Goal: Information Seeking & Learning: Learn about a topic

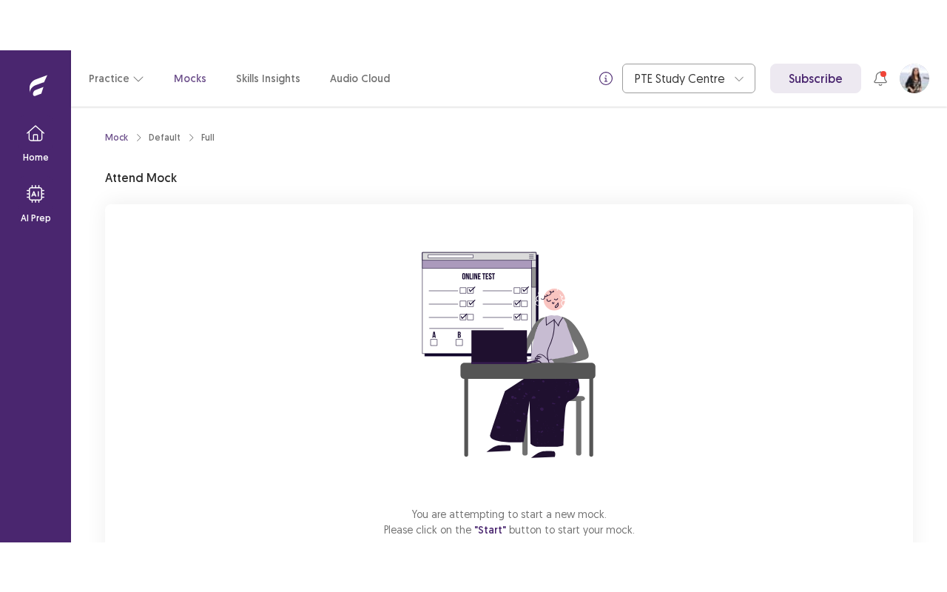
scroll to position [92, 0]
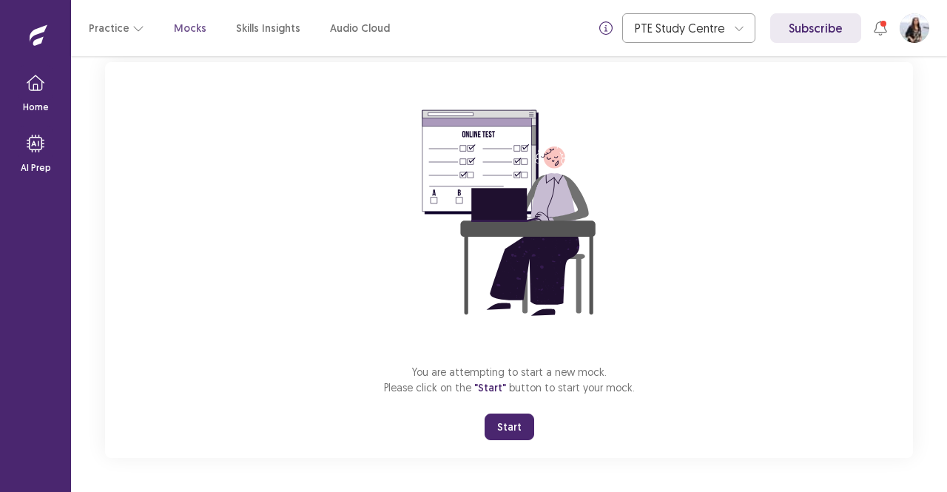
click at [508, 430] on button "Start" at bounding box center [510, 427] width 50 height 27
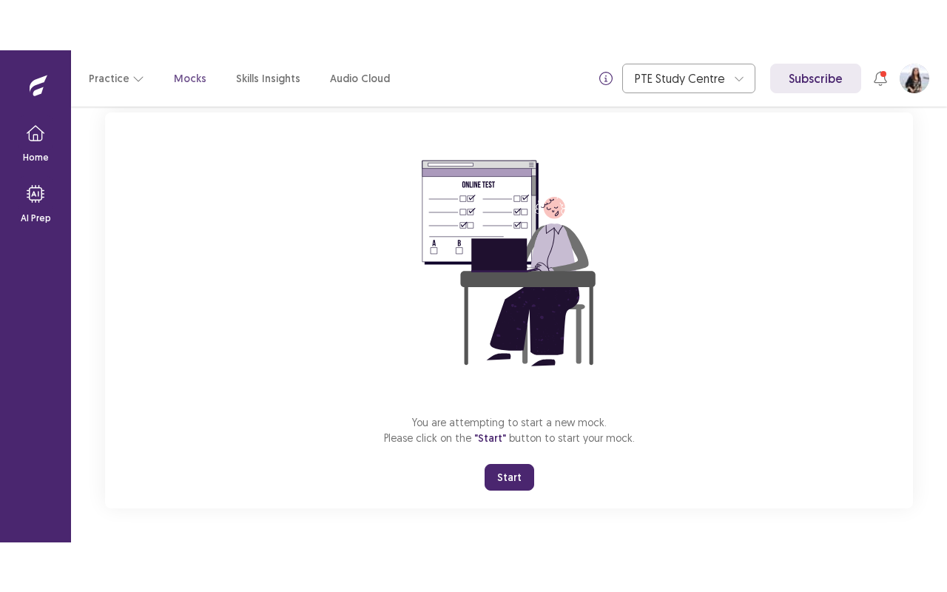
scroll to position [0, 0]
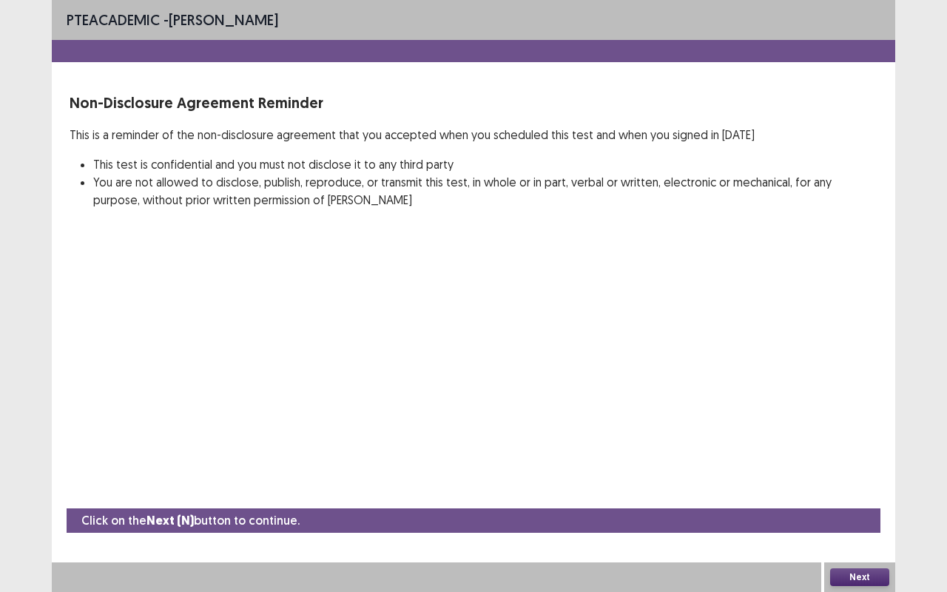
click at [861, 491] on div "Next" at bounding box center [859, 577] width 71 height 30
click at [861, 491] on button "Next" at bounding box center [859, 577] width 59 height 18
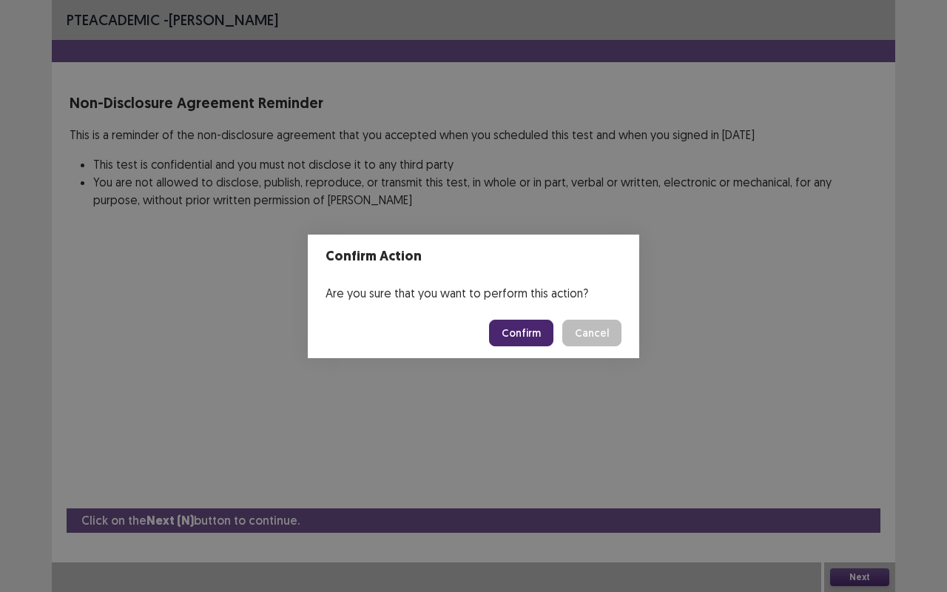
click at [536, 335] on button "Confirm" at bounding box center [521, 333] width 64 height 27
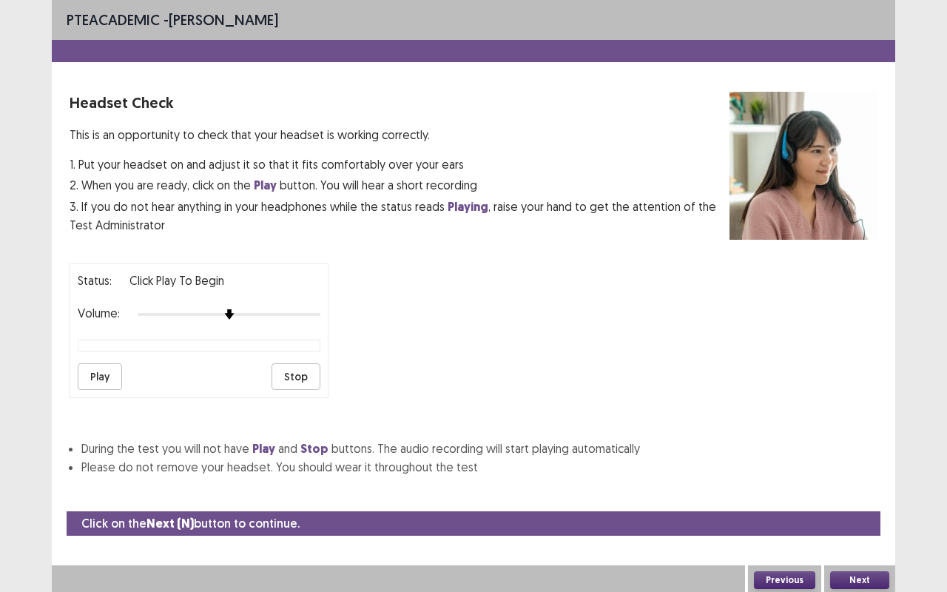
click at [93, 363] on button "Play" at bounding box center [100, 376] width 44 height 27
click at [860, 491] on button "Next" at bounding box center [859, 580] width 59 height 18
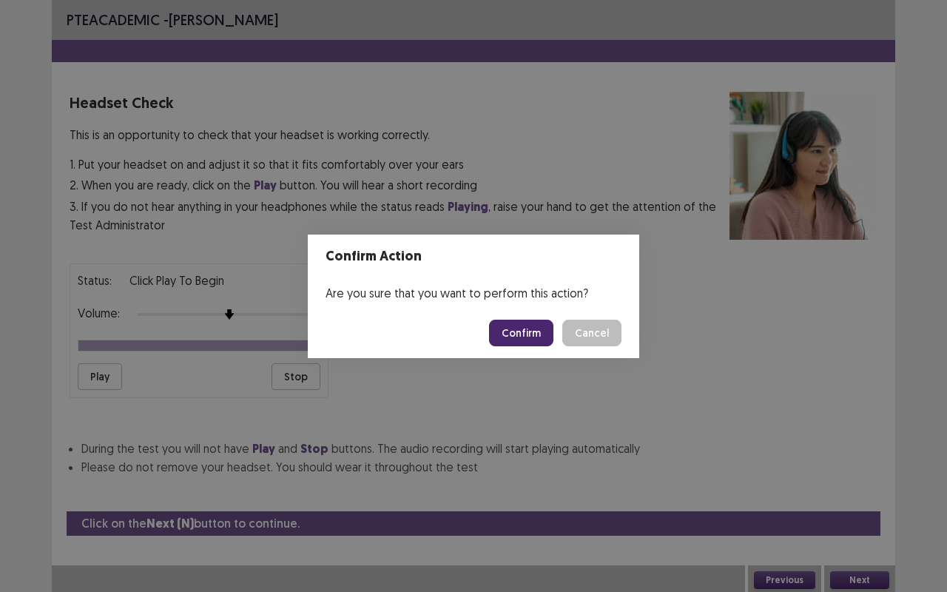
click at [514, 326] on button "Confirm" at bounding box center [521, 333] width 64 height 27
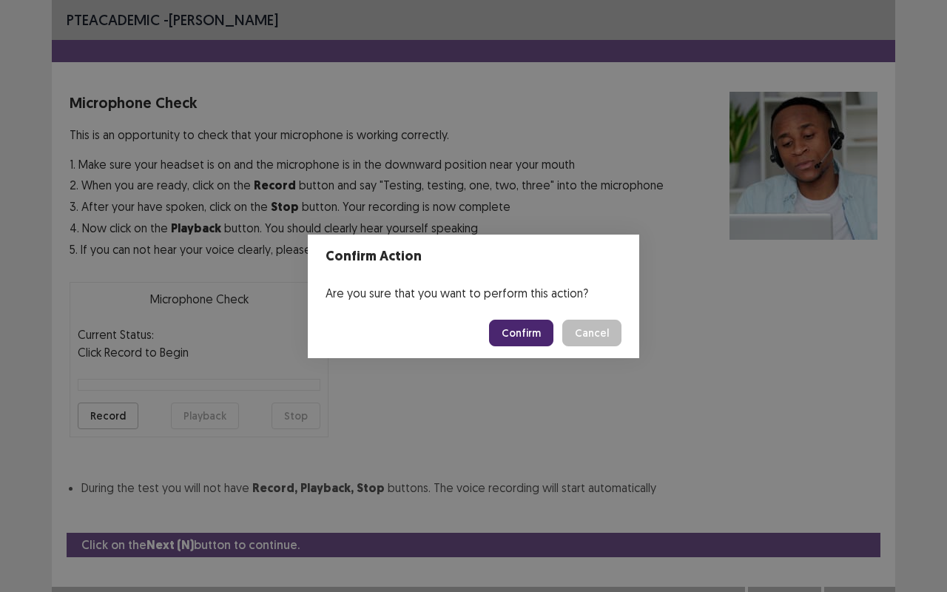
scroll to position [16, 0]
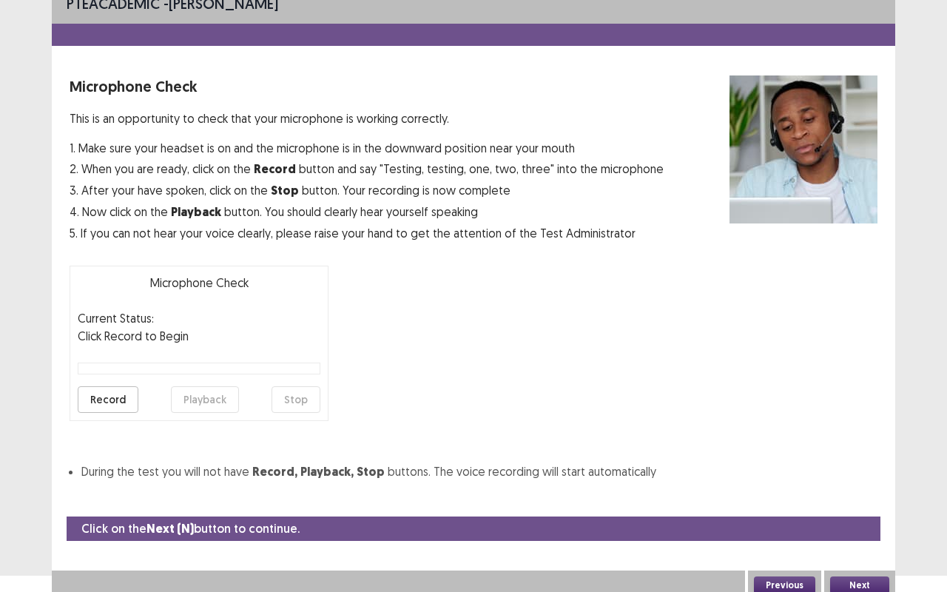
click at [85, 397] on button "Record" at bounding box center [108, 399] width 61 height 27
click at [300, 398] on button "Stop" at bounding box center [296, 399] width 49 height 27
click at [197, 397] on button "Playback" at bounding box center [205, 399] width 68 height 27
click at [876, 491] on button "Next" at bounding box center [859, 586] width 59 height 18
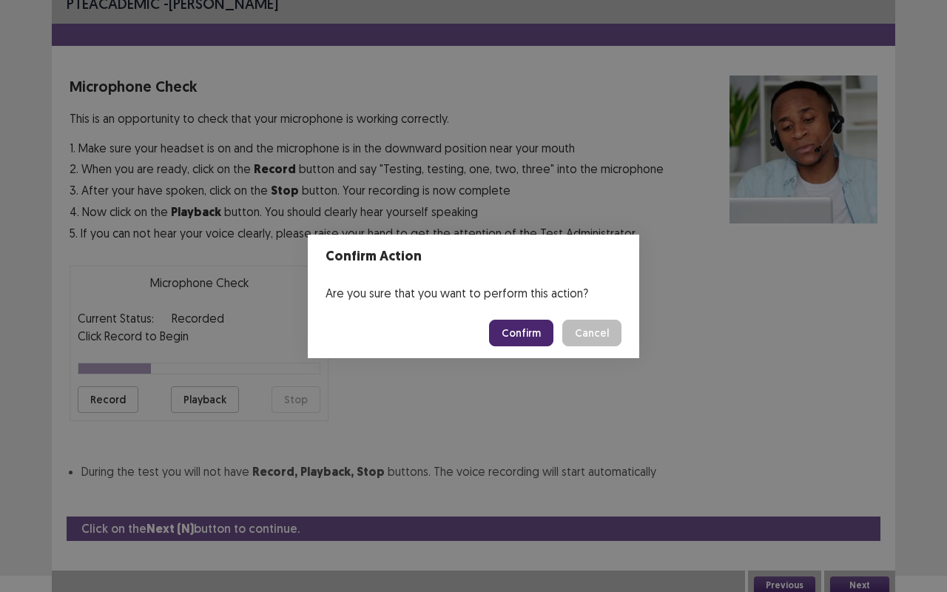
click at [531, 330] on button "Confirm" at bounding box center [521, 333] width 64 height 27
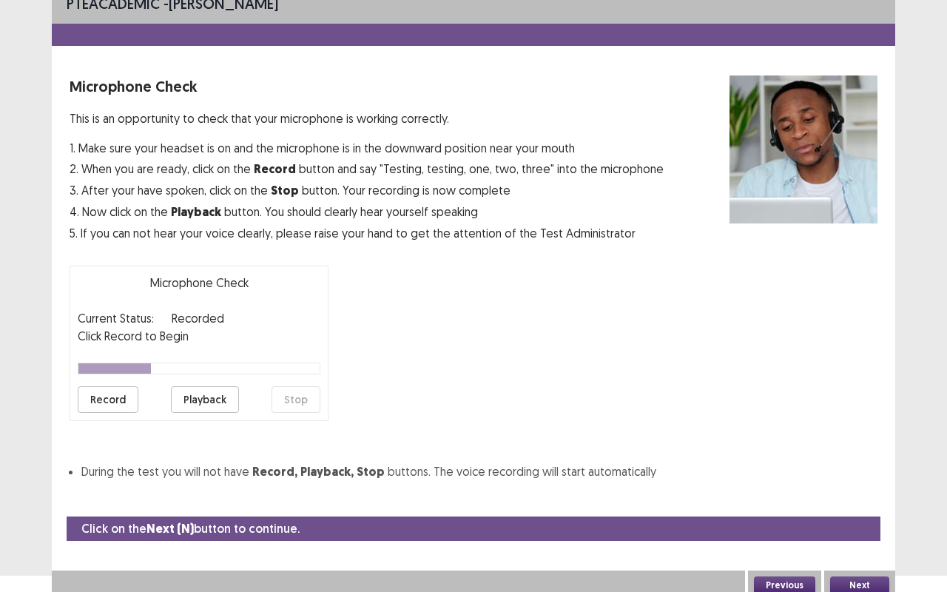
scroll to position [0, 0]
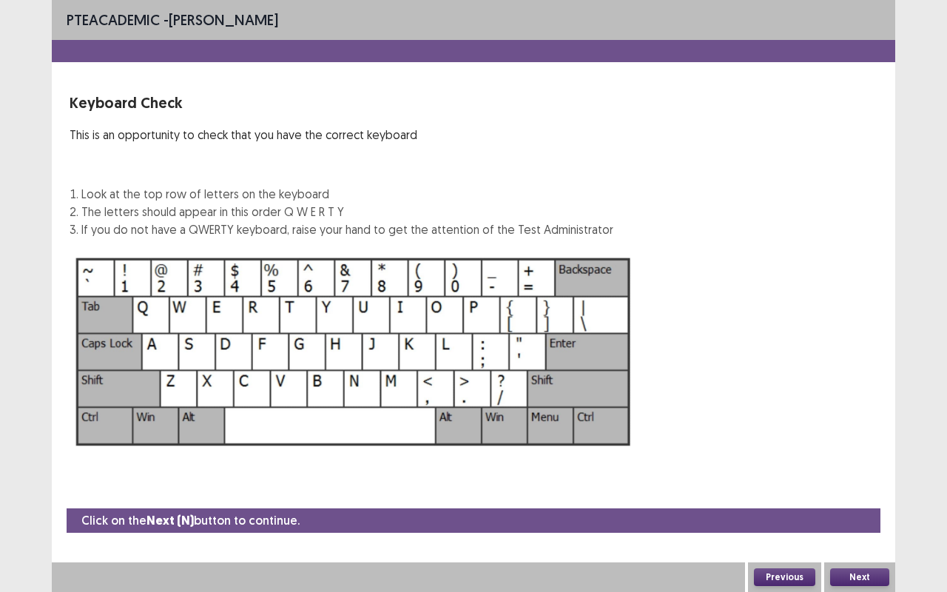
click at [855, 491] on button "Next" at bounding box center [859, 577] width 59 height 18
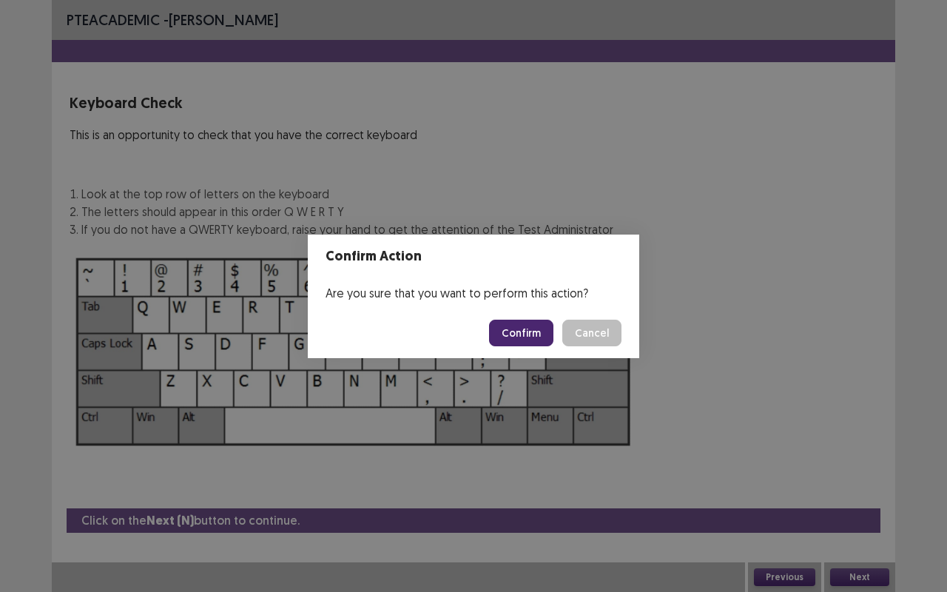
click at [542, 333] on button "Confirm" at bounding box center [521, 333] width 64 height 27
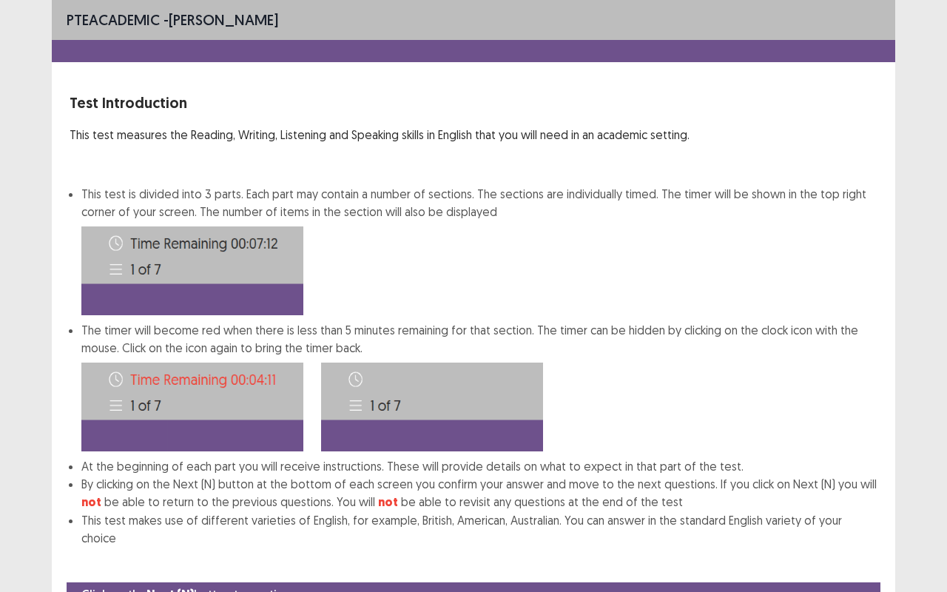
scroll to position [56, 0]
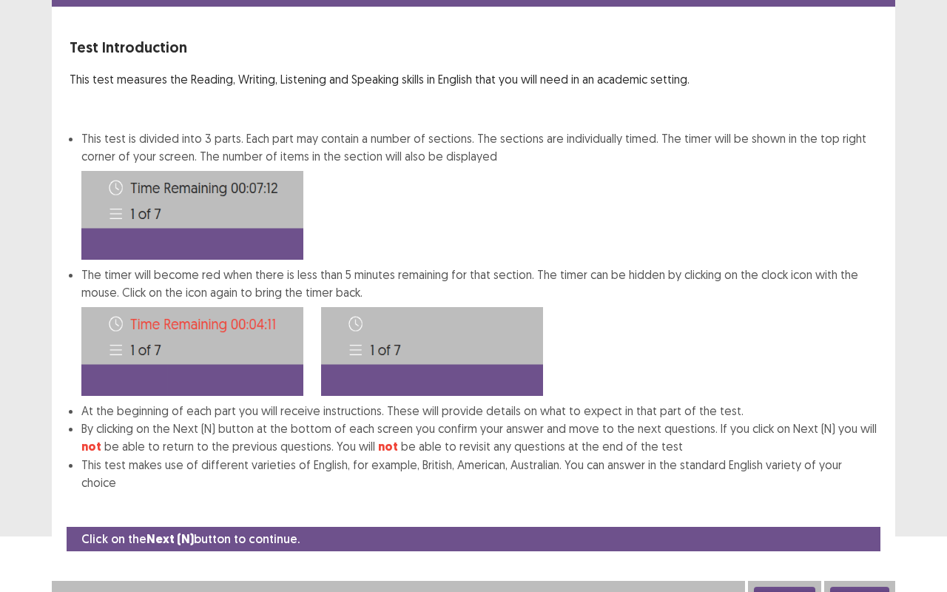
click at [870, 491] on button "Next" at bounding box center [859, 596] width 59 height 18
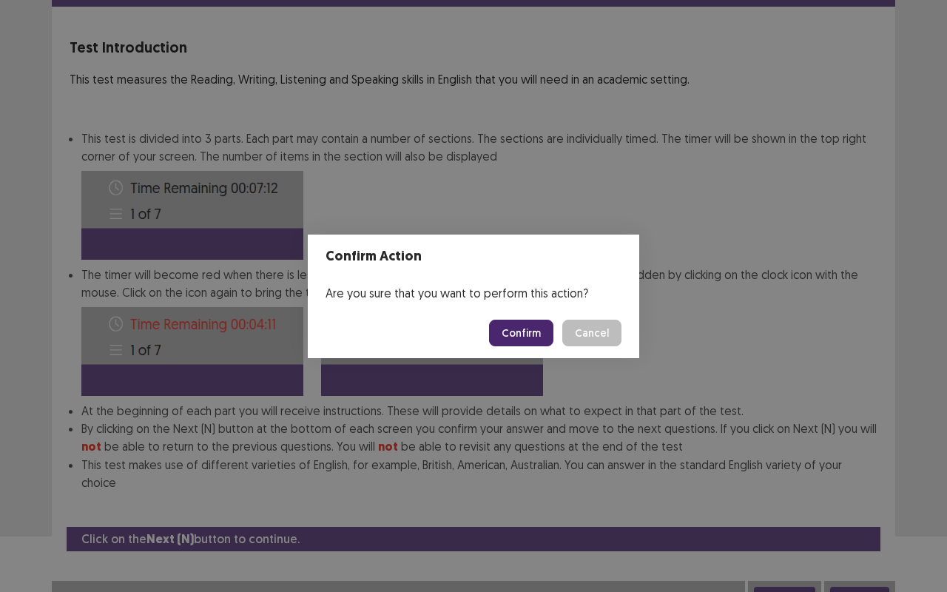
click at [542, 327] on button "Confirm" at bounding box center [521, 333] width 64 height 27
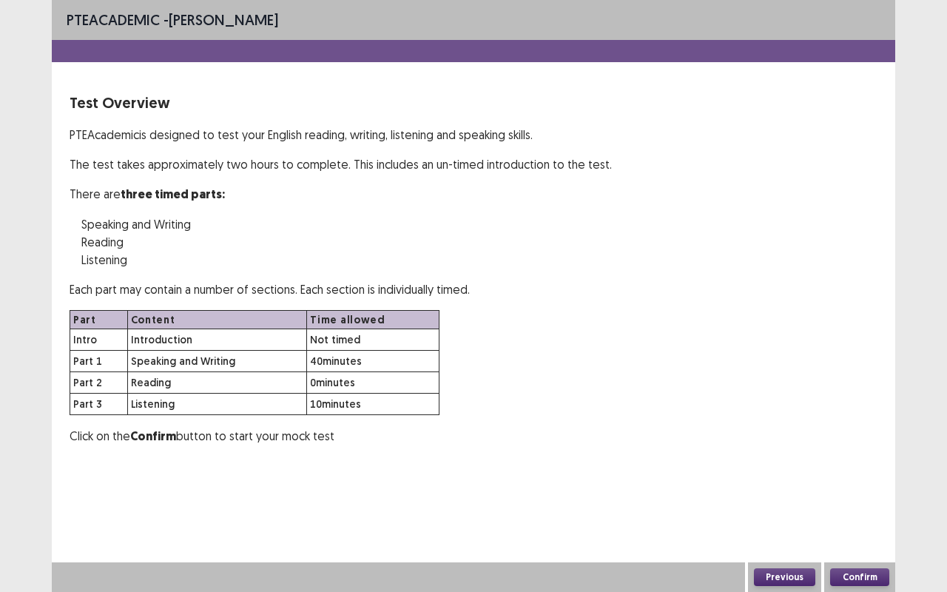
scroll to position [0, 0]
click at [856, 491] on button "Confirm" at bounding box center [859, 577] width 59 height 18
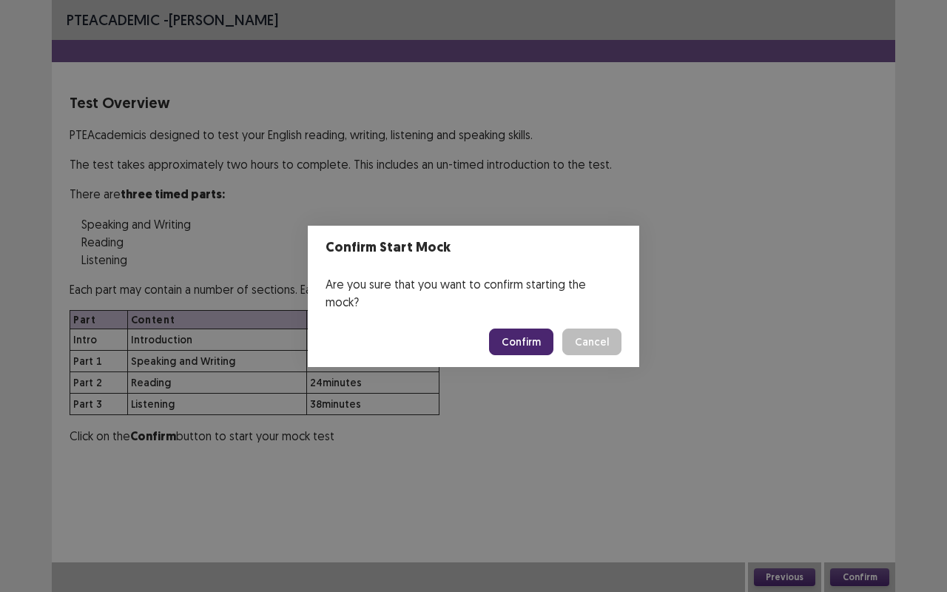
click at [521, 329] on button "Confirm" at bounding box center [521, 342] width 64 height 27
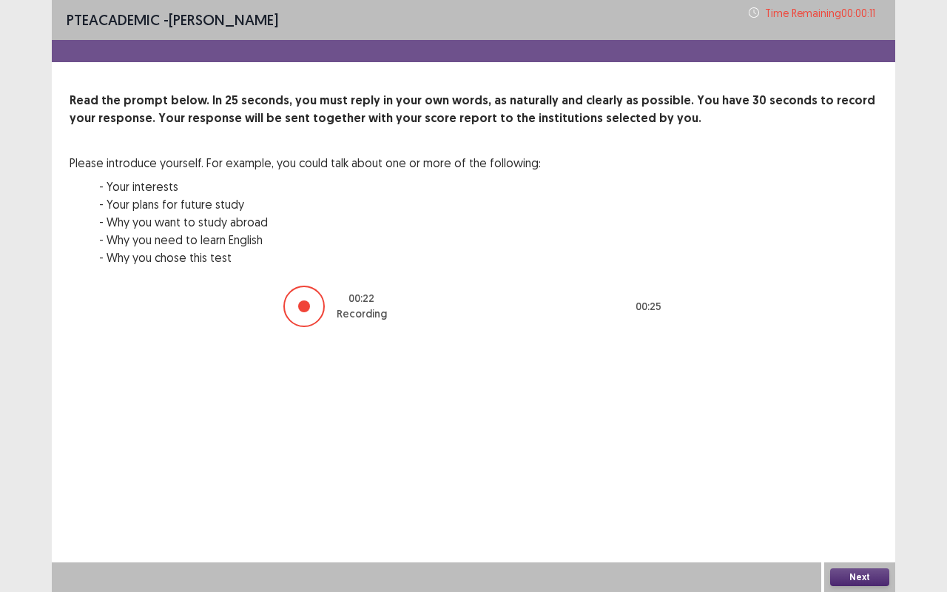
click at [864, 491] on button "Next" at bounding box center [859, 577] width 59 height 18
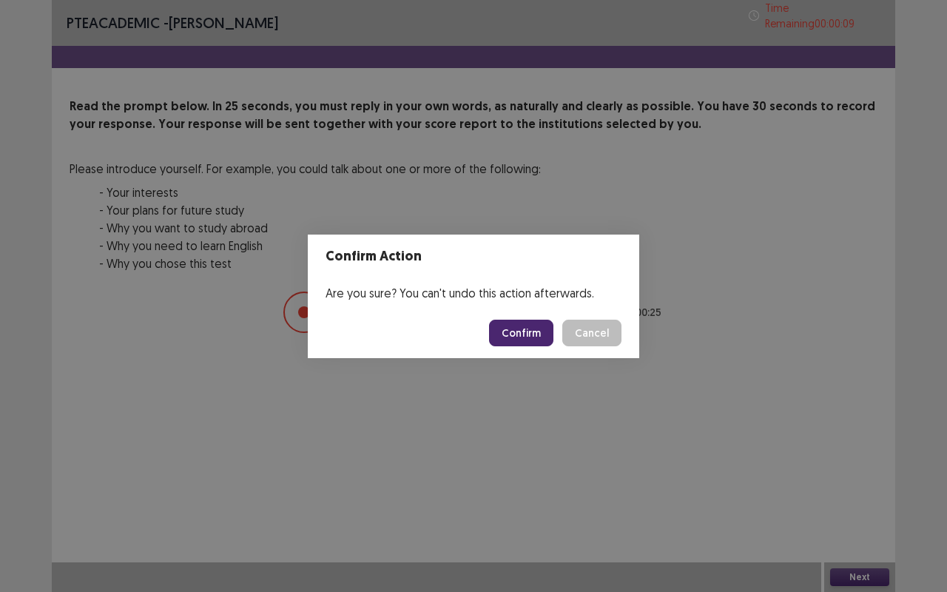
click at [512, 328] on button "Confirm" at bounding box center [521, 333] width 64 height 27
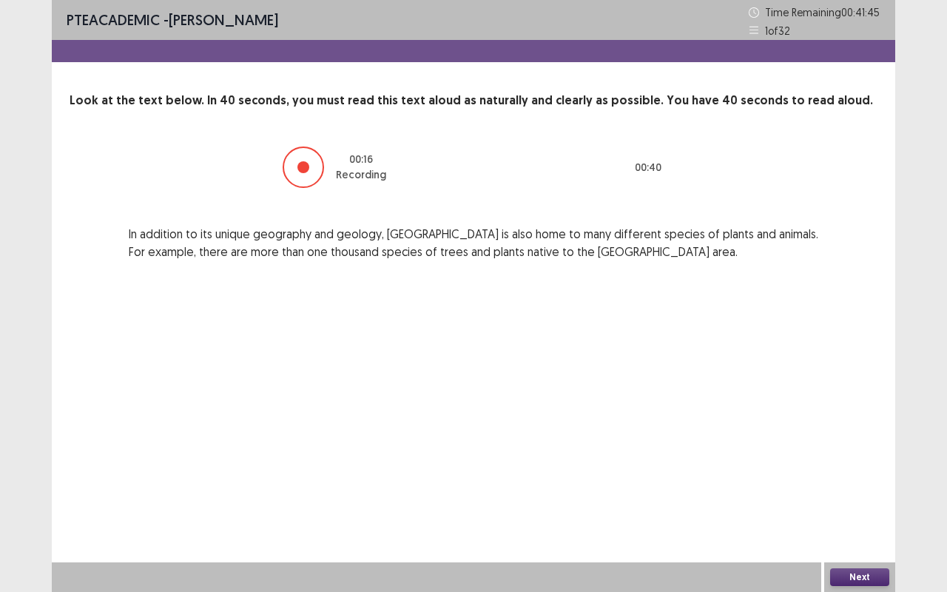
click at [870, 491] on button "Next" at bounding box center [859, 577] width 59 height 18
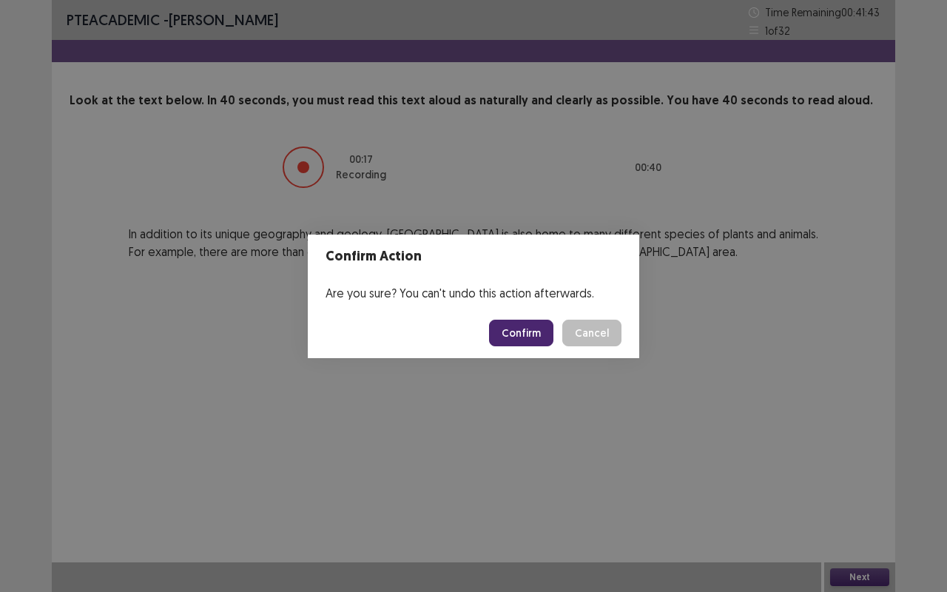
click at [517, 342] on button "Confirm" at bounding box center [521, 333] width 64 height 27
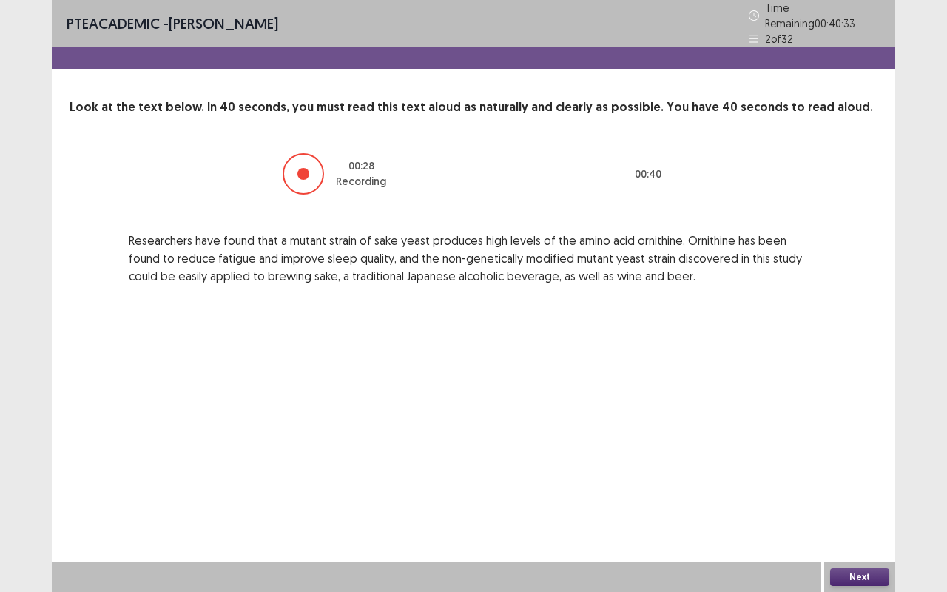
click at [879, 491] on button "Next" at bounding box center [859, 577] width 59 height 18
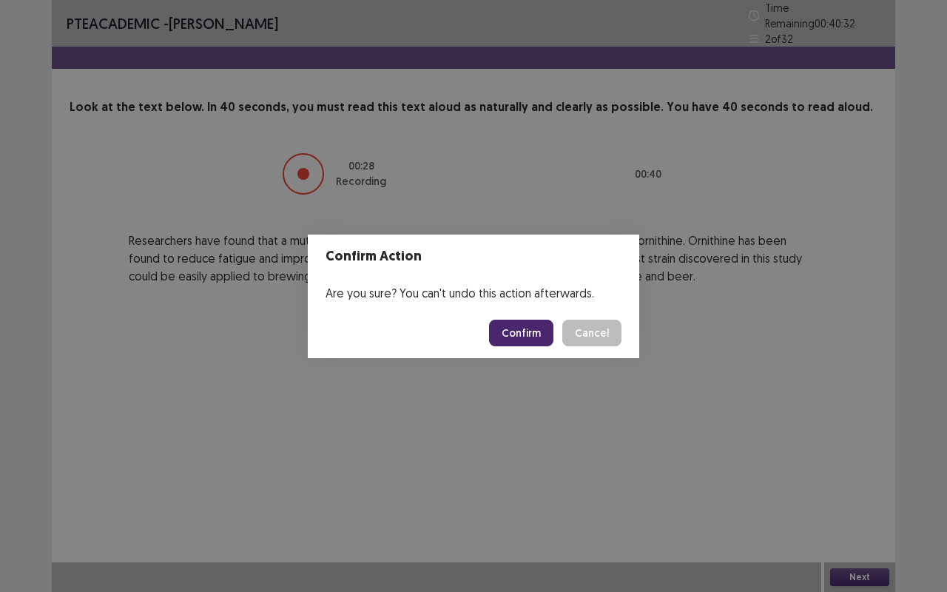
click at [879, 491] on div "Confirm Action Are you sure? You can't undo this action afterwards. Confirm Can…" at bounding box center [473, 296] width 947 height 592
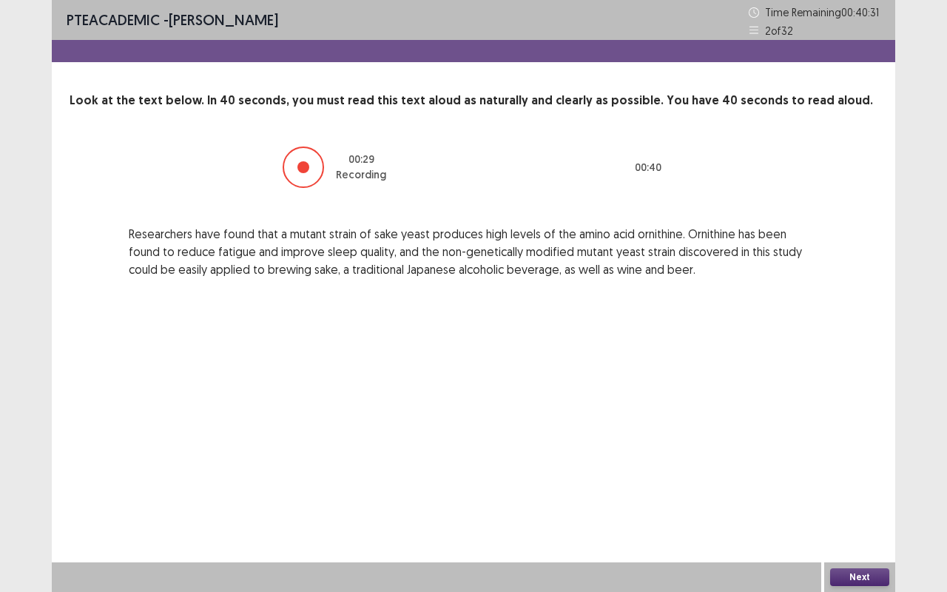
click at [878, 491] on button "Next" at bounding box center [859, 577] width 59 height 18
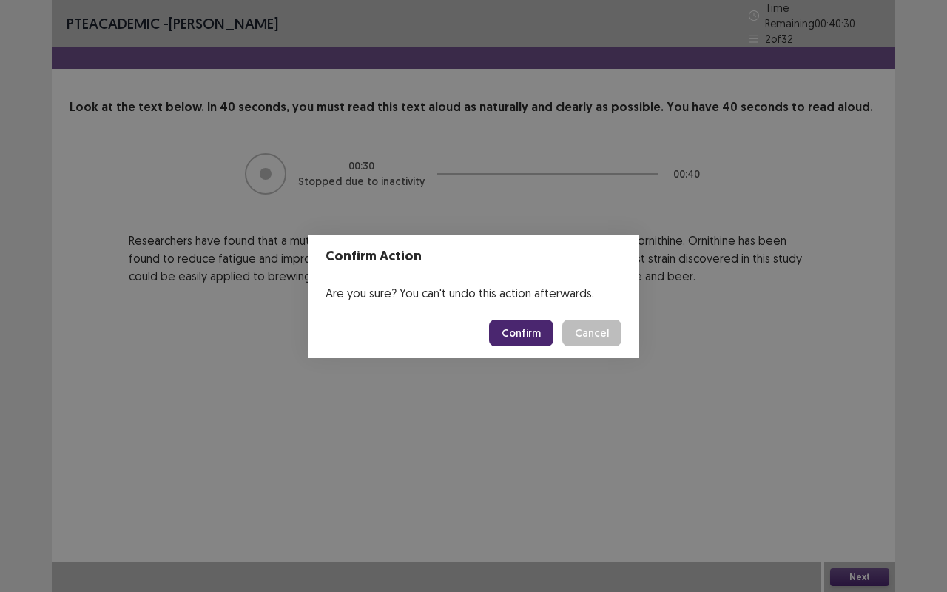
click at [545, 329] on button "Confirm" at bounding box center [521, 333] width 64 height 27
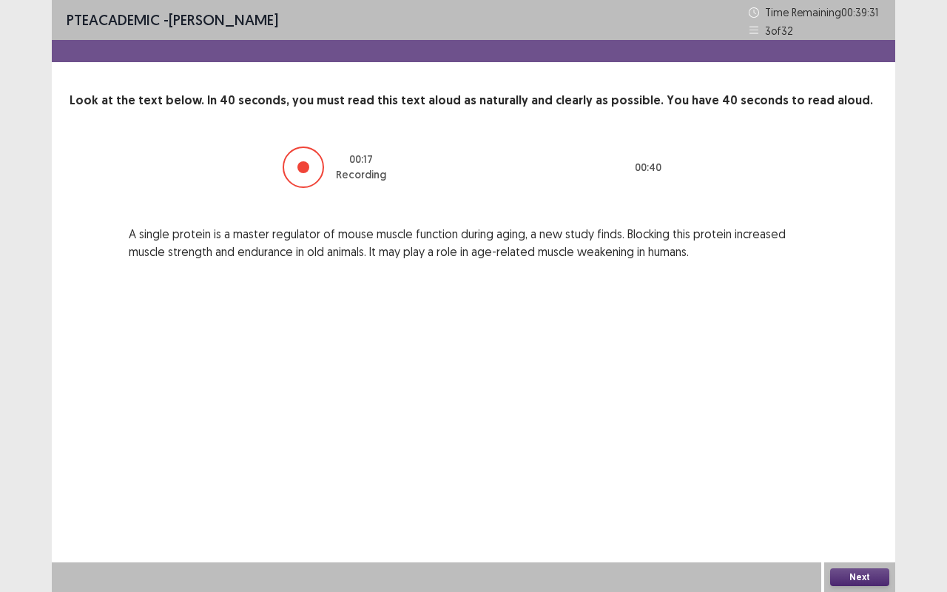
click at [883, 491] on button "Next" at bounding box center [859, 577] width 59 height 18
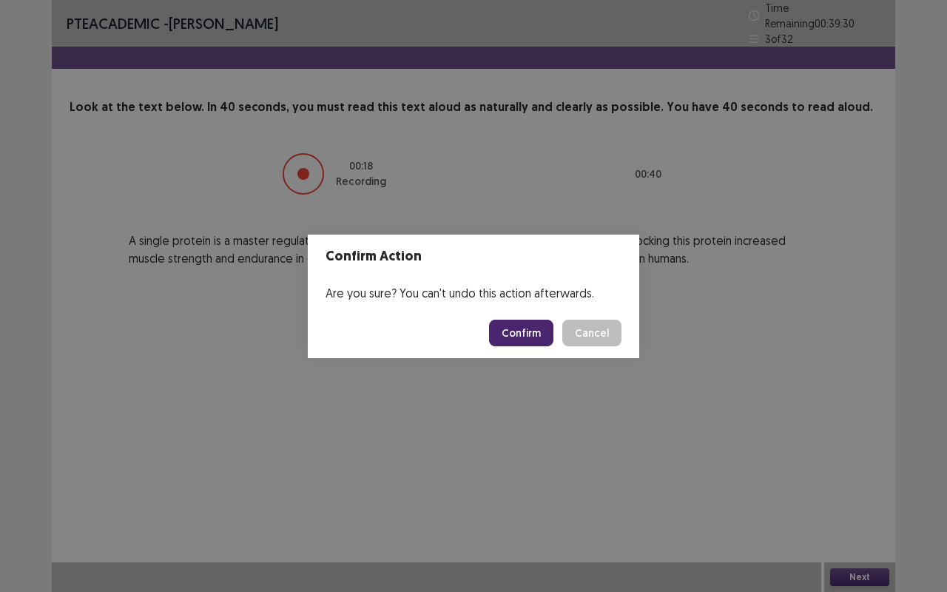
click at [517, 324] on button "Confirm" at bounding box center [521, 333] width 64 height 27
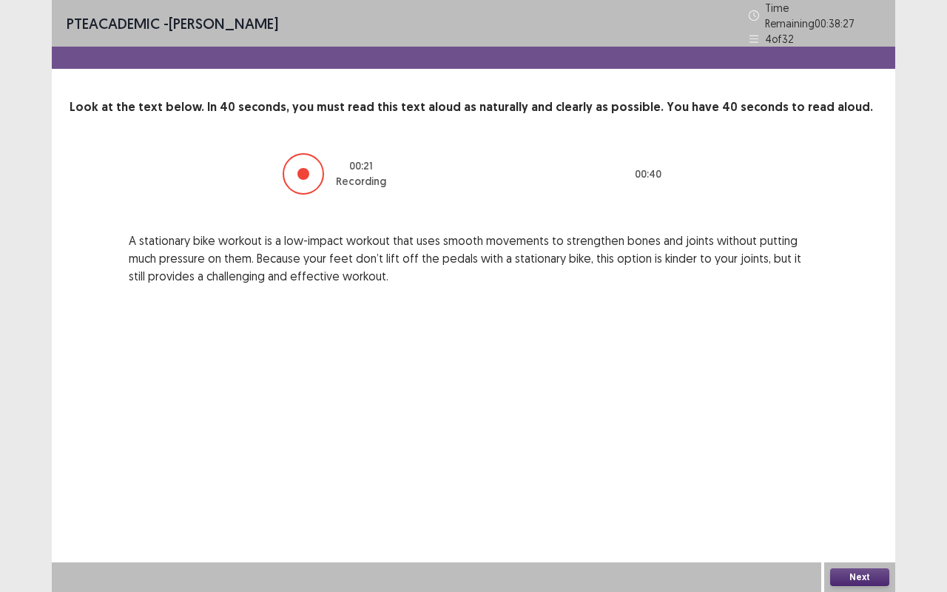
click at [850, 491] on button "Next" at bounding box center [859, 577] width 59 height 18
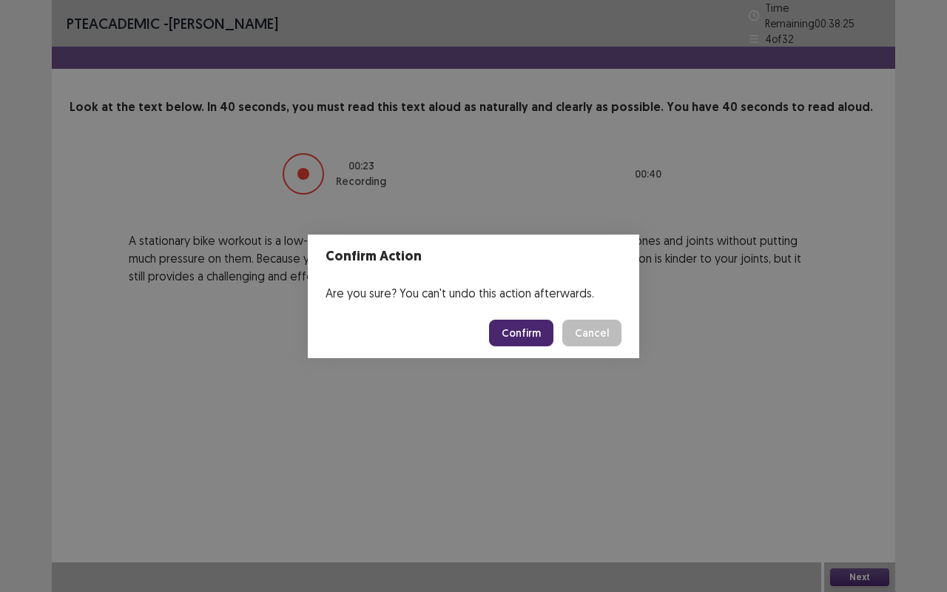
click at [537, 330] on button "Confirm" at bounding box center [521, 333] width 64 height 27
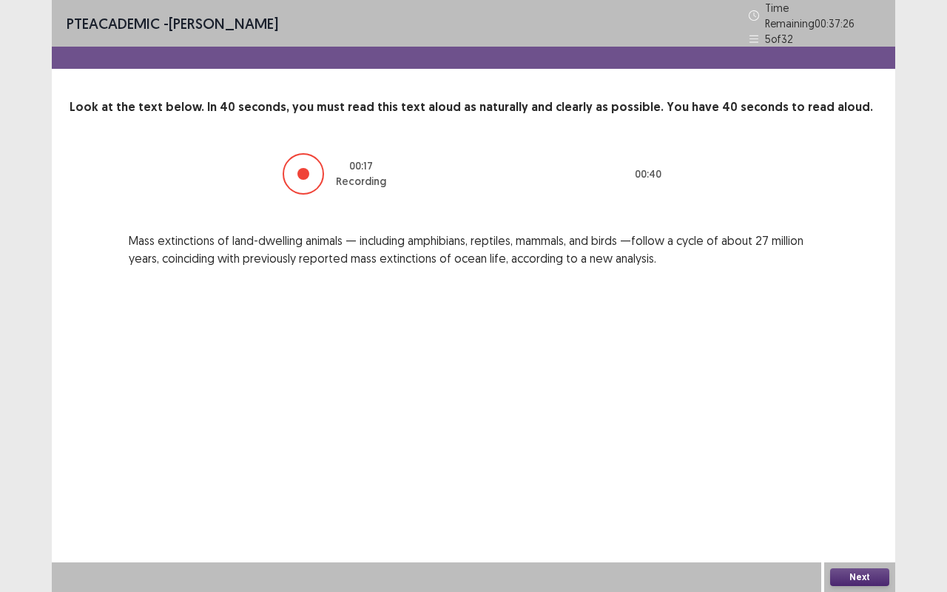
click at [866, 491] on button "Next" at bounding box center [859, 577] width 59 height 18
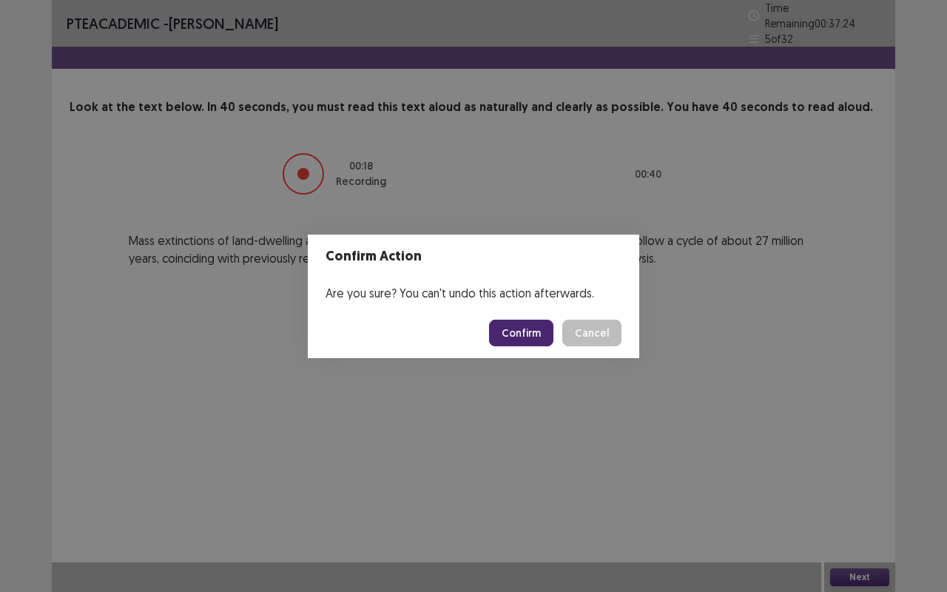
click at [524, 336] on button "Confirm" at bounding box center [521, 333] width 64 height 27
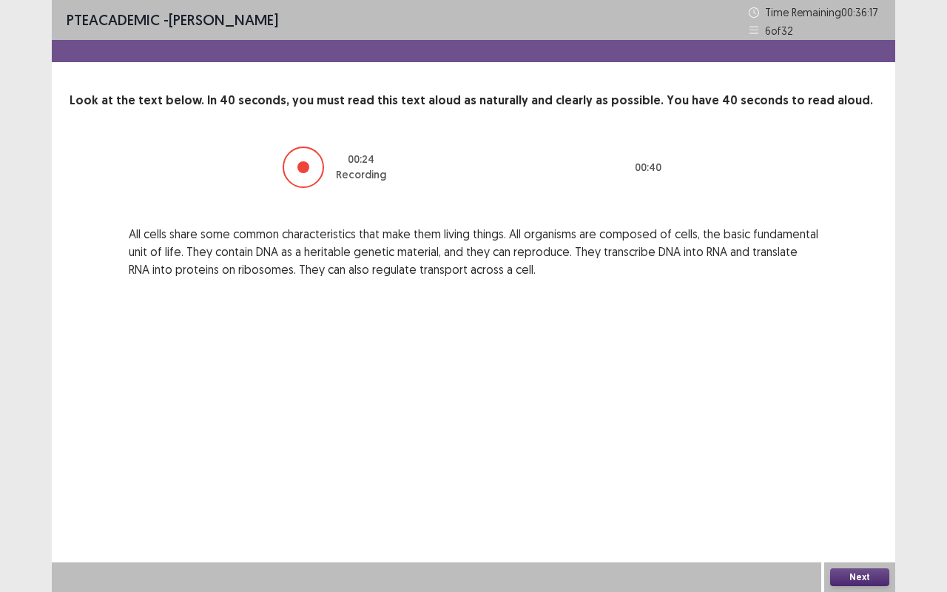
click at [868, 491] on button "Next" at bounding box center [859, 577] width 59 height 18
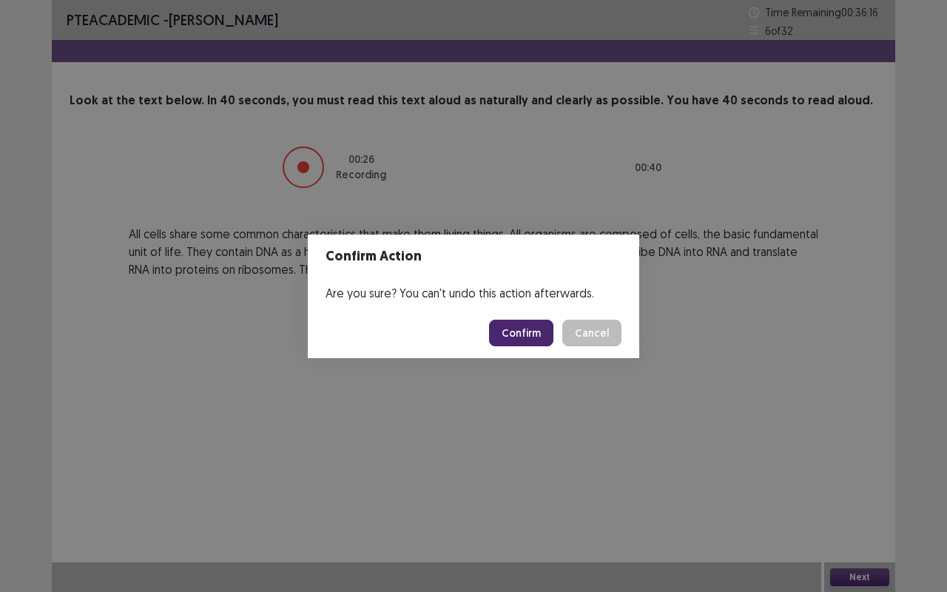
click at [533, 336] on button "Confirm" at bounding box center [521, 333] width 64 height 27
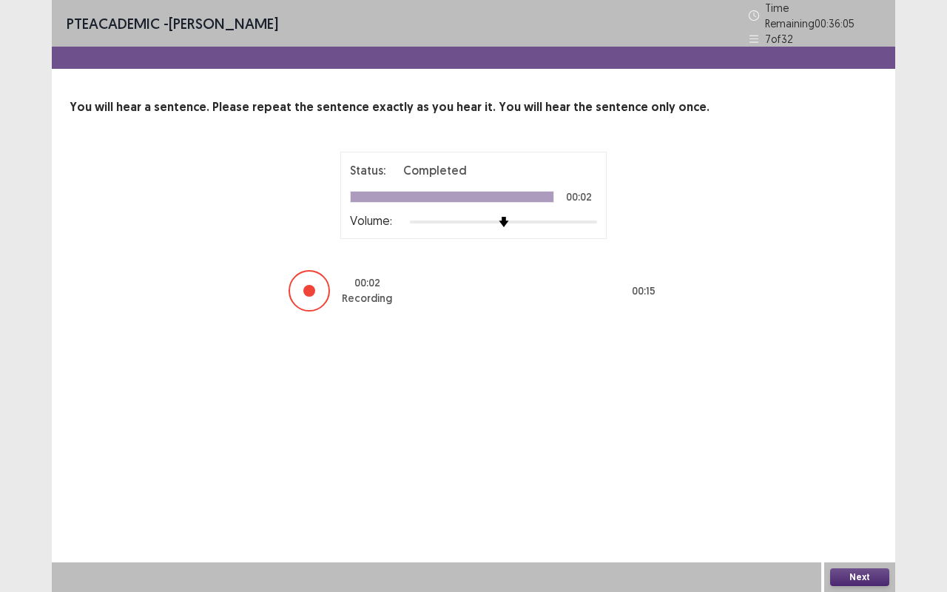
click at [870, 491] on button "Next" at bounding box center [859, 577] width 59 height 18
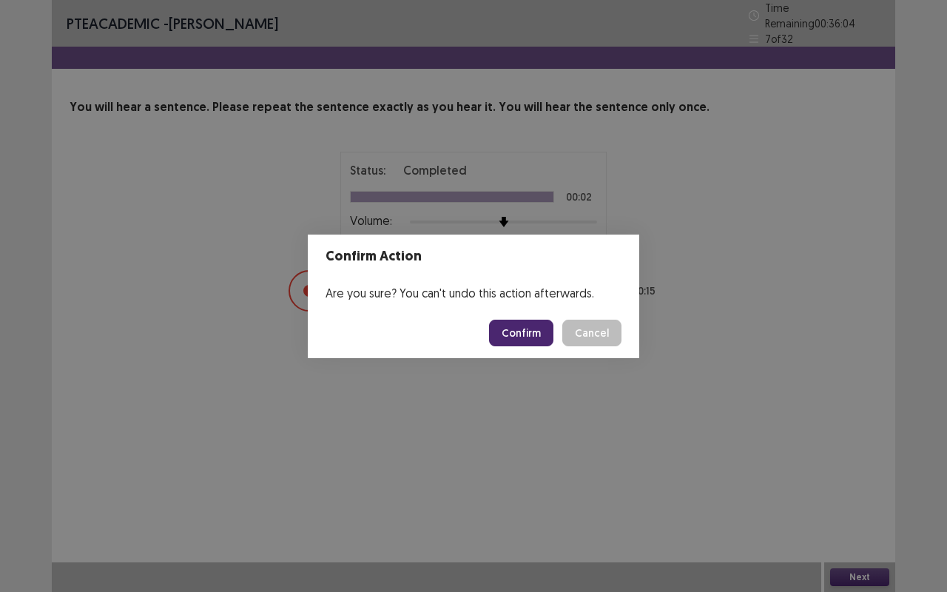
click at [514, 329] on button "Confirm" at bounding box center [521, 333] width 64 height 27
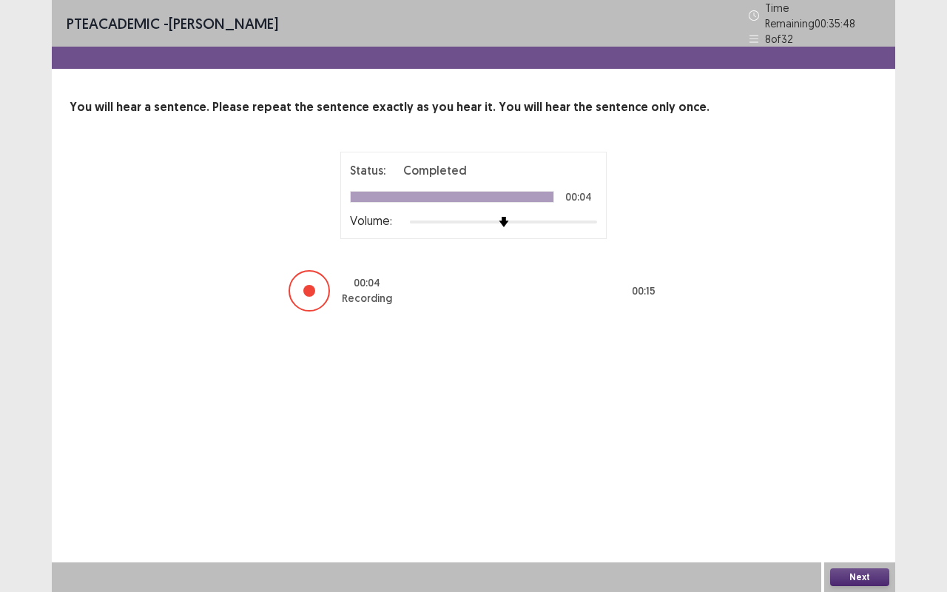
click at [870, 491] on button "Next" at bounding box center [859, 577] width 59 height 18
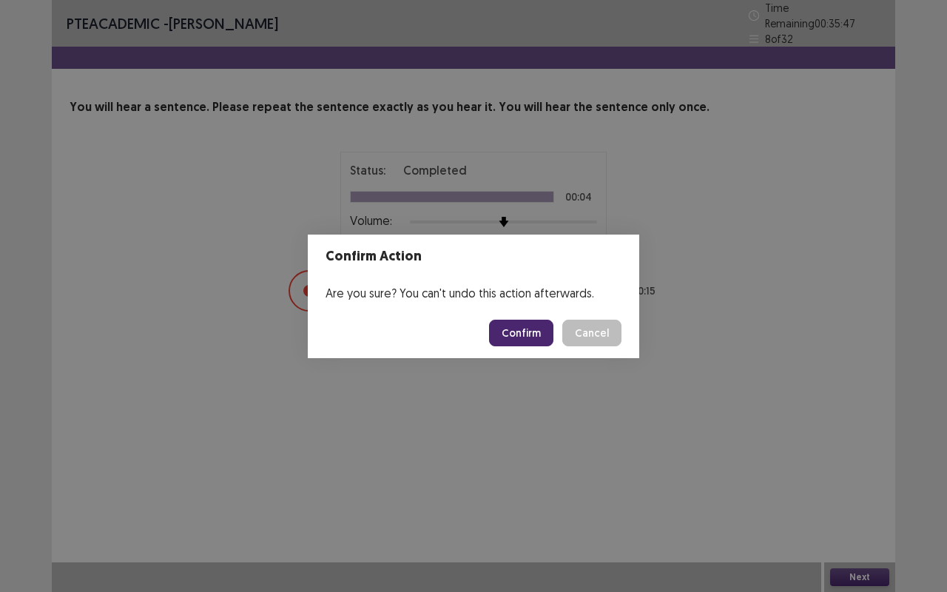
click at [533, 340] on button "Confirm" at bounding box center [521, 333] width 64 height 27
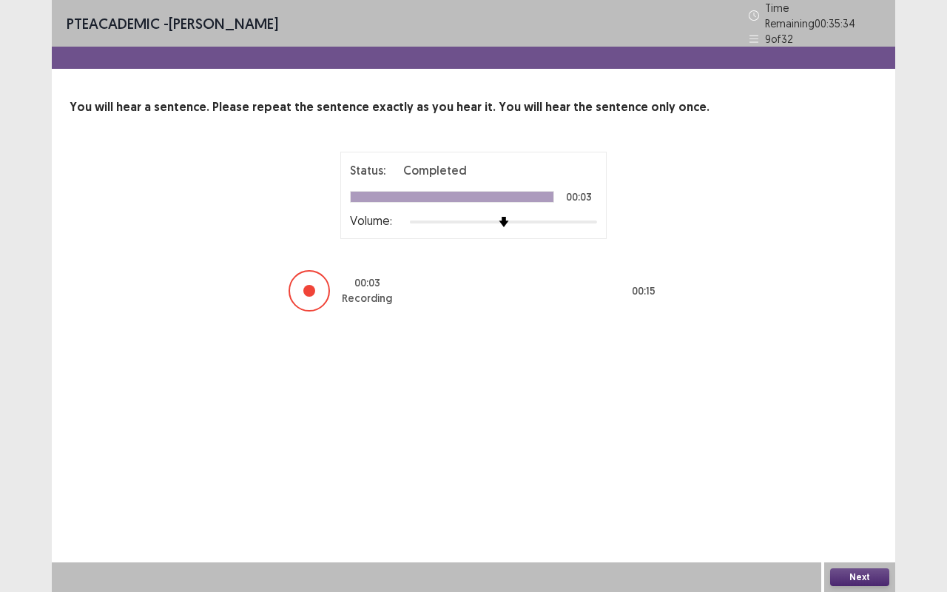
click at [873, 491] on button "Next" at bounding box center [859, 577] width 59 height 18
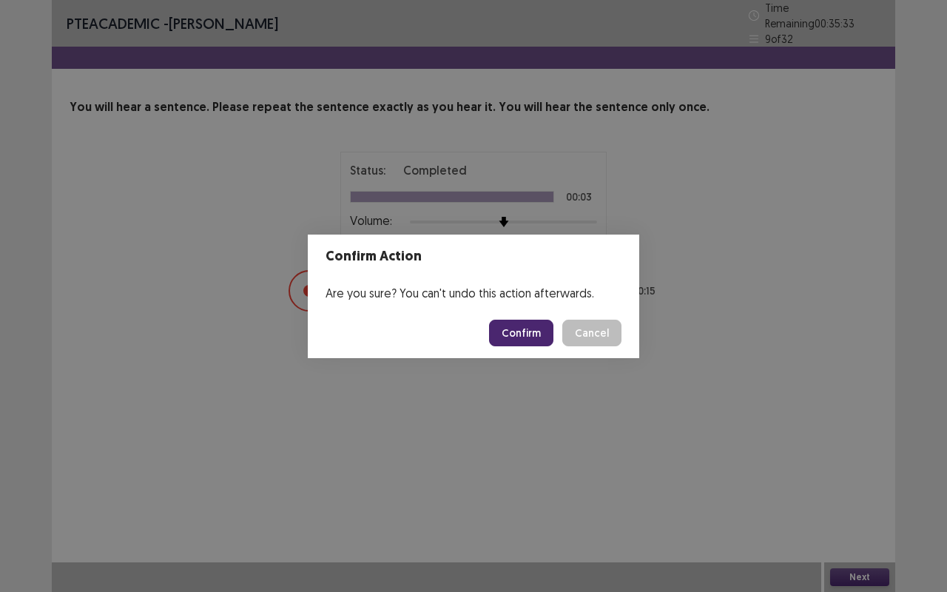
click at [528, 324] on button "Confirm" at bounding box center [521, 333] width 64 height 27
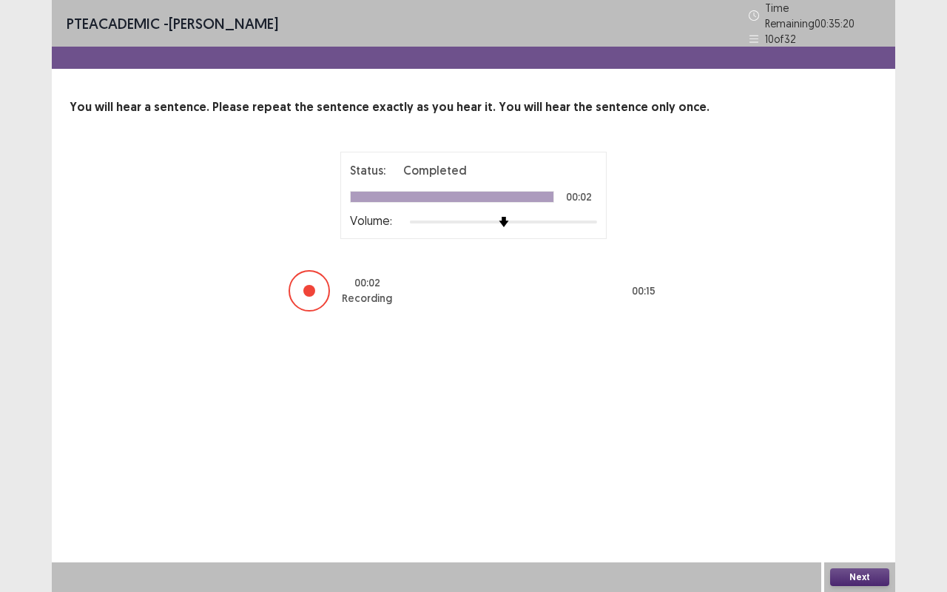
click at [878, 491] on button "Next" at bounding box center [859, 577] width 59 height 18
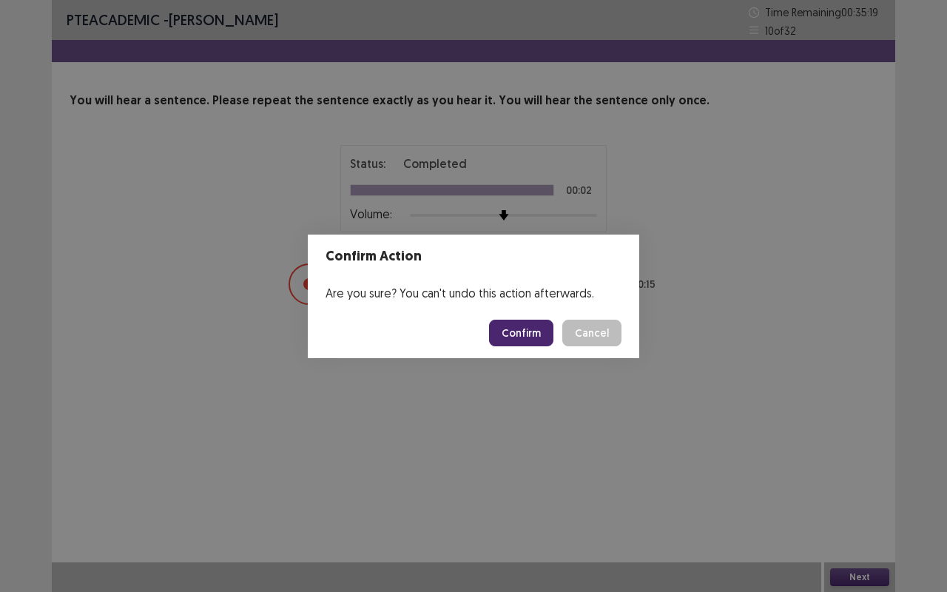
click at [527, 335] on button "Confirm" at bounding box center [521, 333] width 64 height 27
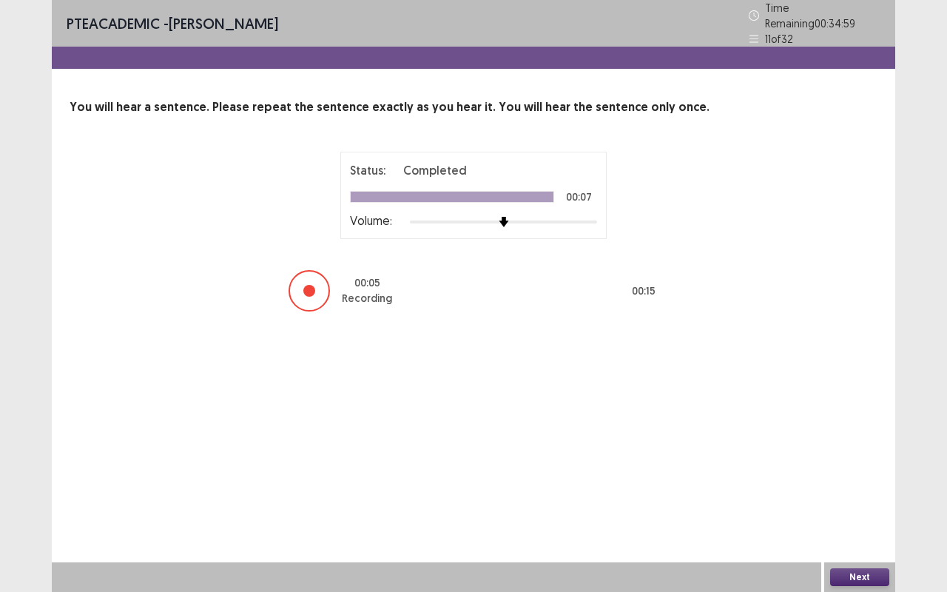
click at [868, 491] on button "Next" at bounding box center [859, 577] width 59 height 18
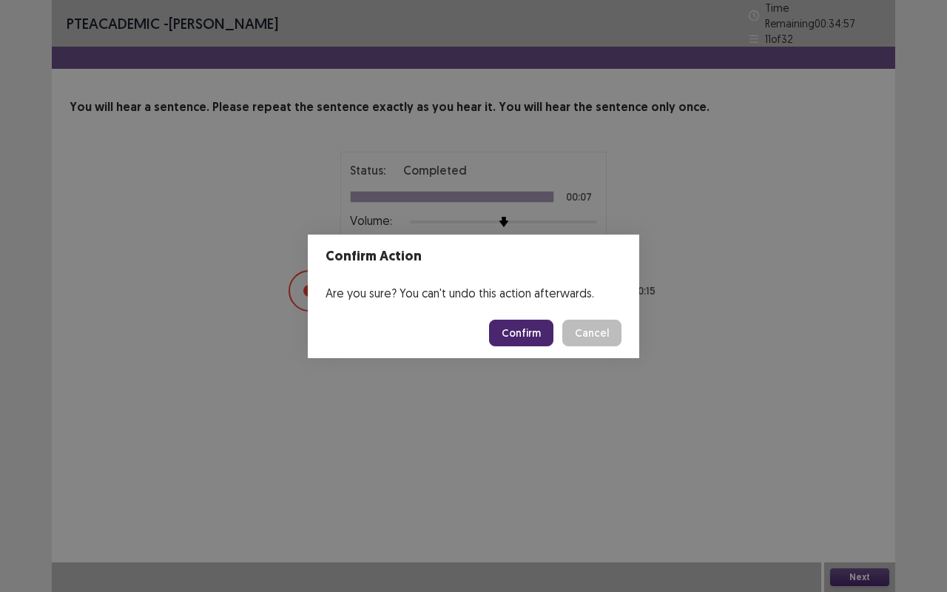
click at [536, 330] on button "Confirm" at bounding box center [521, 333] width 64 height 27
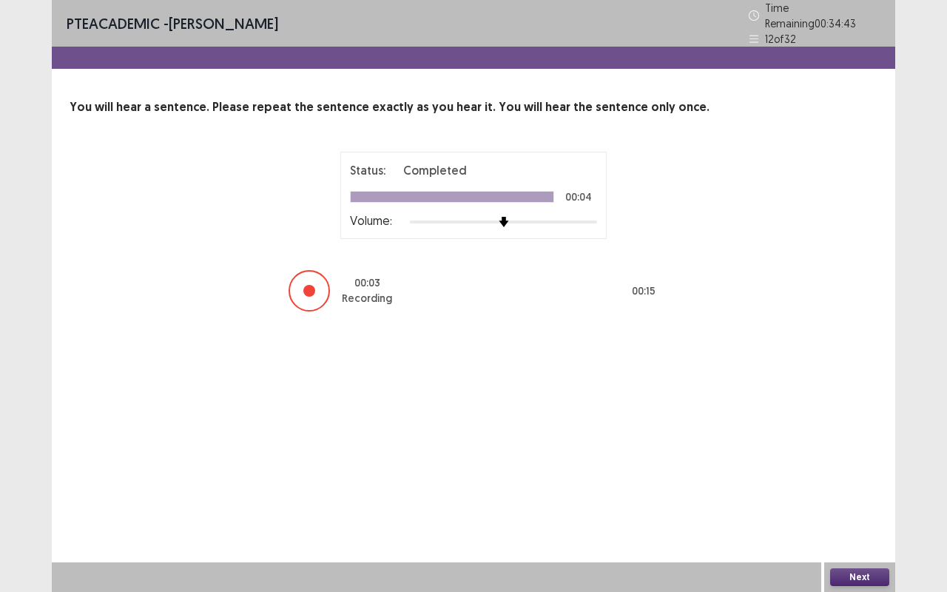
click at [861, 491] on button "Next" at bounding box center [859, 577] width 59 height 18
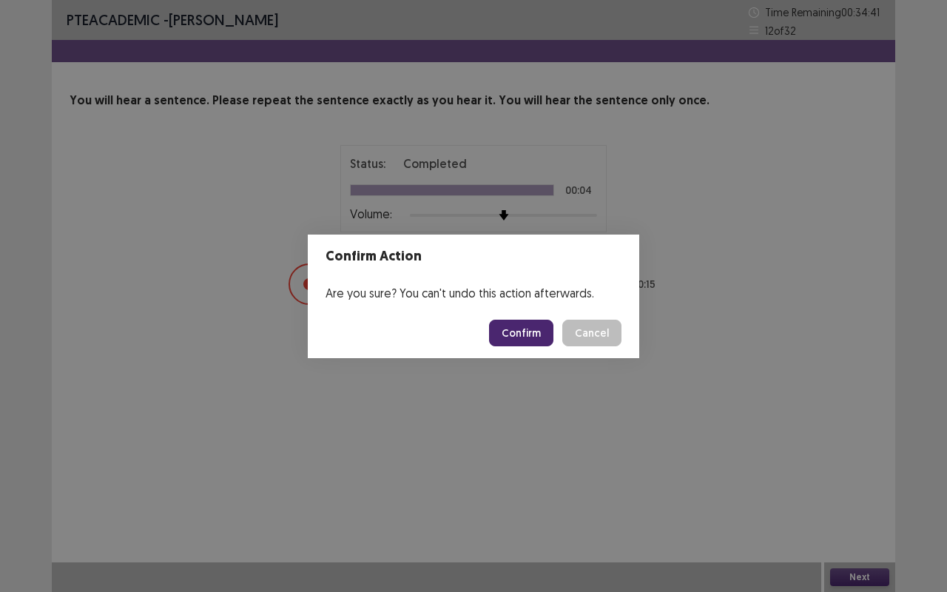
click at [524, 337] on button "Confirm" at bounding box center [521, 333] width 64 height 27
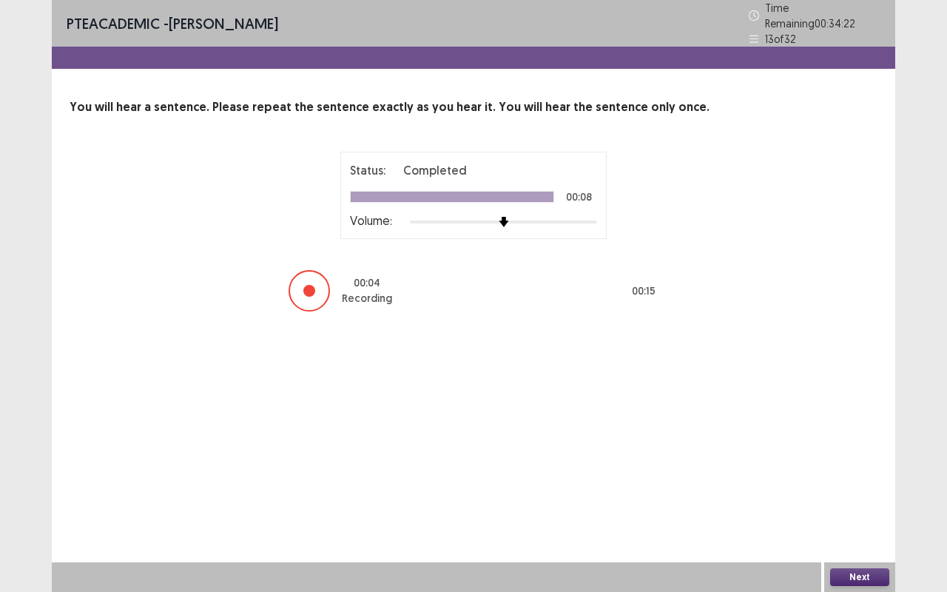
click at [867, 491] on button "Next" at bounding box center [859, 577] width 59 height 18
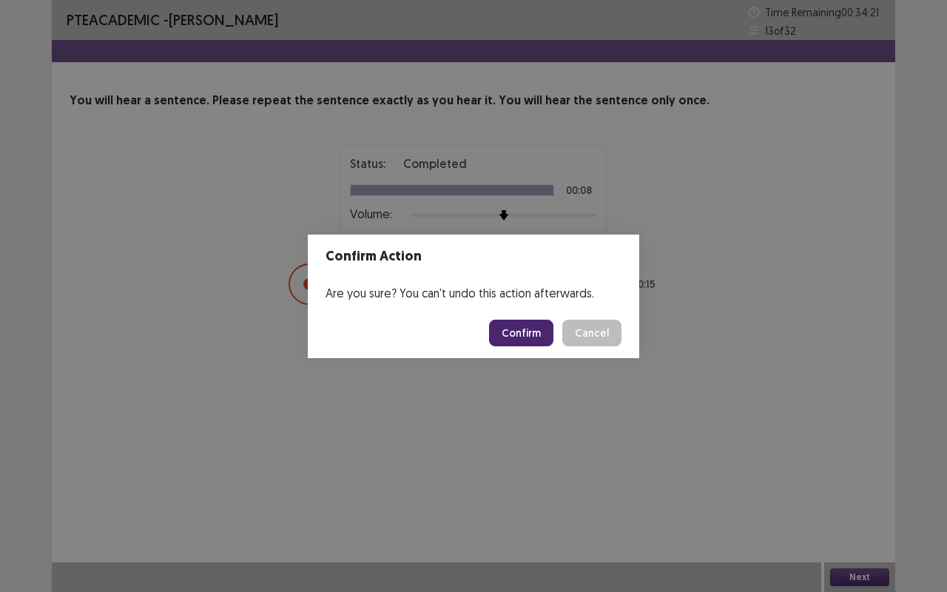
click at [534, 324] on button "Confirm" at bounding box center [521, 333] width 64 height 27
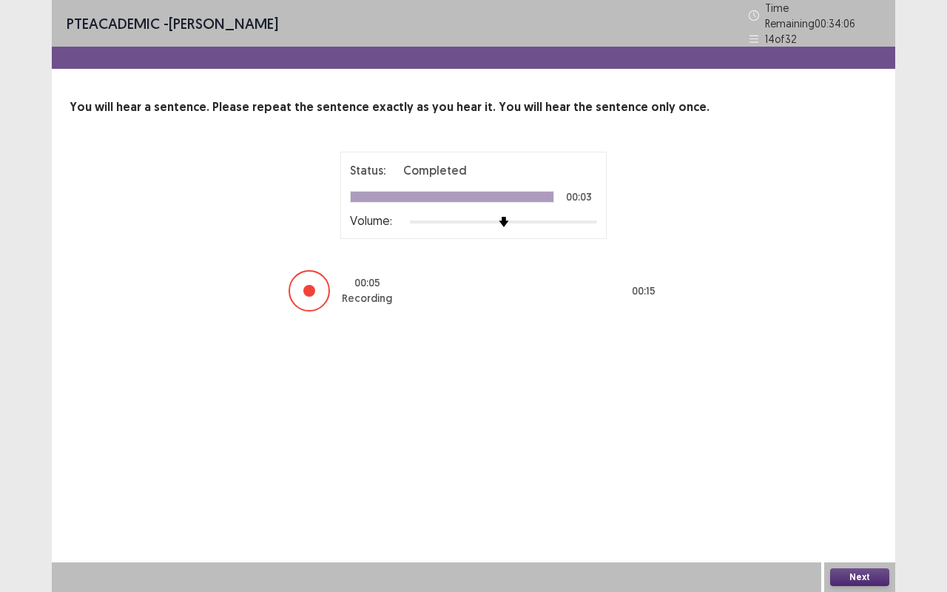
click at [856, 491] on button "Next" at bounding box center [859, 577] width 59 height 18
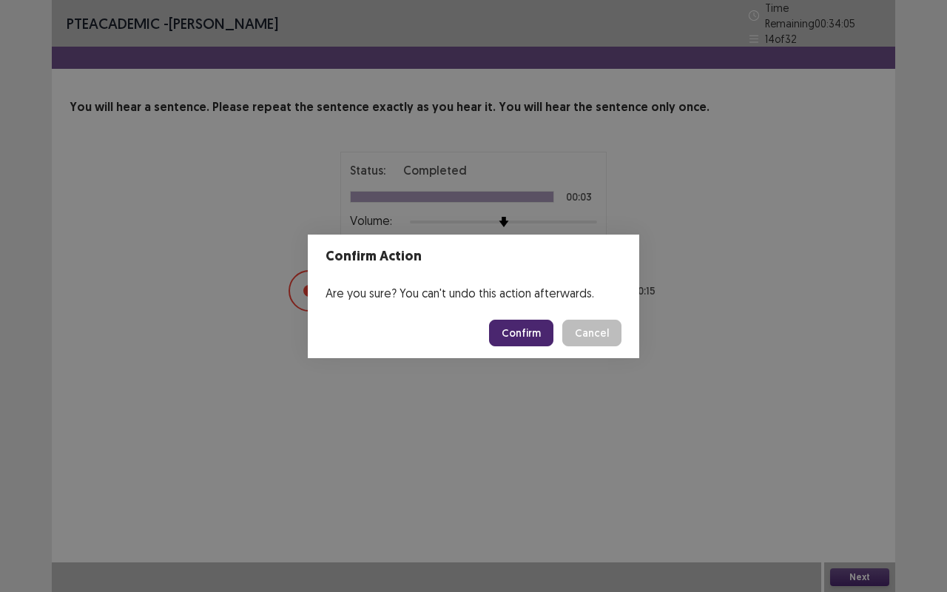
click at [532, 329] on button "Confirm" at bounding box center [521, 333] width 64 height 27
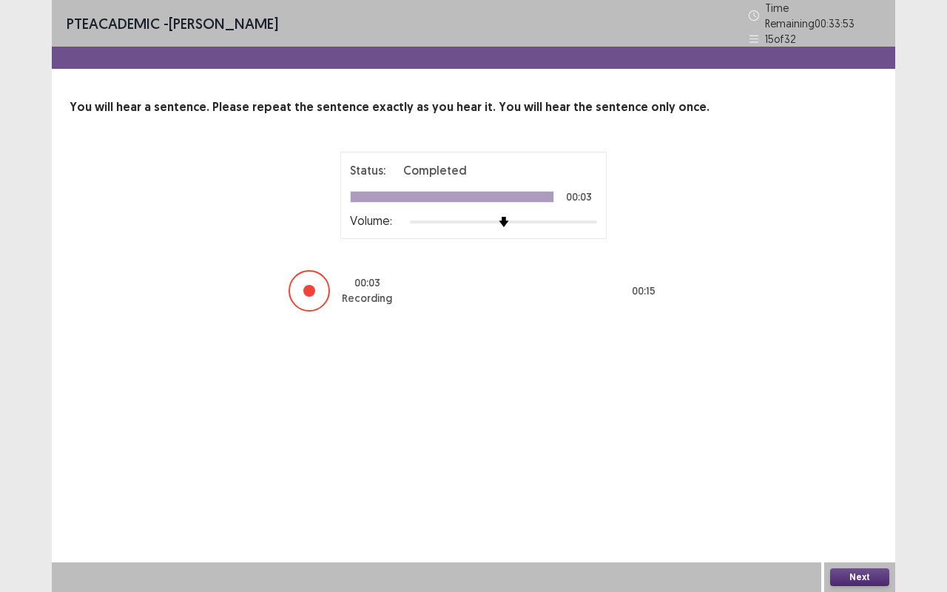
click at [856, 491] on button "Next" at bounding box center [859, 577] width 59 height 18
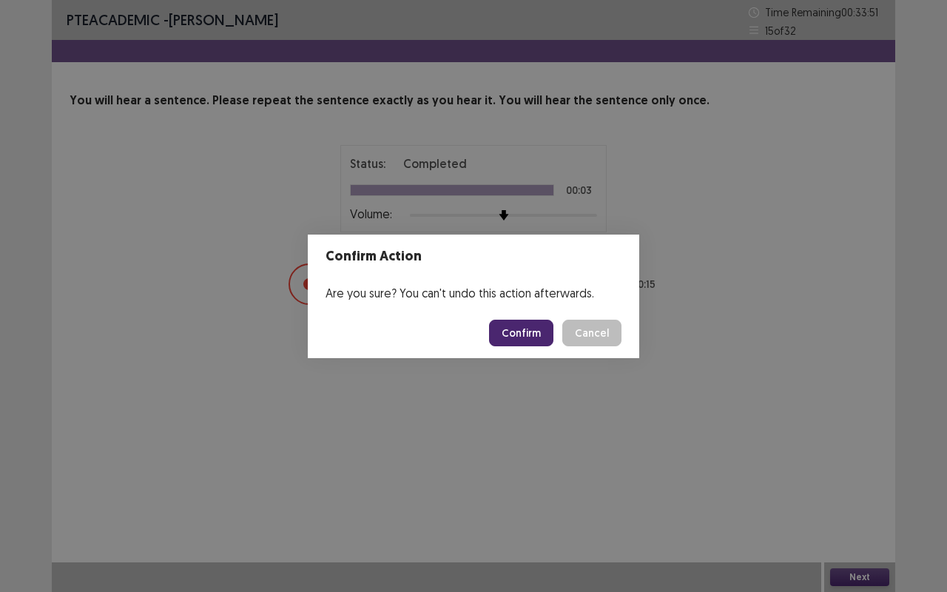
click at [514, 335] on button "Confirm" at bounding box center [521, 333] width 64 height 27
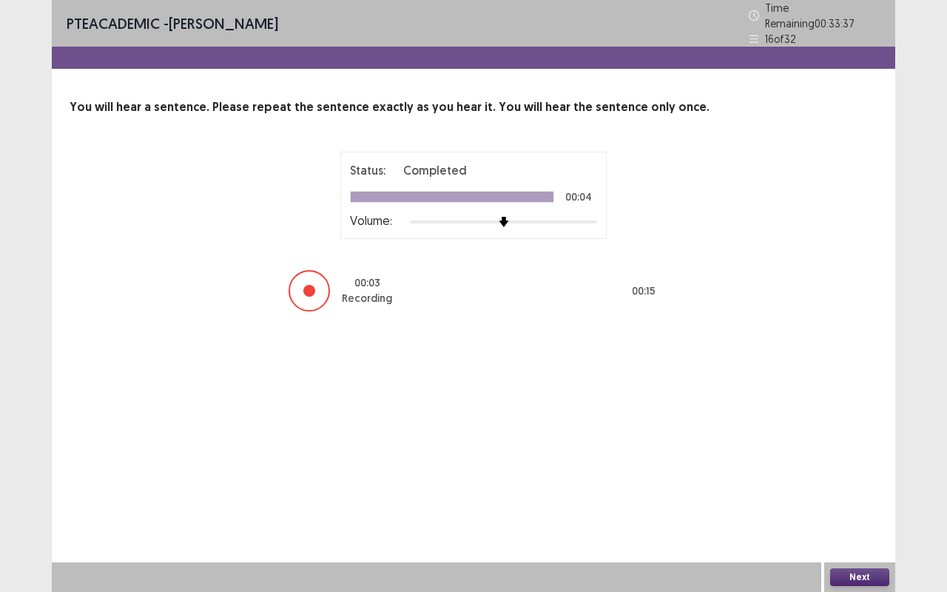
click at [866, 491] on button "Next" at bounding box center [859, 577] width 59 height 18
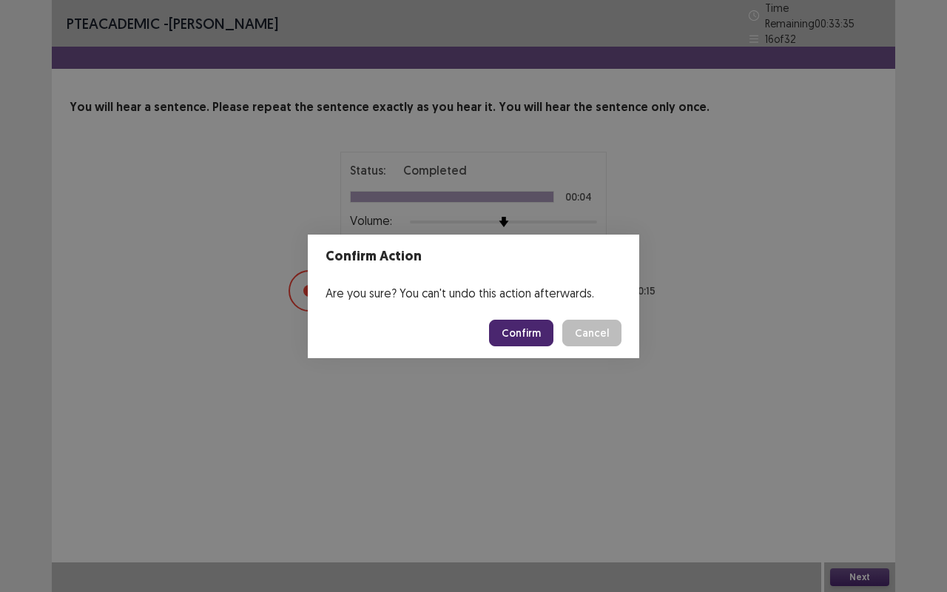
click at [522, 331] on button "Confirm" at bounding box center [521, 333] width 64 height 27
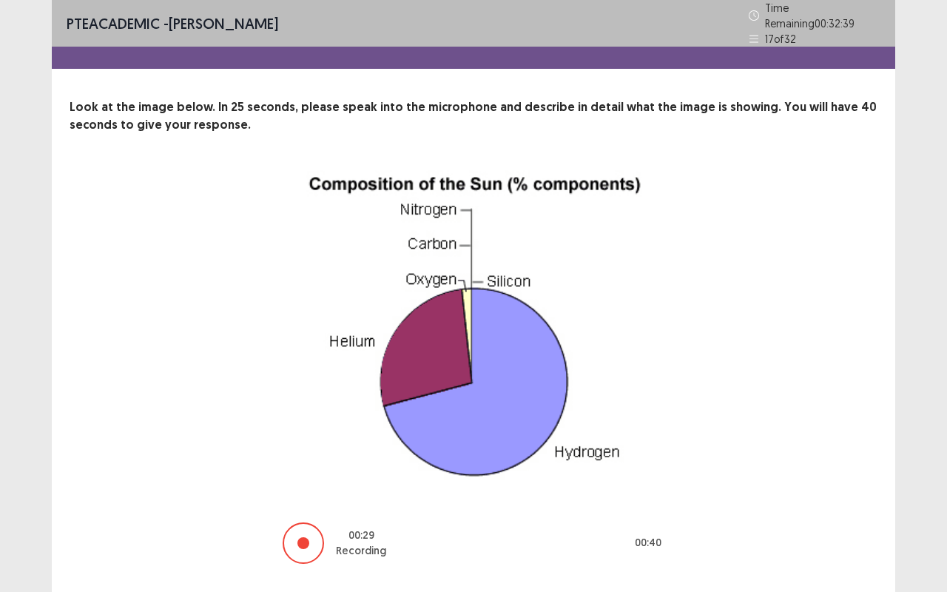
scroll to position [31, 0]
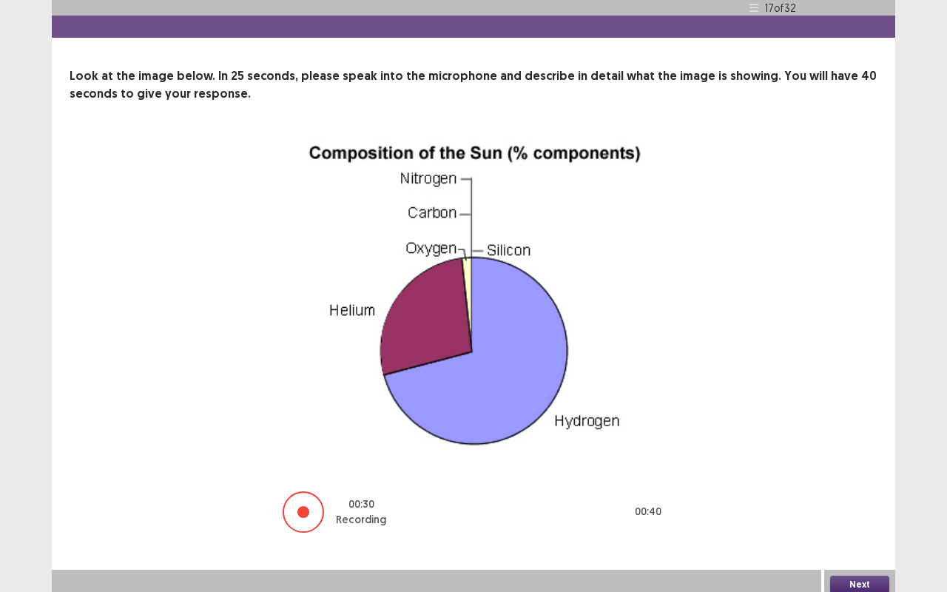
click at [849, 491] on button "Next" at bounding box center [859, 585] width 59 height 18
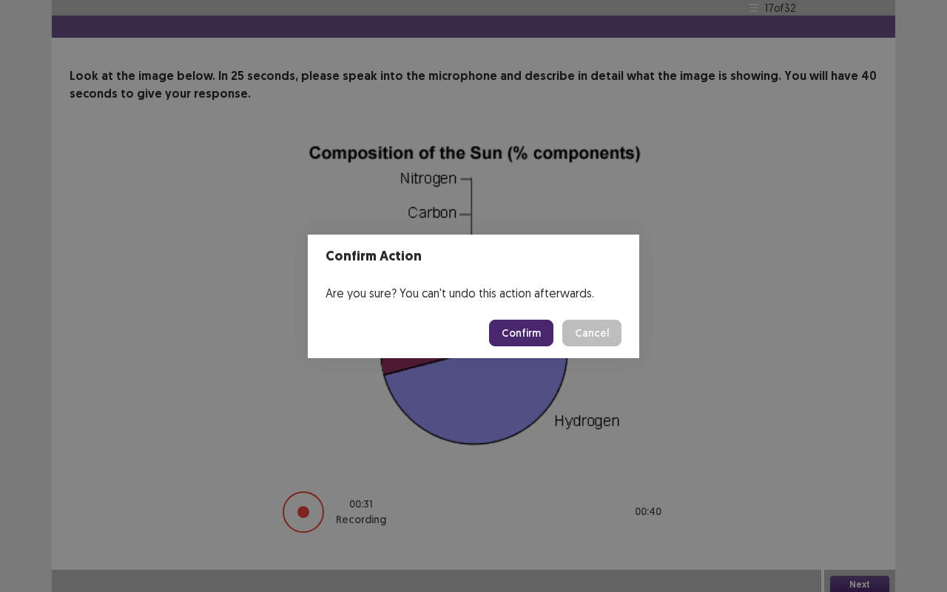
click at [537, 331] on button "Confirm" at bounding box center [521, 333] width 64 height 27
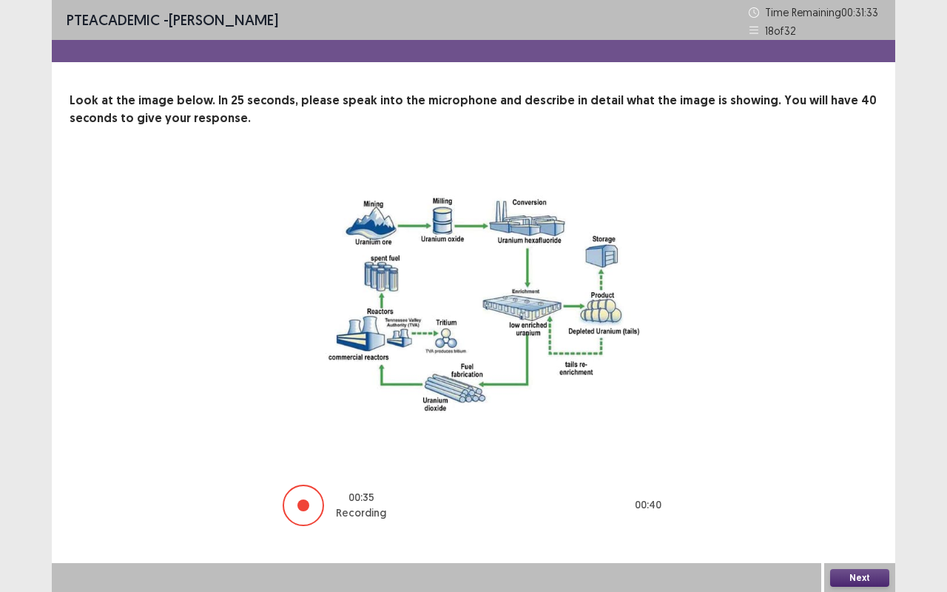
scroll to position [1, 0]
click at [867, 491] on button "Next" at bounding box center [859, 577] width 59 height 18
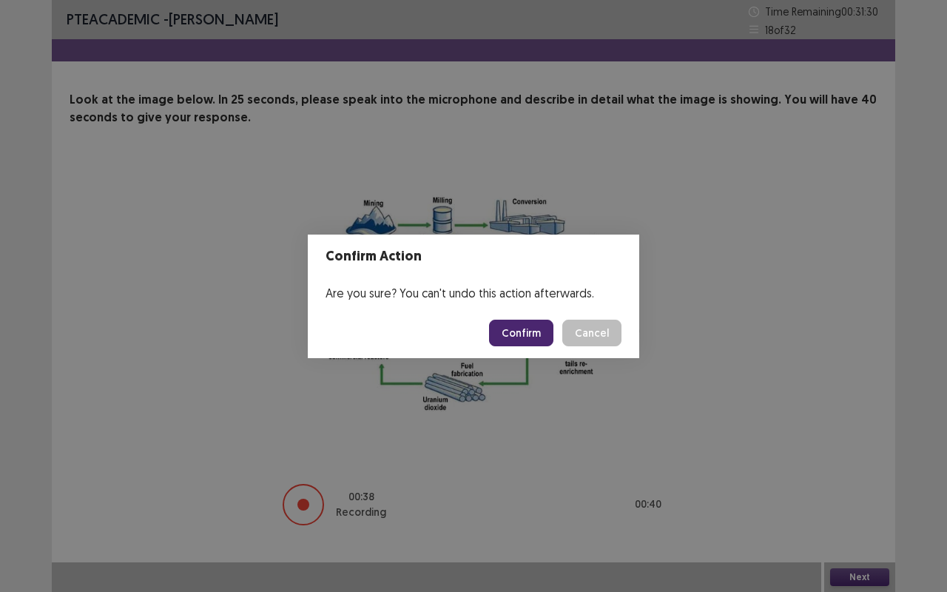
click at [536, 340] on button "Confirm" at bounding box center [521, 333] width 64 height 27
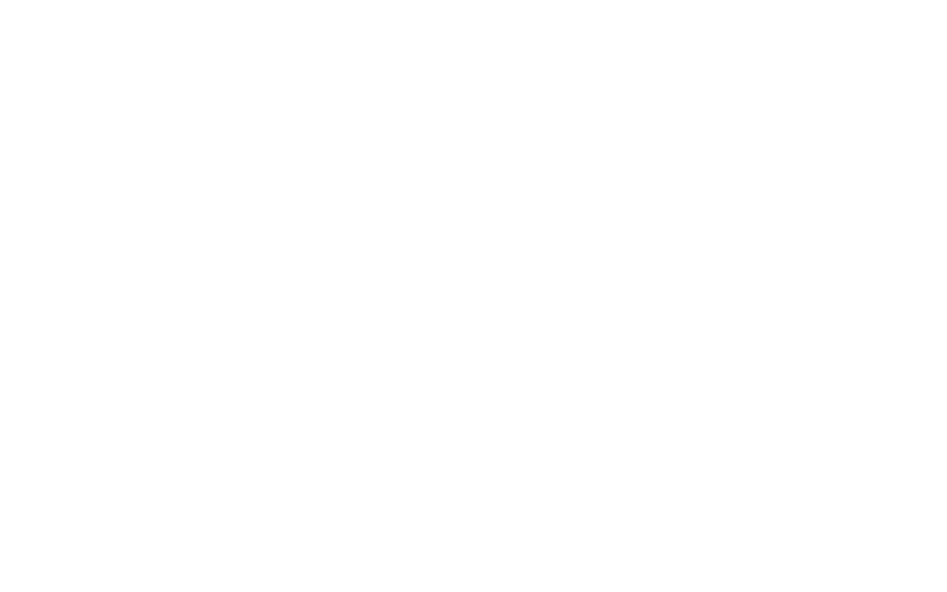
scroll to position [0, 0]
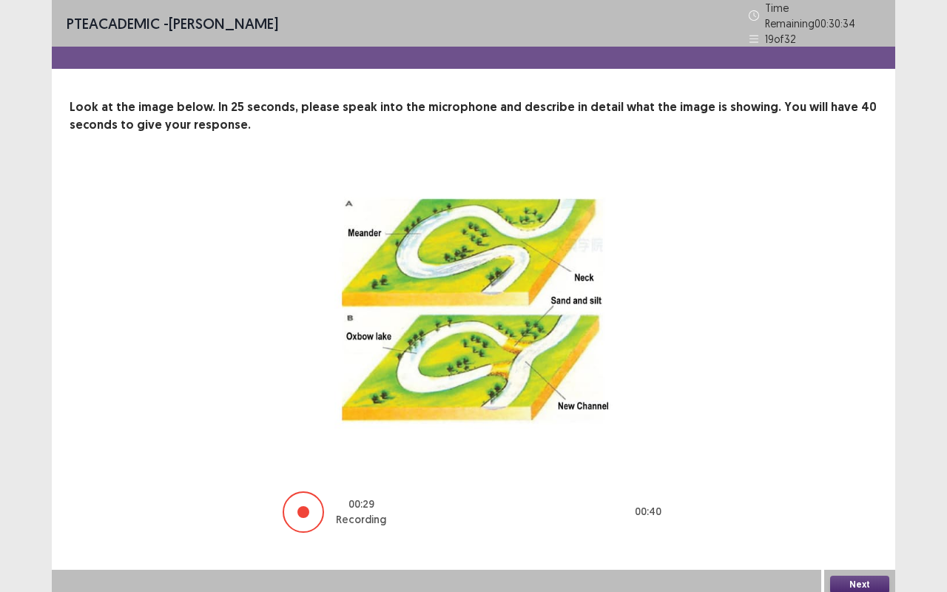
click at [851, 491] on button "Next" at bounding box center [859, 585] width 59 height 18
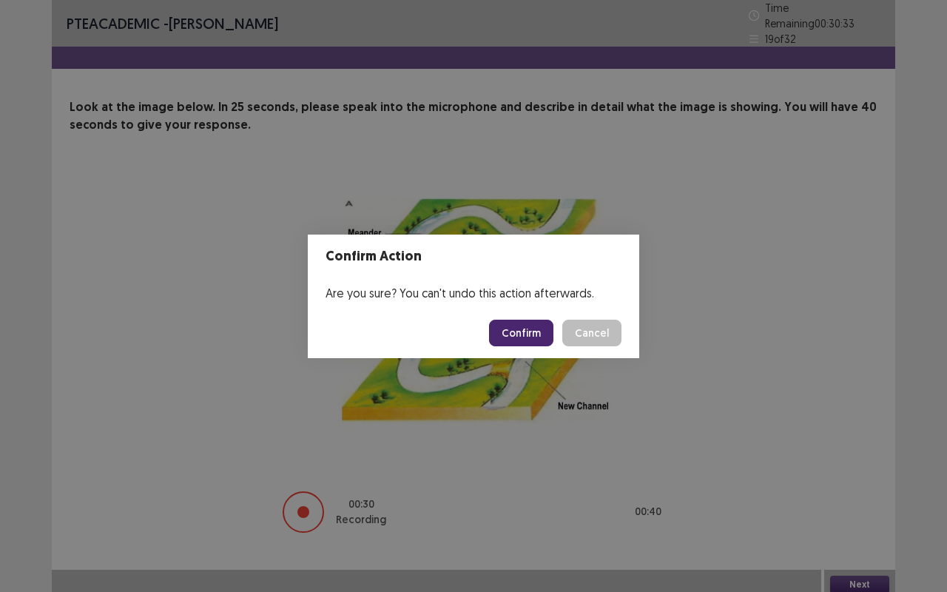
click at [516, 336] on button "Confirm" at bounding box center [521, 333] width 64 height 27
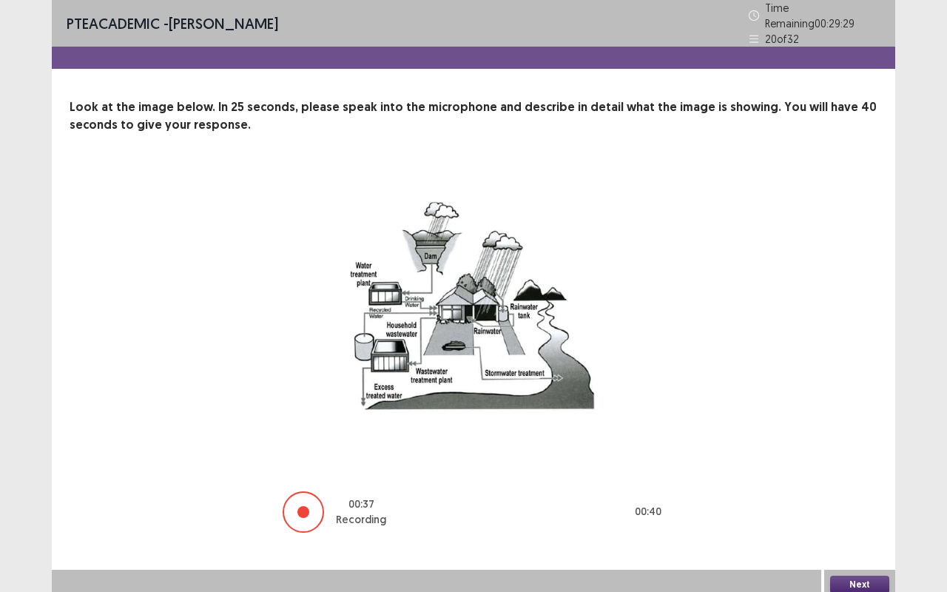
click at [861, 491] on button "Next" at bounding box center [859, 585] width 59 height 18
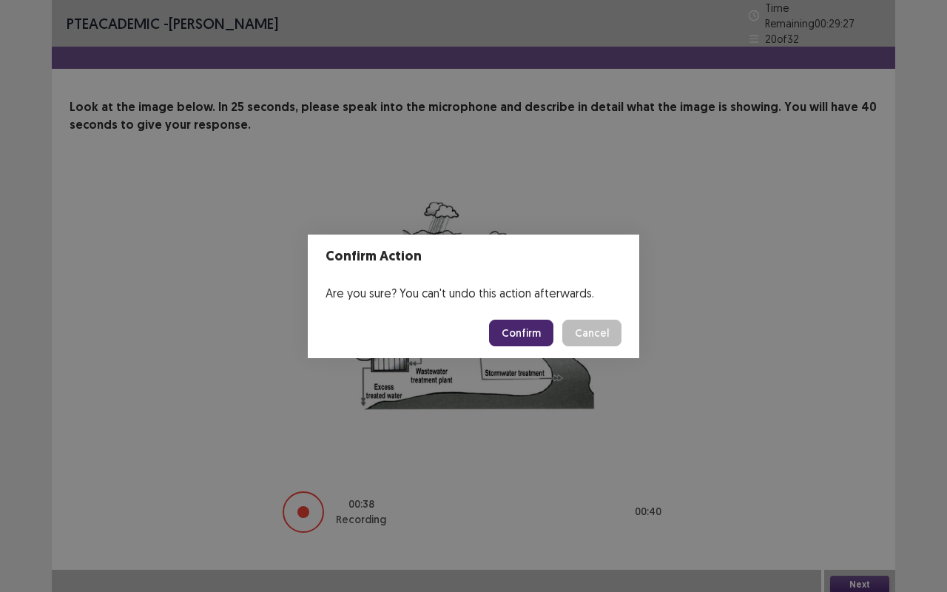
click at [539, 333] on button "Confirm" at bounding box center [521, 333] width 64 height 27
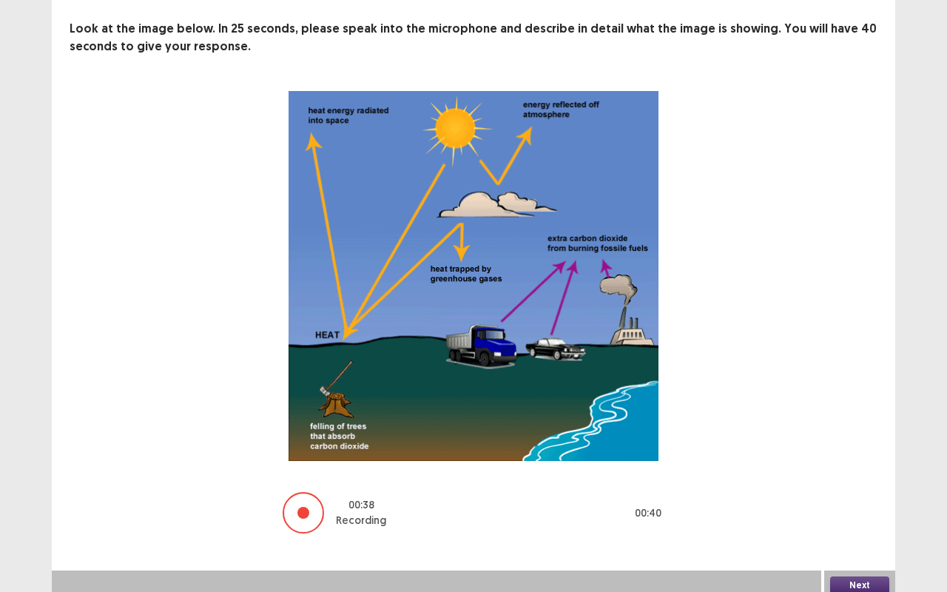
scroll to position [80, 0]
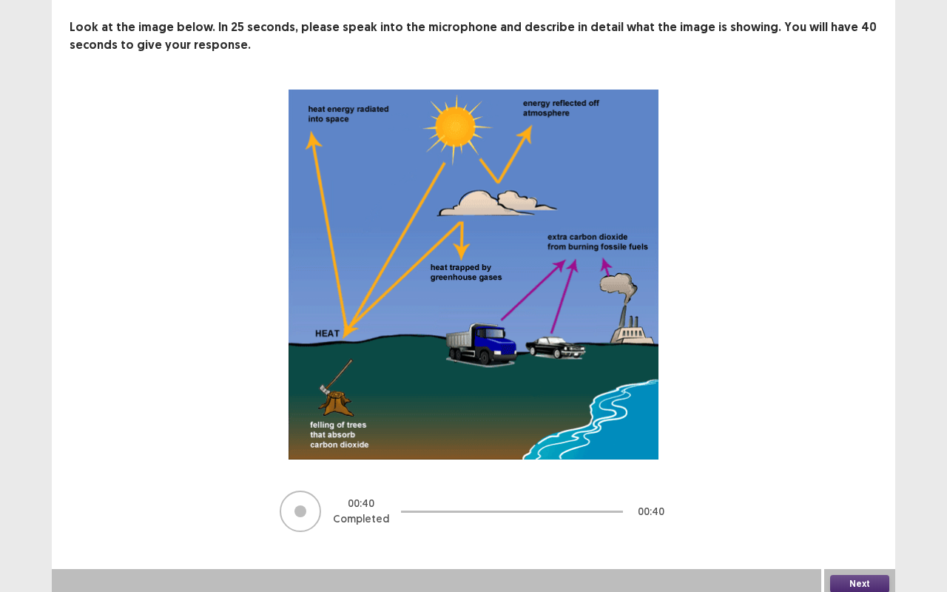
click at [873, 491] on button "Next" at bounding box center [859, 584] width 59 height 18
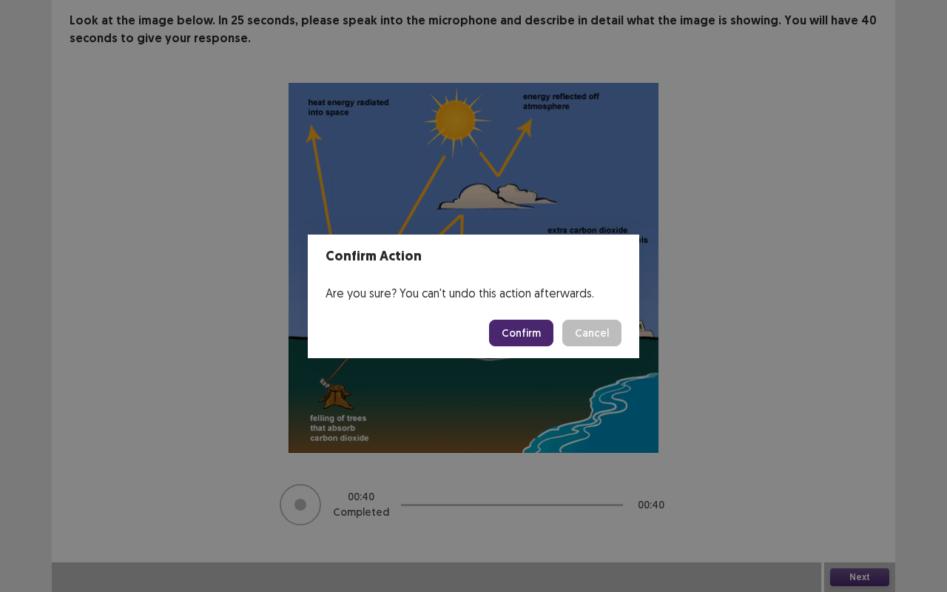
click at [517, 324] on button "Confirm" at bounding box center [521, 333] width 64 height 27
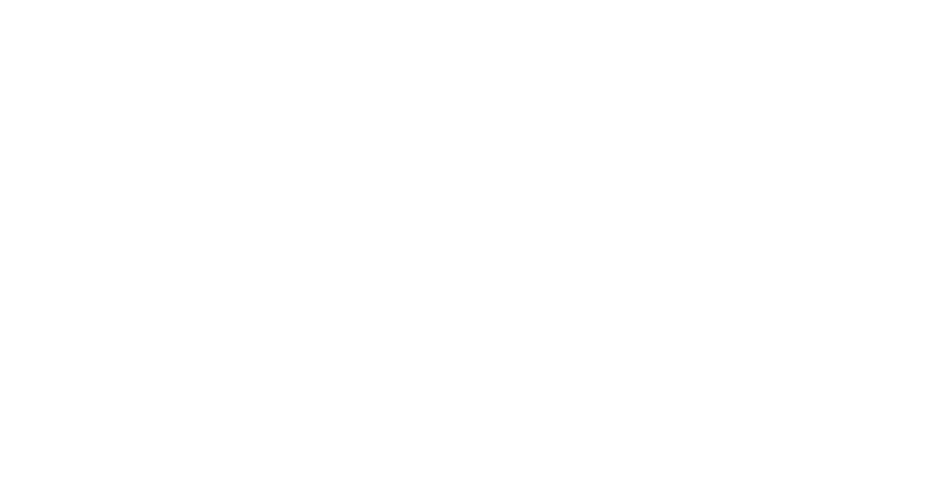
scroll to position [0, 0]
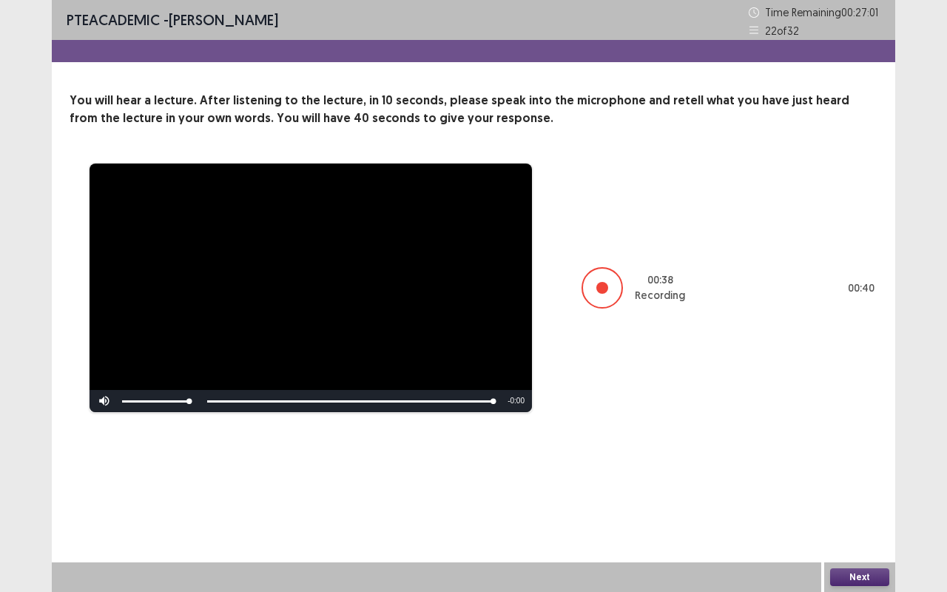
click at [869, 491] on button "Next" at bounding box center [859, 577] width 59 height 18
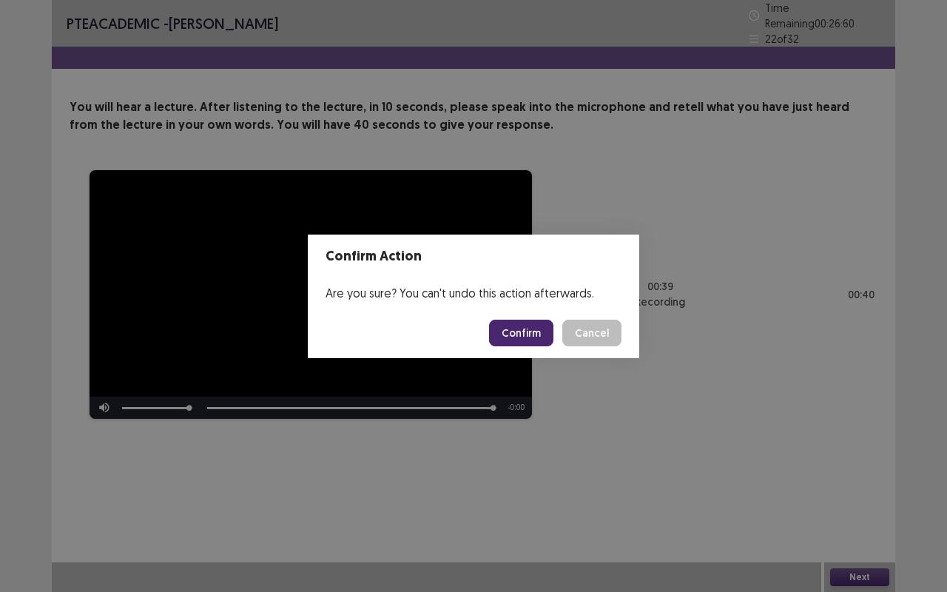
click at [539, 332] on button "Confirm" at bounding box center [521, 333] width 64 height 27
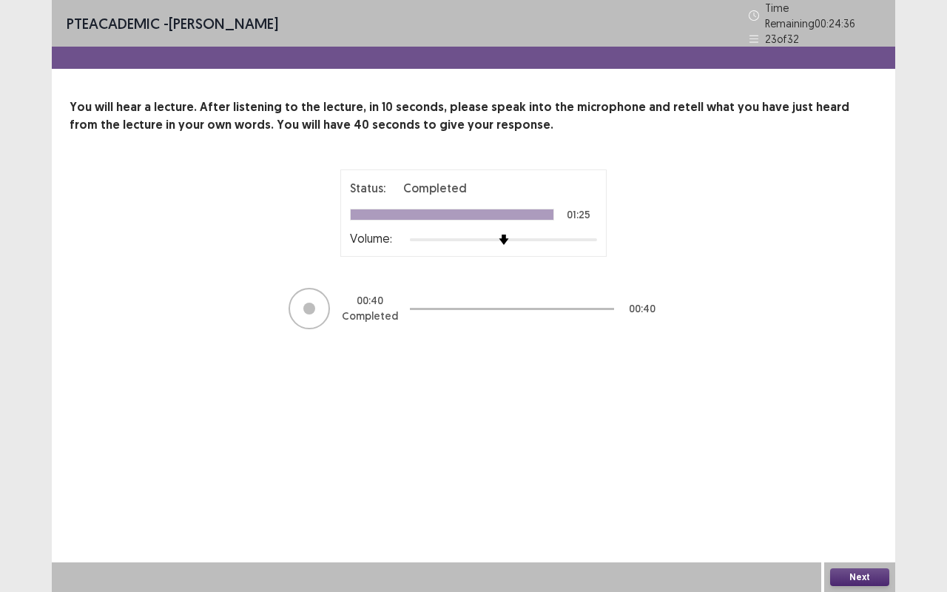
click at [880, 491] on button "Next" at bounding box center [859, 577] width 59 height 18
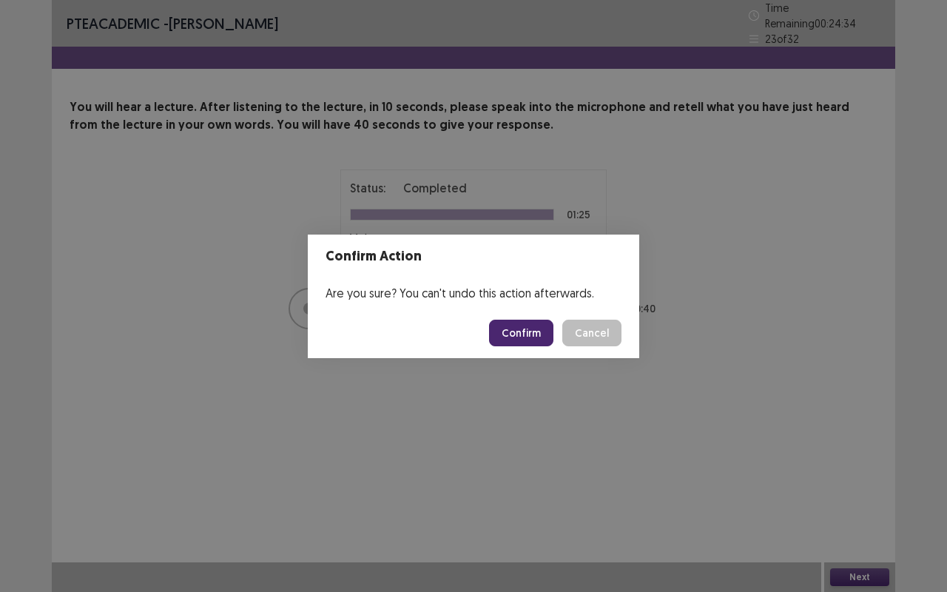
click at [514, 326] on button "Confirm" at bounding box center [521, 333] width 64 height 27
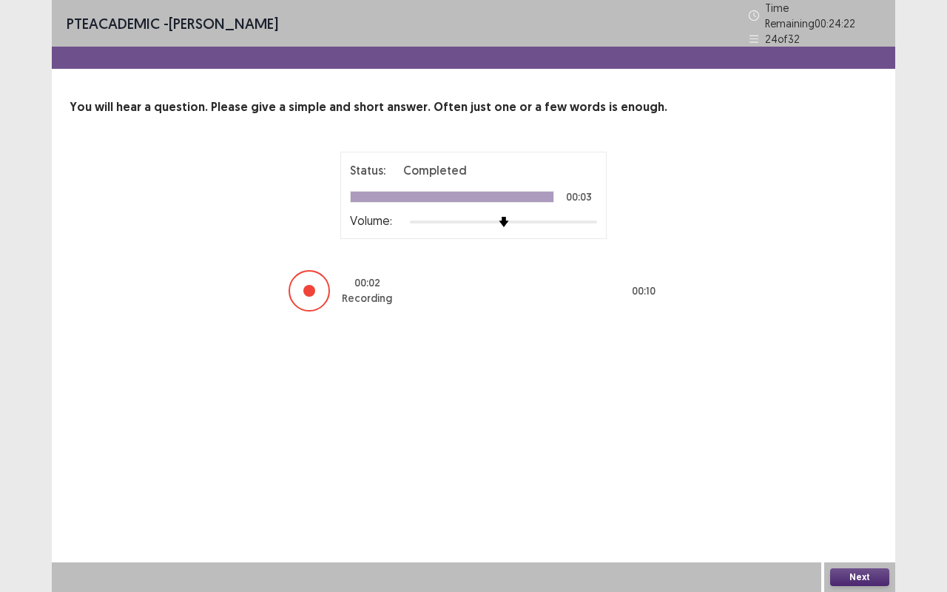
click at [875, 491] on button "Next" at bounding box center [859, 577] width 59 height 18
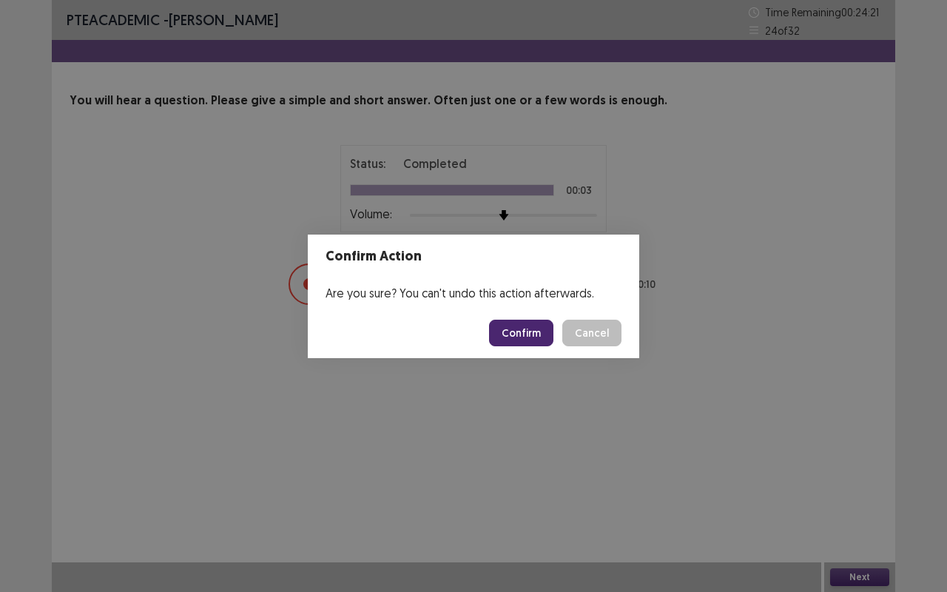
click at [535, 324] on button "Confirm" at bounding box center [521, 333] width 64 height 27
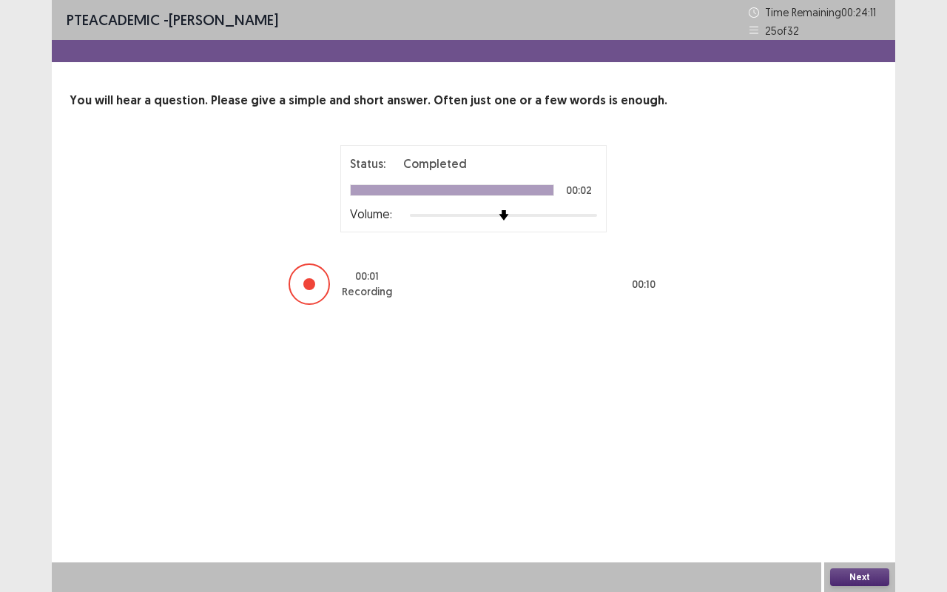
click at [874, 491] on button "Next" at bounding box center [859, 577] width 59 height 18
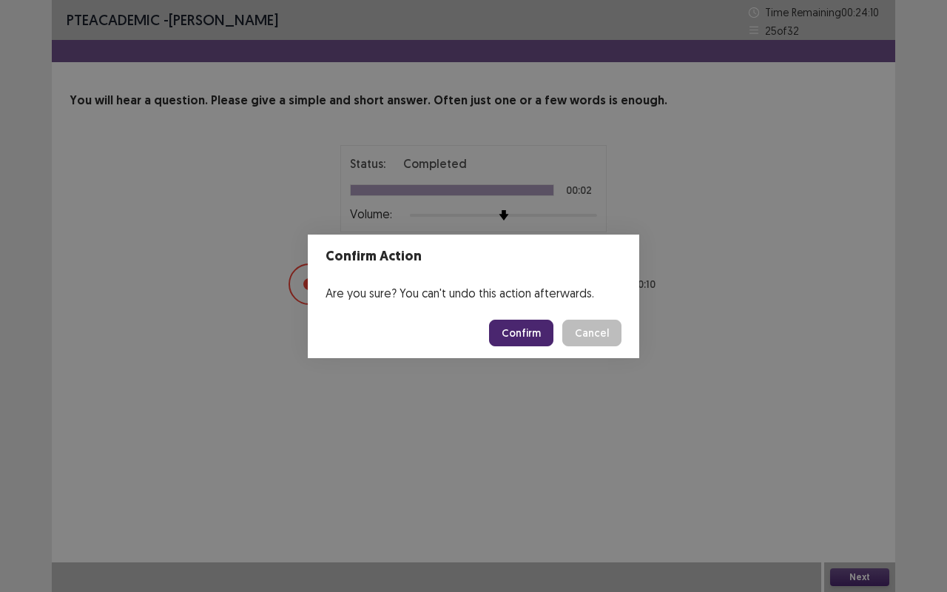
click at [531, 335] on button "Confirm" at bounding box center [521, 333] width 64 height 27
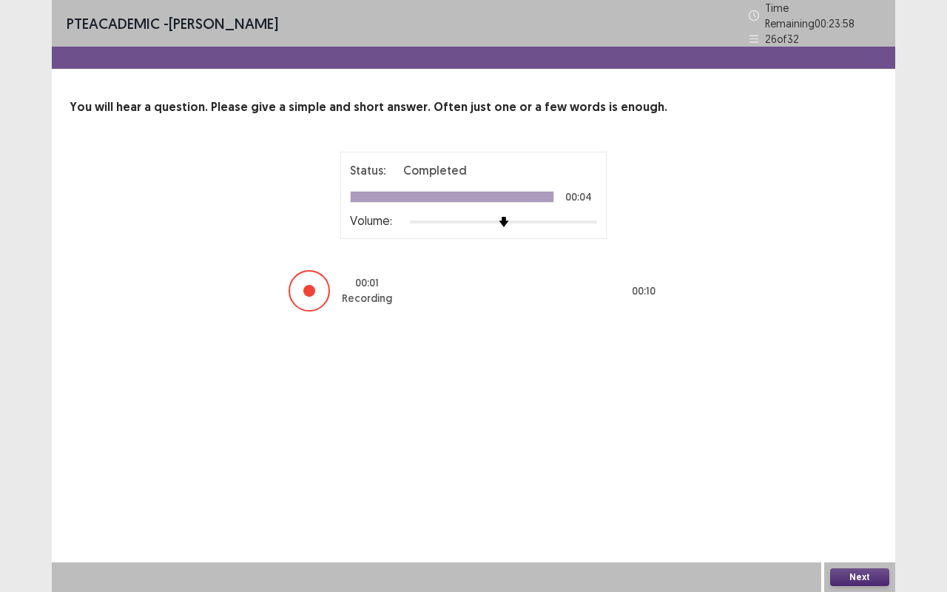
click at [861, 491] on button "Next" at bounding box center [859, 577] width 59 height 18
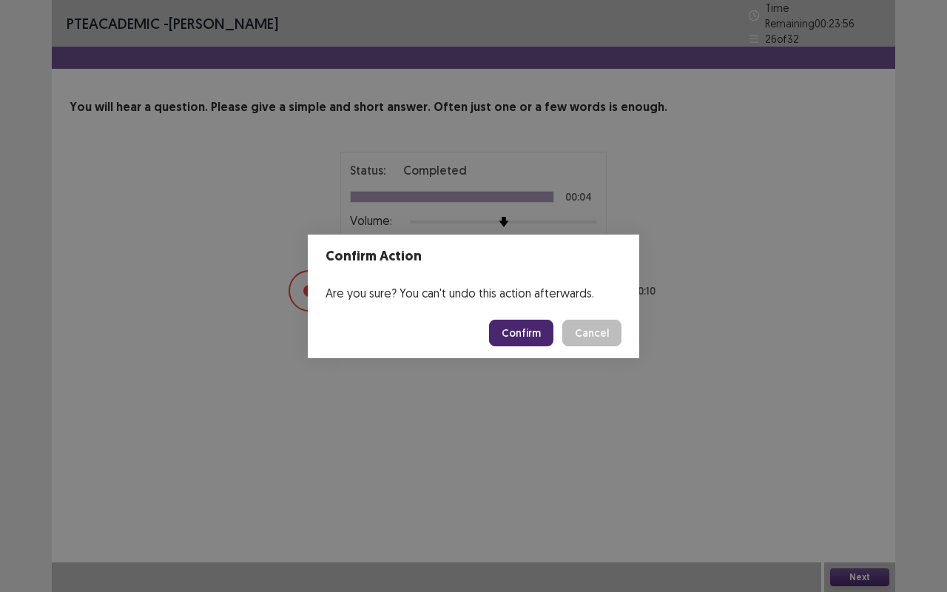
click at [542, 326] on button "Confirm" at bounding box center [521, 333] width 64 height 27
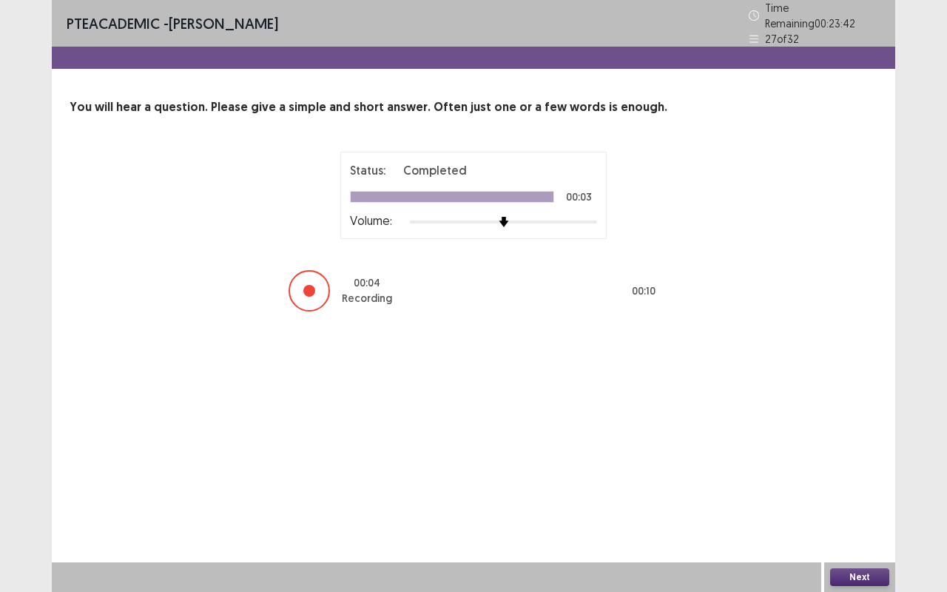
click at [874, 491] on button "Next" at bounding box center [859, 577] width 59 height 18
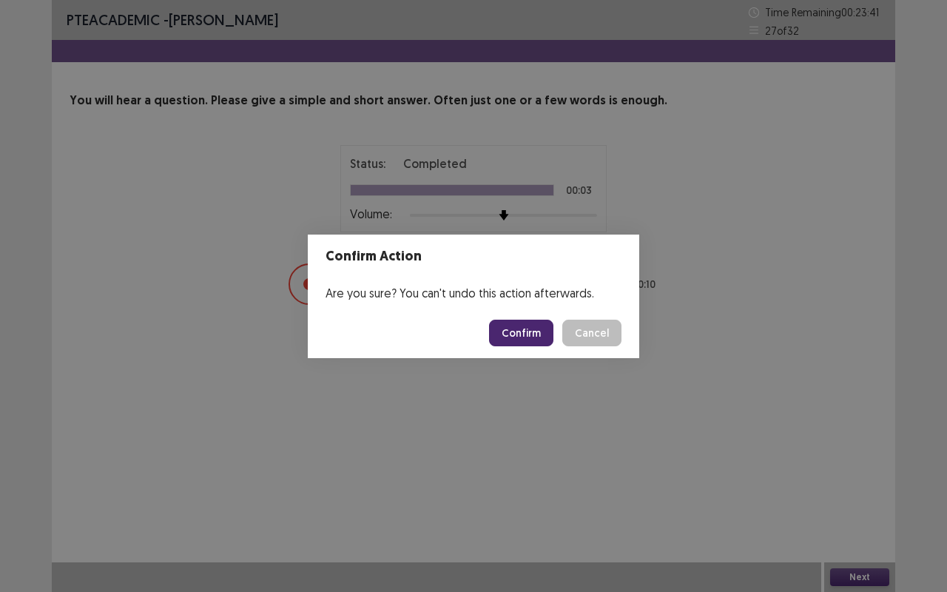
click at [531, 330] on button "Confirm" at bounding box center [521, 333] width 64 height 27
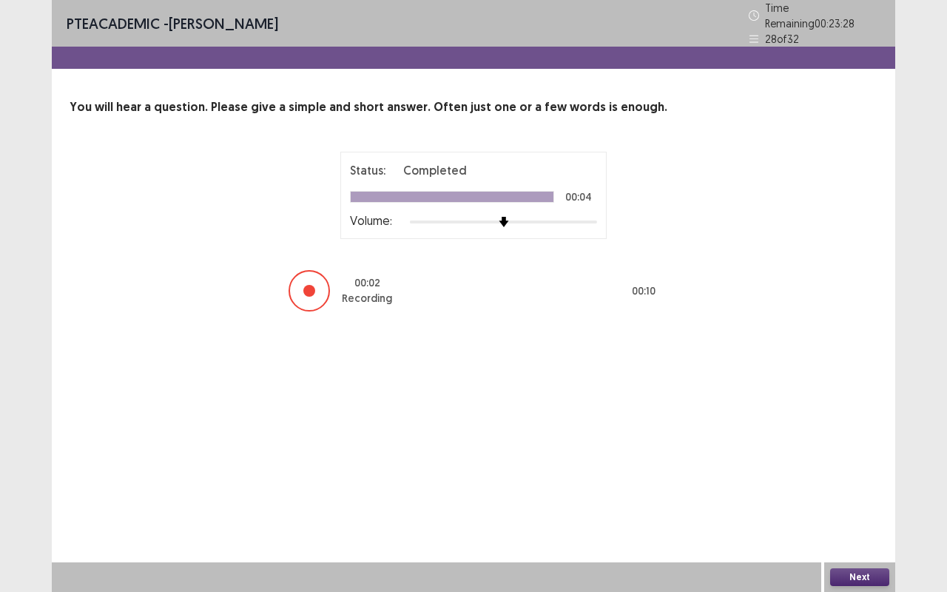
click at [873, 491] on button "Next" at bounding box center [859, 577] width 59 height 18
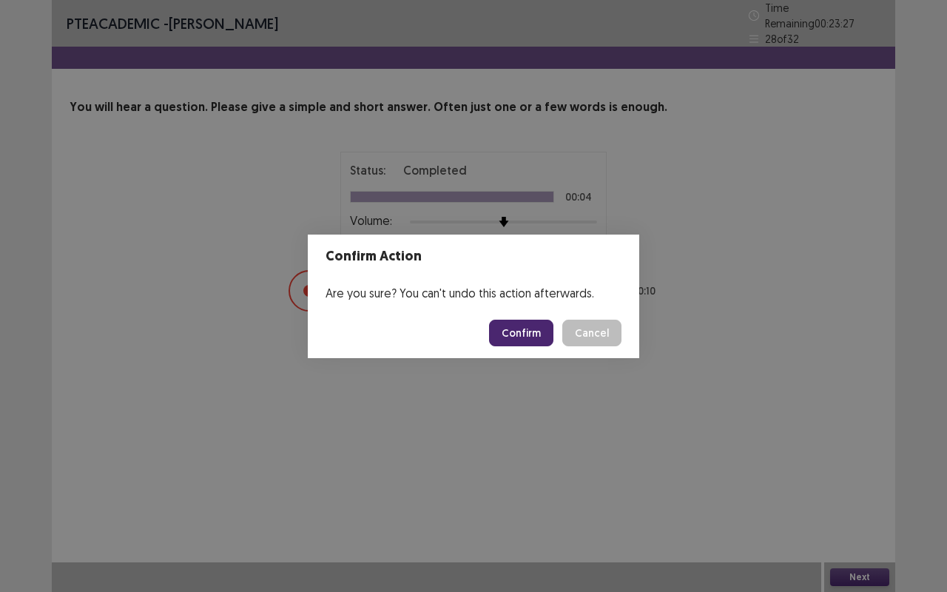
click at [532, 320] on button "Confirm" at bounding box center [521, 333] width 64 height 27
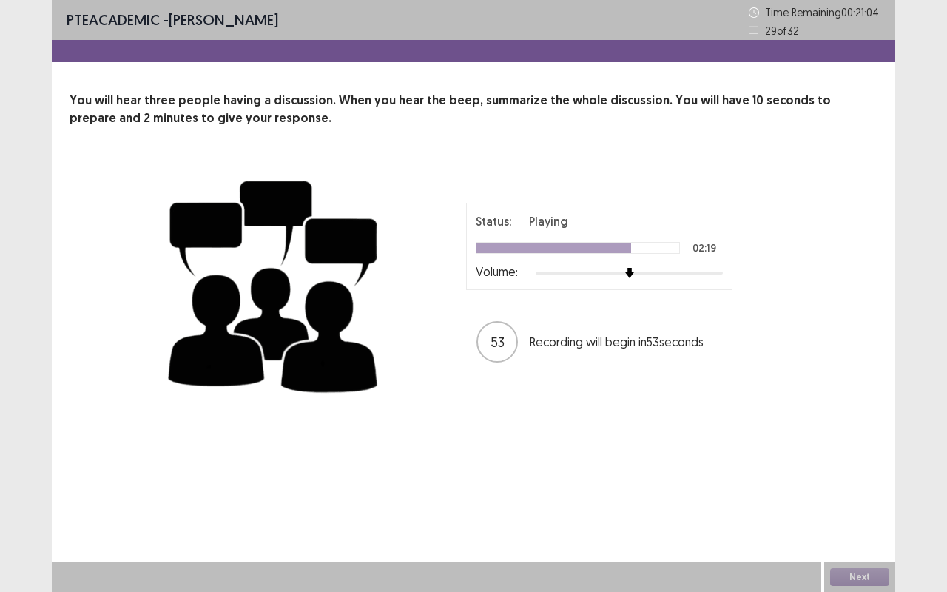
click at [875, 491] on div "Next" at bounding box center [859, 577] width 71 height 30
click at [739, 491] on div at bounding box center [437, 577] width 770 height 30
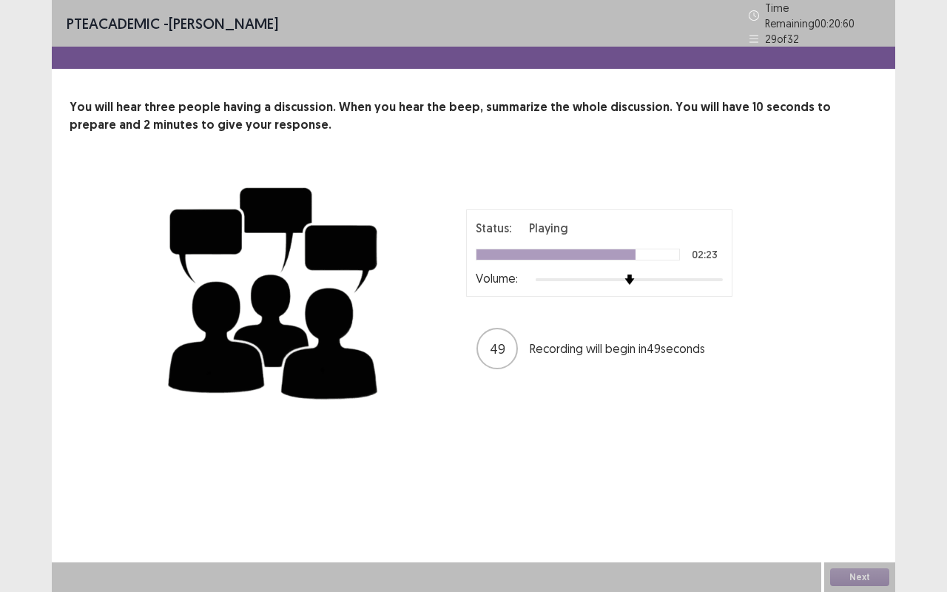
click at [796, 491] on div at bounding box center [437, 577] width 770 height 30
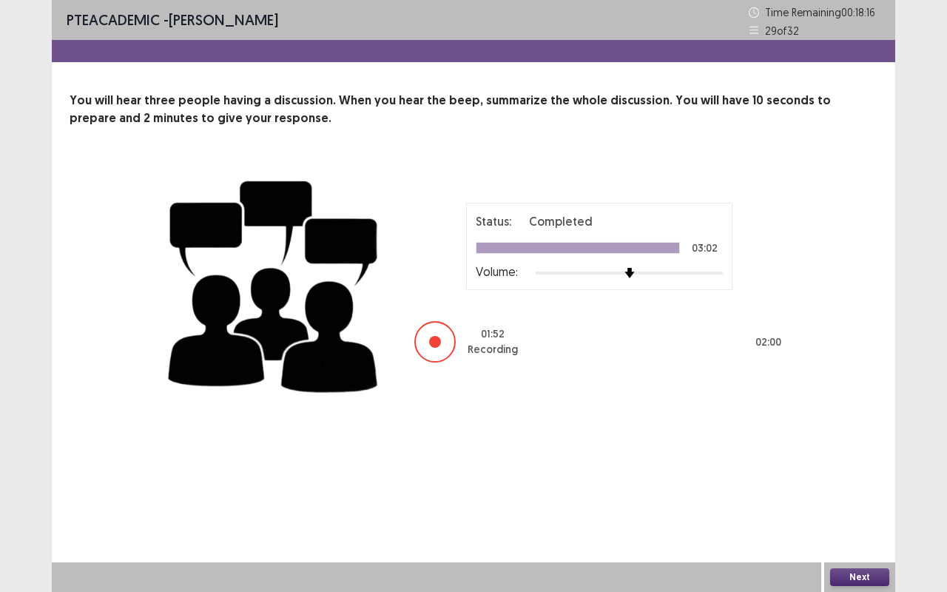
click at [845, 491] on button "Next" at bounding box center [859, 577] width 59 height 18
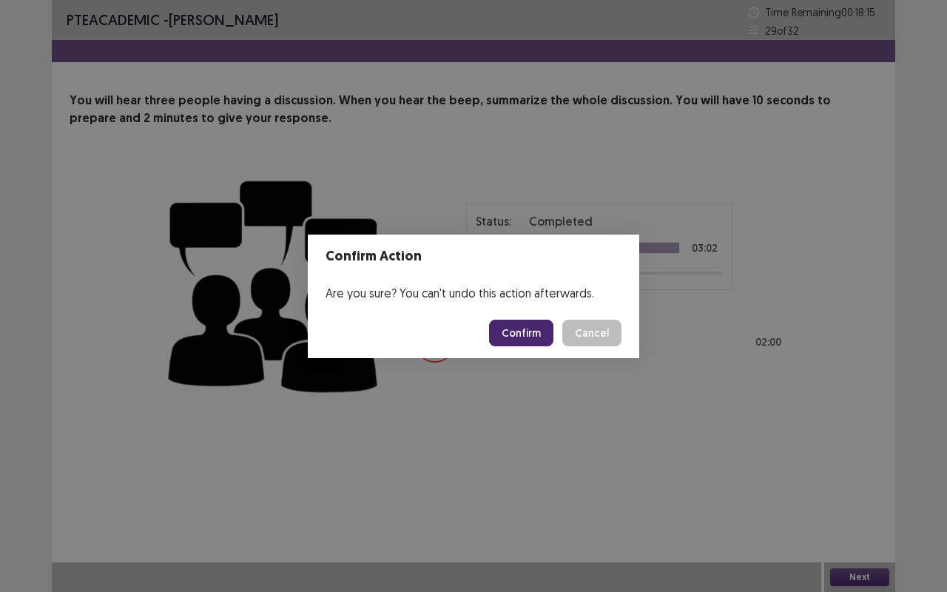
click at [534, 333] on button "Confirm" at bounding box center [521, 333] width 64 height 27
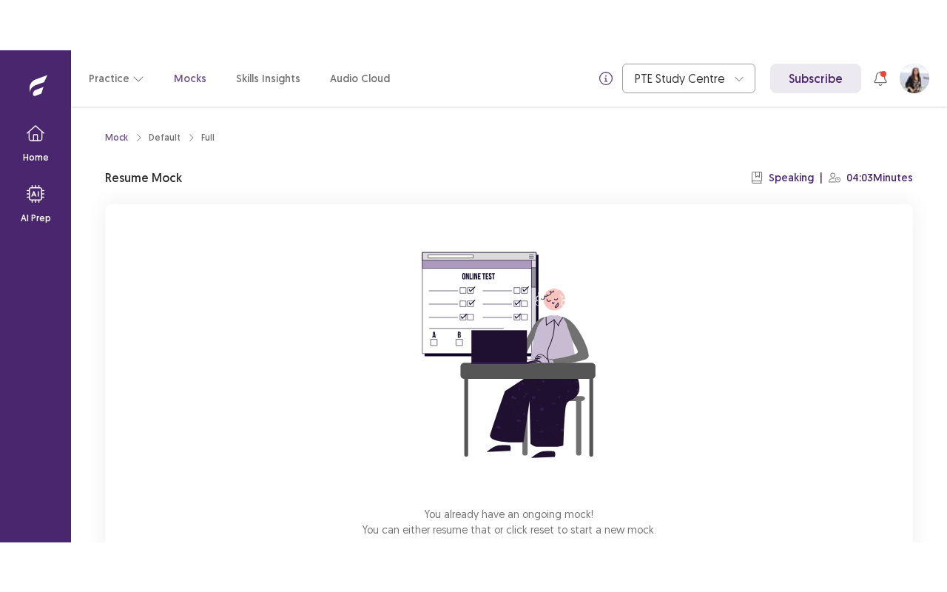
scroll to position [92, 0]
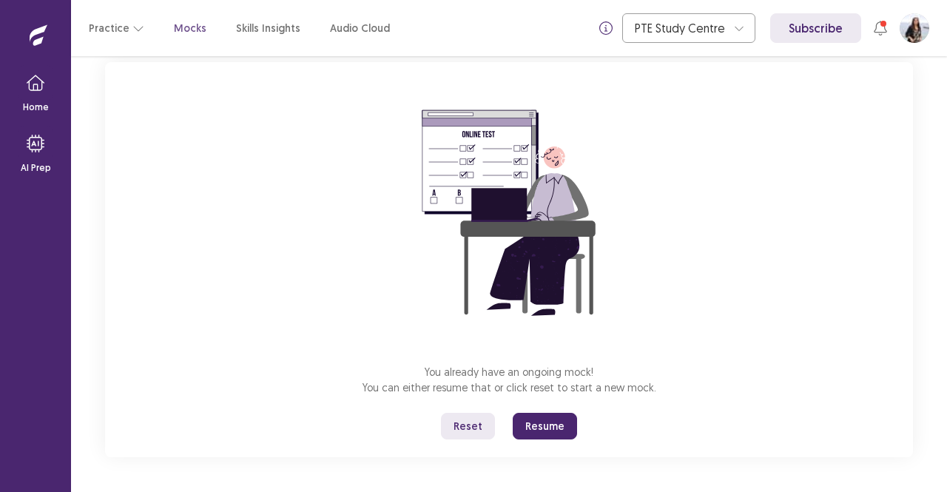
click at [546, 424] on button "Resume" at bounding box center [545, 426] width 64 height 27
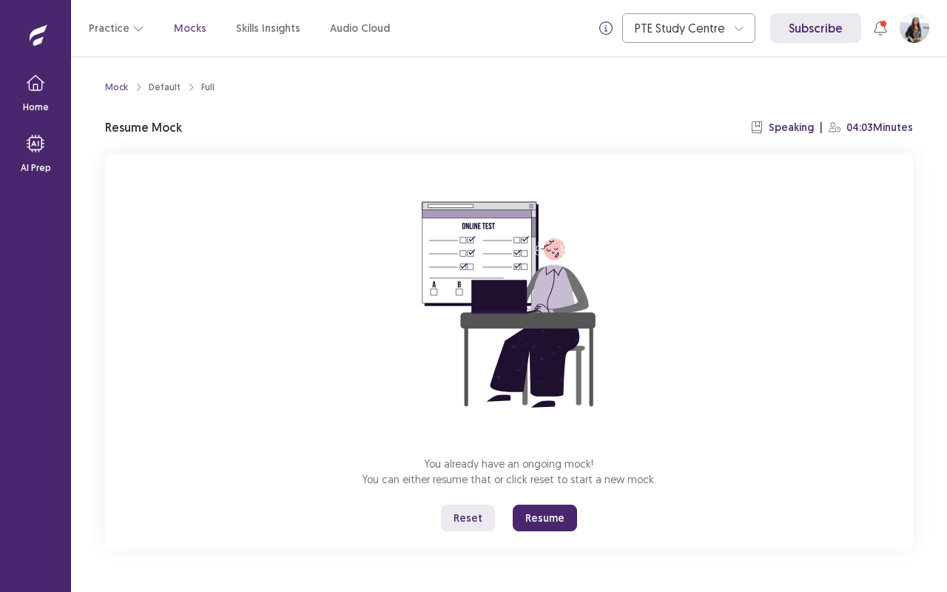
scroll to position [0, 0]
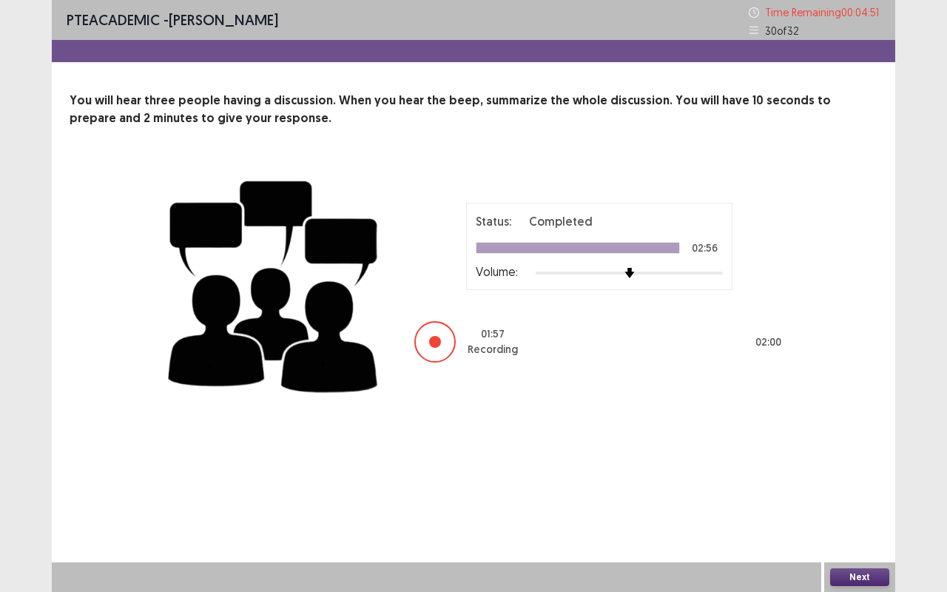
click at [856, 491] on button "Next" at bounding box center [859, 577] width 59 height 18
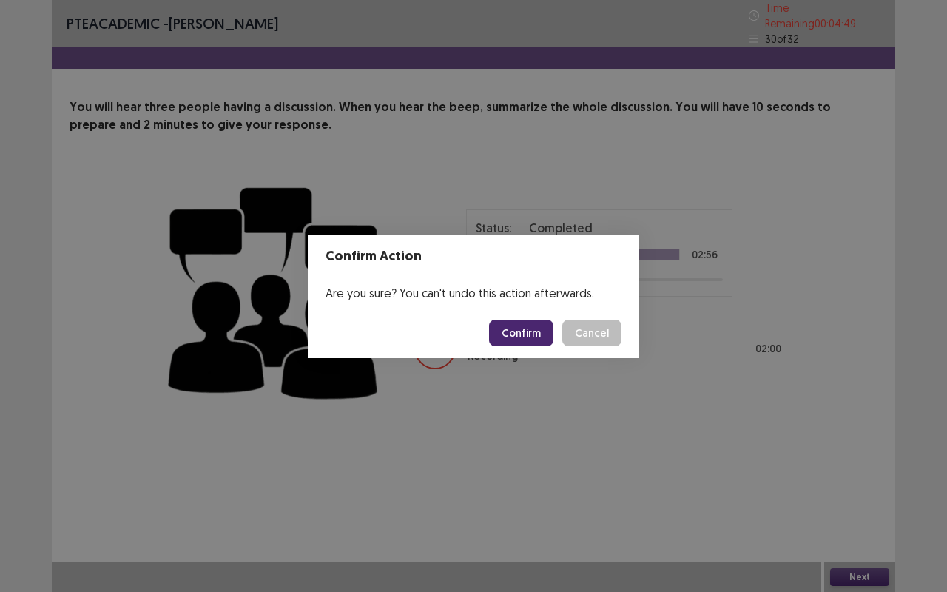
click at [534, 331] on button "Confirm" at bounding box center [521, 333] width 64 height 27
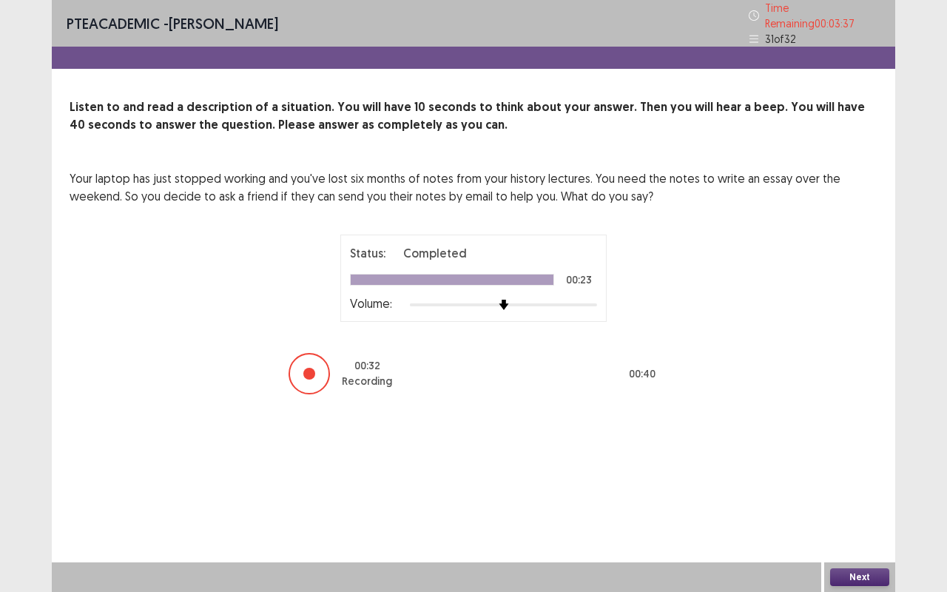
click at [864, 491] on button "Next" at bounding box center [859, 577] width 59 height 18
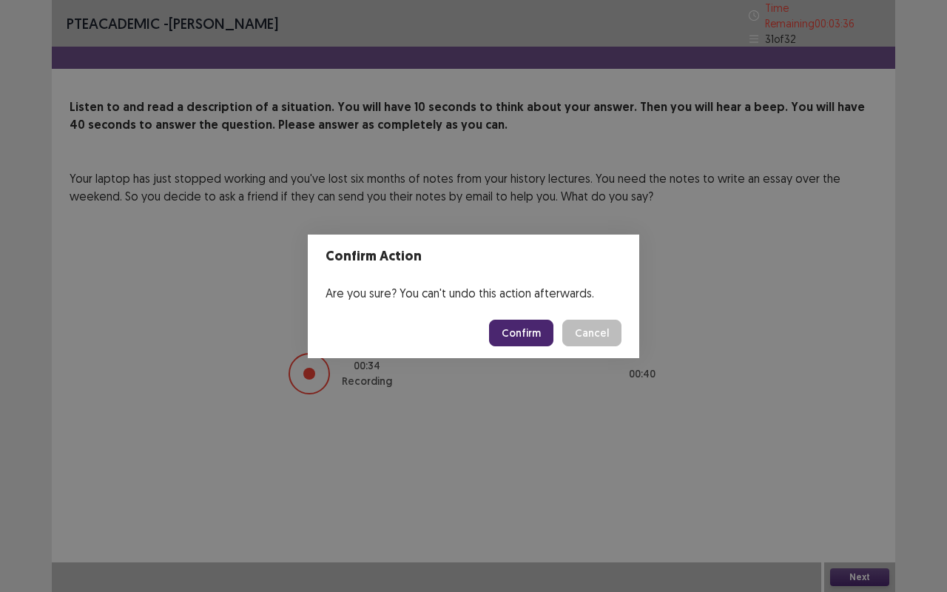
click at [531, 332] on button "Confirm" at bounding box center [521, 333] width 64 height 27
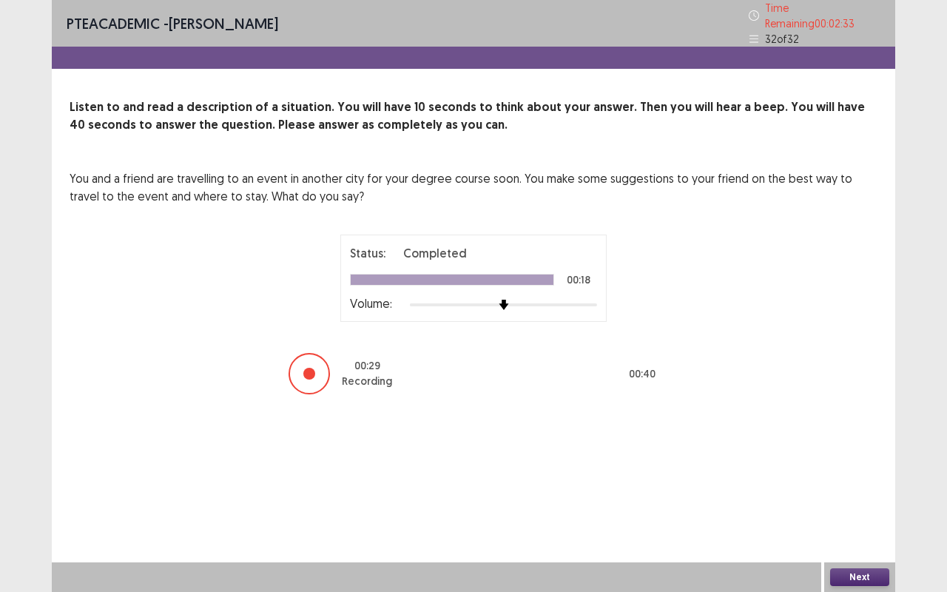
click at [860, 491] on button "Next" at bounding box center [859, 577] width 59 height 18
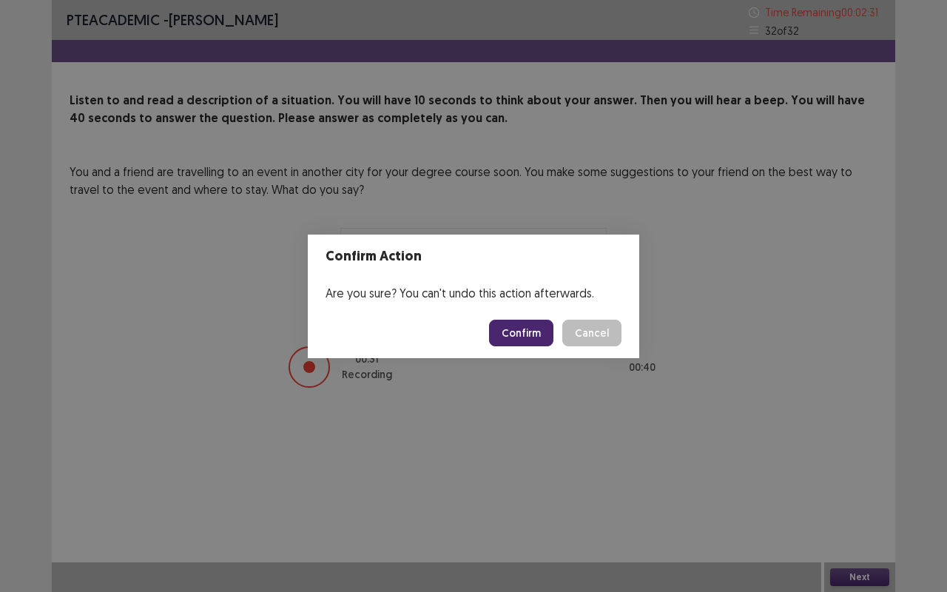
click at [531, 332] on button "Confirm" at bounding box center [521, 333] width 64 height 27
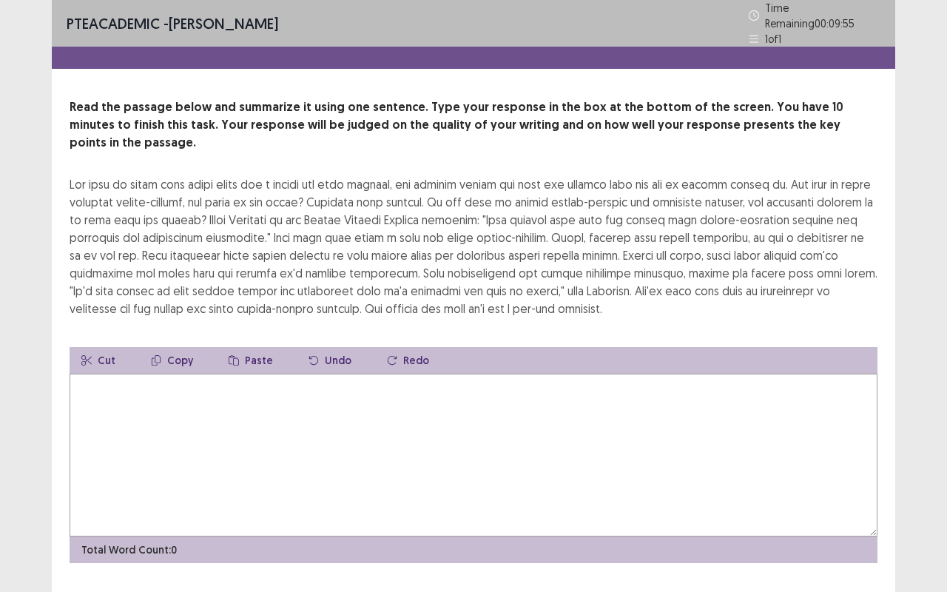
click at [342, 417] on textarea at bounding box center [474, 455] width 808 height 163
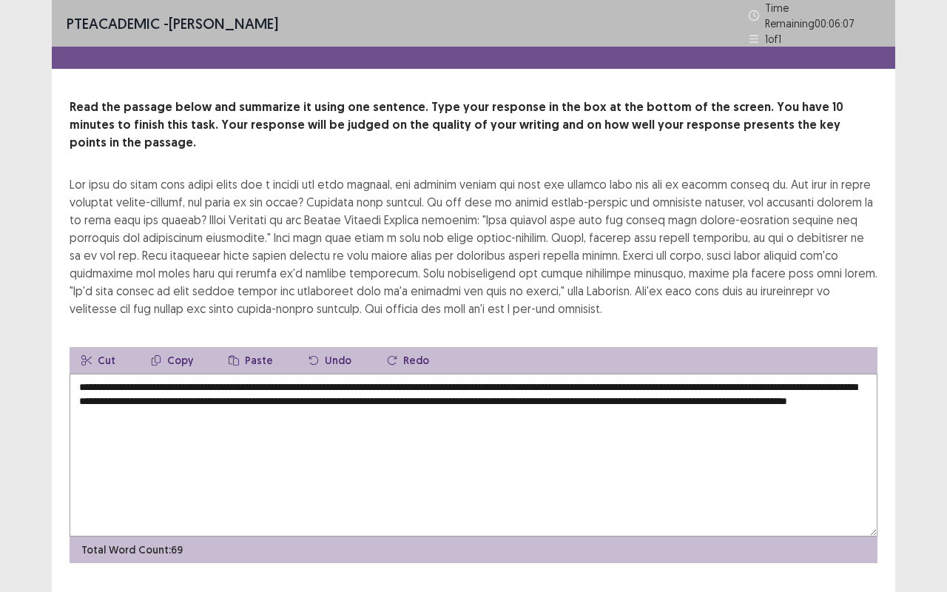
type textarea "**********"
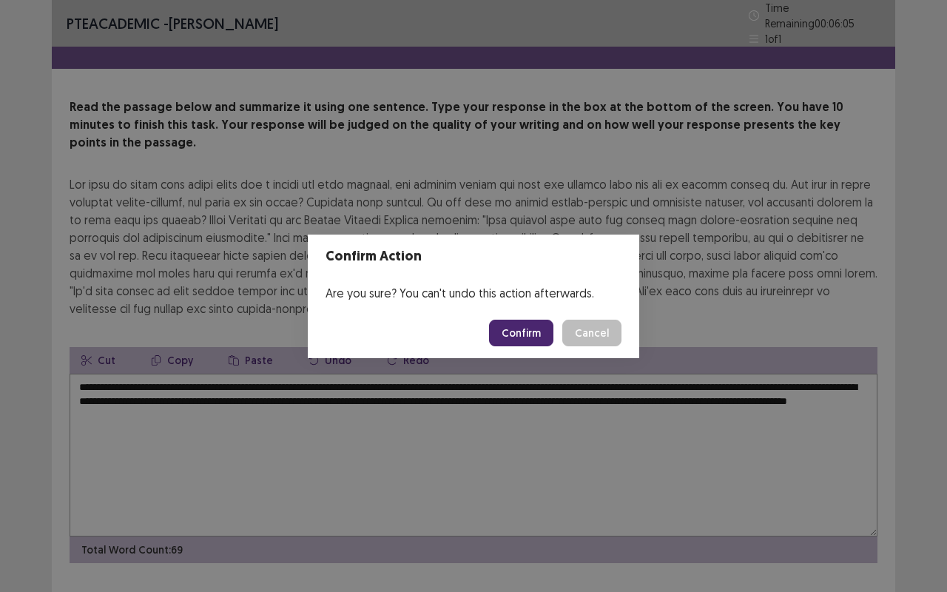
click at [518, 326] on button "Confirm" at bounding box center [521, 333] width 64 height 27
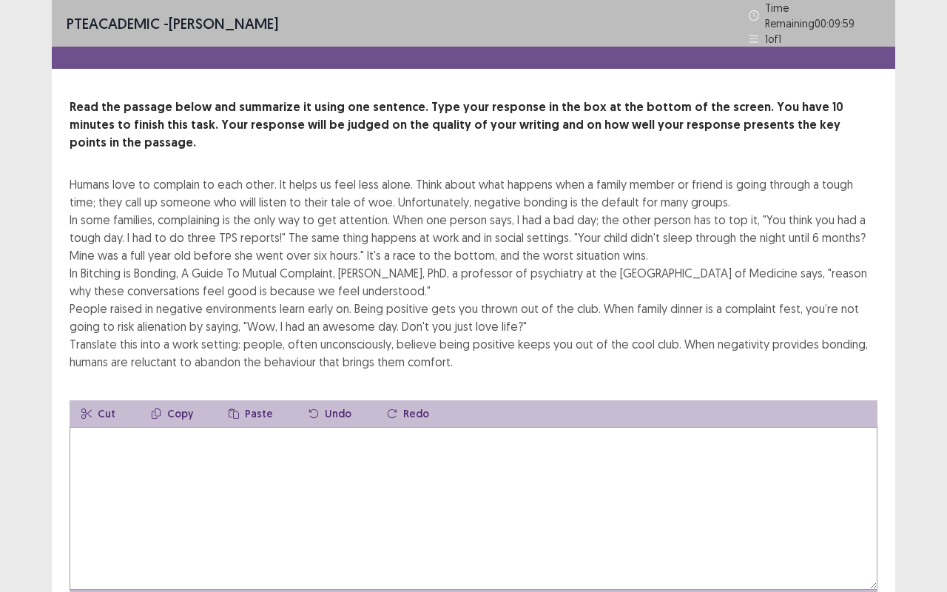
click at [283, 446] on textarea at bounding box center [474, 508] width 808 height 163
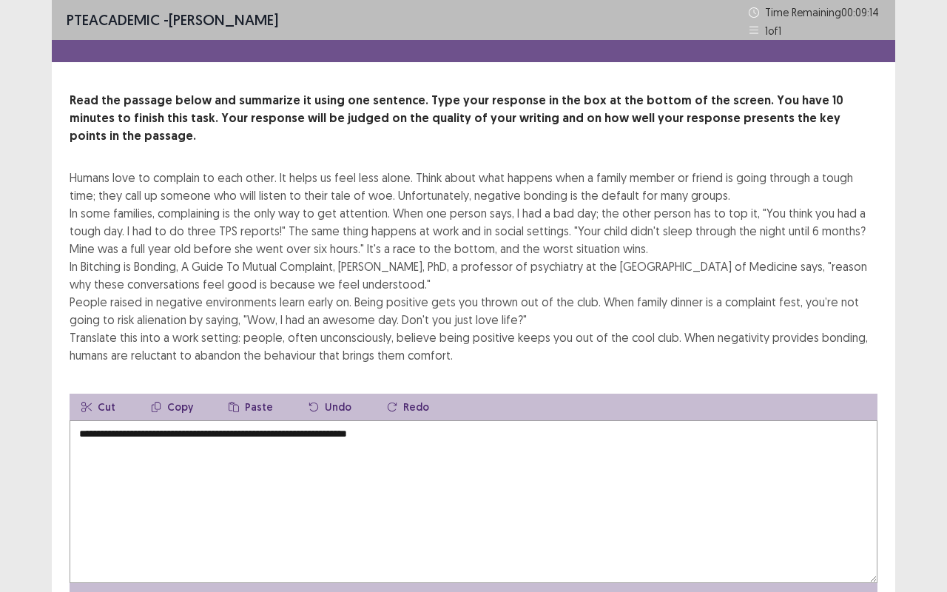
click at [263, 420] on textarea "**********" at bounding box center [474, 501] width 808 height 163
click at [434, 420] on textarea "**********" at bounding box center [474, 501] width 808 height 163
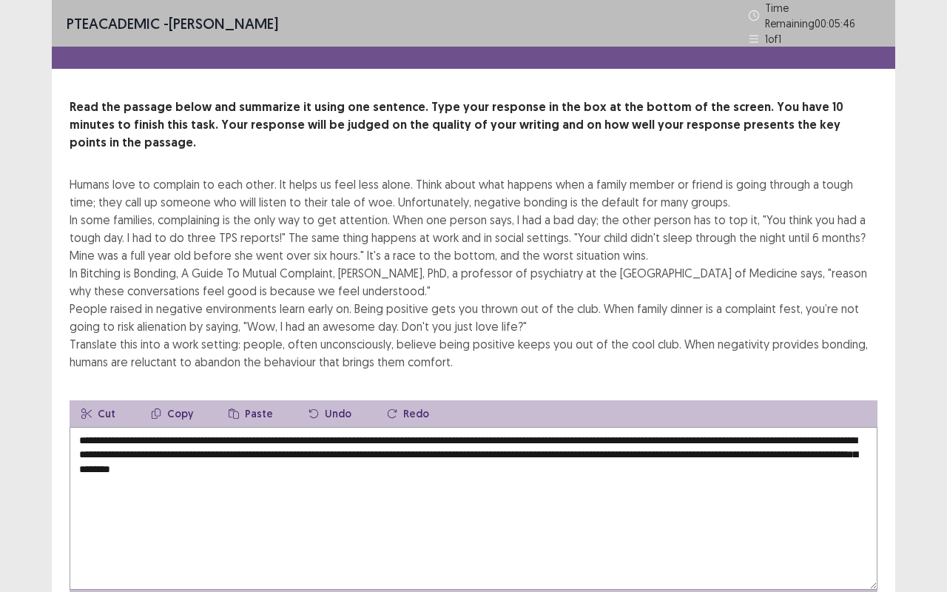
scroll to position [65, 0]
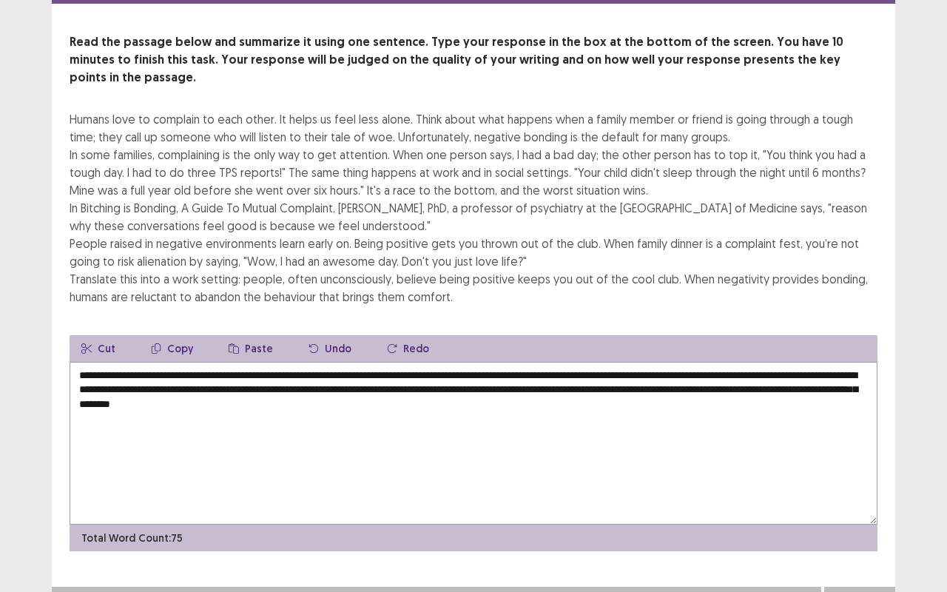
type textarea "**********"
click at [884, 491] on button "Next" at bounding box center [859, 602] width 59 height 18
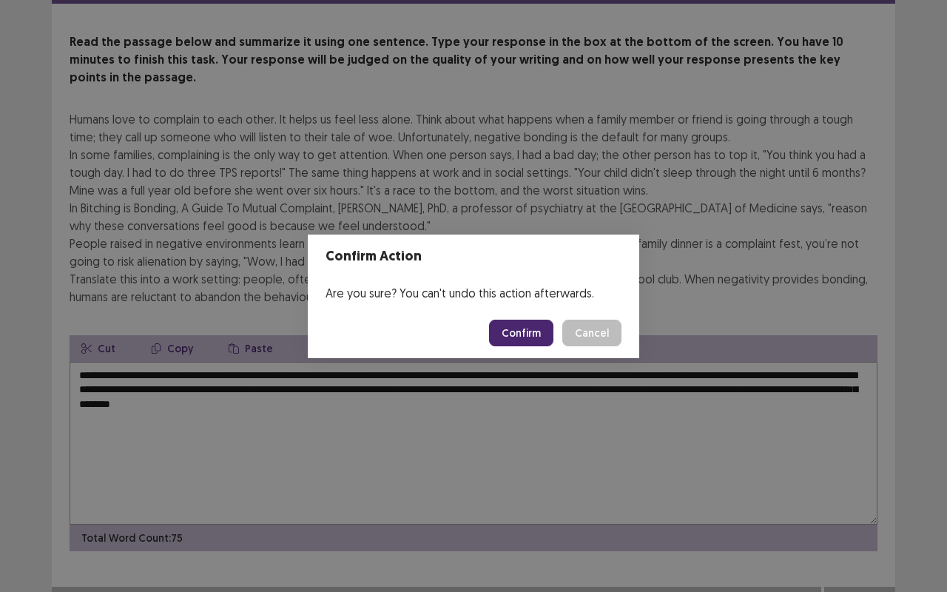
click at [542, 337] on button "Confirm" at bounding box center [521, 333] width 64 height 27
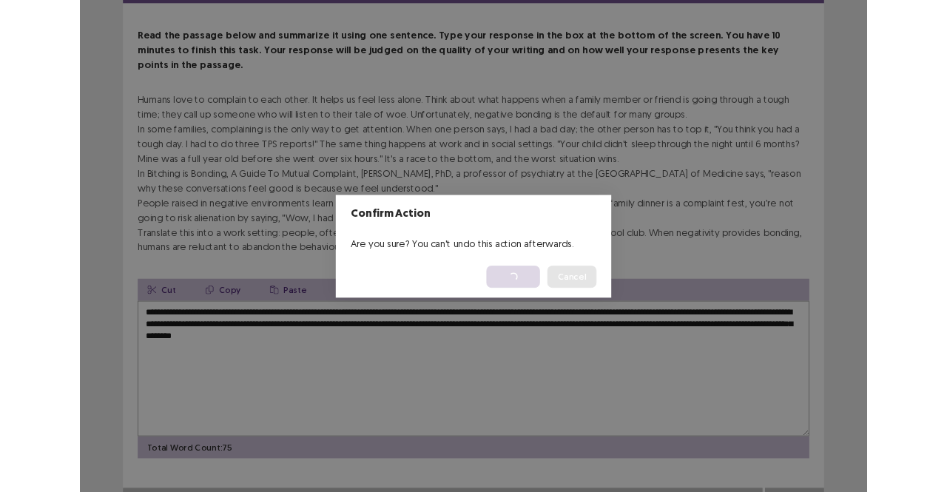
scroll to position [0, 0]
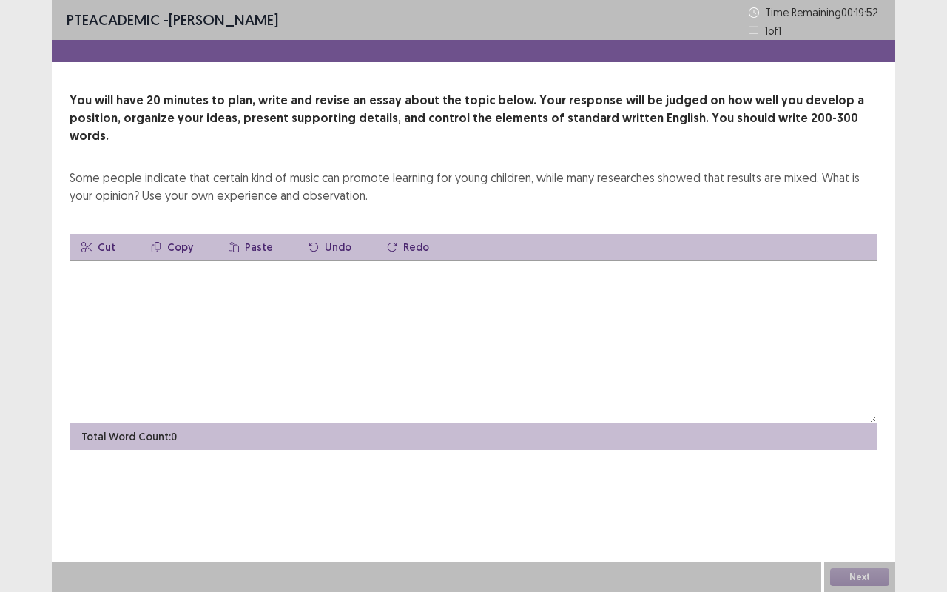
click at [366, 321] on textarea at bounding box center [474, 342] width 808 height 163
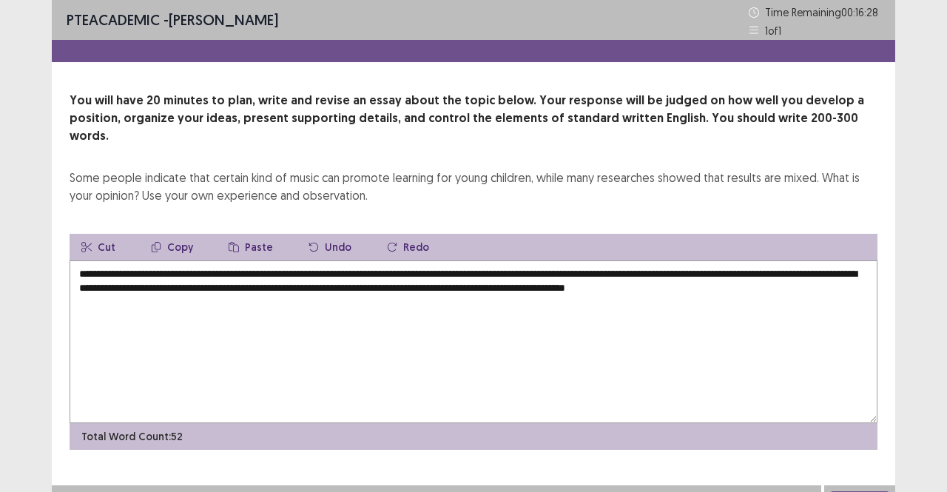
drag, startPoint x: 376, startPoint y: 171, endPoint x: 404, endPoint y: 255, distance: 88.9
click at [404, 255] on div "**********" at bounding box center [474, 271] width 844 height 358
click at [343, 261] on textarea "**********" at bounding box center [474, 342] width 808 height 163
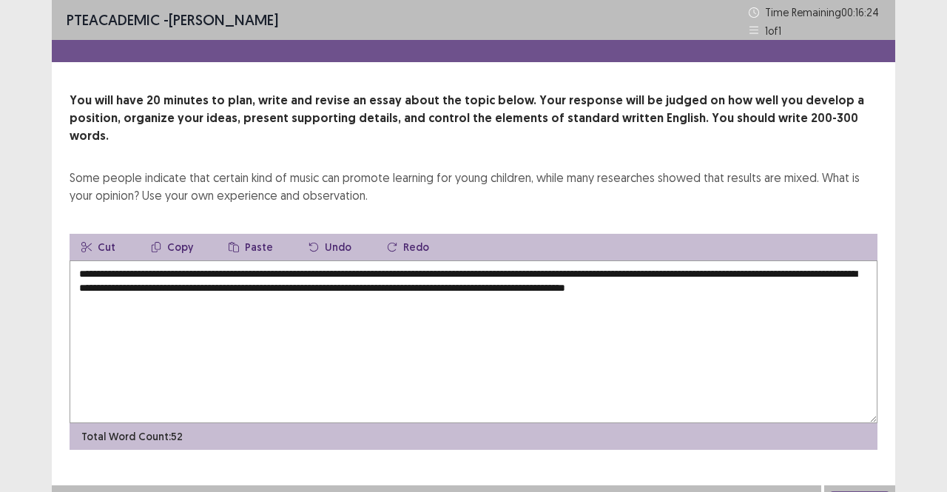
click at [462, 332] on textarea "**********" at bounding box center [474, 342] width 808 height 163
click at [407, 261] on textarea "**********" at bounding box center [474, 342] width 808 height 163
click at [195, 261] on textarea "**********" at bounding box center [474, 342] width 808 height 163
drag, startPoint x: 195, startPoint y: 257, endPoint x: 482, endPoint y: 283, distance: 287.7
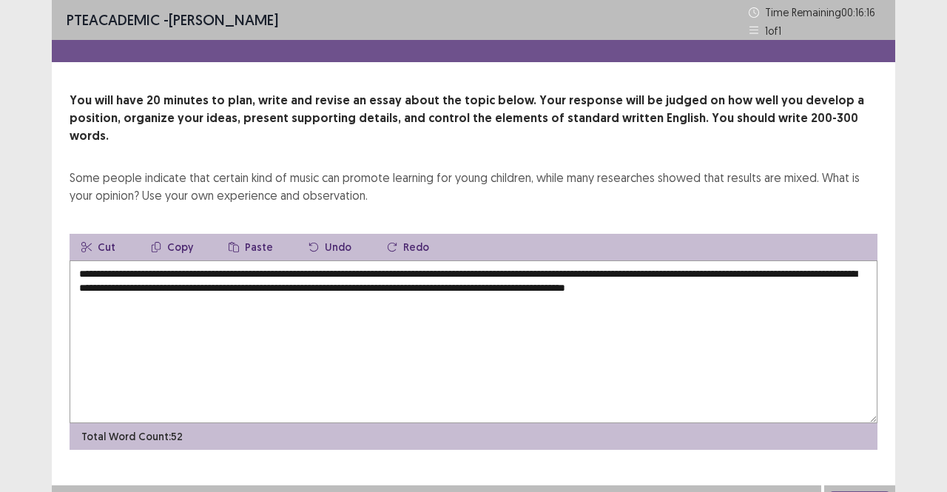
click at [482, 283] on textarea "**********" at bounding box center [474, 342] width 808 height 163
click at [461, 261] on textarea "**********" at bounding box center [474, 342] width 808 height 163
drag, startPoint x: 461, startPoint y: 255, endPoint x: 198, endPoint y: 248, distance: 262.8
click at [198, 261] on textarea "**********" at bounding box center [474, 342] width 808 height 163
click at [826, 281] on textarea "**********" at bounding box center [474, 342] width 808 height 163
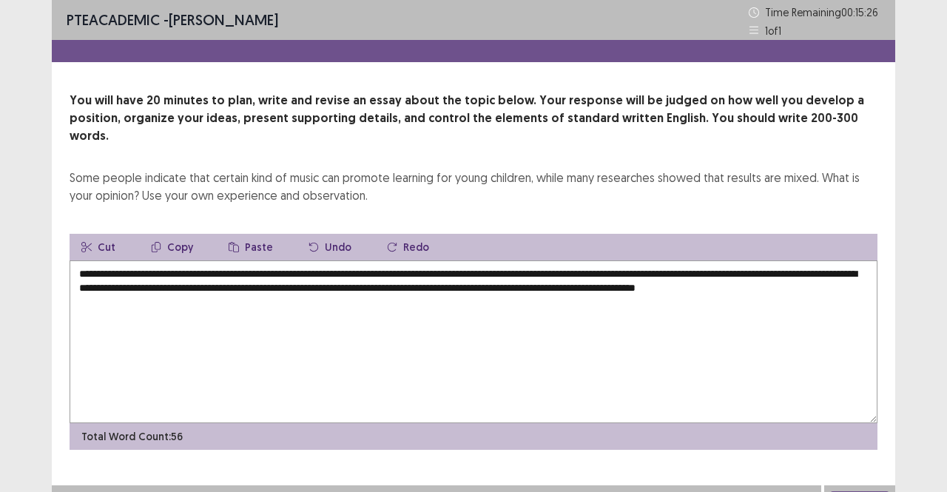
click at [854, 266] on textarea "**********" at bounding box center [474, 342] width 808 height 163
click at [109, 288] on textarea "**********" at bounding box center [474, 342] width 808 height 163
click at [98, 283] on textarea "**********" at bounding box center [474, 342] width 808 height 163
click at [201, 285] on textarea "**********" at bounding box center [474, 342] width 808 height 163
click at [386, 290] on textarea "**********" at bounding box center [474, 342] width 808 height 163
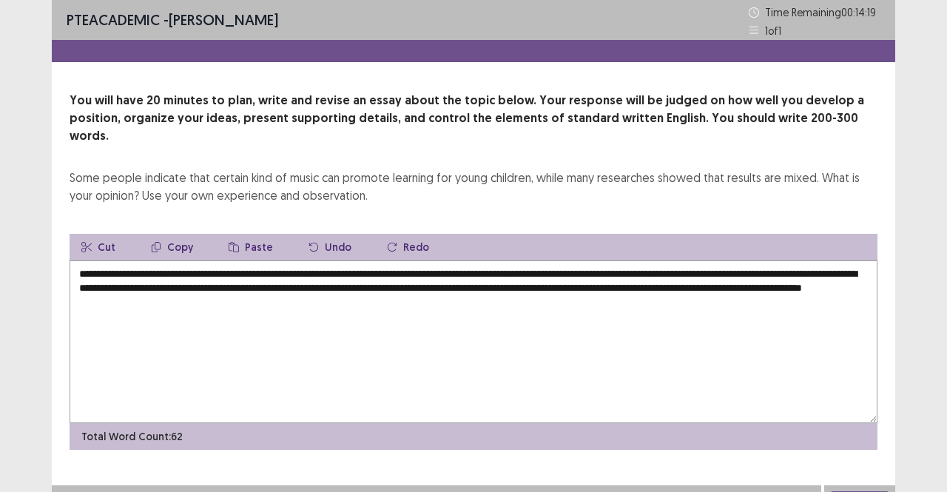
click at [319, 288] on textarea "**********" at bounding box center [474, 342] width 808 height 163
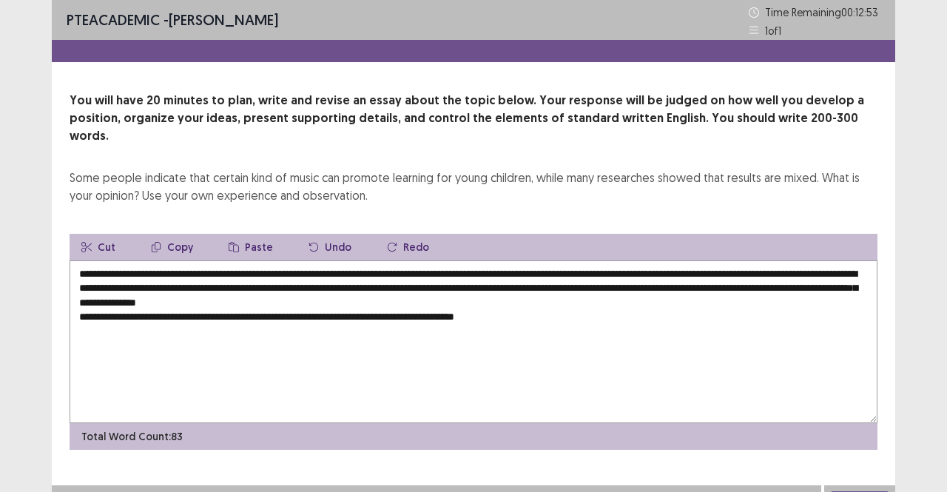
click at [75, 298] on textarea "**********" at bounding box center [474, 342] width 808 height 163
click at [615, 308] on textarea "**********" at bounding box center [474, 342] width 808 height 163
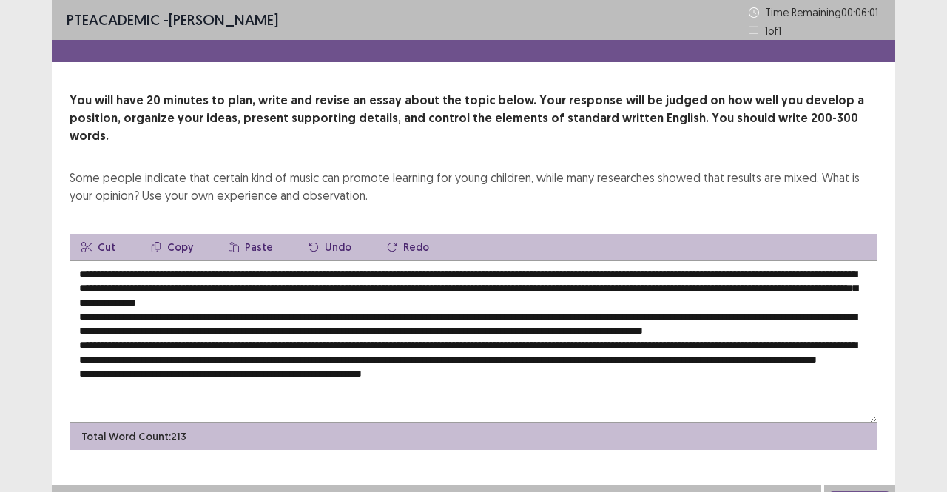
click at [168, 386] on textarea at bounding box center [474, 342] width 808 height 163
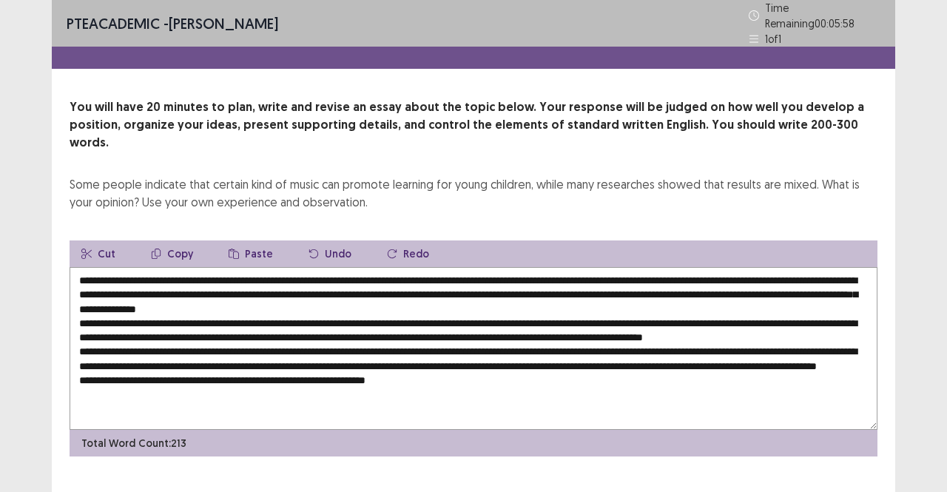
click at [448, 383] on textarea at bounding box center [474, 348] width 808 height 163
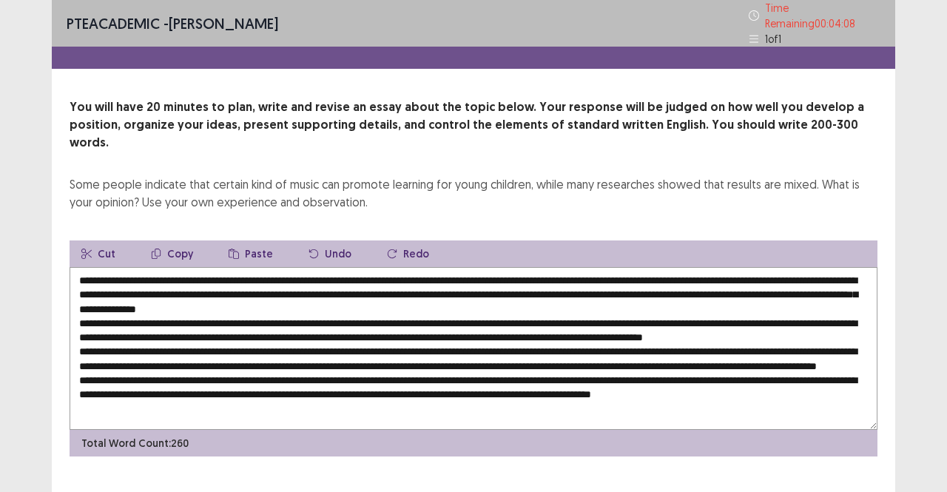
scroll to position [14, 0]
type textarea "**********"
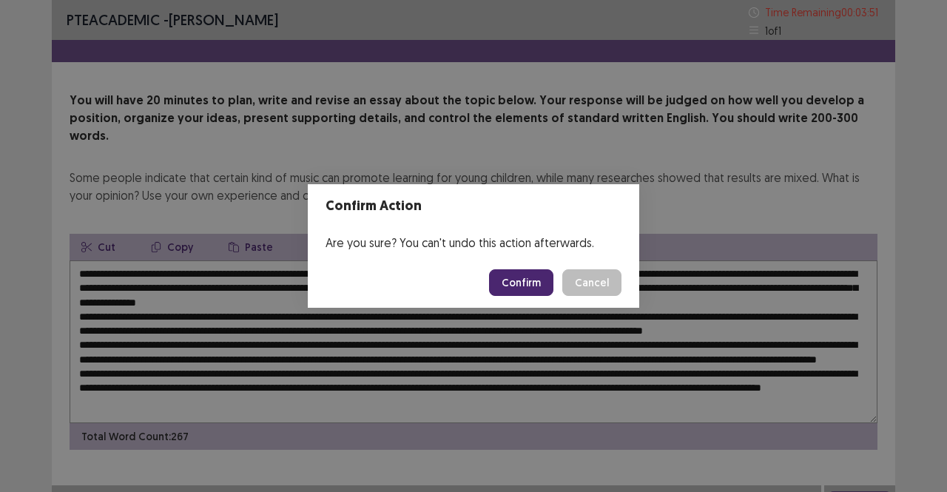
click at [534, 283] on button "Confirm" at bounding box center [521, 282] width 64 height 27
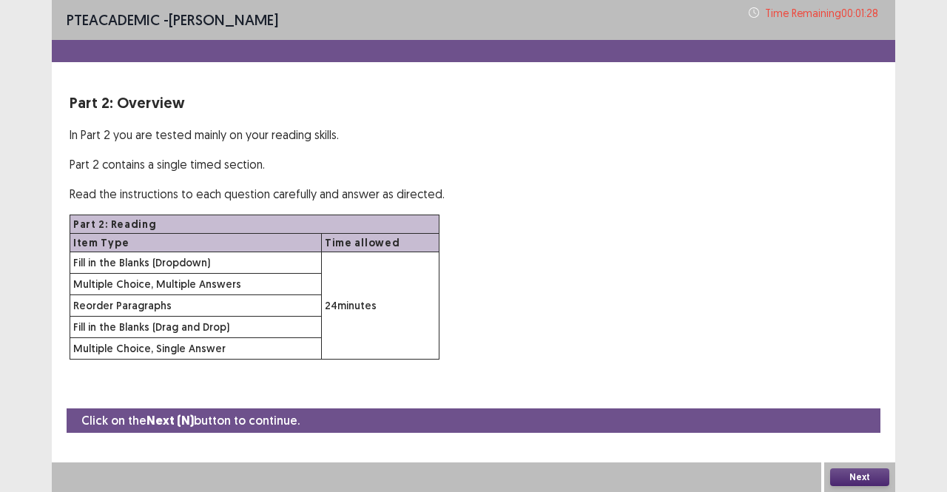
click at [881, 476] on button "Next" at bounding box center [859, 477] width 59 height 18
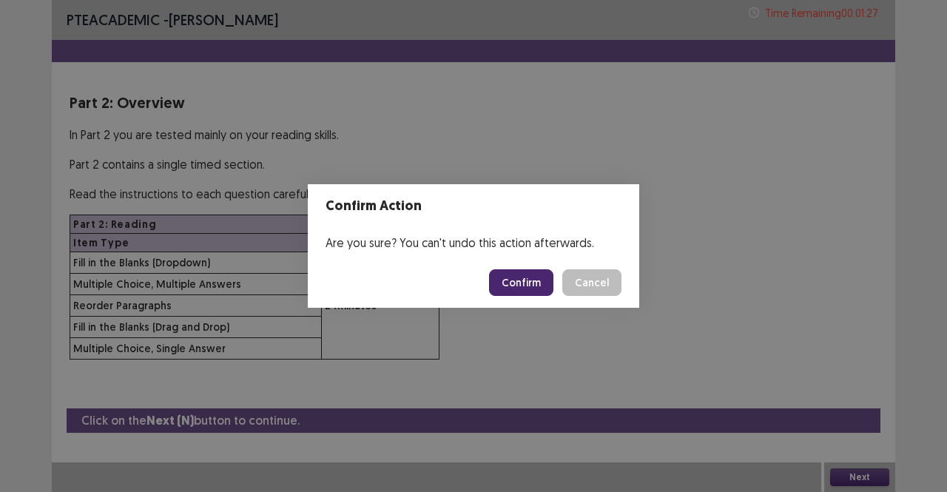
click at [527, 278] on button "Confirm" at bounding box center [521, 282] width 64 height 27
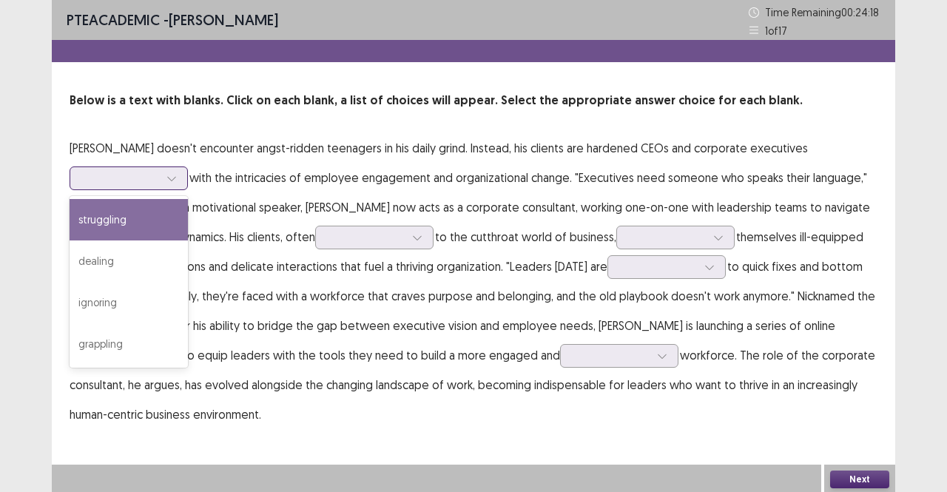
click at [164, 175] on div at bounding box center [172, 178] width 22 height 22
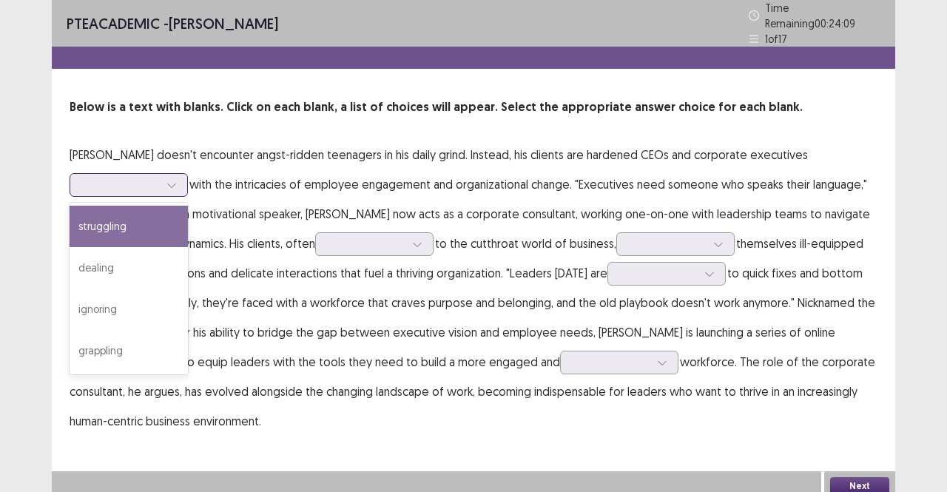
click at [129, 216] on div "struggling" at bounding box center [129, 226] width 118 height 41
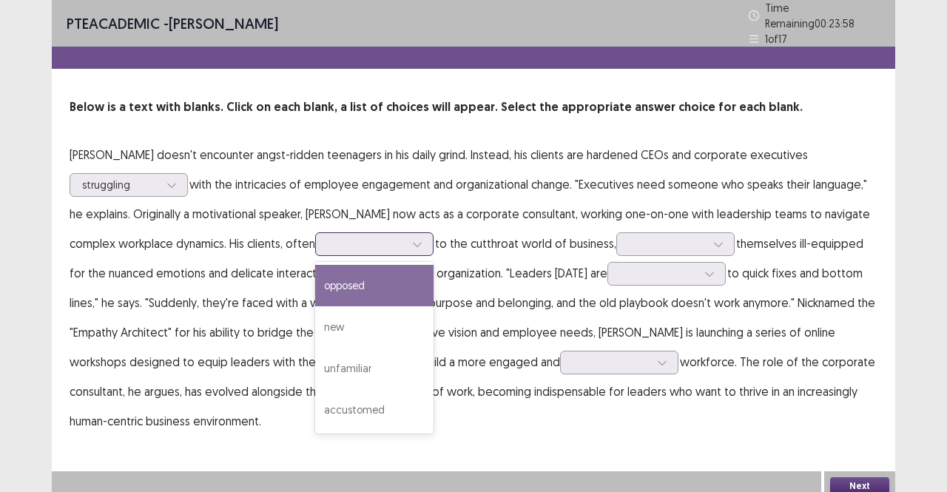
click at [357, 237] on div at bounding box center [366, 244] width 77 height 14
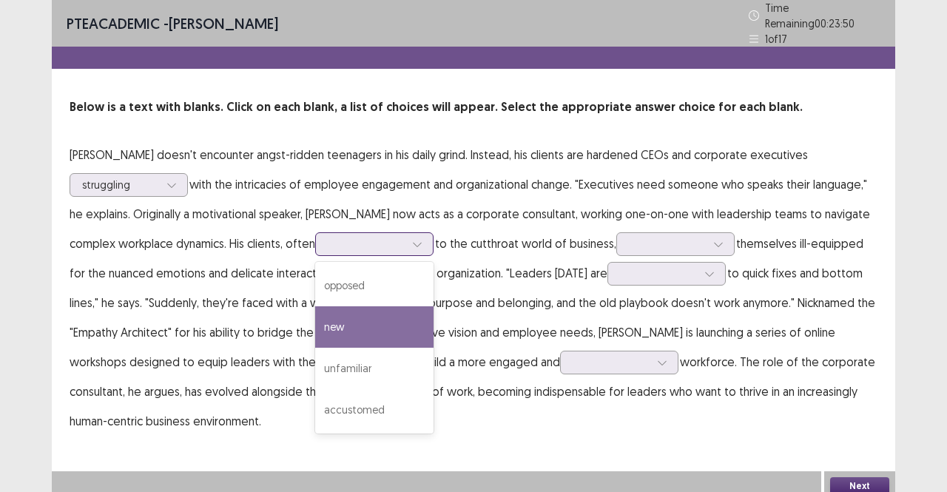
click at [341, 306] on div "new" at bounding box center [374, 326] width 118 height 41
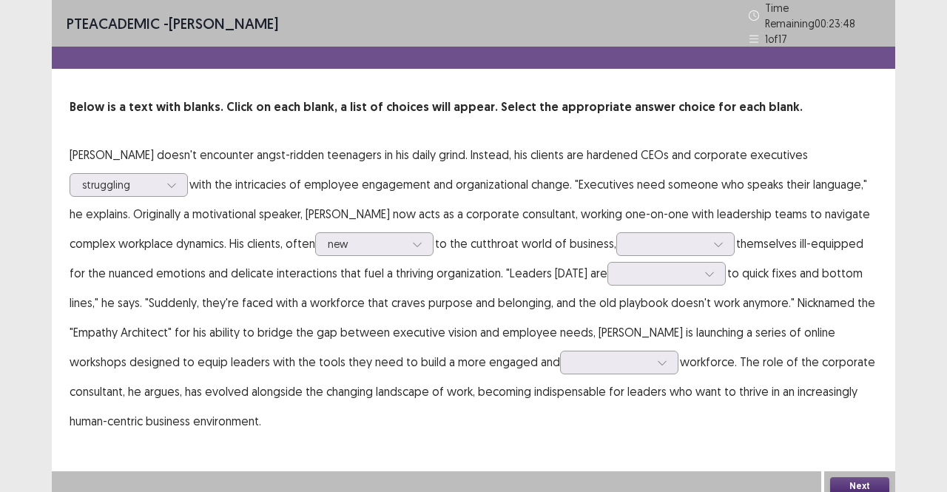
click at [665, 222] on p "[PERSON_NAME] doesn't encounter angst-ridden teenagers in his daily grind. Inst…" at bounding box center [474, 288] width 808 height 296
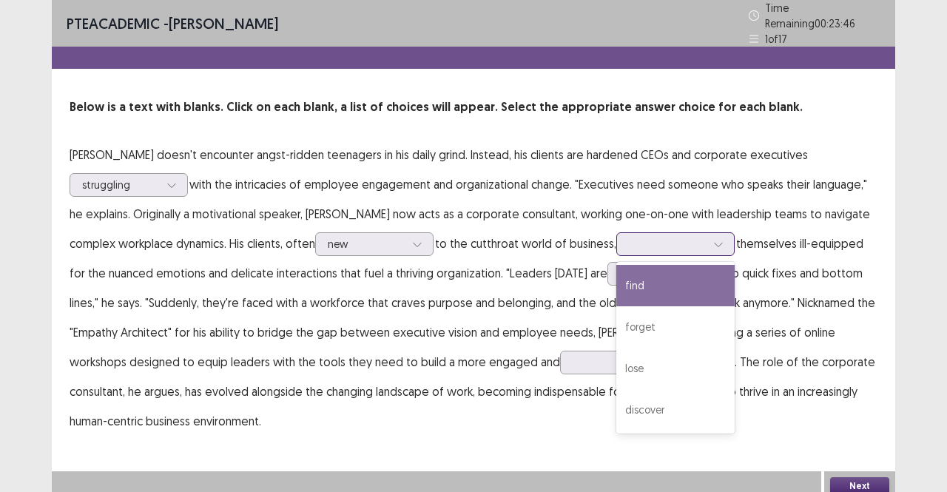
click at [708, 236] on div at bounding box center [719, 244] width 22 height 22
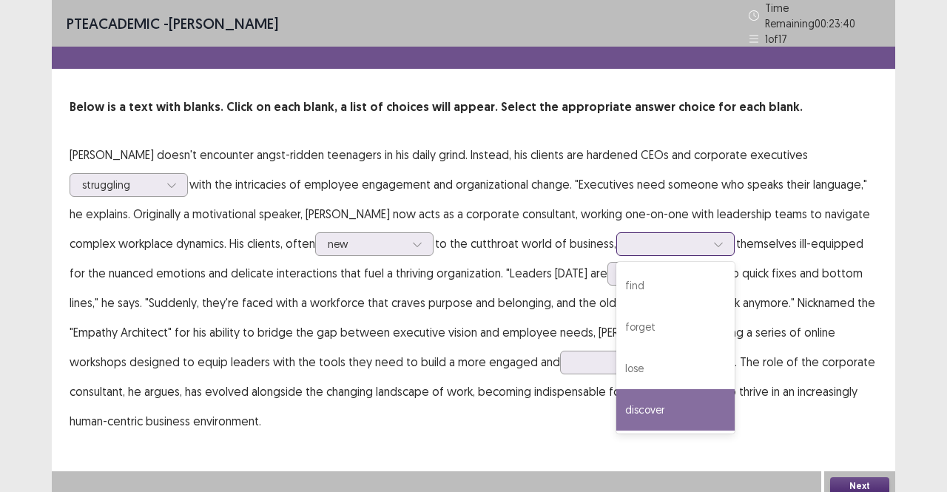
click at [635, 411] on div "discover" at bounding box center [676, 409] width 118 height 41
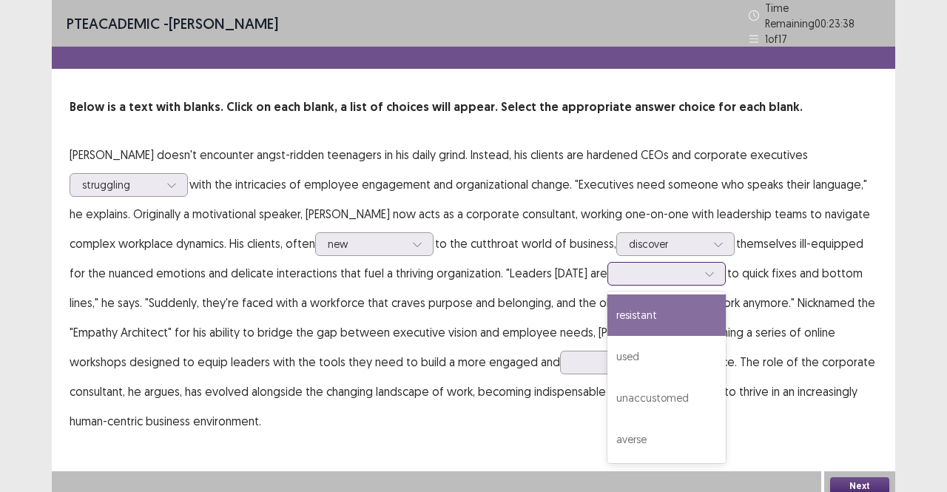
click at [640, 271] on div at bounding box center [658, 273] width 77 height 14
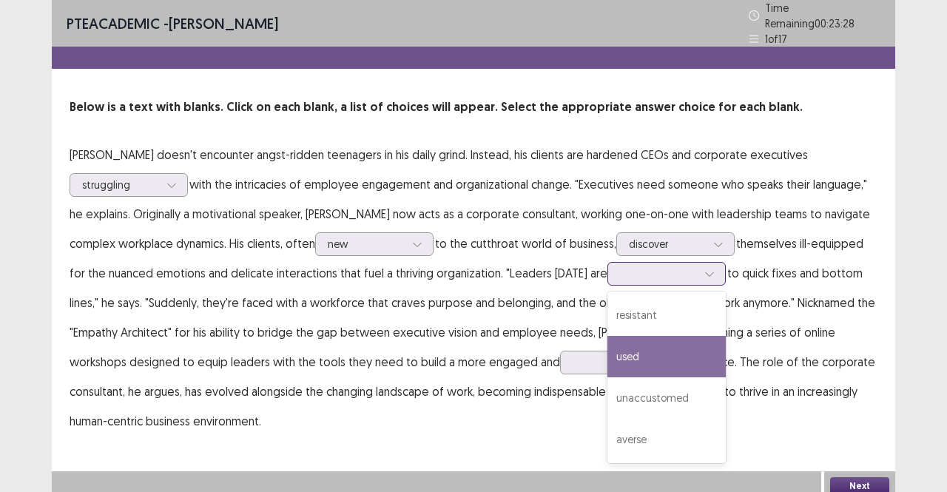
click at [639, 336] on div "used" at bounding box center [667, 356] width 118 height 41
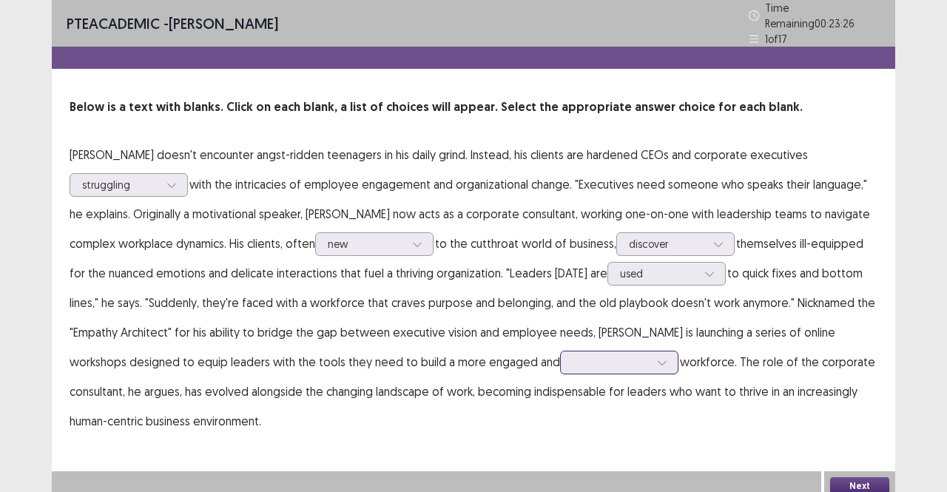
scroll to position [1, 0]
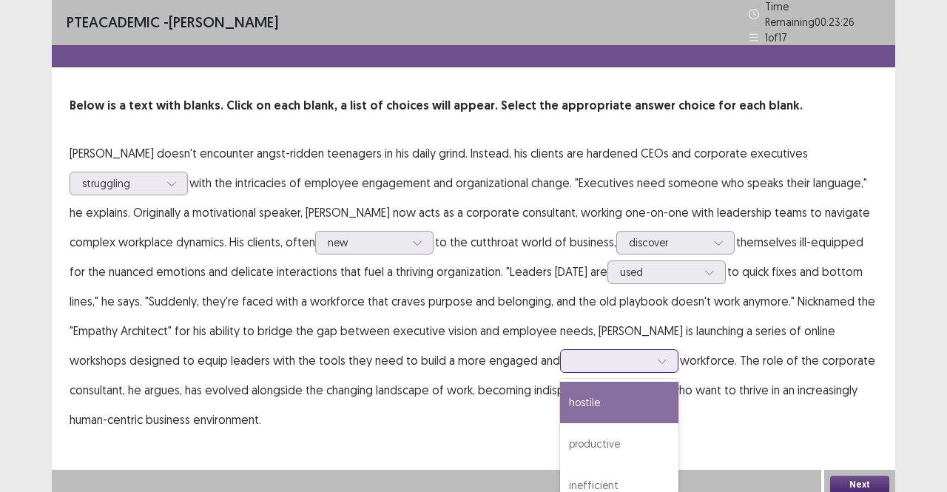
click at [573, 354] on div at bounding box center [611, 361] width 77 height 14
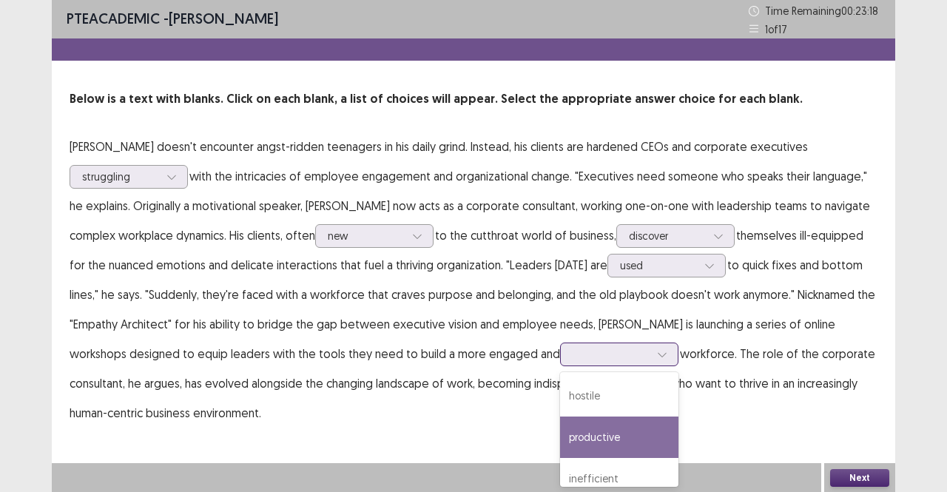
scroll to position [1, 0]
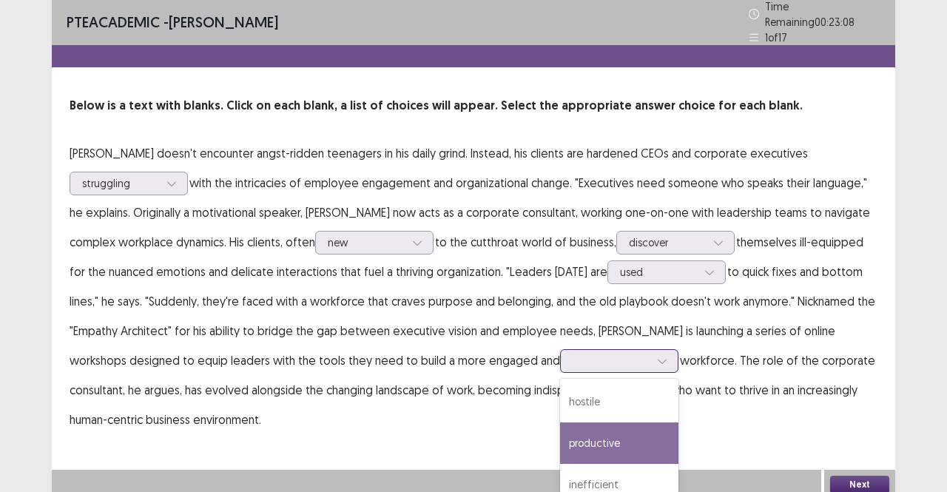
click at [560, 445] on div "productive" at bounding box center [619, 443] width 118 height 41
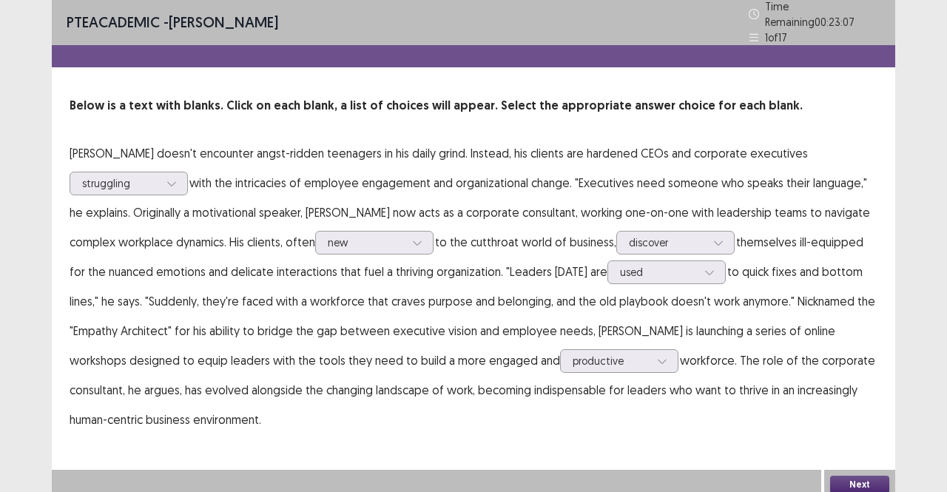
click at [869, 478] on button "Next" at bounding box center [859, 485] width 59 height 18
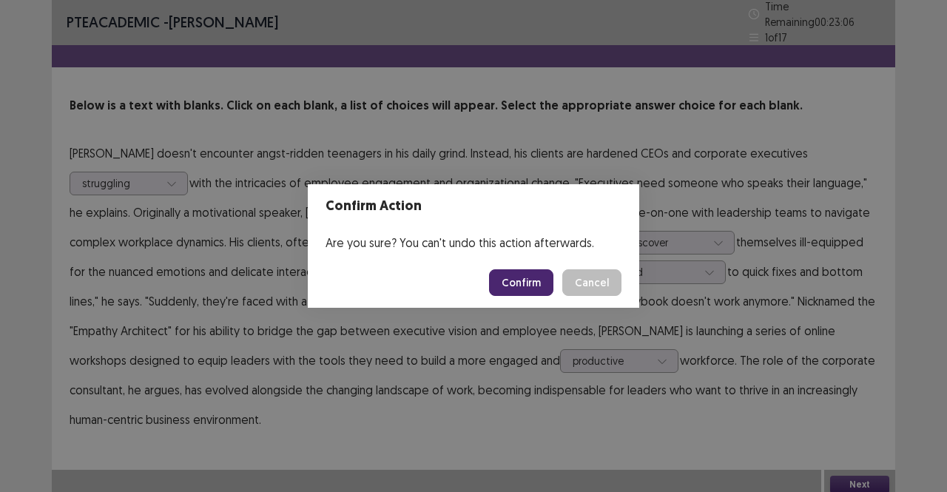
click at [524, 286] on button "Confirm" at bounding box center [521, 282] width 64 height 27
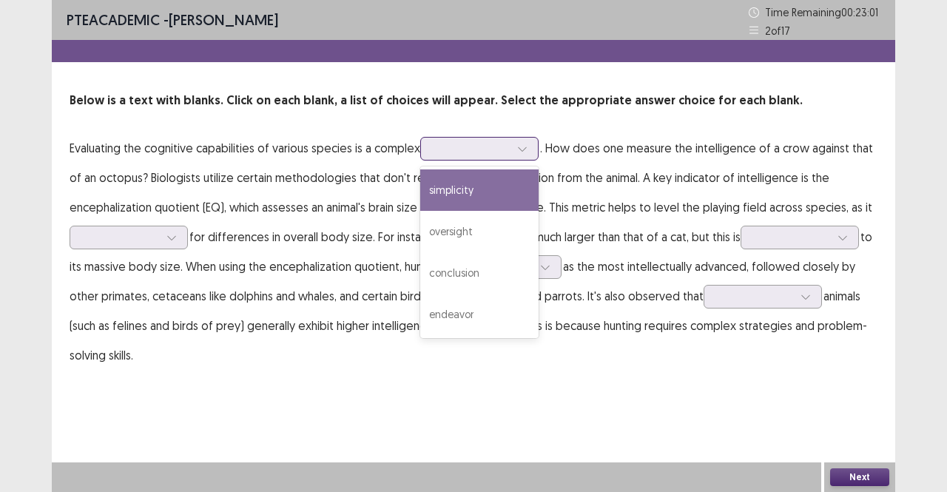
click at [508, 157] on div at bounding box center [471, 148] width 80 height 17
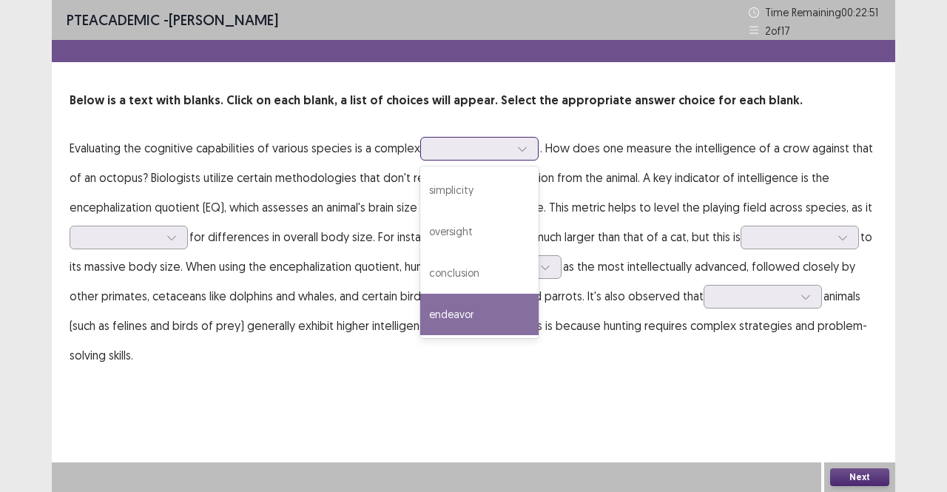
click at [479, 309] on div "endeavor" at bounding box center [479, 314] width 118 height 41
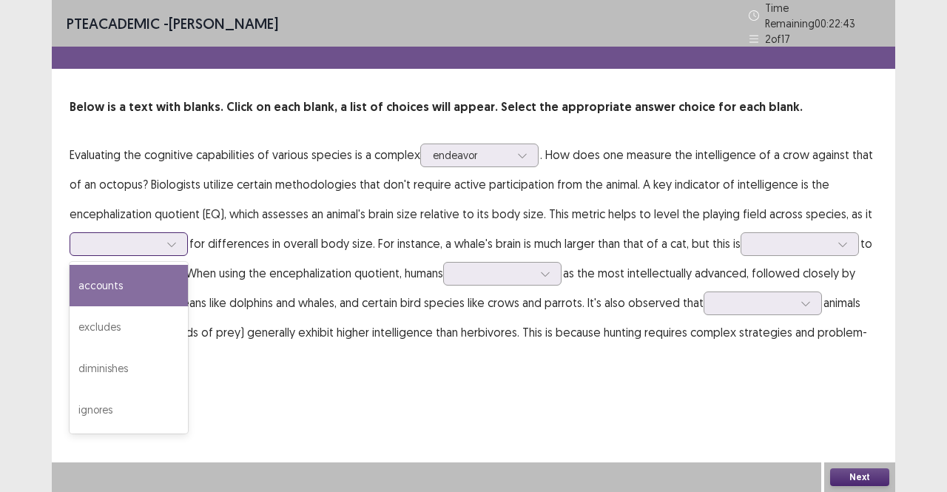
click at [170, 243] on icon at bounding box center [171, 245] width 8 height 4
click at [124, 275] on div "accounts" at bounding box center [129, 285] width 118 height 41
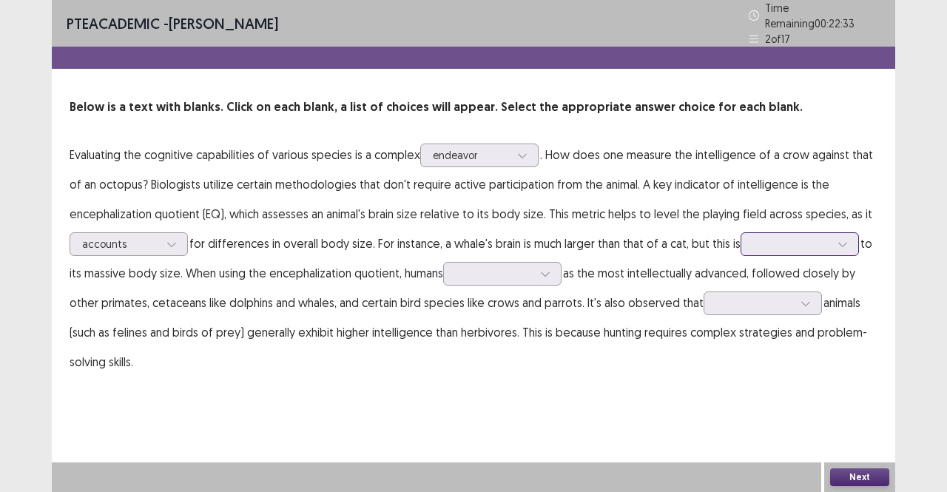
click at [838, 241] on div at bounding box center [843, 244] width 22 height 22
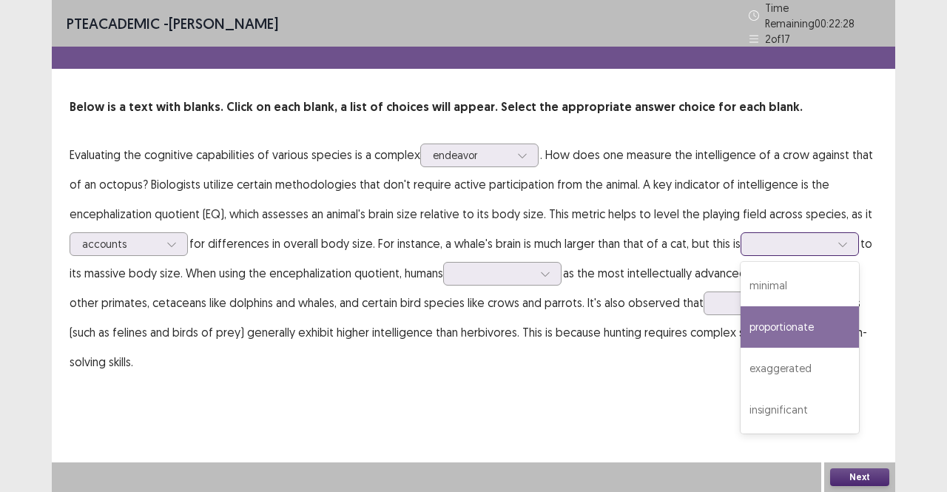
click at [803, 319] on div "proportionate" at bounding box center [800, 326] width 118 height 41
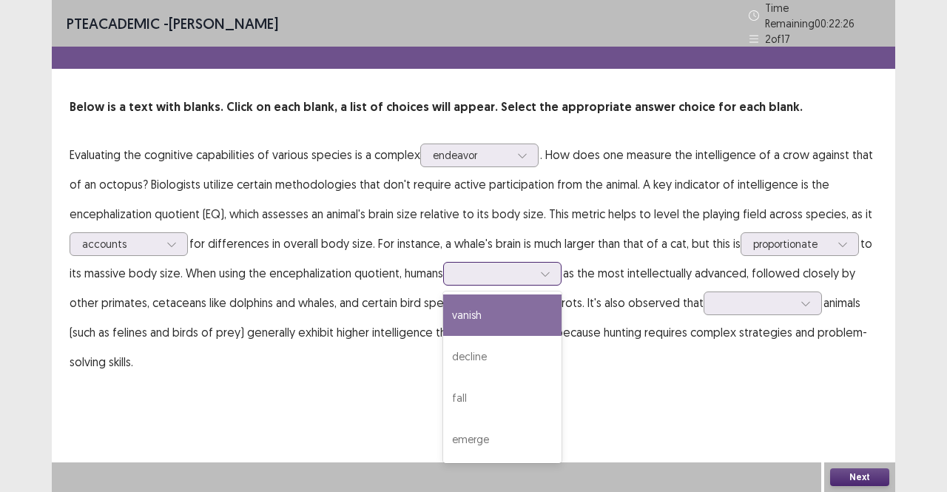
click at [515, 269] on div at bounding box center [494, 273] width 77 height 14
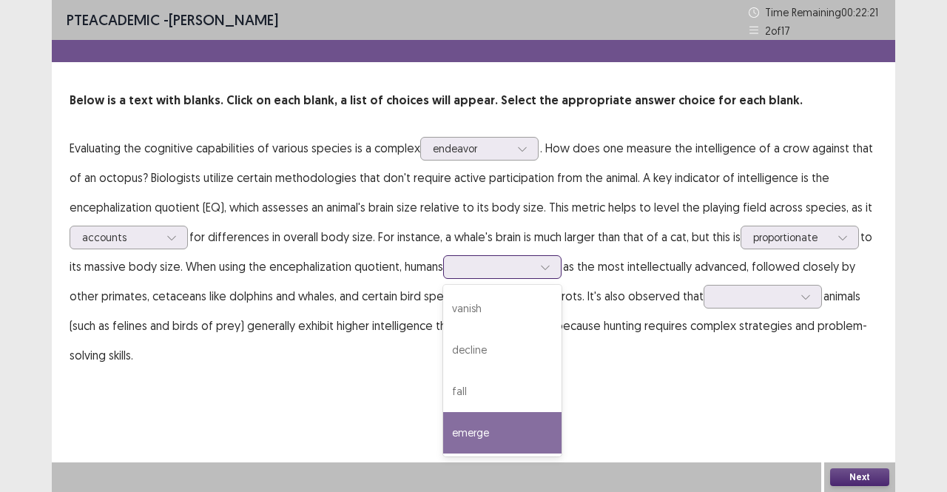
click at [484, 420] on div "emerge" at bounding box center [502, 432] width 118 height 41
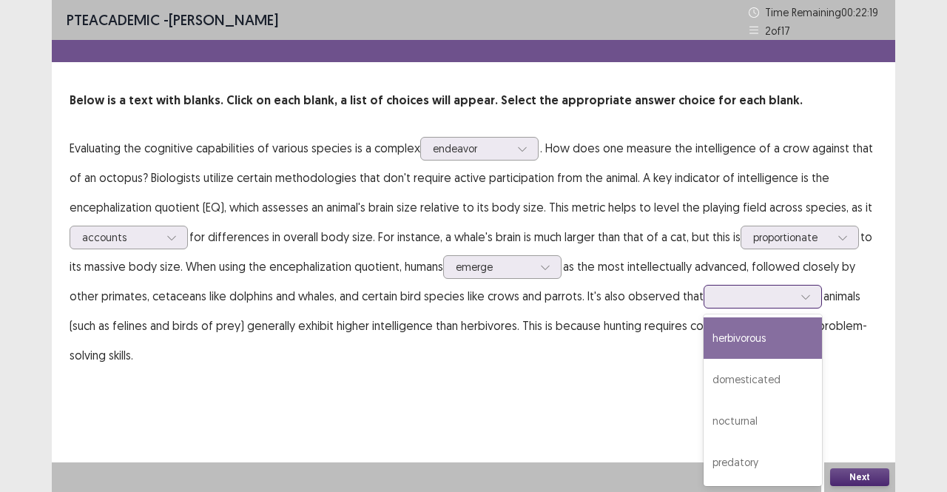
click at [778, 296] on div at bounding box center [754, 296] width 77 height 14
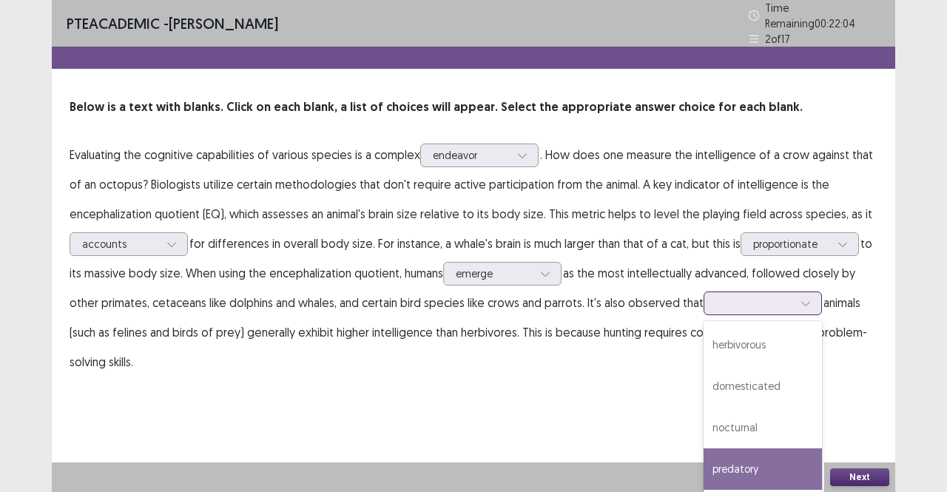
click at [748, 463] on div "predatory" at bounding box center [763, 469] width 118 height 41
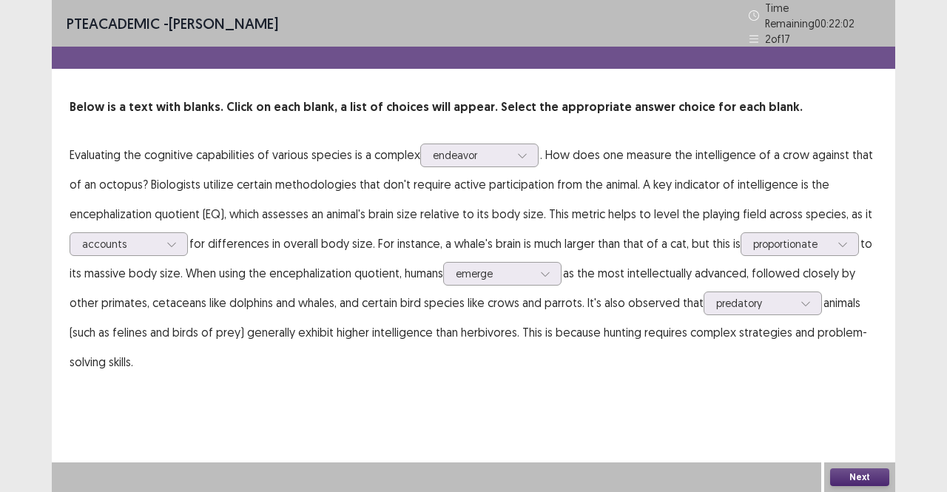
click at [855, 479] on button "Next" at bounding box center [859, 477] width 59 height 18
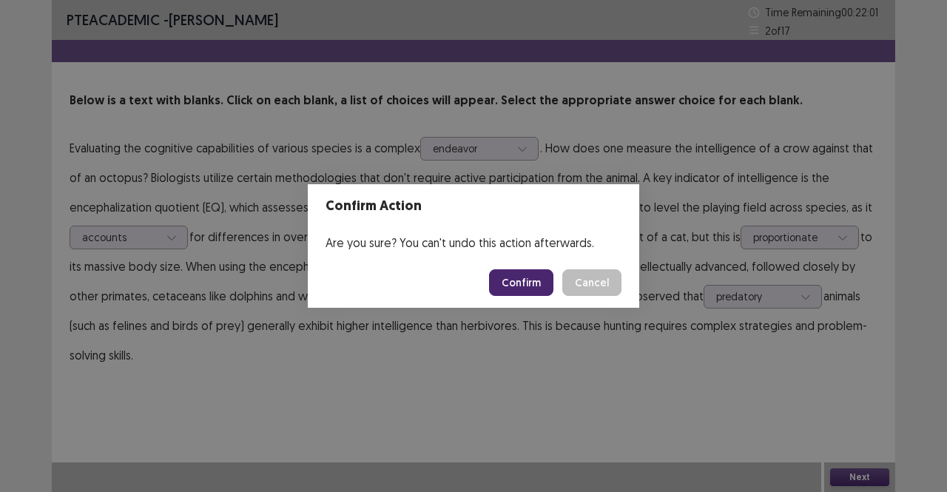
click at [524, 282] on button "Confirm" at bounding box center [521, 282] width 64 height 27
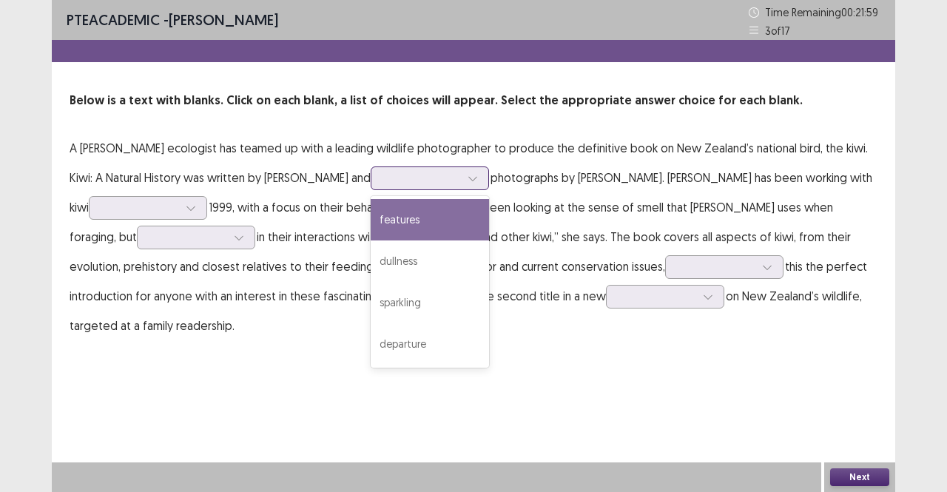
click at [420, 172] on div at bounding box center [421, 178] width 77 height 14
click at [394, 215] on div "features" at bounding box center [430, 219] width 118 height 41
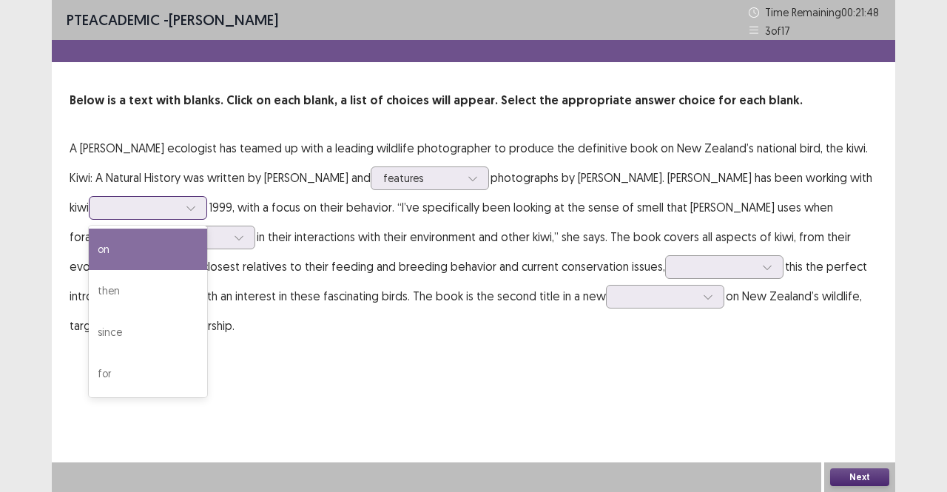
click at [158, 209] on div at bounding box center [139, 208] width 77 height 14
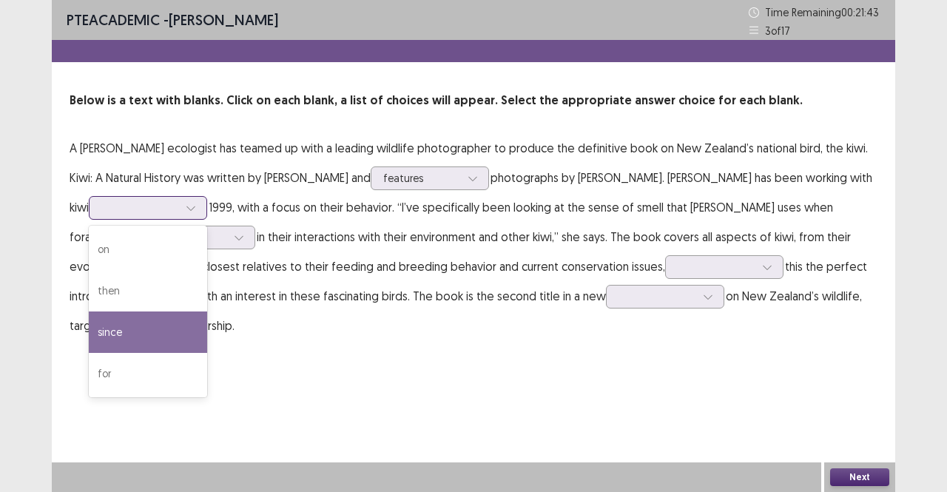
click at [115, 328] on div "since" at bounding box center [148, 332] width 118 height 41
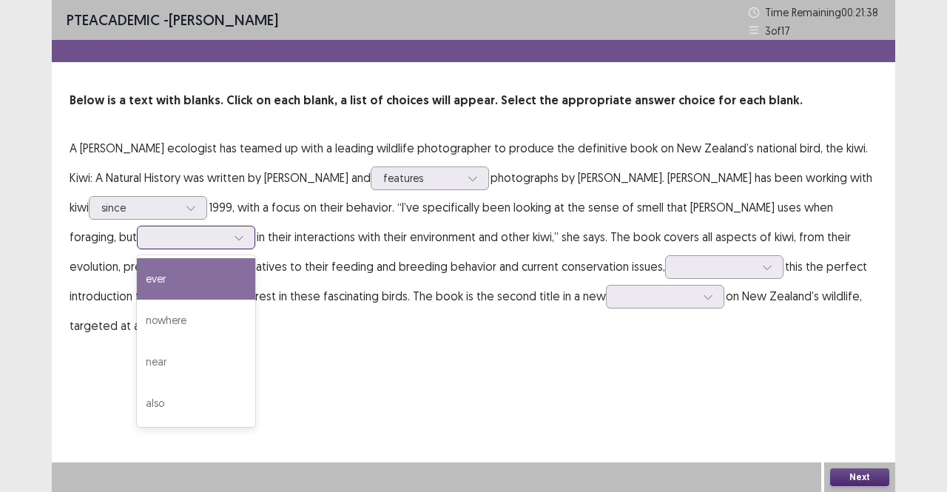
click at [153, 236] on div at bounding box center [188, 237] width 77 height 14
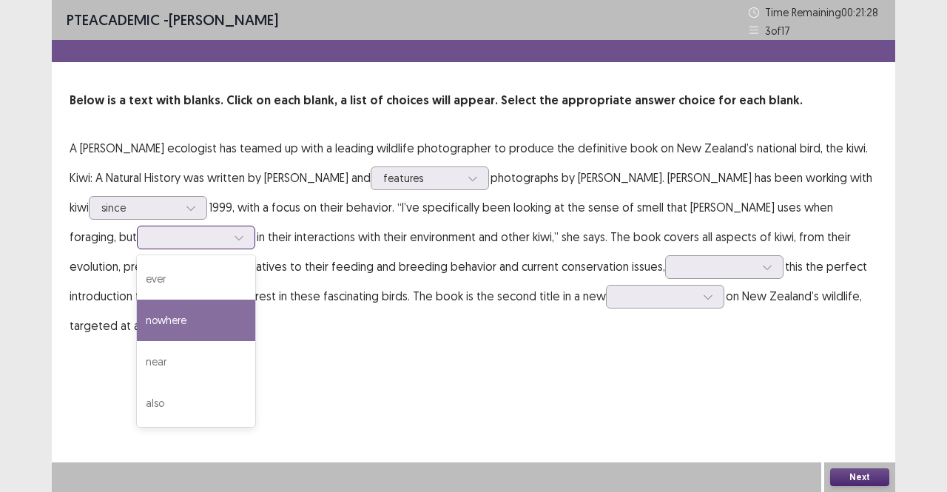
click at [137, 327] on div "nowhere" at bounding box center [196, 320] width 118 height 41
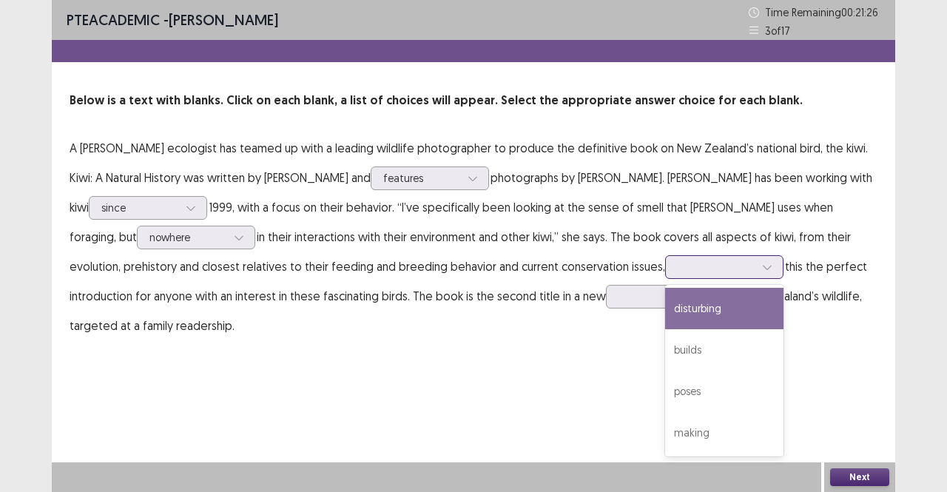
click at [678, 262] on div at bounding box center [716, 267] width 77 height 14
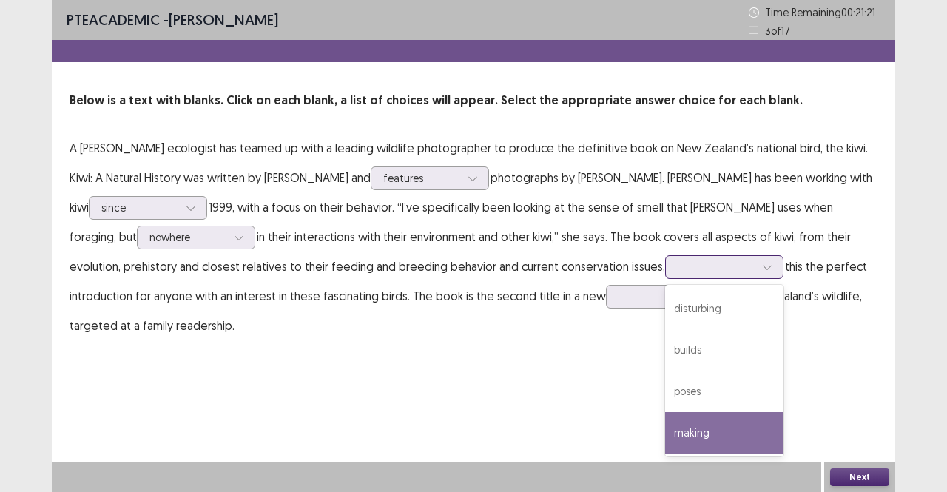
click at [665, 437] on div "making" at bounding box center [724, 432] width 118 height 41
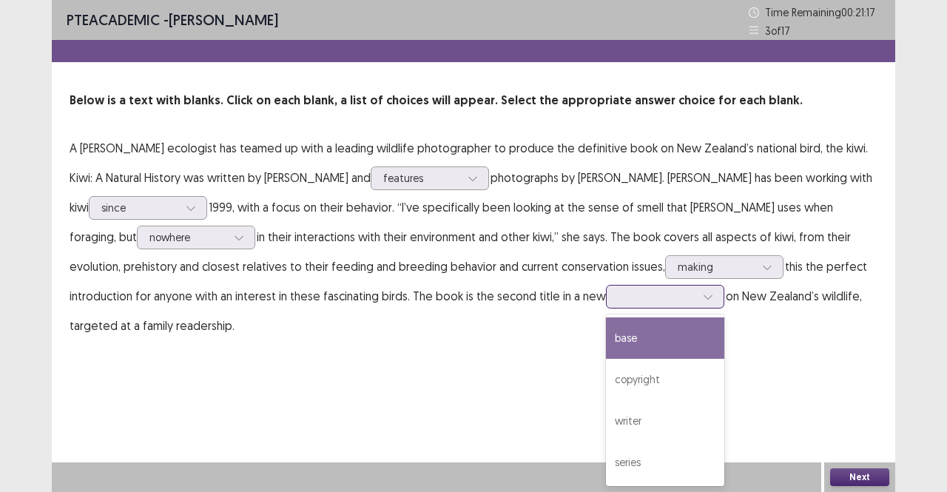
click at [619, 298] on div at bounding box center [657, 296] width 77 height 14
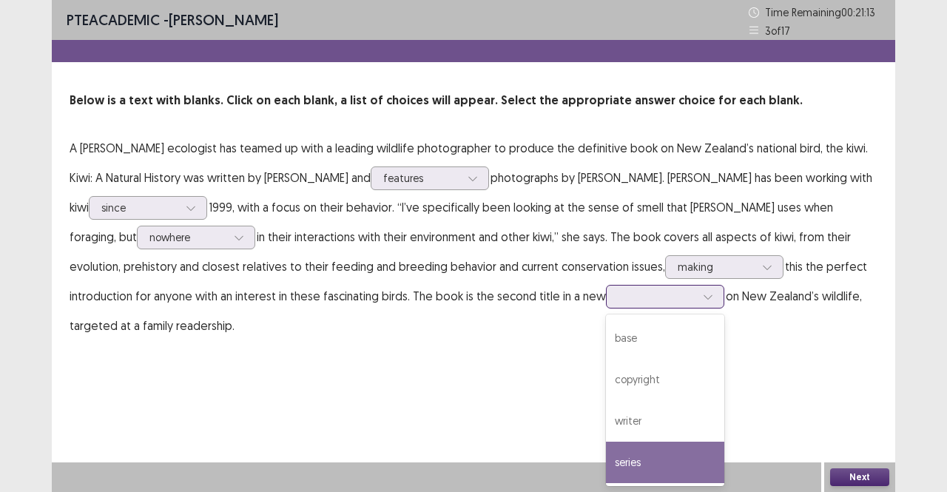
click at [606, 442] on div "series" at bounding box center [665, 462] width 118 height 41
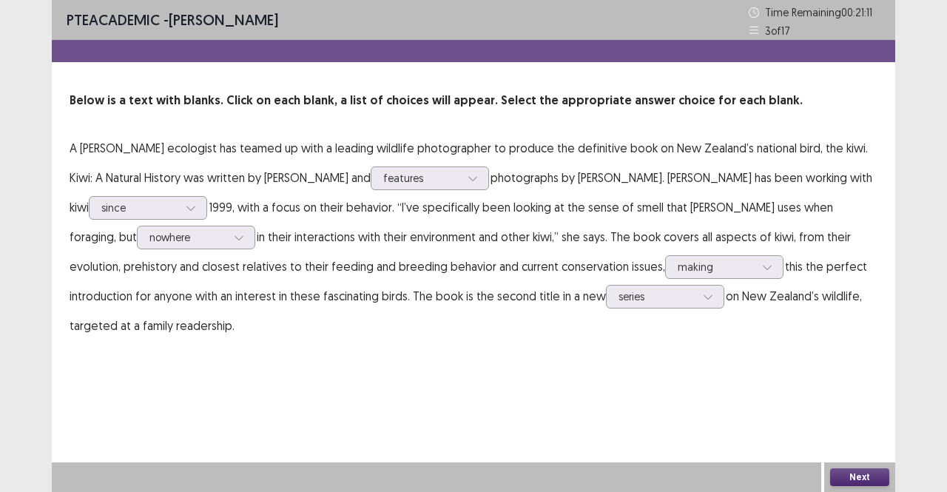
click at [848, 477] on button "Next" at bounding box center [859, 477] width 59 height 18
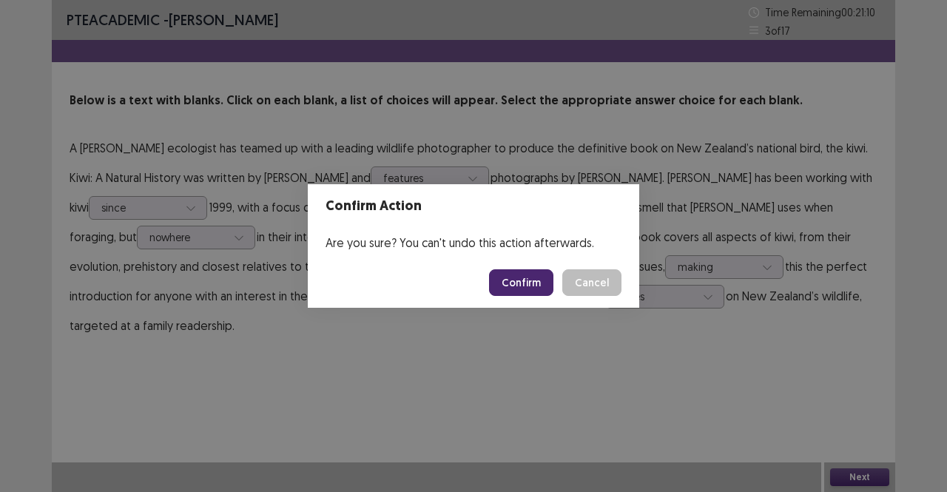
click at [527, 286] on button "Confirm" at bounding box center [521, 282] width 64 height 27
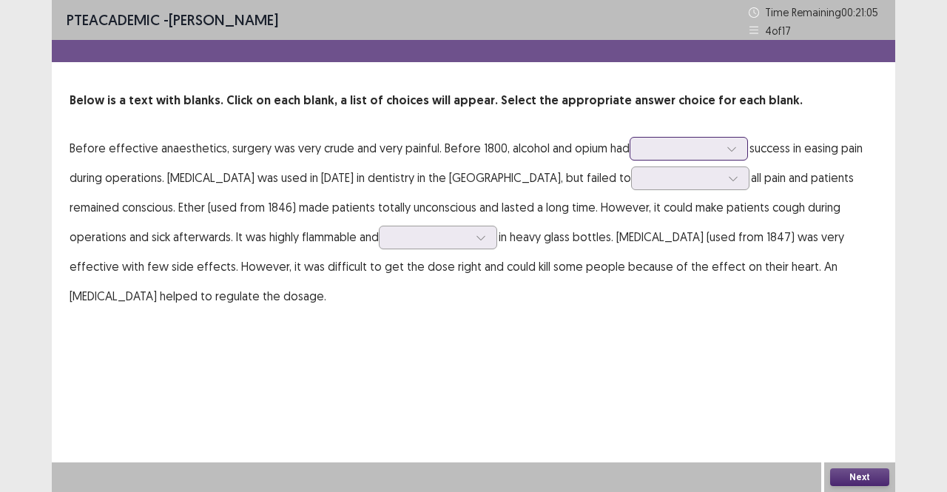
click at [702, 152] on div at bounding box center [680, 148] width 77 height 14
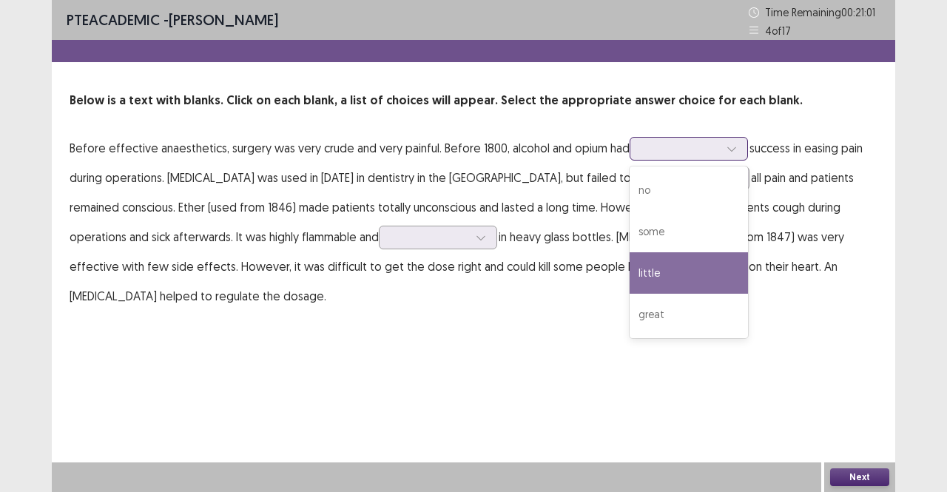
click at [654, 279] on div "little" at bounding box center [689, 272] width 118 height 41
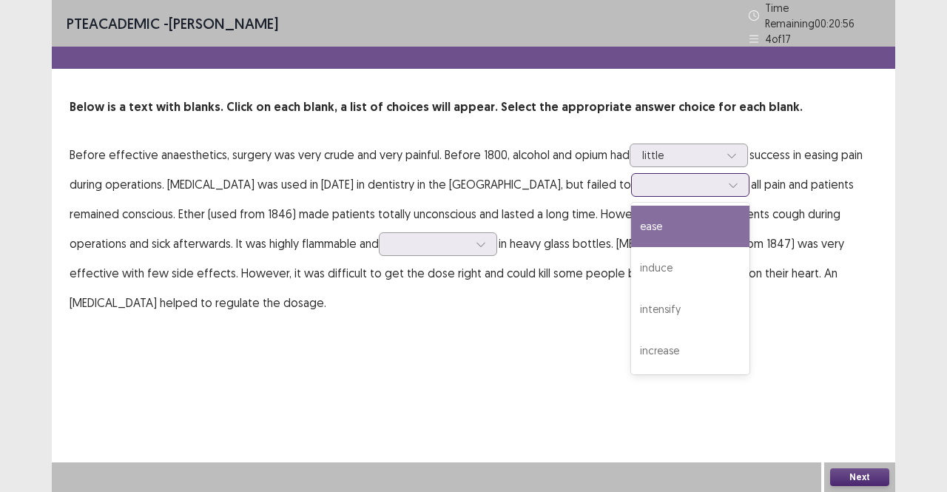
click at [728, 181] on icon at bounding box center [733, 185] width 10 height 10
click at [631, 208] on div "ease" at bounding box center [690, 226] width 118 height 41
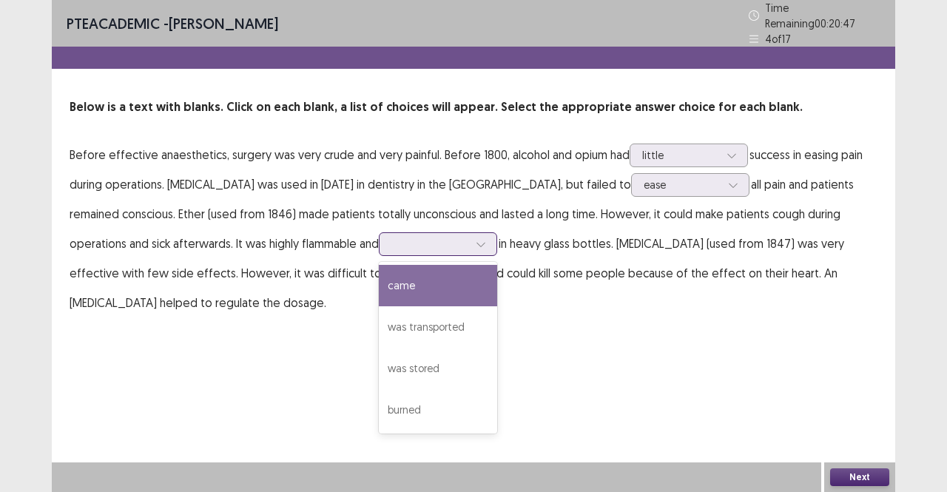
click at [390, 235] on div at bounding box center [430, 243] width 80 height 17
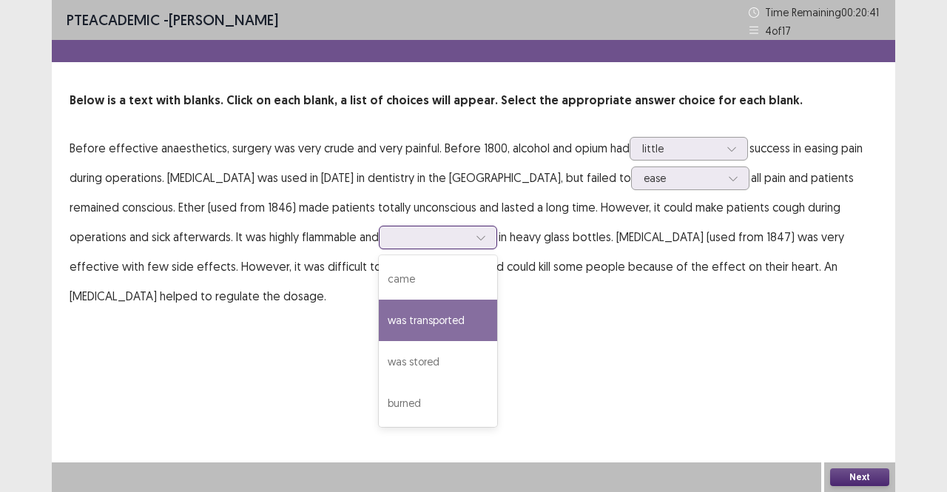
click at [379, 318] on div "was transported" at bounding box center [438, 320] width 118 height 41
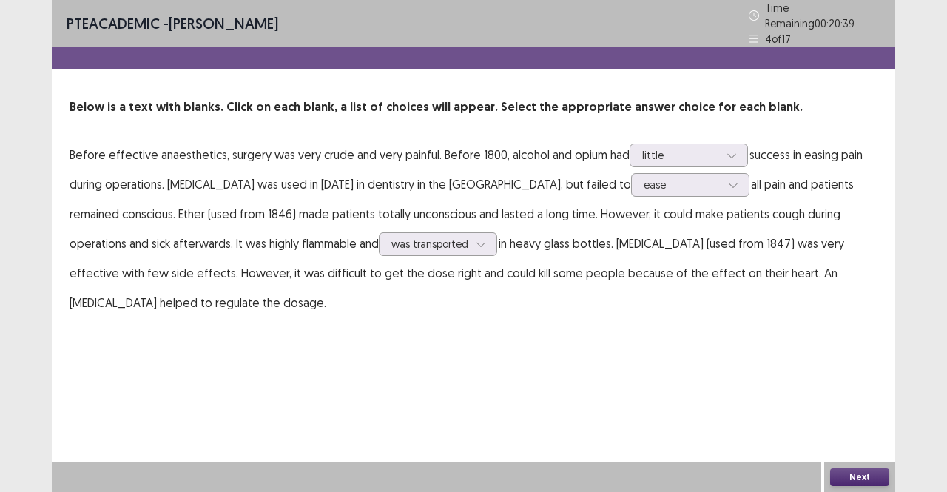
click at [860, 482] on button "Next" at bounding box center [859, 477] width 59 height 18
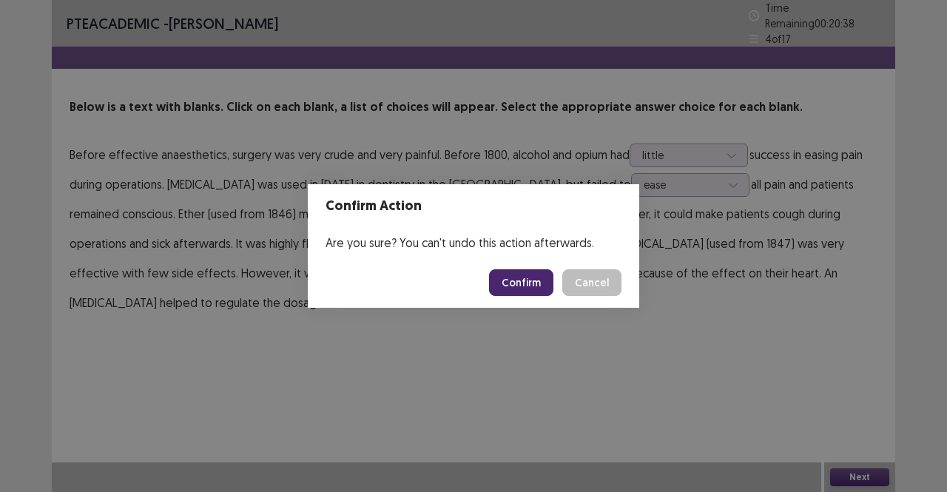
click at [521, 284] on button "Confirm" at bounding box center [521, 282] width 64 height 27
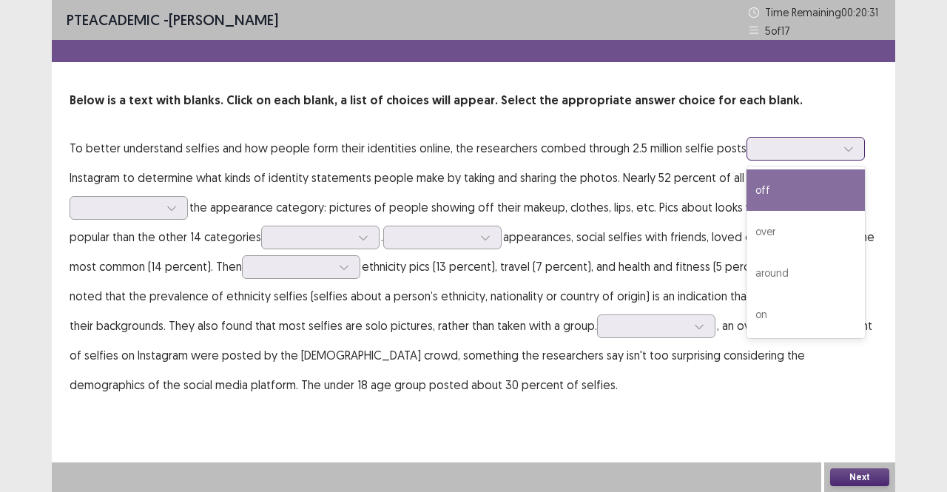
click at [805, 154] on div at bounding box center [797, 148] width 77 height 14
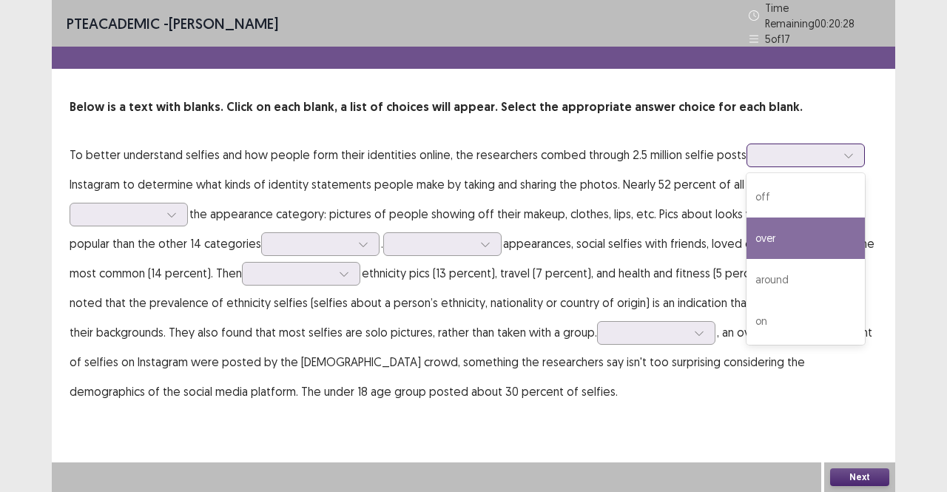
click at [783, 239] on div "over" at bounding box center [806, 238] width 118 height 41
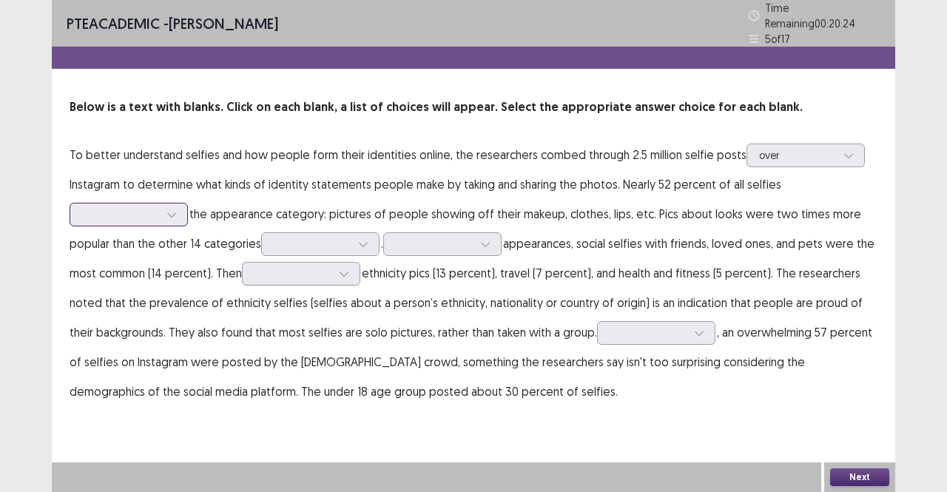
click at [143, 213] on div at bounding box center [120, 214] width 77 height 14
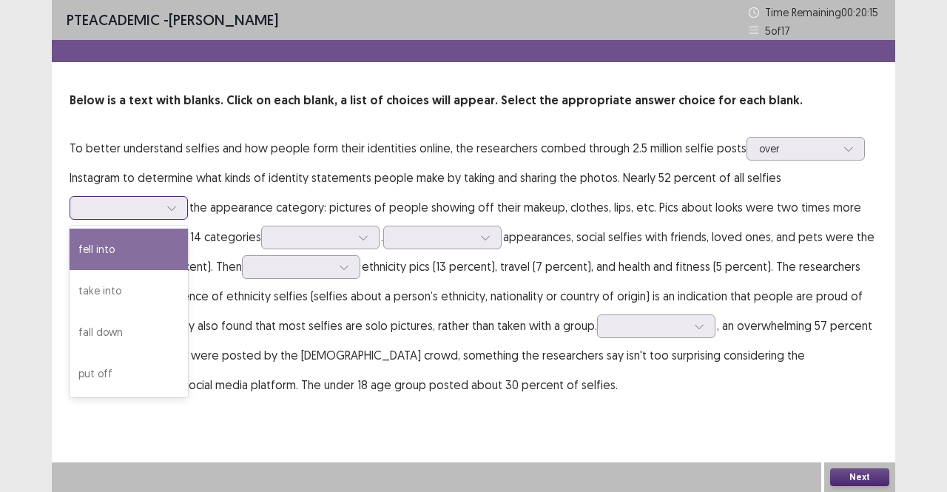
click at [141, 252] on div "fell into" at bounding box center [129, 249] width 118 height 41
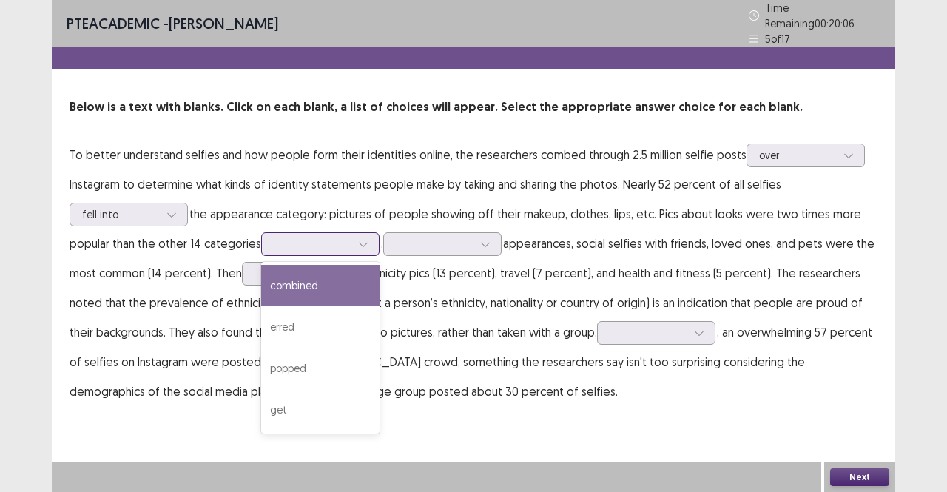
click at [343, 237] on div at bounding box center [312, 244] width 77 height 14
click at [323, 277] on div "combined" at bounding box center [320, 285] width 118 height 41
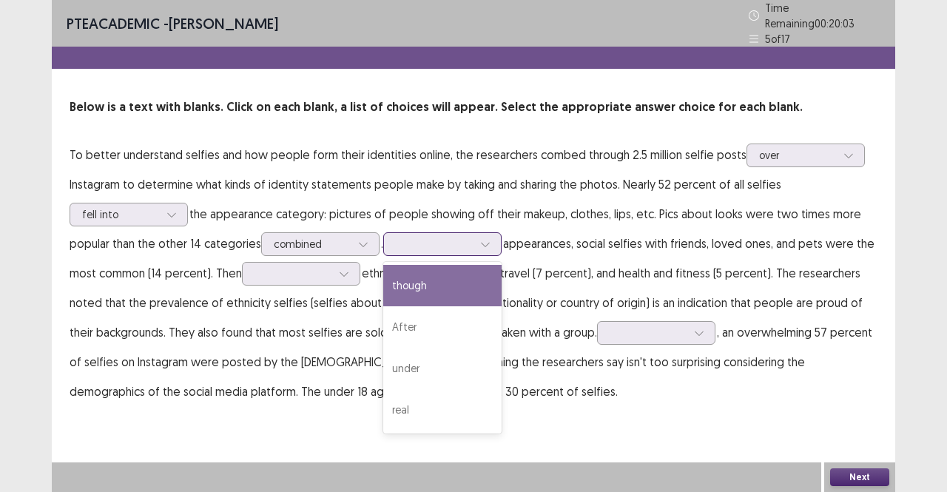
click at [486, 233] on div at bounding box center [485, 244] width 22 height 22
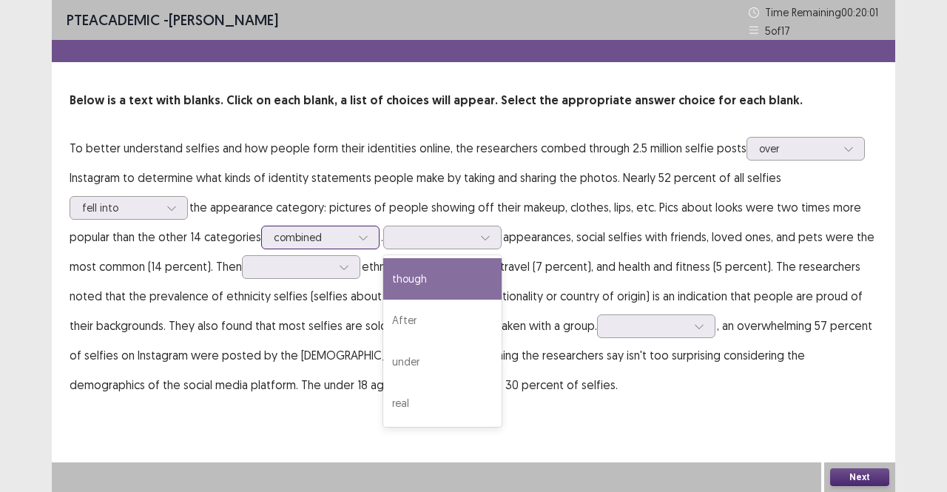
click at [352, 231] on div at bounding box center [363, 237] width 22 height 22
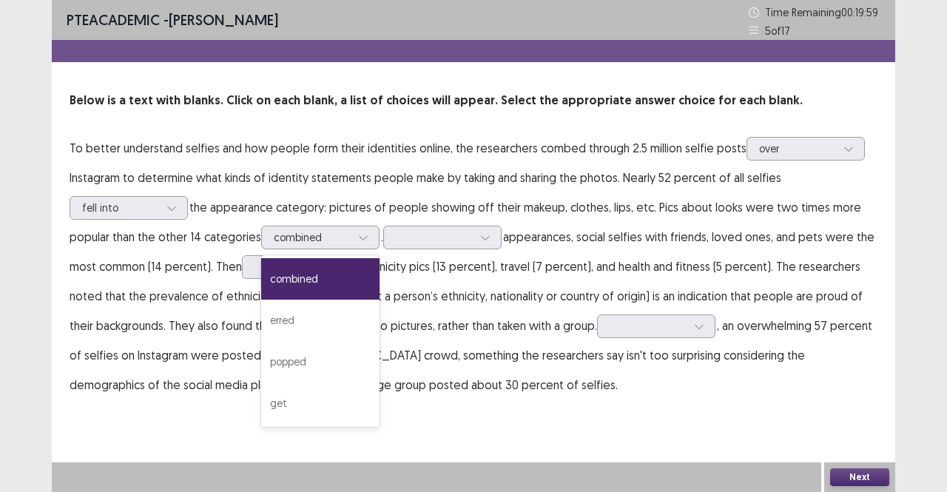
click at [453, 224] on p "To better understand selfies and how people form their identities online, the r…" at bounding box center [474, 266] width 808 height 266
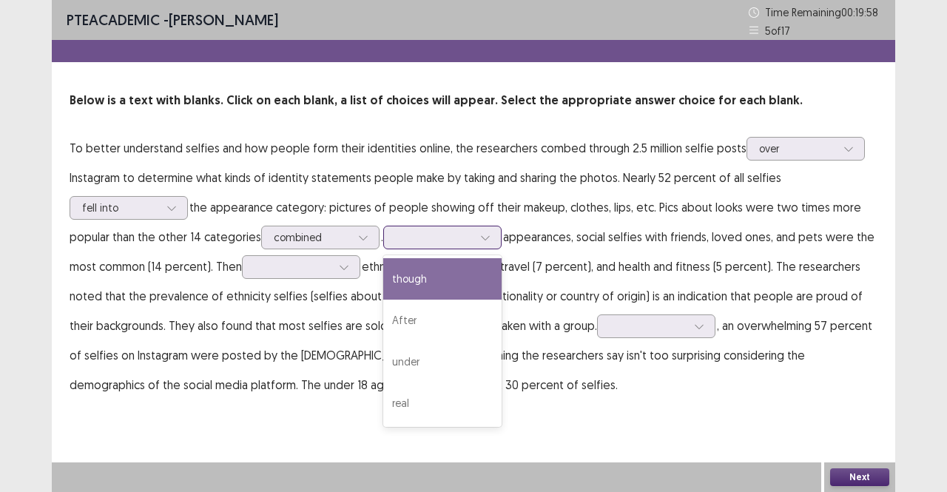
click at [463, 240] on div at bounding box center [434, 237] width 77 height 14
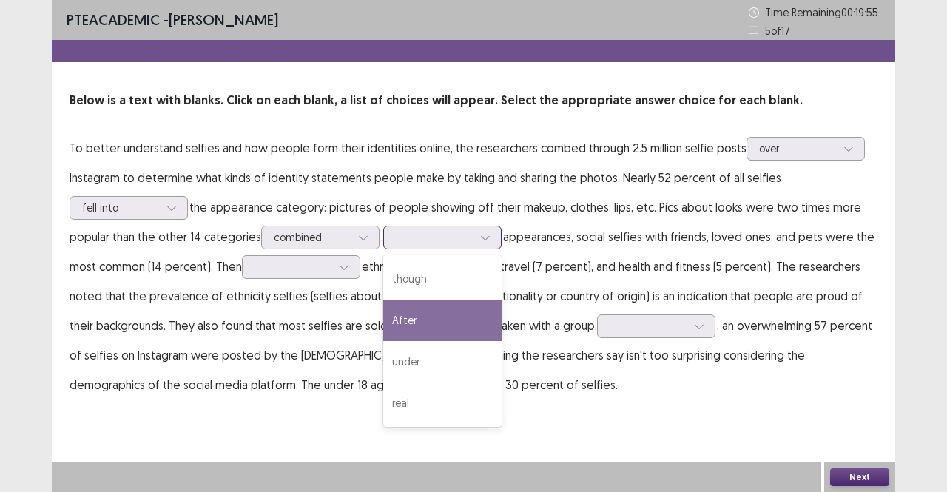
click at [426, 309] on div "After" at bounding box center [442, 320] width 118 height 41
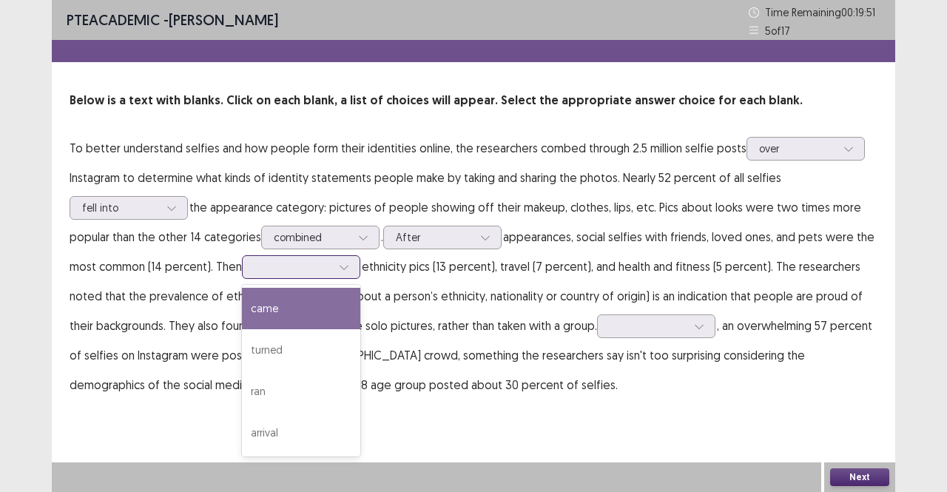
click at [332, 264] on div at bounding box center [293, 267] width 77 height 14
click at [307, 318] on div "came" at bounding box center [301, 308] width 118 height 41
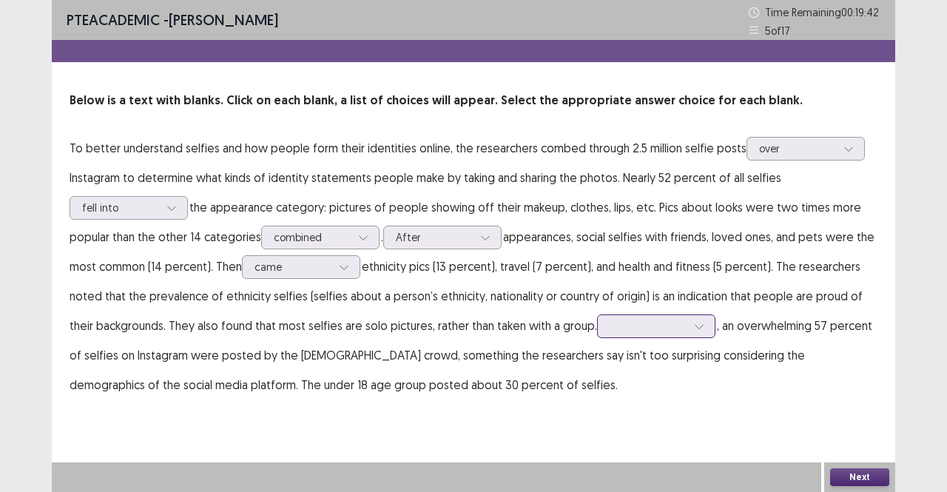
click at [629, 323] on div at bounding box center [648, 326] width 77 height 14
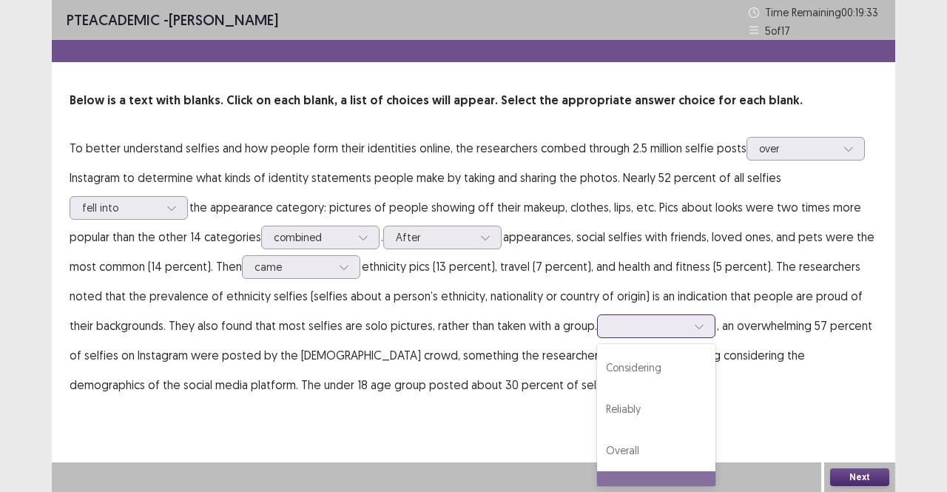
scroll to position [29, 0]
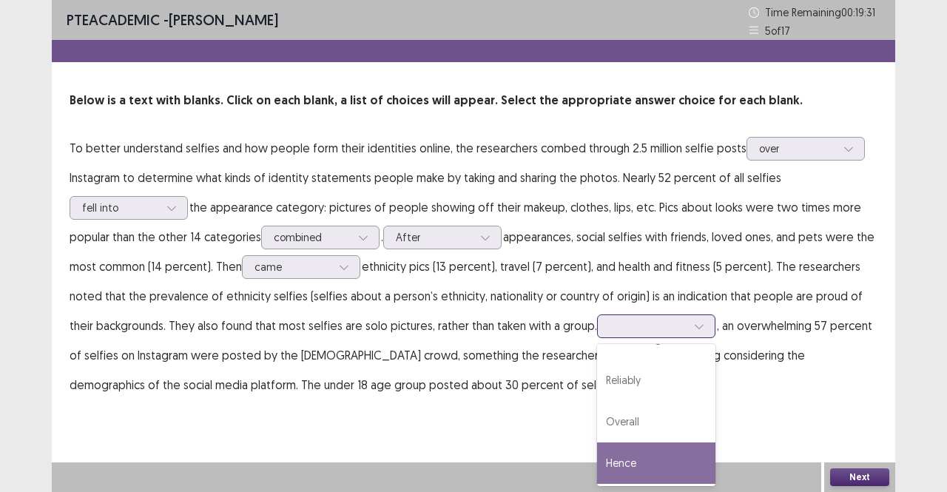
click at [617, 455] on div "Hence" at bounding box center [656, 463] width 118 height 41
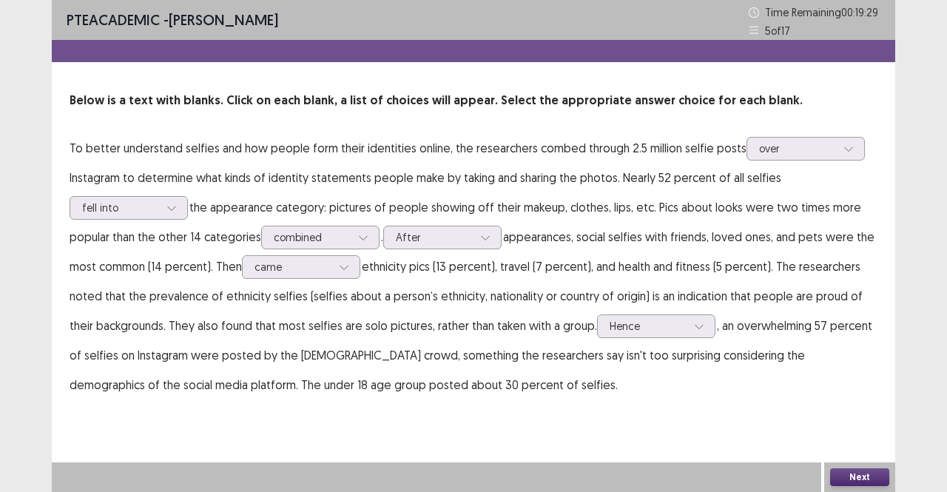
click at [857, 464] on div "Next" at bounding box center [859, 478] width 71 height 30
click at [850, 475] on button "Next" at bounding box center [859, 477] width 59 height 18
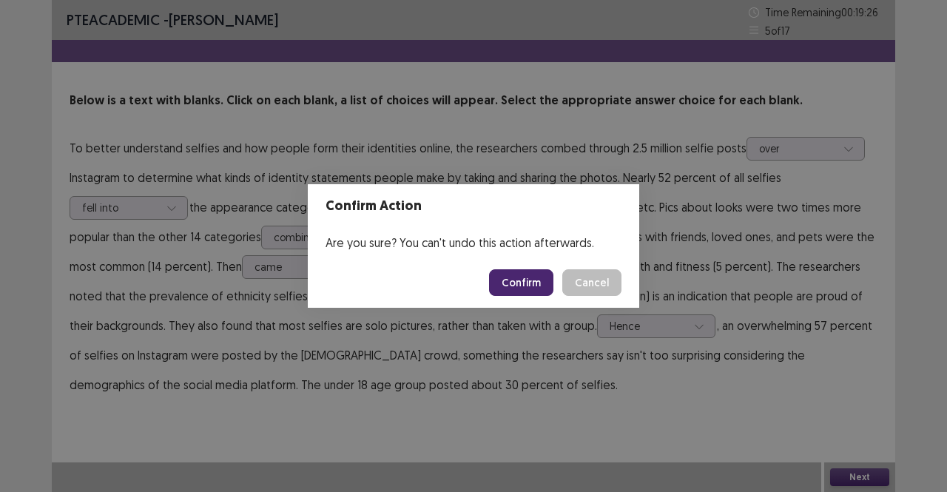
click at [534, 281] on button "Confirm" at bounding box center [521, 282] width 64 height 27
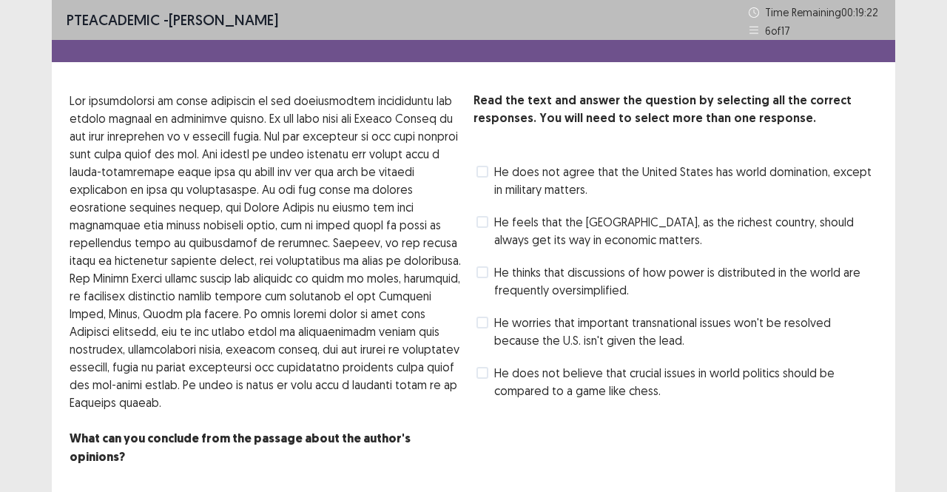
click at [517, 289] on span "He thinks that discussions of how power is distributed in the world are frequen…" at bounding box center [685, 281] width 383 height 36
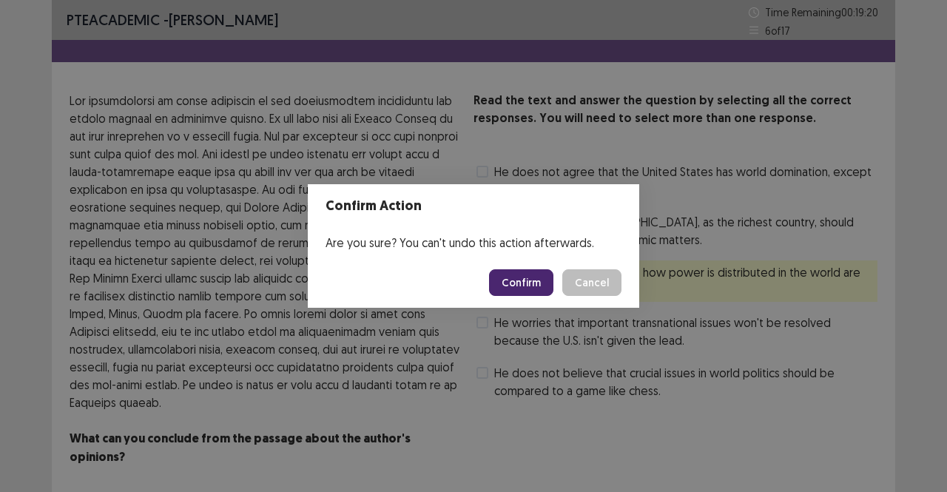
click at [512, 285] on button "Confirm" at bounding box center [521, 282] width 64 height 27
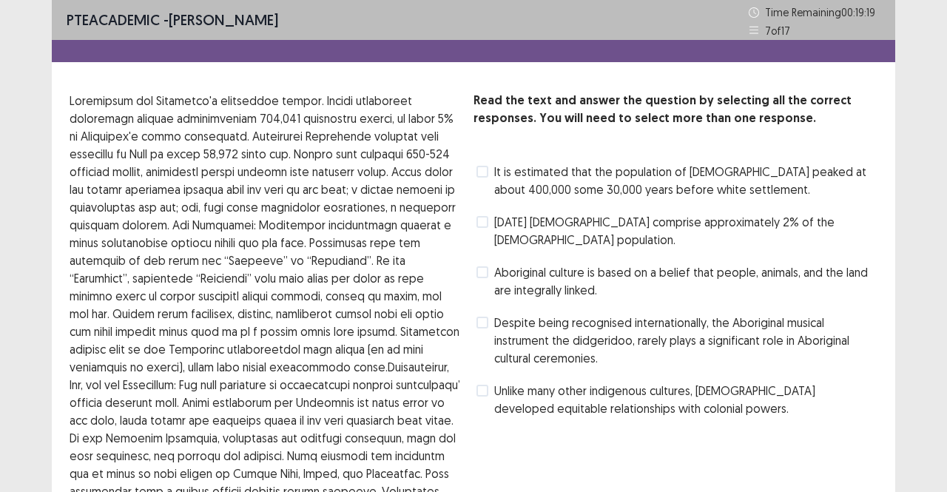
click at [503, 338] on span "Despite being recognised internationally, the Aboriginal musical instrument the…" at bounding box center [685, 340] width 383 height 53
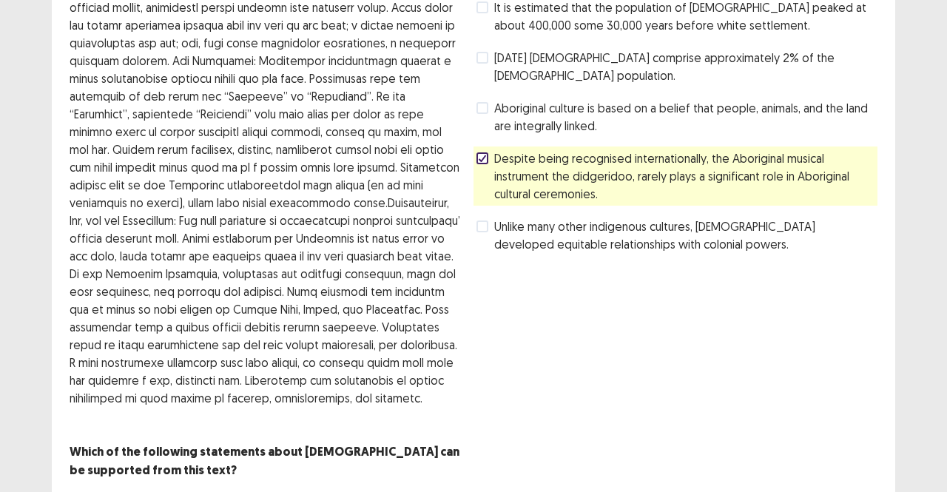
scroll to position [216, 0]
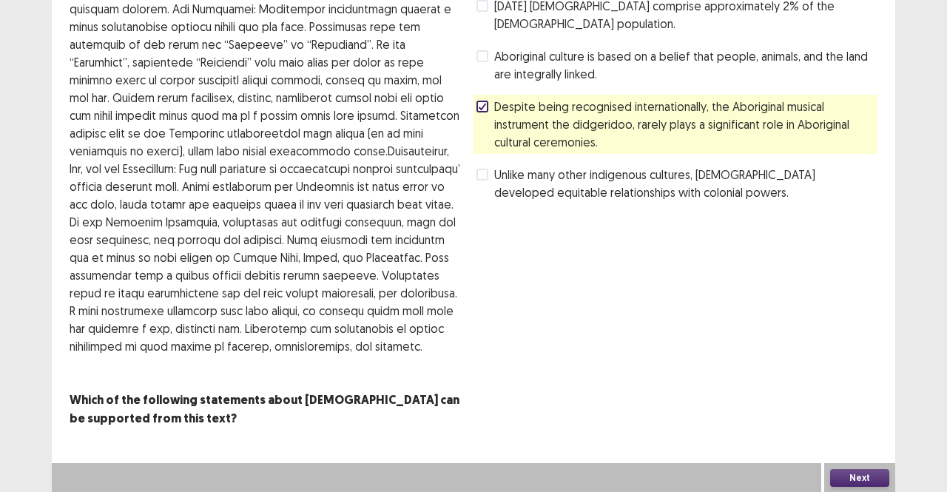
click at [870, 474] on button "Next" at bounding box center [859, 478] width 59 height 18
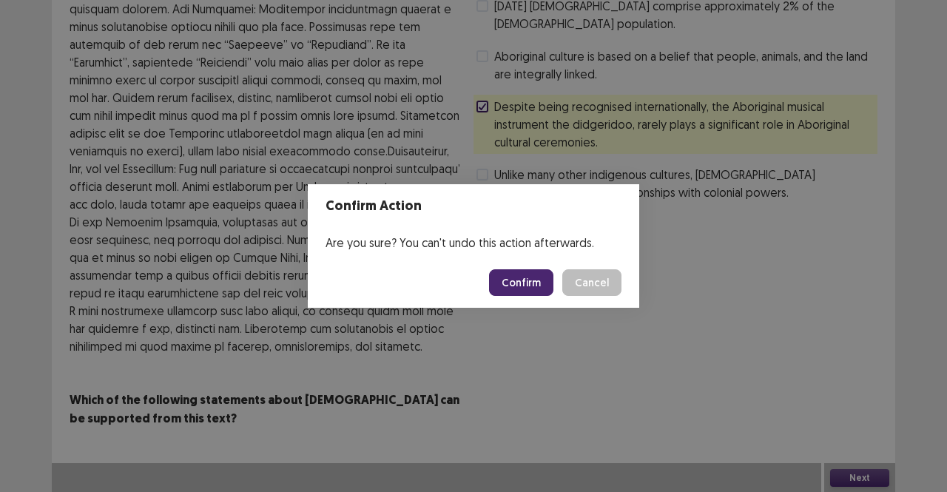
click at [525, 277] on button "Confirm" at bounding box center [521, 282] width 64 height 27
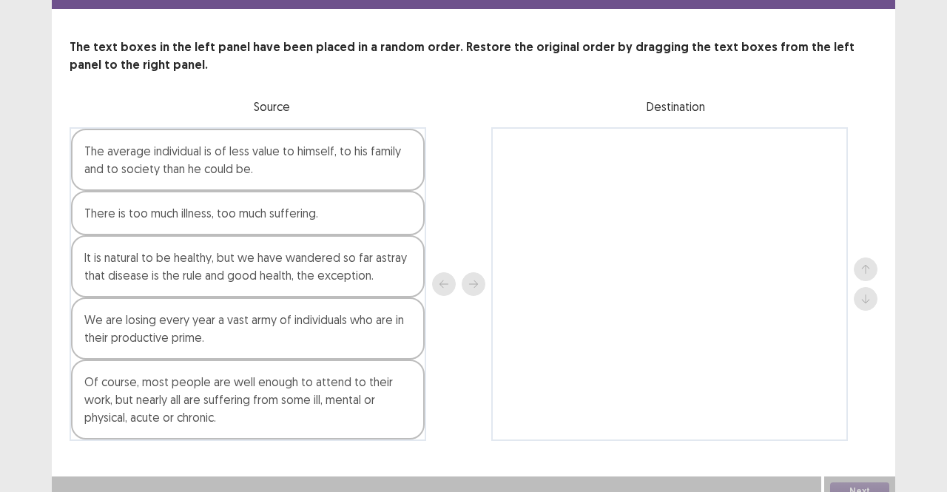
scroll to position [67, 0]
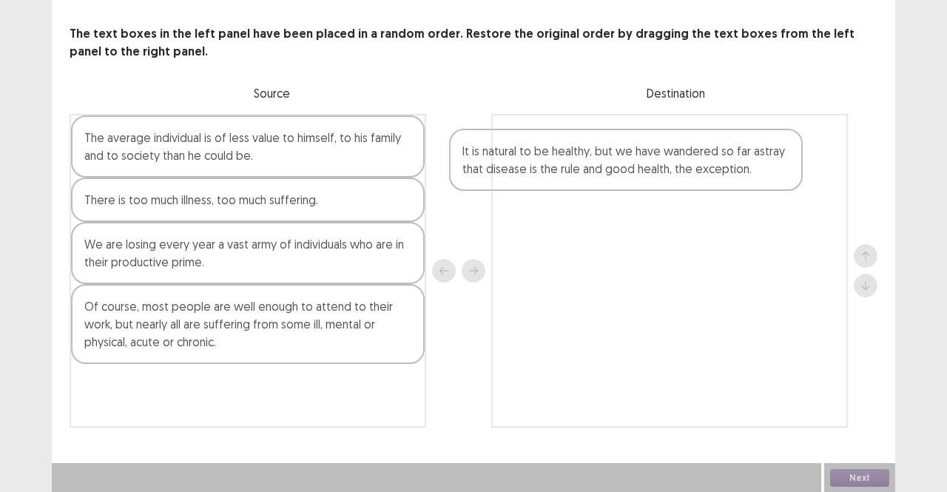
drag, startPoint x: 218, startPoint y: 262, endPoint x: 605, endPoint y: 167, distance: 399.4
click at [605, 167] on div "The average individual is of less value to himself, to his family and to societ…" at bounding box center [474, 271] width 808 height 314
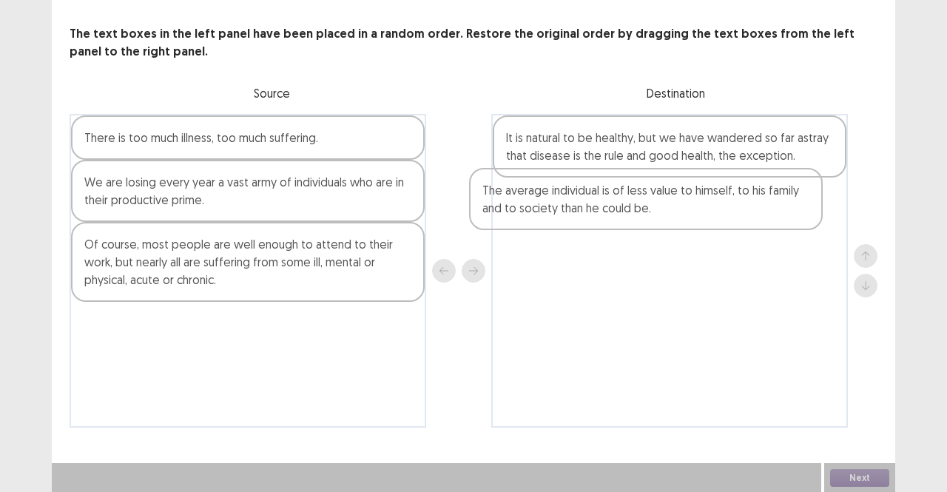
drag, startPoint x: 316, startPoint y: 156, endPoint x: 719, endPoint y: 209, distance: 406.9
click at [719, 209] on div "The average individual is of less value to himself, to his family and to societ…" at bounding box center [474, 271] width 808 height 314
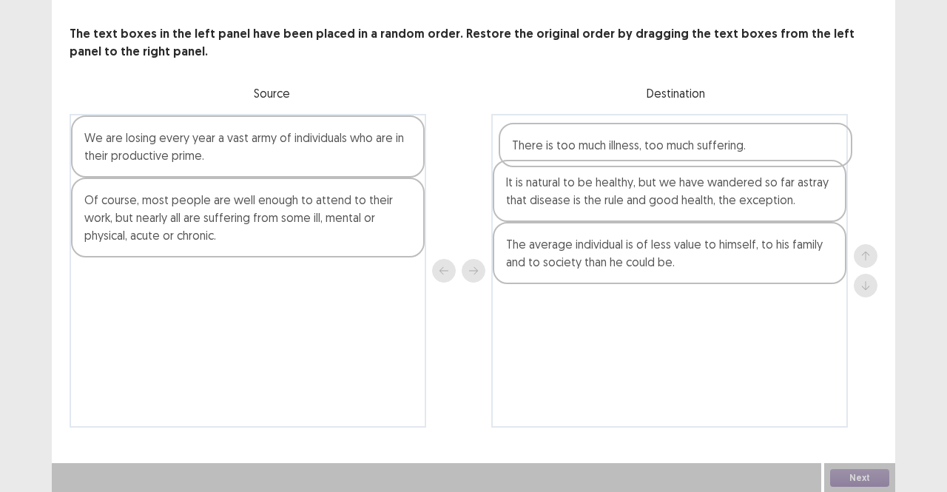
drag, startPoint x: 258, startPoint y: 144, endPoint x: 702, endPoint y: 148, distance: 444.1
click at [702, 148] on div "There is too much illness, too much suffering. We are losing every year a vast …" at bounding box center [474, 271] width 808 height 314
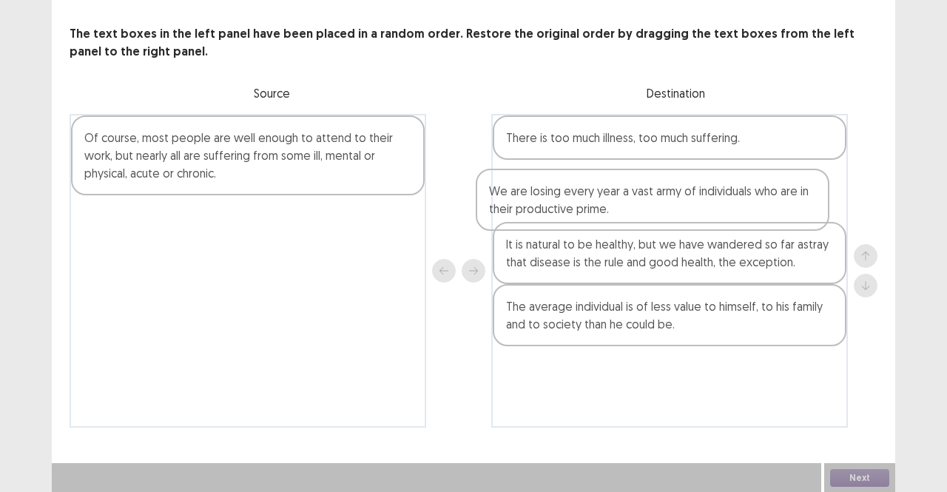
drag, startPoint x: 302, startPoint y: 155, endPoint x: 726, endPoint y: 208, distance: 427.3
click at [726, 208] on div "We are losing every year a vast army of individuals who are in their productive…" at bounding box center [474, 271] width 808 height 314
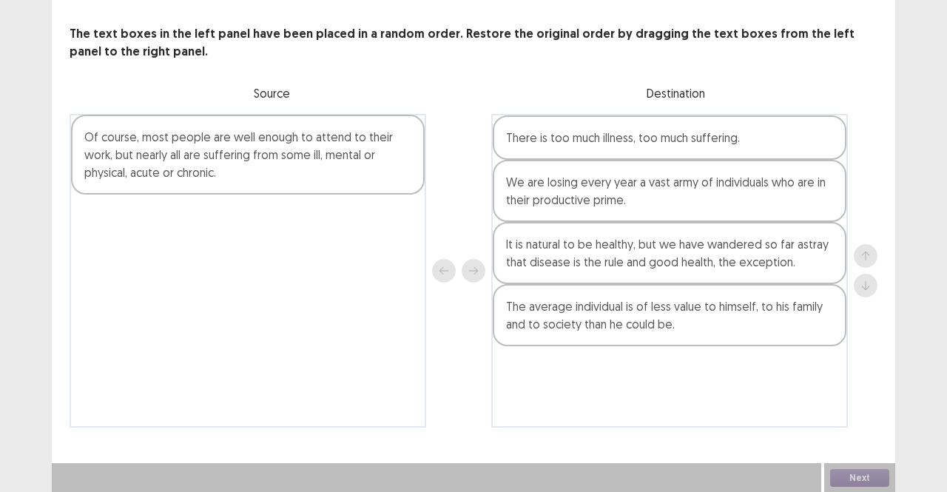
click at [235, 152] on div "Of course, most people are well enough to attend to their work, but nearly all …" at bounding box center [248, 271] width 357 height 314
drag, startPoint x: 235, startPoint y: 152, endPoint x: 212, endPoint y: 155, distance: 23.2
click at [212, 155] on div "Of course, most people are well enough to attend to their work, but nearly all …" at bounding box center [248, 271] width 357 height 314
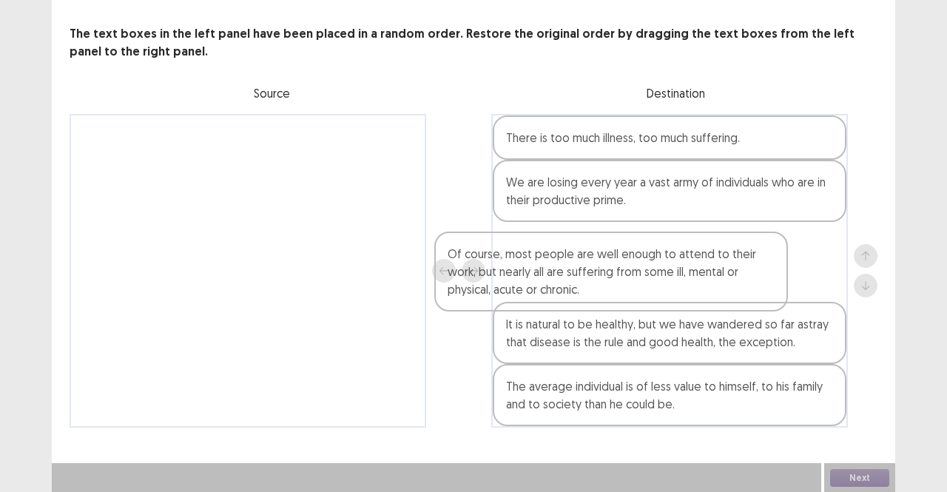
drag, startPoint x: 212, startPoint y: 155, endPoint x: 657, endPoint y: 278, distance: 461.3
click at [657, 278] on div "Of course, most people are well enough to attend to their work, but nearly all …" at bounding box center [474, 271] width 808 height 314
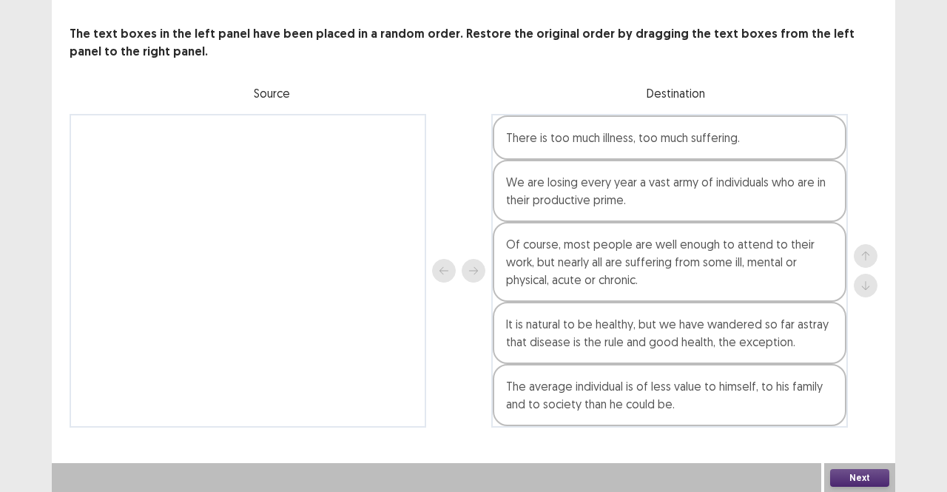
click at [847, 479] on button "Next" at bounding box center [859, 478] width 59 height 18
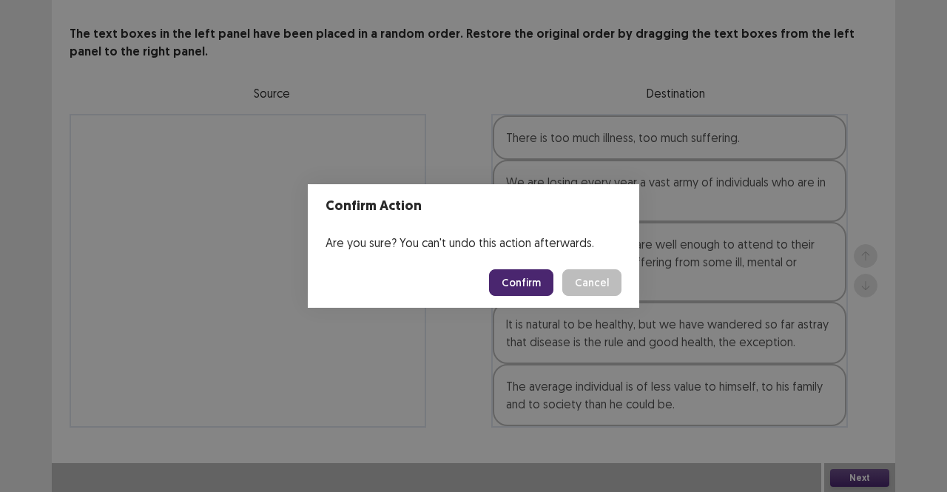
click at [544, 275] on button "Confirm" at bounding box center [521, 282] width 64 height 27
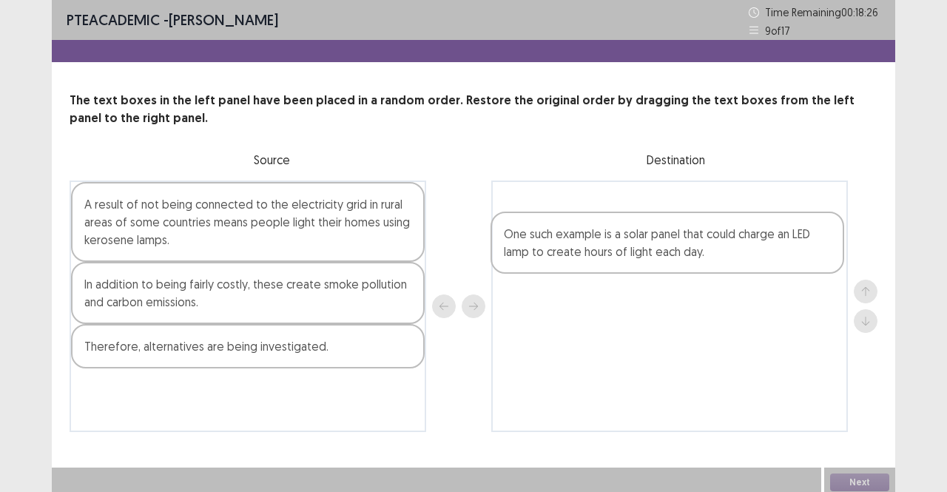
drag, startPoint x: 161, startPoint y: 307, endPoint x: 588, endPoint y: 255, distance: 430.9
click at [588, 255] on div "A result of not being connected to the electricity grid in rural areas of some …" at bounding box center [474, 307] width 808 height 252
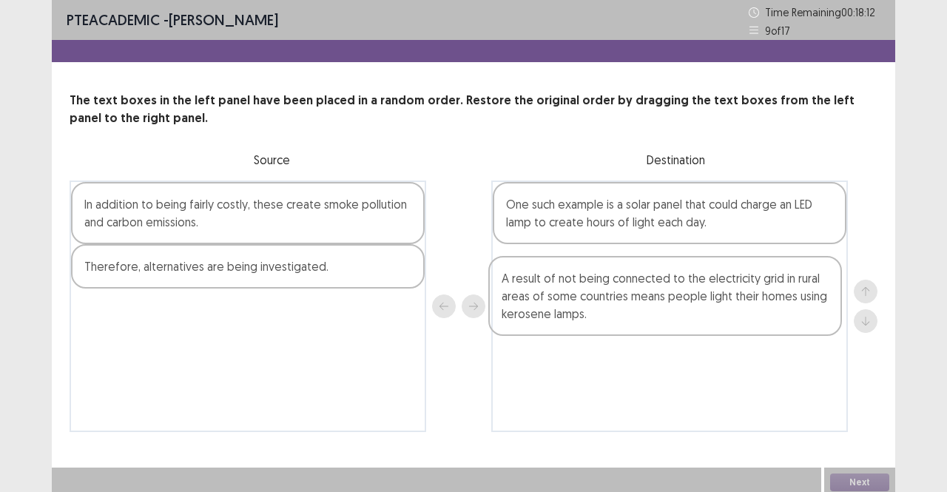
drag, startPoint x: 240, startPoint y: 230, endPoint x: 666, endPoint y: 297, distance: 431.5
click at [666, 297] on div "A result of not being connected to the electricity grid in rural areas of some …" at bounding box center [474, 307] width 808 height 252
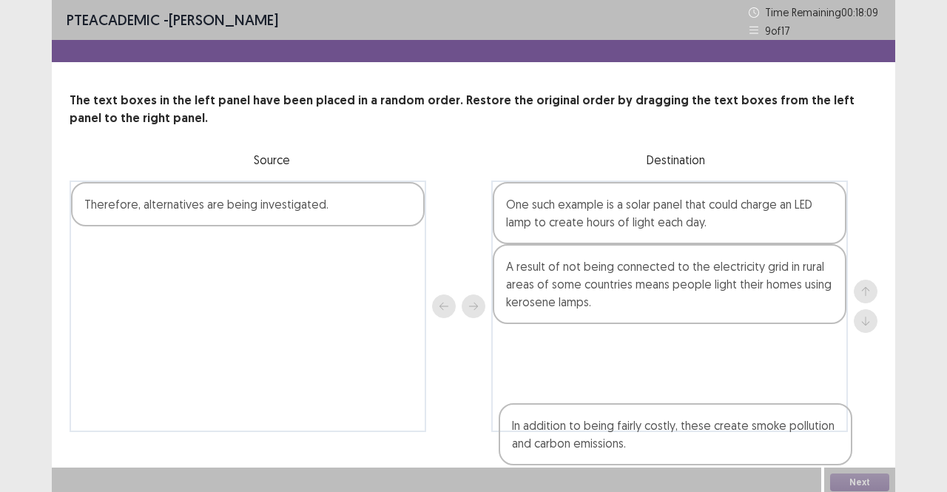
scroll to position [4, 0]
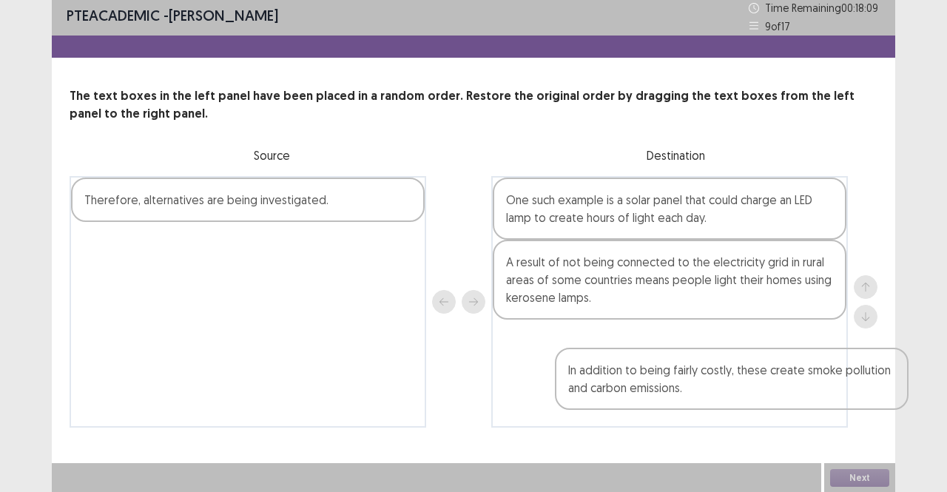
drag, startPoint x: 305, startPoint y: 226, endPoint x: 770, endPoint y: 370, distance: 487.2
click at [770, 370] on div "In addition to being fairly costly, these create smoke pollution and carbon emi…" at bounding box center [474, 302] width 808 height 252
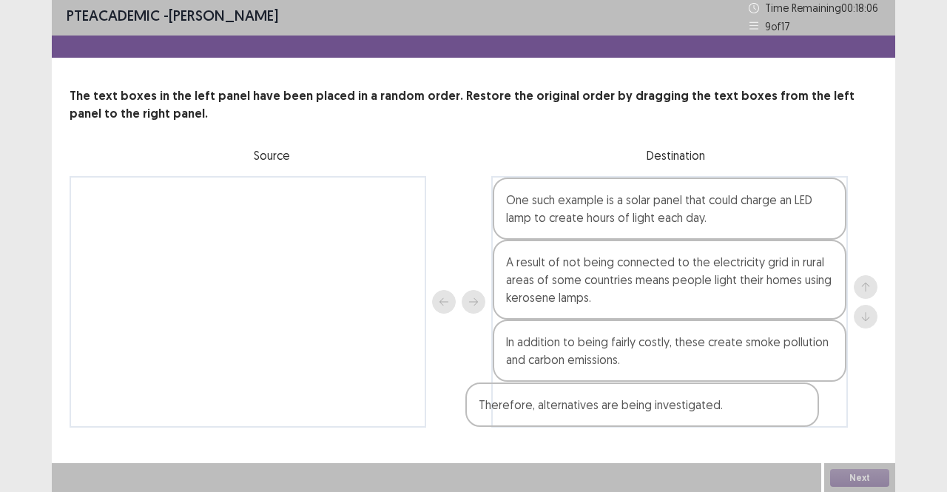
drag, startPoint x: 297, startPoint y: 212, endPoint x: 699, endPoint y: 423, distance: 454.2
click at [699, 423] on div "Therefore, alternatives are being investigated. One such example is a solar pan…" at bounding box center [474, 302] width 808 height 252
click at [878, 482] on button "Next" at bounding box center [859, 478] width 59 height 18
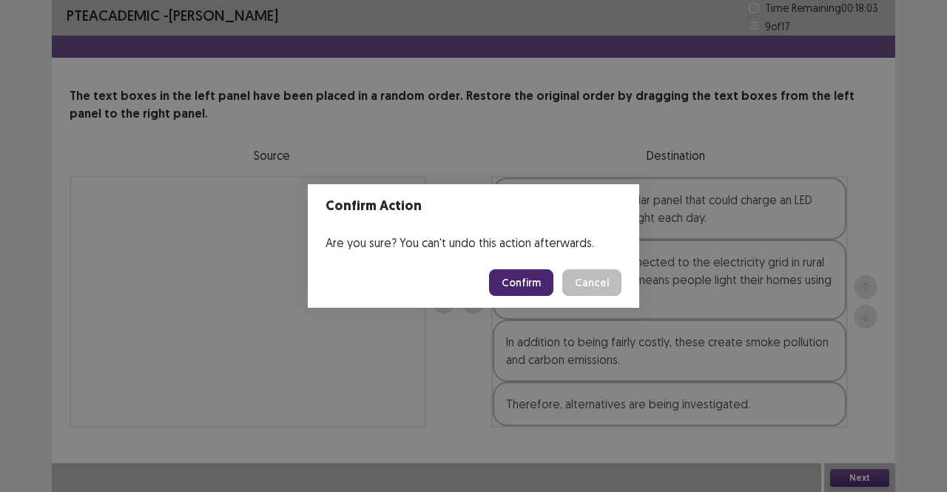
click at [540, 282] on button "Confirm" at bounding box center [521, 282] width 64 height 27
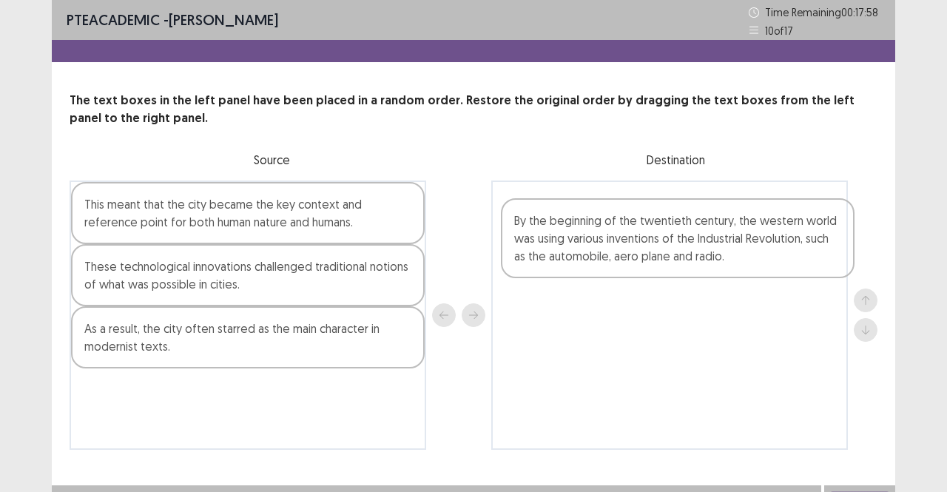
drag, startPoint x: 311, startPoint y: 231, endPoint x: 781, endPoint y: 235, distance: 470.0
click at [781, 235] on div "By the beginning of the twentieth century, the western world was using various …" at bounding box center [474, 315] width 808 height 269
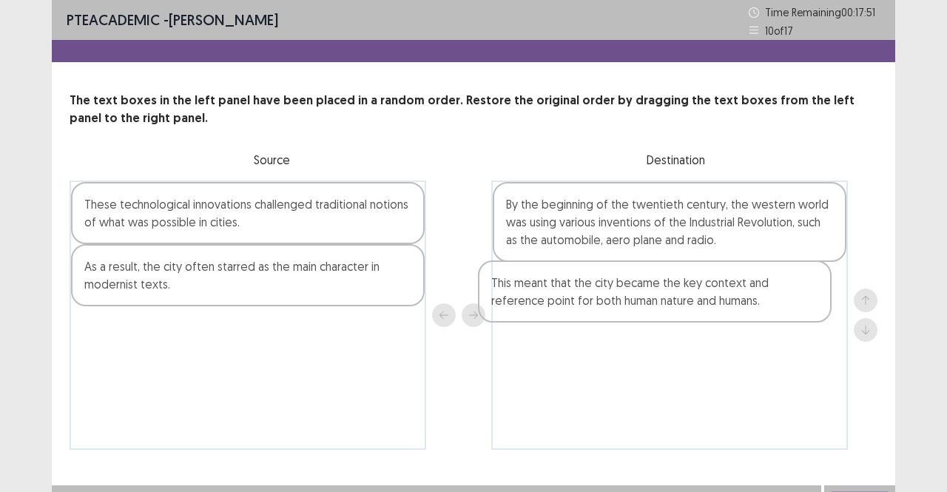
drag, startPoint x: 361, startPoint y: 210, endPoint x: 773, endPoint y: 289, distance: 419.0
click at [773, 289] on div "This meant that the city became the key context and reference point for both hu…" at bounding box center [474, 315] width 808 height 269
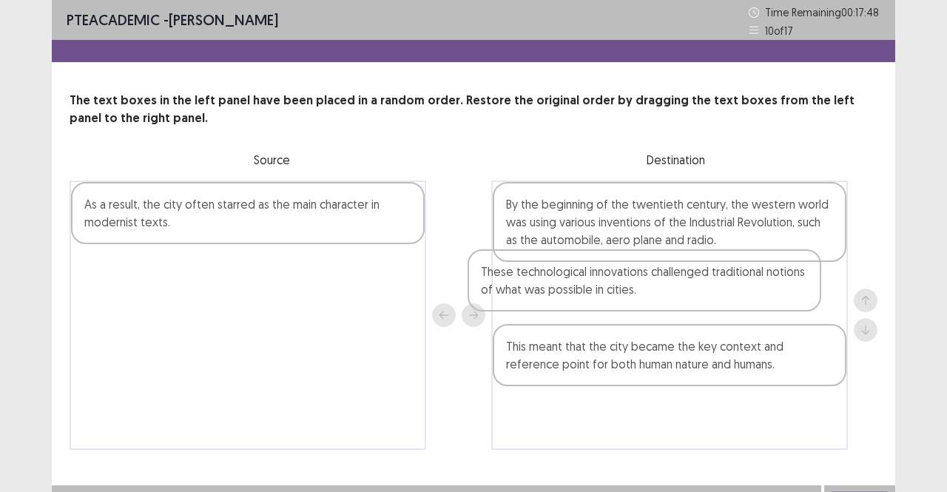
drag, startPoint x: 340, startPoint y: 209, endPoint x: 762, endPoint y: 283, distance: 428.2
click at [762, 283] on div "These technological innovations challenged traditional notions of what was poss…" at bounding box center [474, 315] width 808 height 269
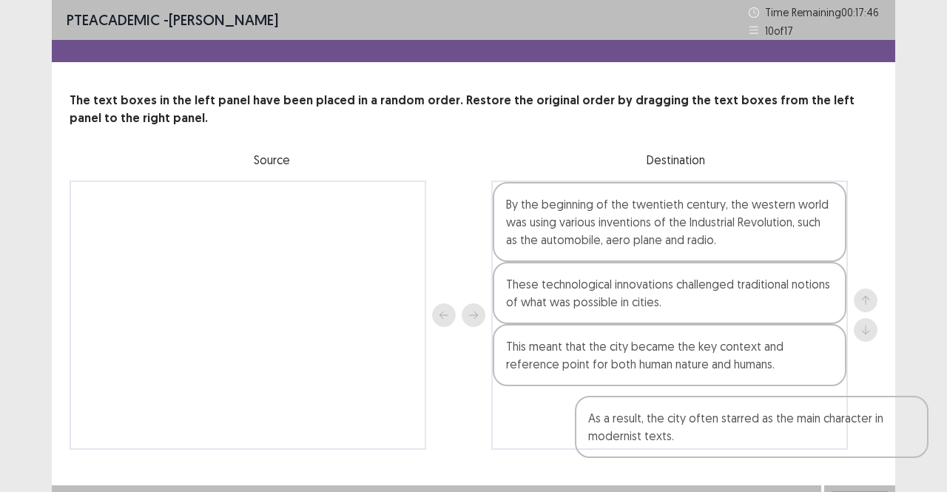
scroll to position [22, 0]
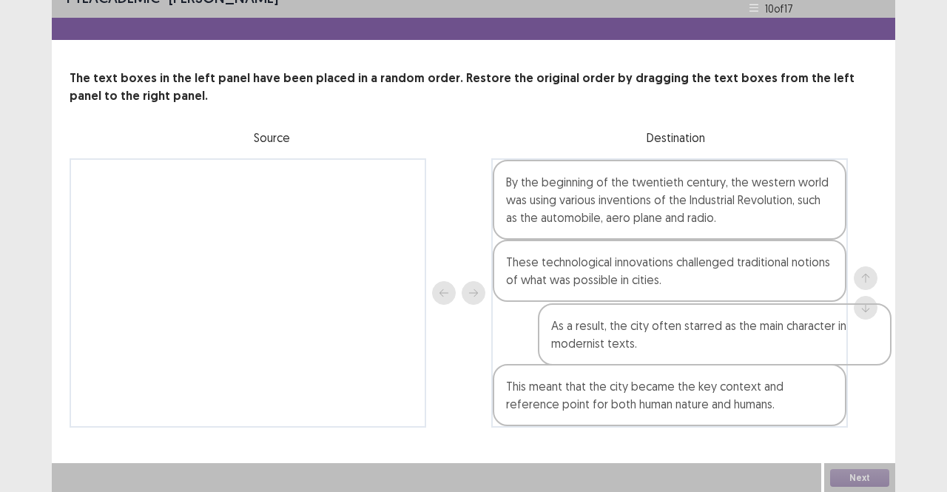
drag, startPoint x: 224, startPoint y: 218, endPoint x: 702, endPoint y: 347, distance: 494.4
click at [702, 347] on div "As a result, the city often starred as the main character in modernist texts. B…" at bounding box center [474, 292] width 808 height 269
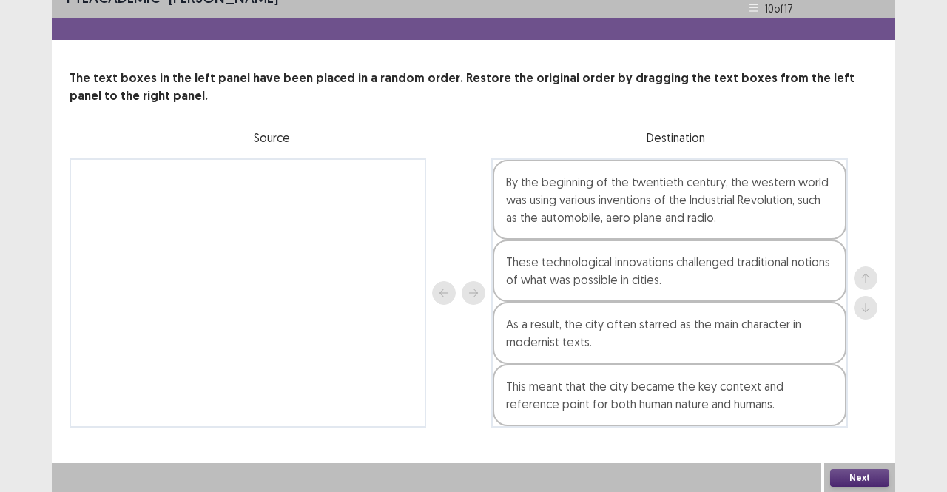
click at [861, 476] on button "Next" at bounding box center [859, 478] width 59 height 18
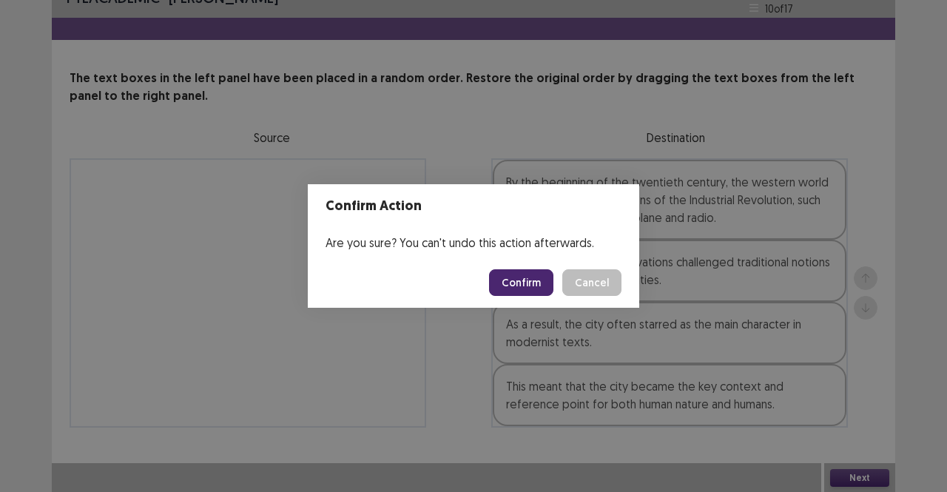
click at [505, 285] on button "Confirm" at bounding box center [521, 282] width 64 height 27
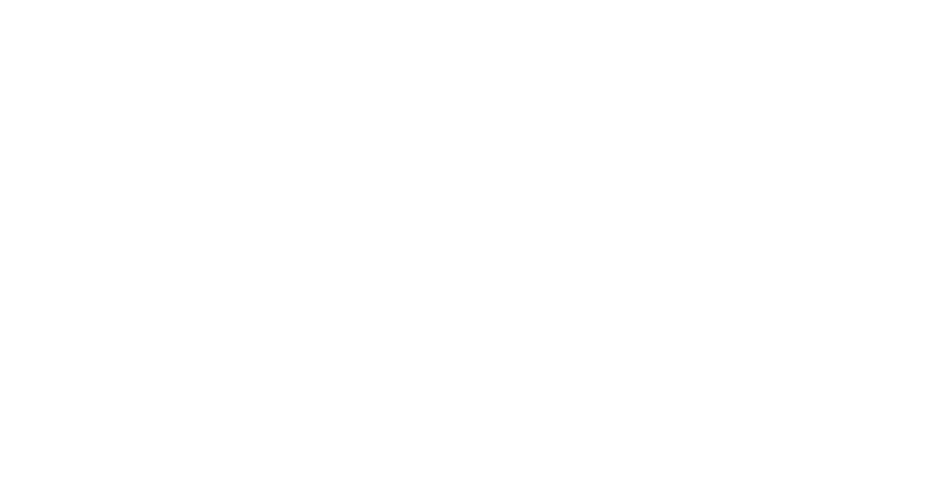
scroll to position [0, 0]
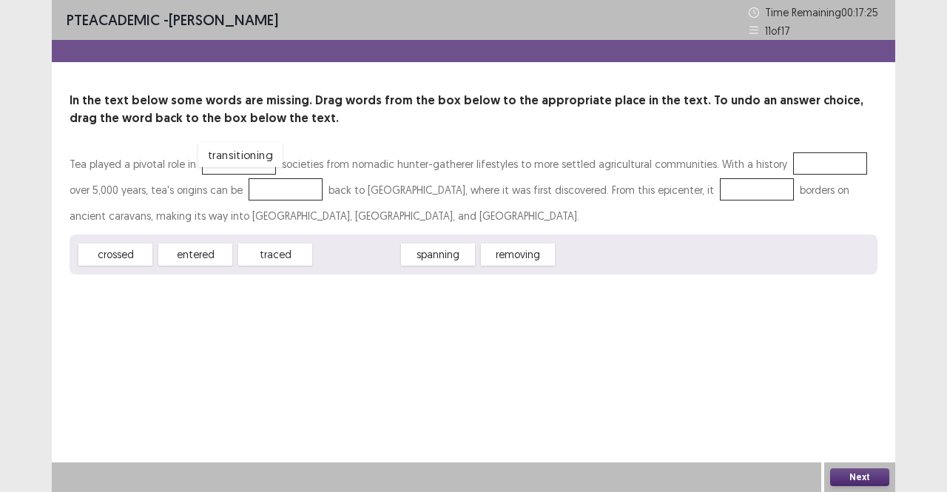
drag, startPoint x: 348, startPoint y: 255, endPoint x: 232, endPoint y: 156, distance: 152.2
drag, startPoint x: 367, startPoint y: 245, endPoint x: 799, endPoint y: 152, distance: 442.0
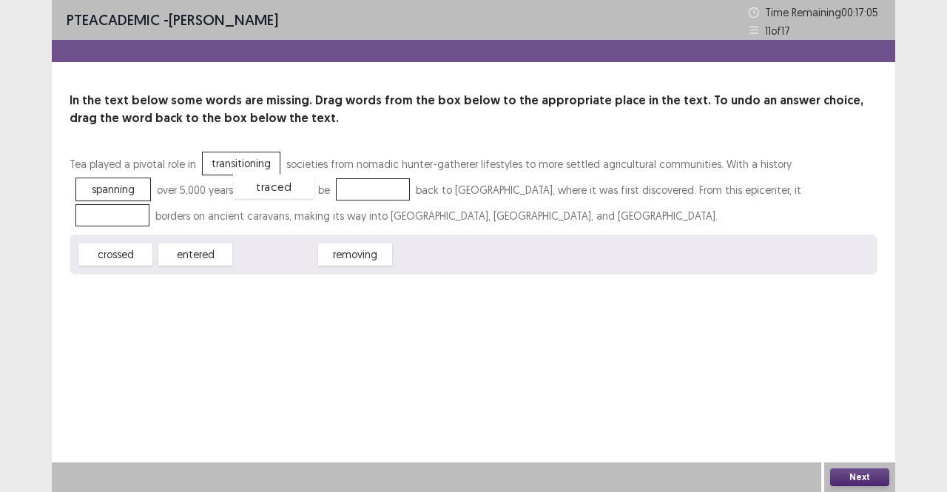
drag, startPoint x: 269, startPoint y: 259, endPoint x: 264, endPoint y: 192, distance: 67.5
drag, startPoint x: 115, startPoint y: 258, endPoint x: 647, endPoint y: 180, distance: 537.0
click at [860, 481] on button "Next" at bounding box center [859, 477] width 59 height 18
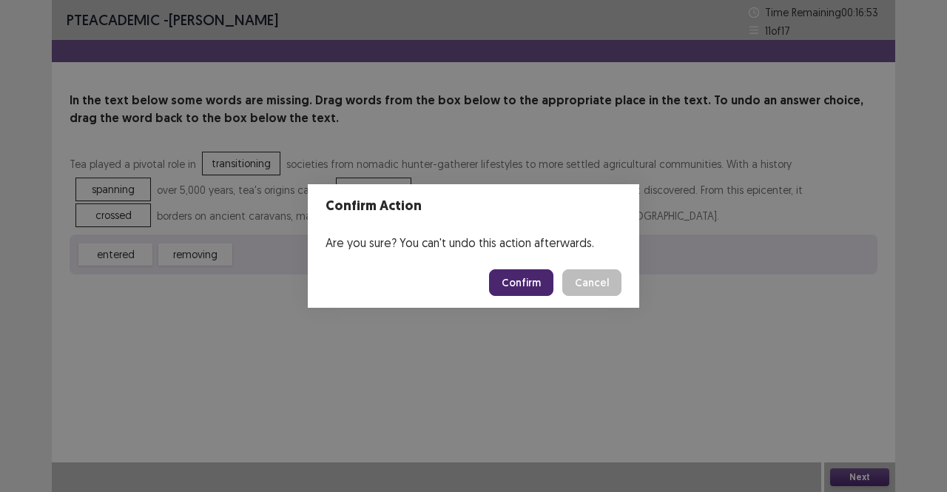
click at [528, 282] on button "Confirm" at bounding box center [521, 282] width 64 height 27
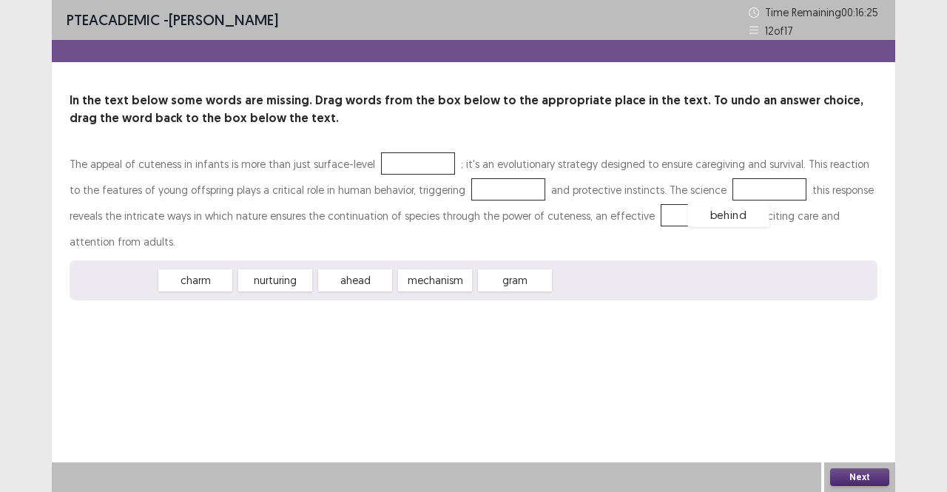
drag, startPoint x: 118, startPoint y: 253, endPoint x: 731, endPoint y: 187, distance: 617.1
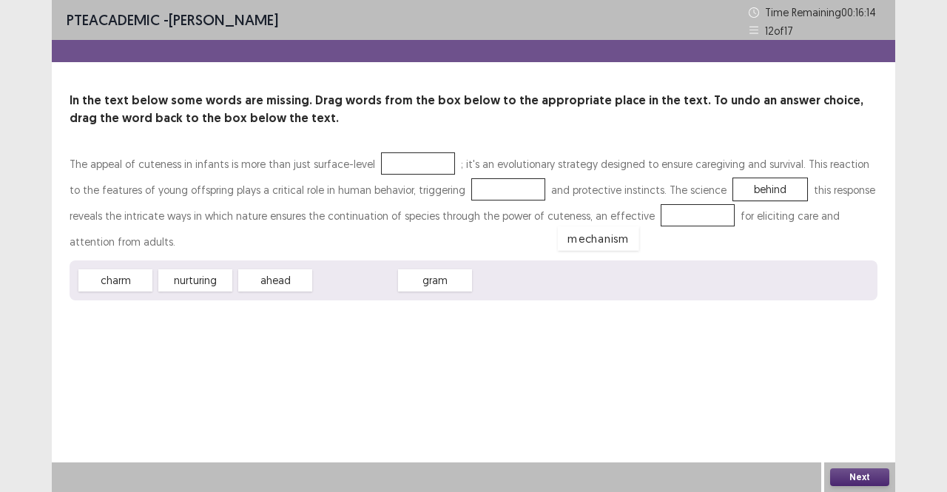
drag, startPoint x: 352, startPoint y: 255, endPoint x: 600, endPoint y: 212, distance: 251.6
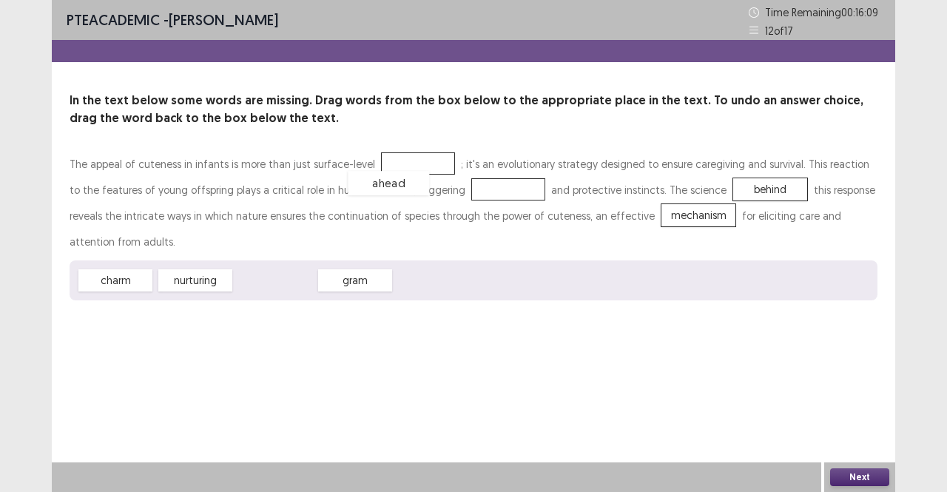
drag, startPoint x: 280, startPoint y: 254, endPoint x: 394, endPoint y: 157, distance: 149.6
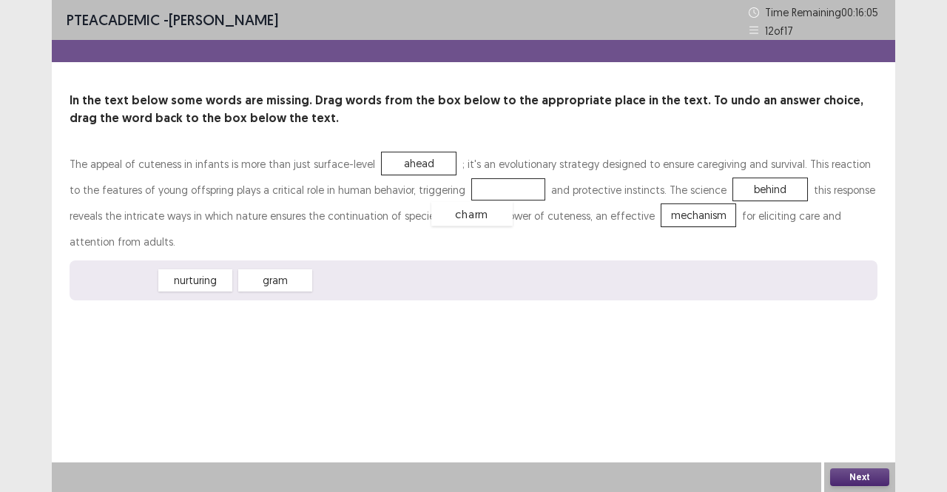
drag, startPoint x: 120, startPoint y: 255, endPoint x: 477, endPoint y: 189, distance: 363.6
click at [871, 480] on button "Next" at bounding box center [859, 477] width 59 height 18
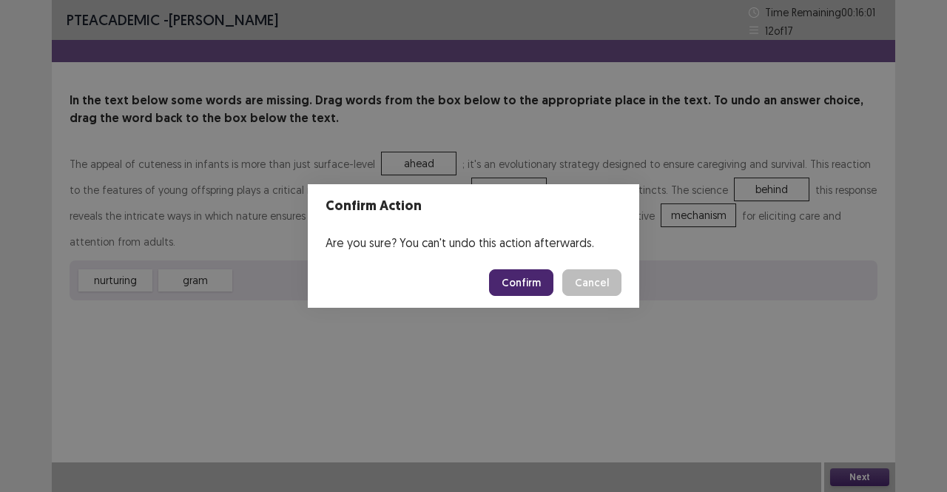
click at [542, 272] on button "Confirm" at bounding box center [521, 282] width 64 height 27
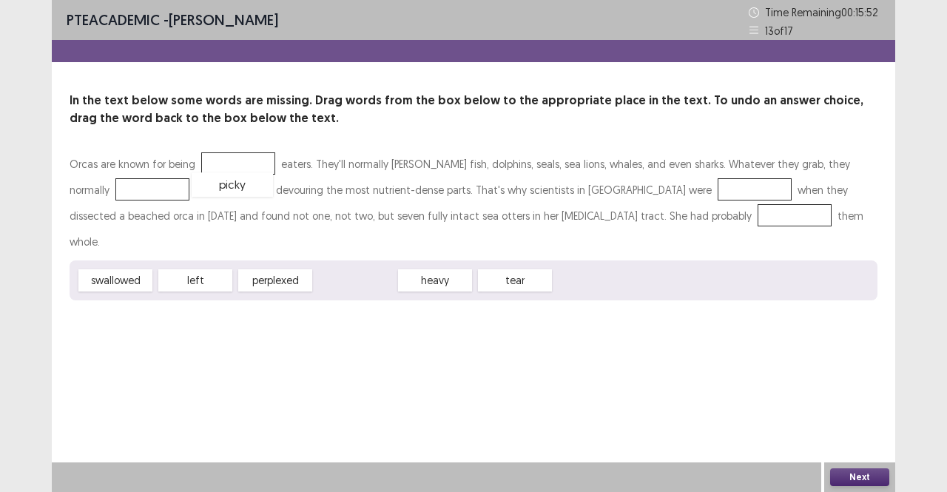
drag, startPoint x: 372, startPoint y: 252, endPoint x: 251, endPoint y: 156, distance: 154.4
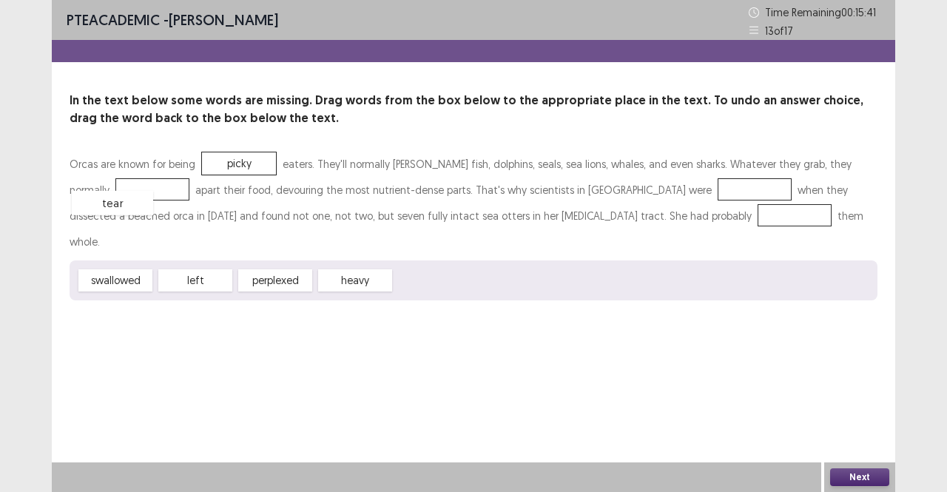
drag, startPoint x: 428, startPoint y: 252, endPoint x: 110, endPoint y: 180, distance: 325.7
drag, startPoint x: 270, startPoint y: 257, endPoint x: 631, endPoint y: 184, distance: 368.4
drag, startPoint x: 286, startPoint y: 254, endPoint x: 246, endPoint y: 162, distance: 99.8
drag, startPoint x: 125, startPoint y: 256, endPoint x: 616, endPoint y: 214, distance: 492.5
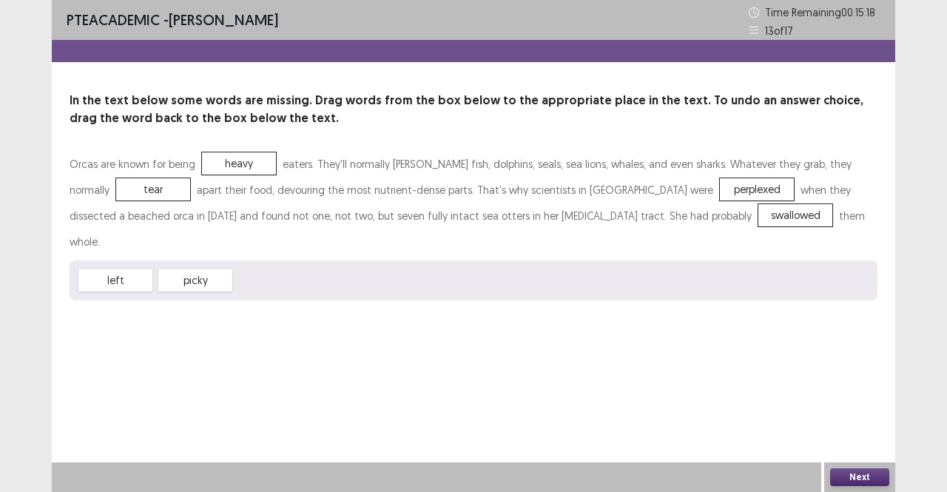
click at [850, 474] on button "Next" at bounding box center [859, 477] width 59 height 18
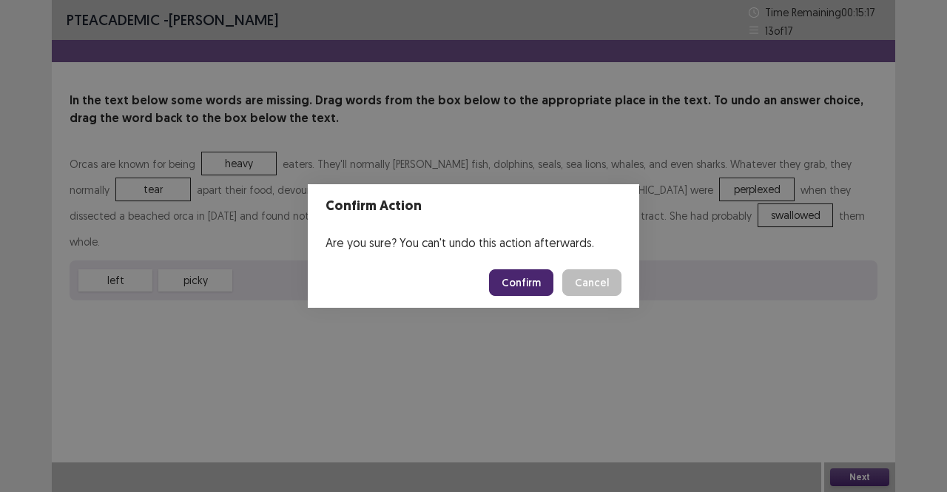
click at [525, 275] on button "Confirm" at bounding box center [521, 282] width 64 height 27
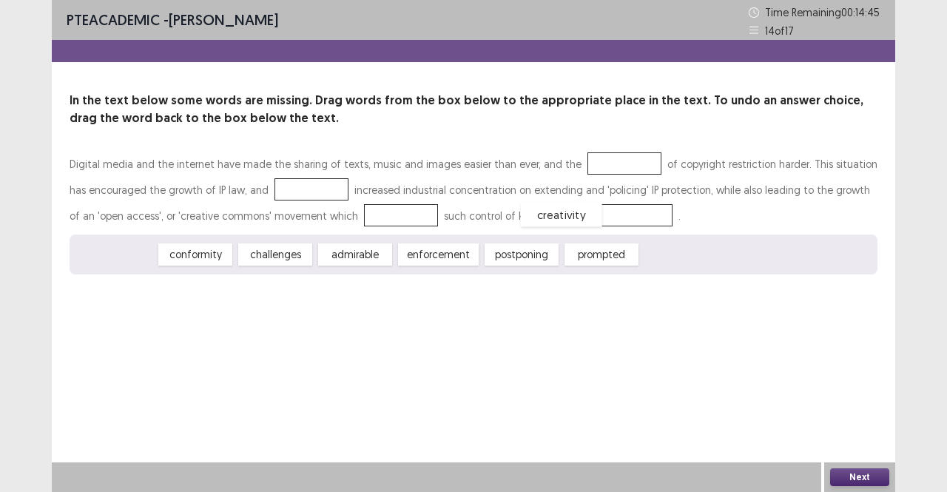
drag, startPoint x: 111, startPoint y: 259, endPoint x: 565, endPoint y: 218, distance: 455.6
drag, startPoint x: 195, startPoint y: 255, endPoint x: 331, endPoint y: 213, distance: 142.3
drag, startPoint x: 437, startPoint y: 260, endPoint x: 419, endPoint y: 261, distance: 18.6
click at [419, 261] on div "prompted" at bounding box center [423, 255] width 81 height 24
drag, startPoint x: 562, startPoint y: 211, endPoint x: 265, endPoint y: 187, distance: 298.5
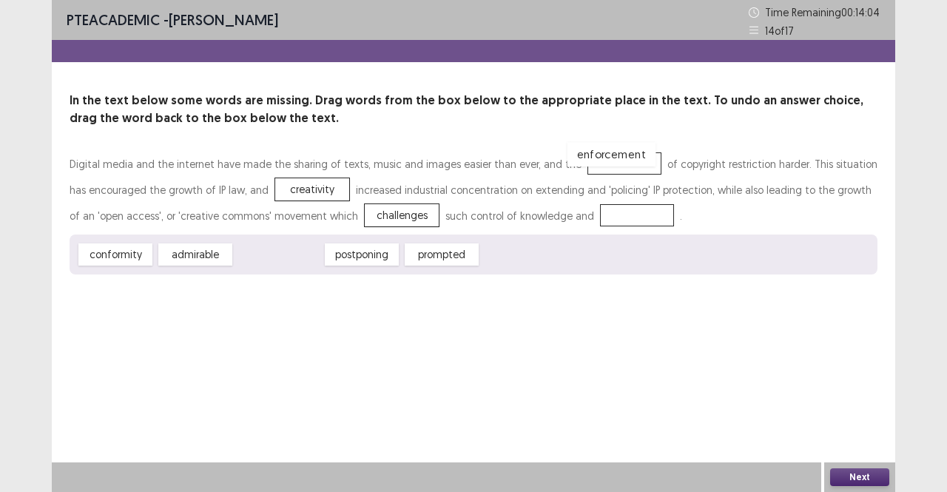
drag, startPoint x: 285, startPoint y: 250, endPoint x: 609, endPoint y: 152, distance: 338.8
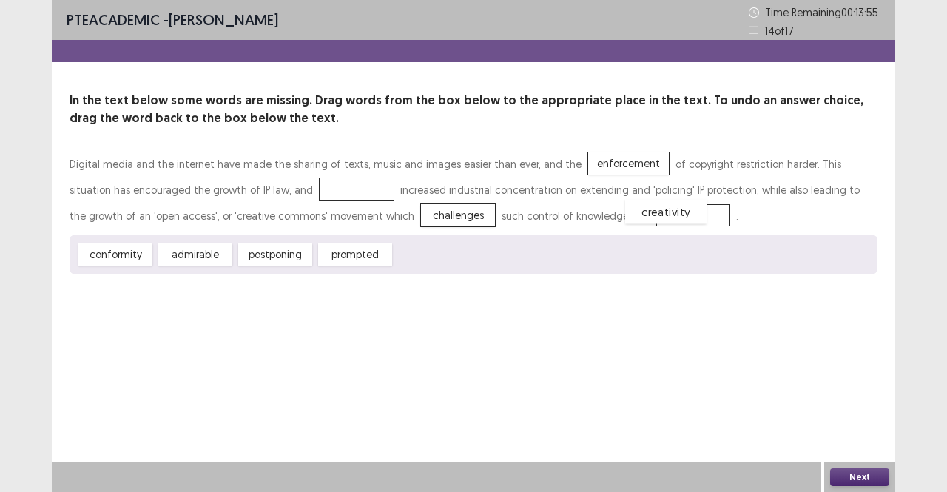
drag, startPoint x: 289, startPoint y: 195, endPoint x: 598, endPoint y: 218, distance: 310.2
click at [351, 254] on div "prompted" at bounding box center [355, 255] width 81 height 24
drag, startPoint x: 114, startPoint y: 252, endPoint x: 300, endPoint y: 195, distance: 195.2
click at [865, 471] on button "Next" at bounding box center [859, 477] width 59 height 18
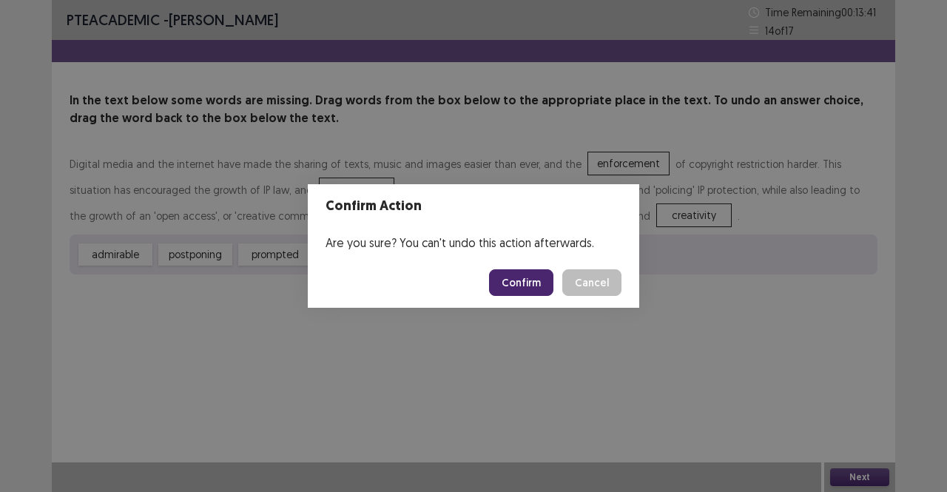
click at [527, 291] on button "Confirm" at bounding box center [521, 282] width 64 height 27
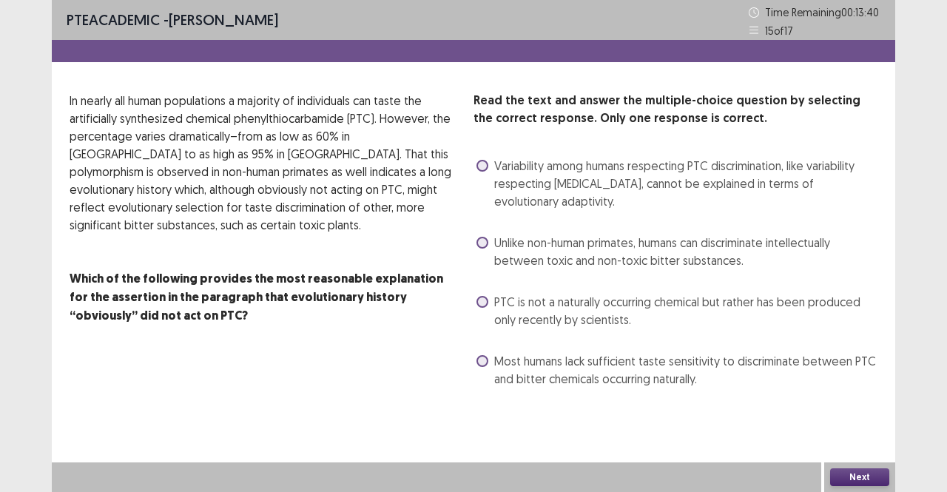
click at [534, 310] on span "PTC is not a naturally occurring chemical but rather has been produced only rec…" at bounding box center [685, 311] width 383 height 36
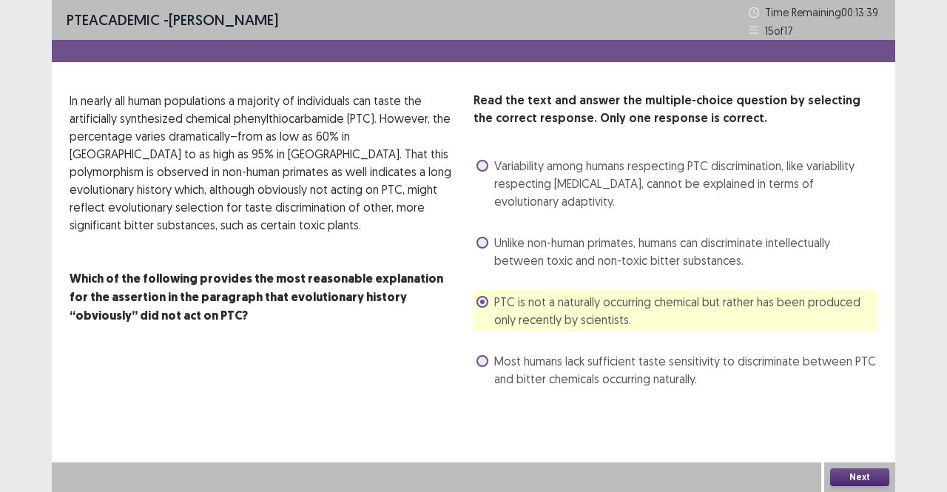
click at [874, 475] on button "Next" at bounding box center [859, 477] width 59 height 18
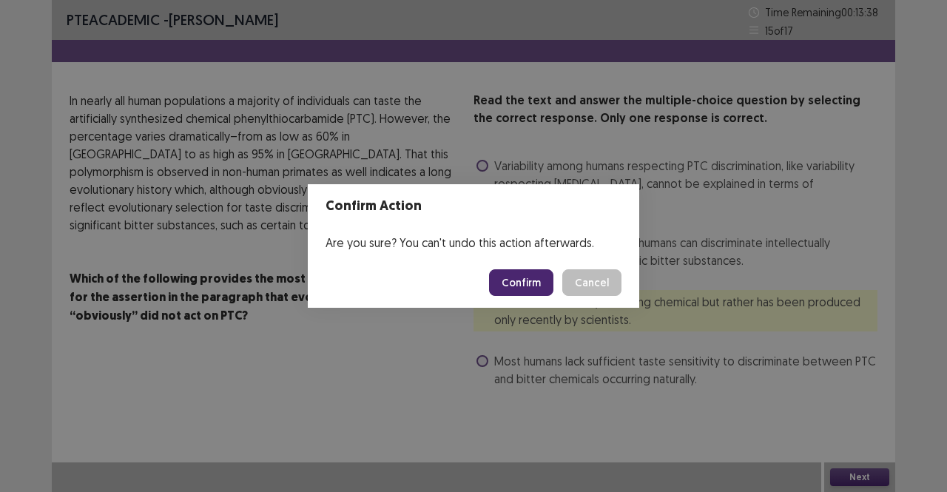
click at [545, 275] on button "Confirm" at bounding box center [521, 282] width 64 height 27
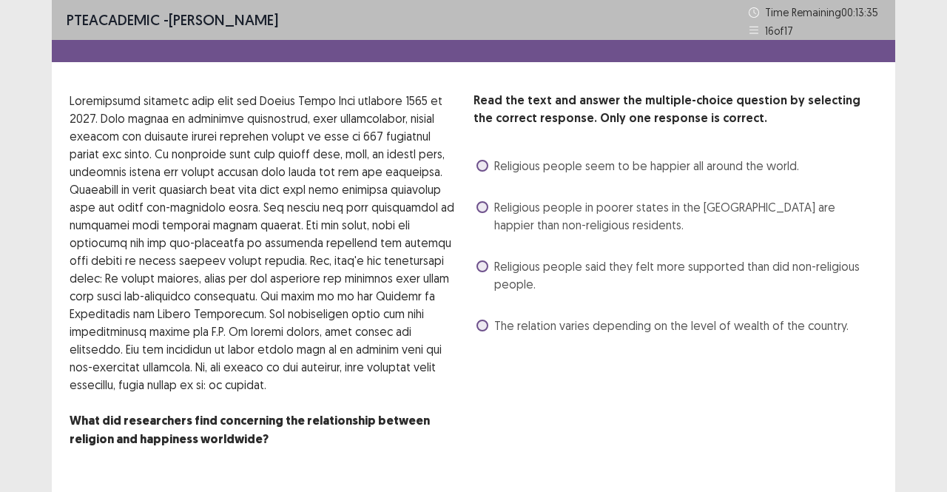
drag, startPoint x: 548, startPoint y: 220, endPoint x: 847, endPoint y: 446, distance: 375.1
click at [847, 446] on div "Read the text and answer the multiple-choice question by selecting the correct …" at bounding box center [676, 288] width 404 height 392
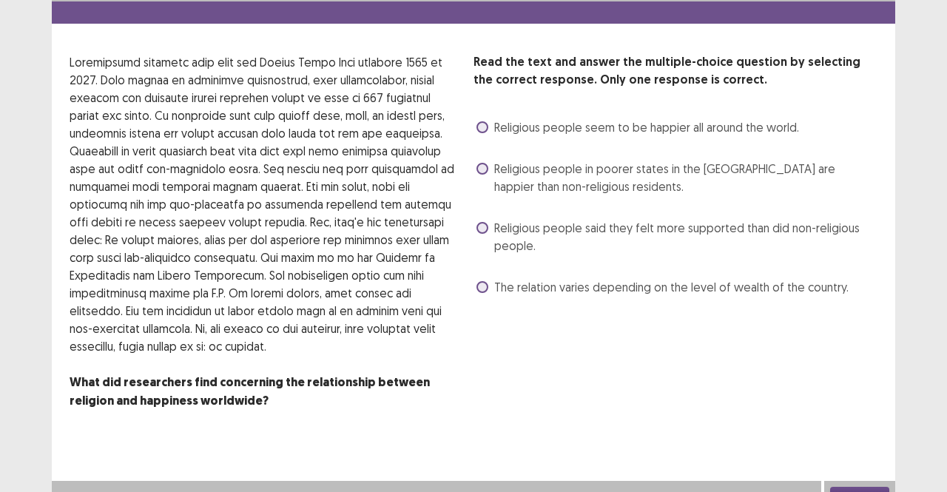
drag, startPoint x: 530, startPoint y: 168, endPoint x: 517, endPoint y: 172, distance: 13.3
click at [517, 172] on span "Religious people in poorer states in the [GEOGRAPHIC_DATA] are happier than non…" at bounding box center [685, 178] width 383 height 36
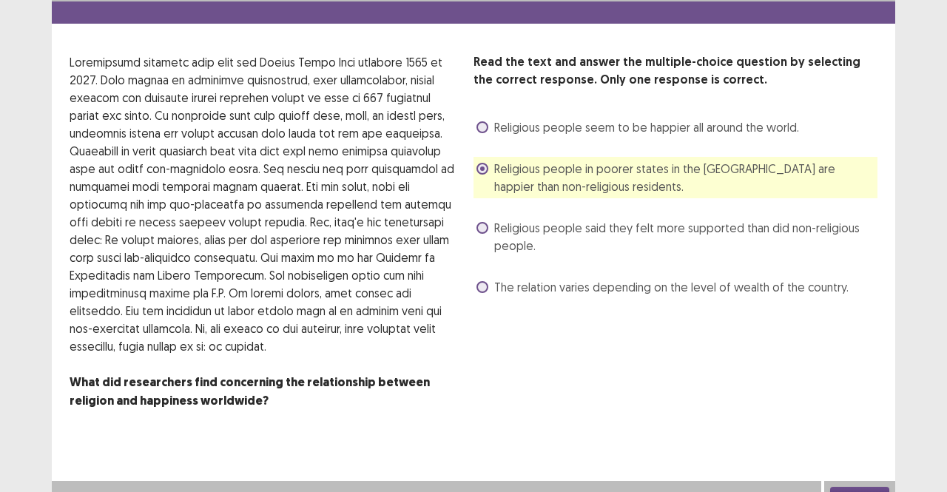
click at [517, 172] on span "Religious people in poorer states in the [GEOGRAPHIC_DATA] are happier than non…" at bounding box center [685, 178] width 383 height 36
click at [871, 487] on button "Next" at bounding box center [859, 496] width 59 height 18
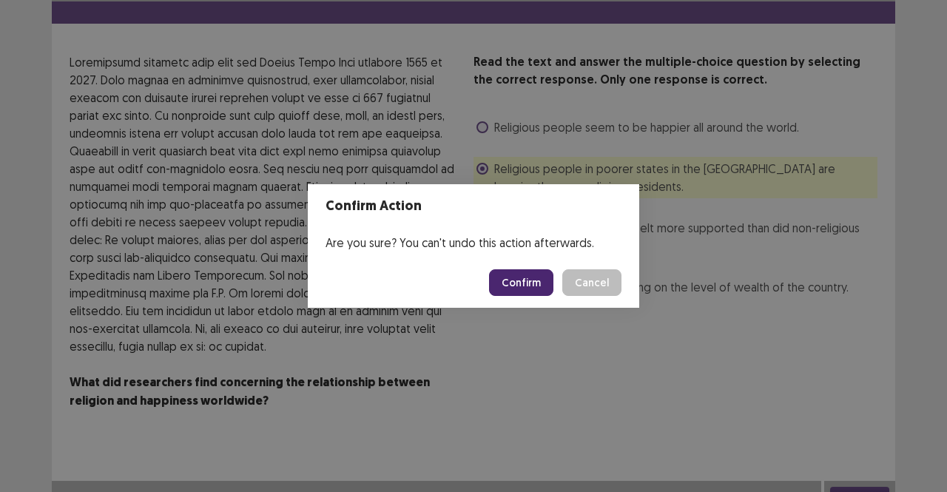
click at [531, 277] on button "Confirm" at bounding box center [521, 282] width 64 height 27
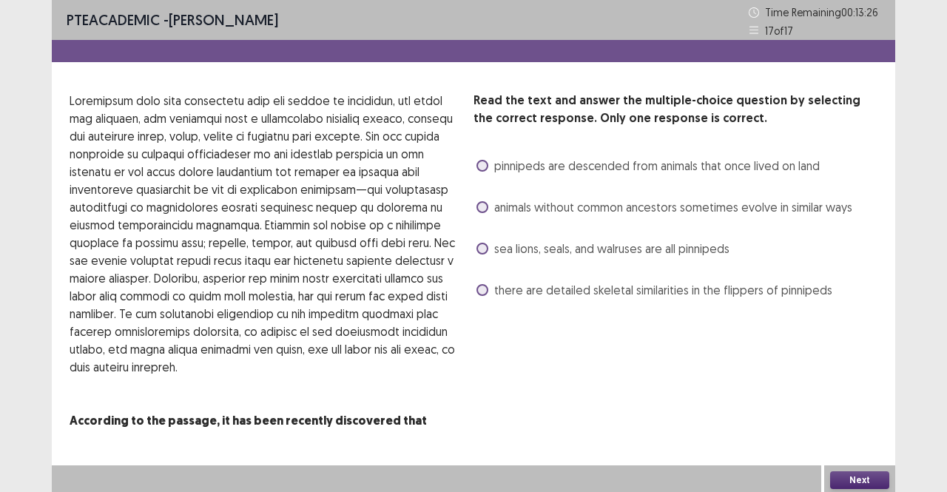
click at [531, 206] on span "animals without common ancestors sometimes evolve in similar ways" at bounding box center [673, 207] width 358 height 18
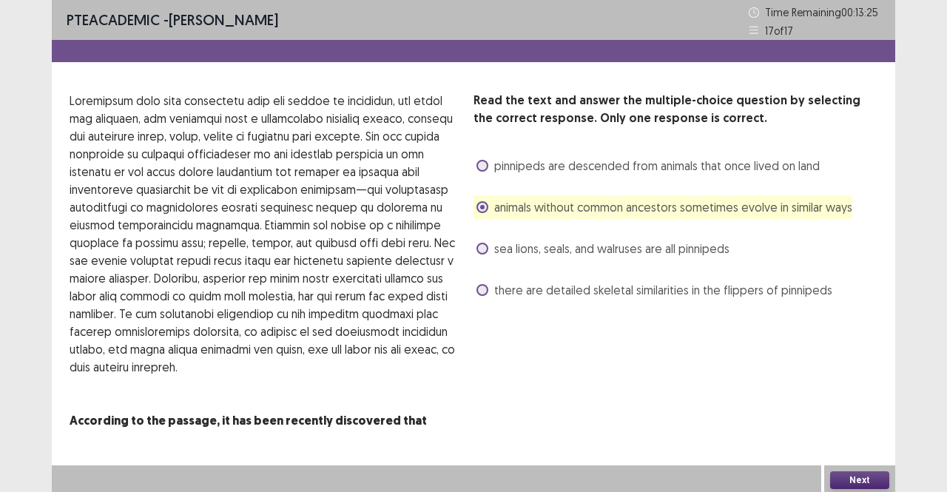
click at [870, 476] on button "Next" at bounding box center [859, 480] width 59 height 18
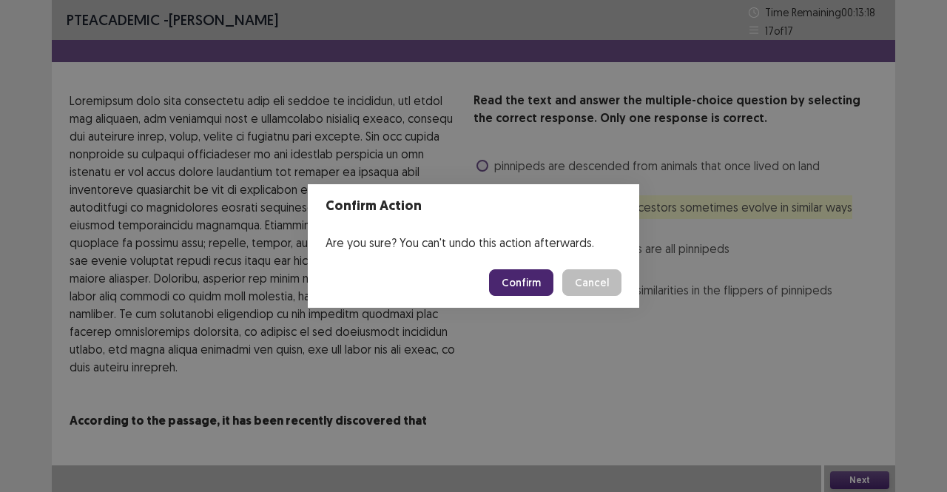
click at [534, 289] on button "Confirm" at bounding box center [521, 282] width 64 height 27
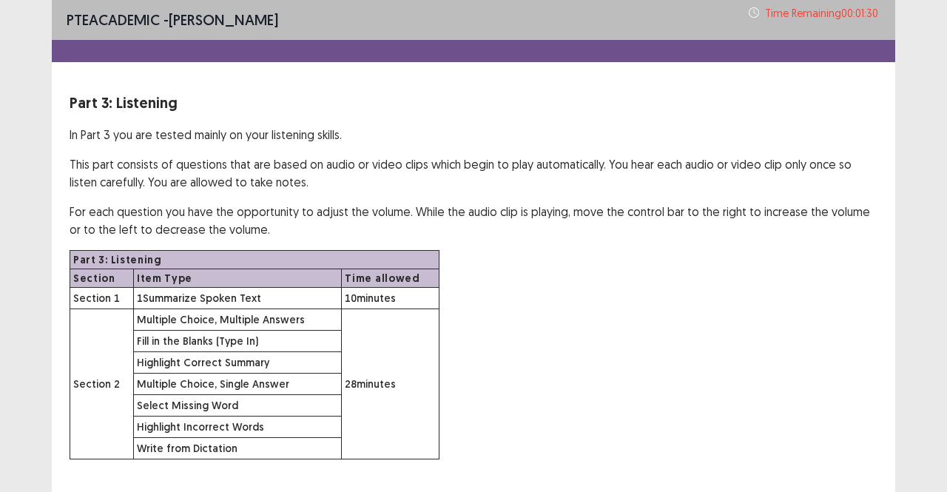
scroll to position [83, 0]
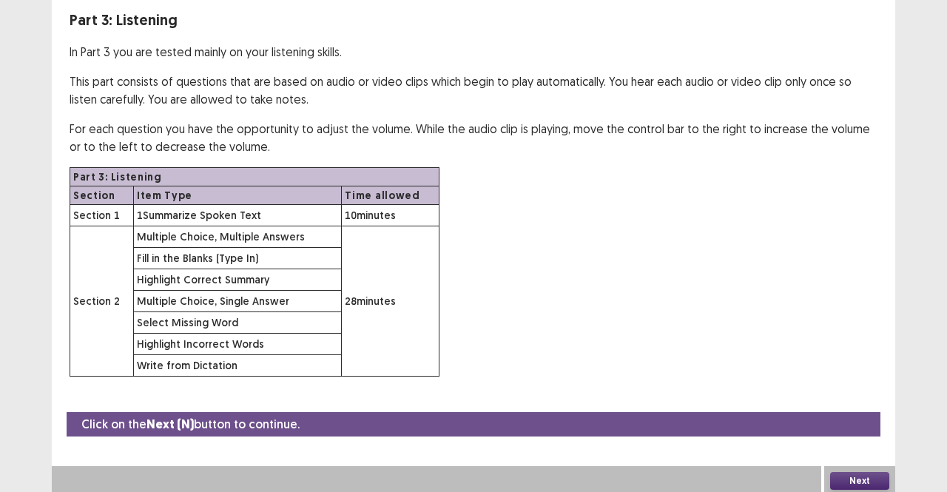
click at [862, 474] on button "Next" at bounding box center [859, 481] width 59 height 18
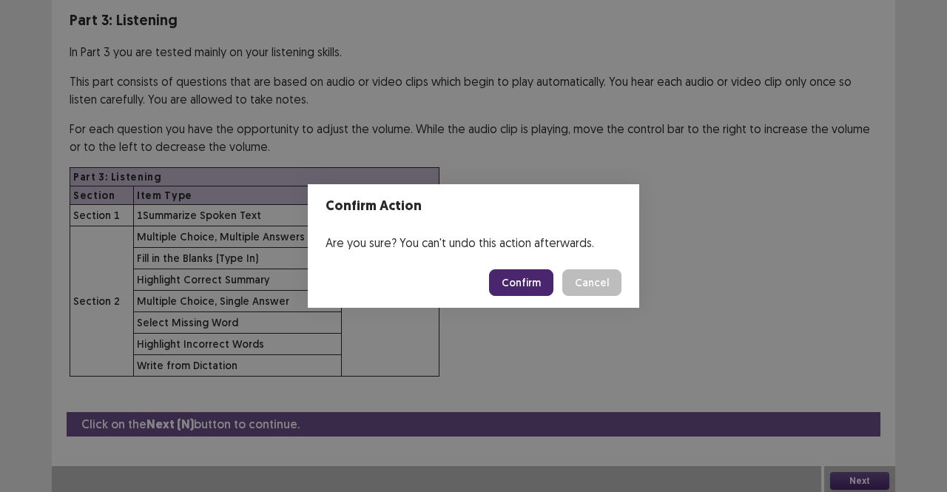
click at [514, 282] on button "Confirm" at bounding box center [521, 282] width 64 height 27
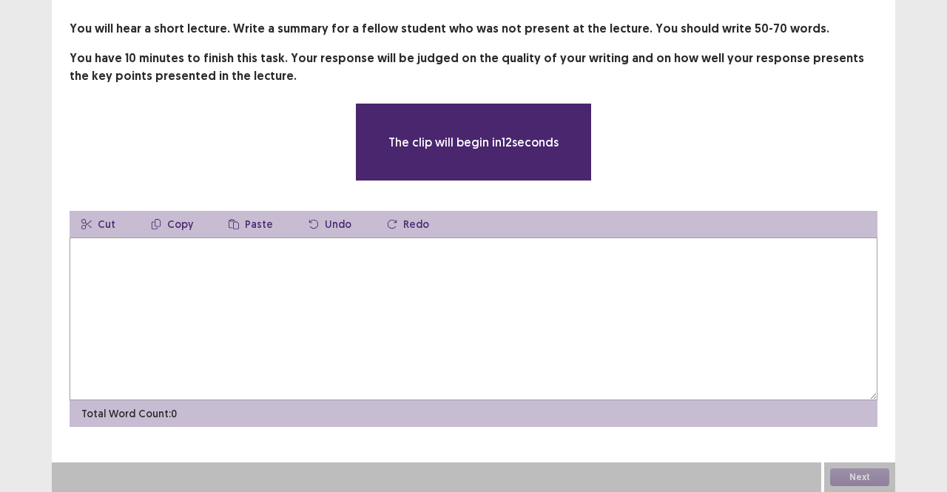
scroll to position [71, 0]
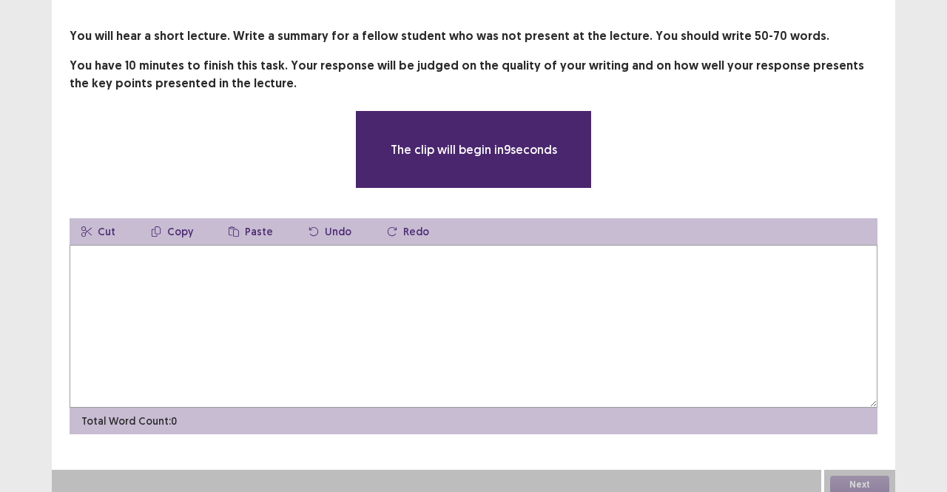
click at [514, 282] on textarea at bounding box center [474, 326] width 808 height 163
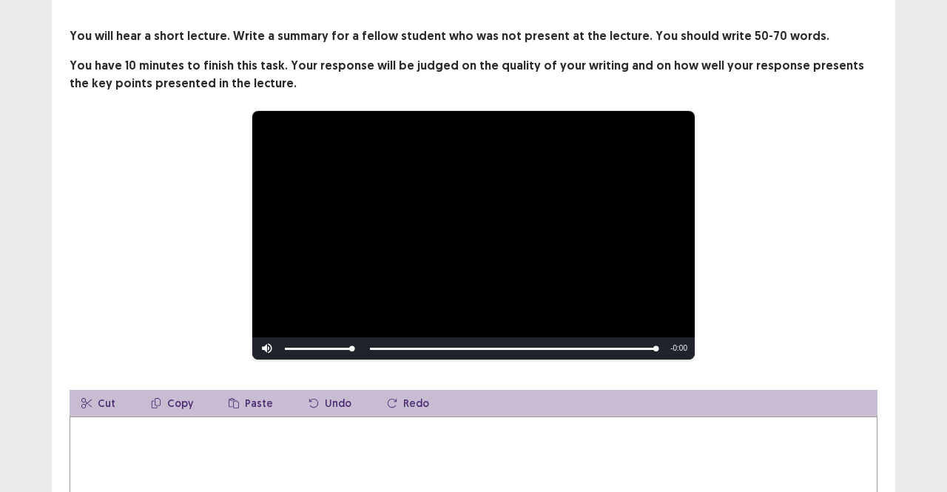
click at [463, 432] on textarea at bounding box center [474, 498] width 808 height 163
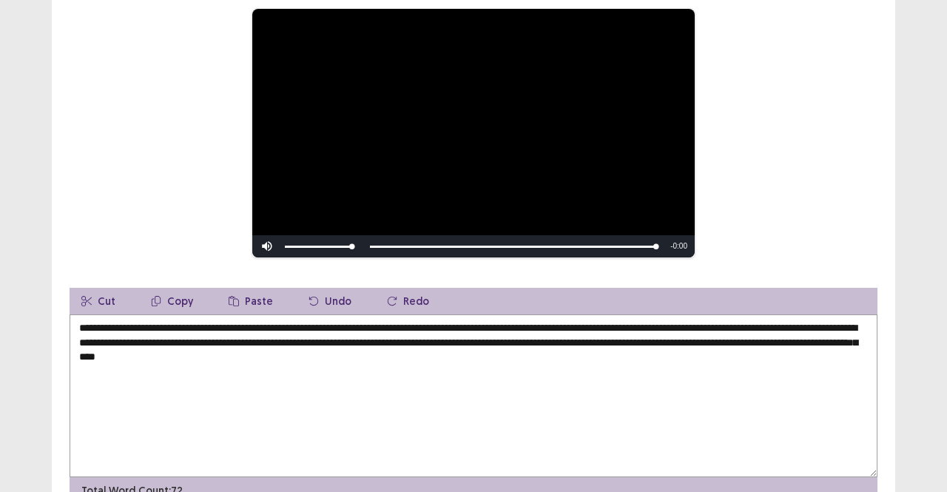
scroll to position [175, 0]
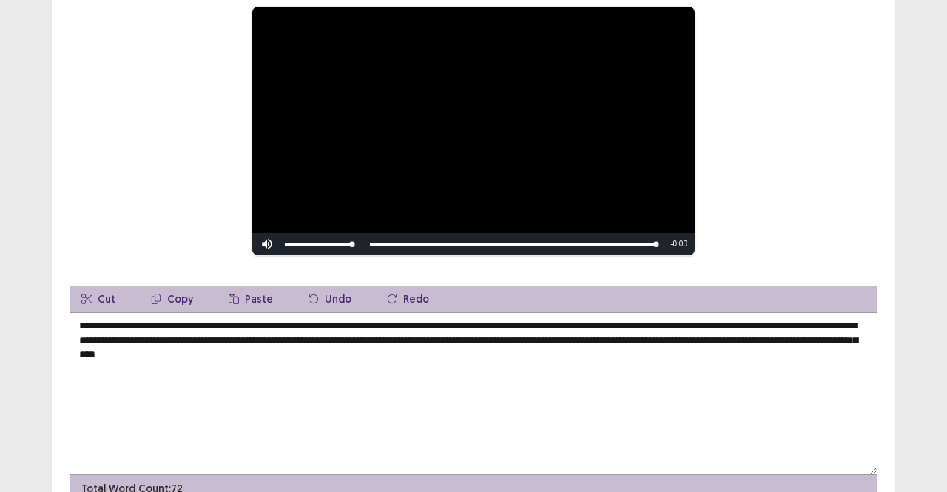
drag, startPoint x: 861, startPoint y: 475, endPoint x: 549, endPoint y: 346, distance: 337.4
click at [549, 346] on div "**********" at bounding box center [474, 394] width 808 height 216
click at [366, 332] on textarea "**********" at bounding box center [474, 393] width 808 height 163
drag, startPoint x: 490, startPoint y: 317, endPoint x: 424, endPoint y: 319, distance: 65.9
click at [424, 319] on textarea "**********" at bounding box center [474, 393] width 808 height 163
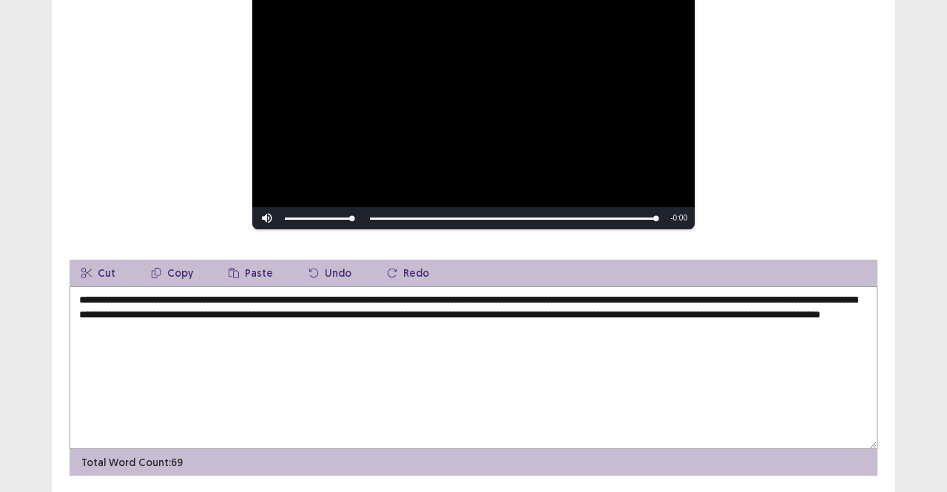
scroll to position [243, 0]
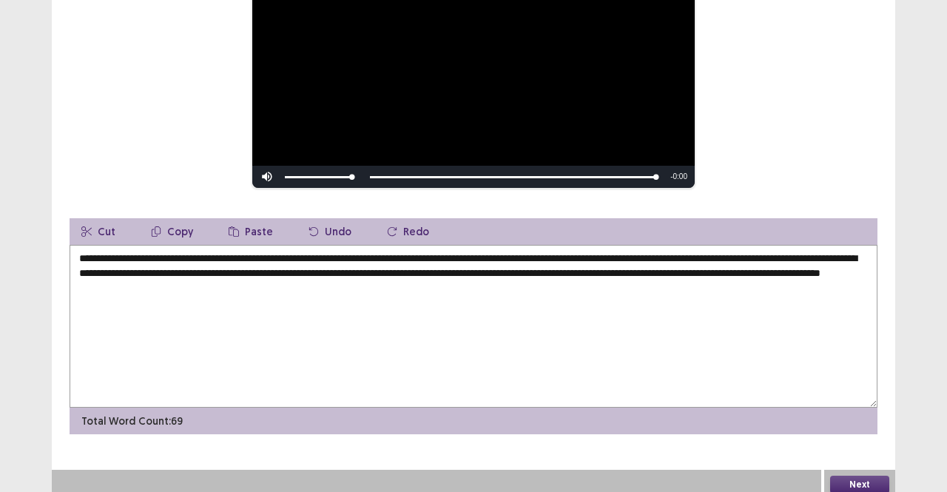
type textarea "**********"
click at [847, 476] on button "Next" at bounding box center [859, 485] width 59 height 18
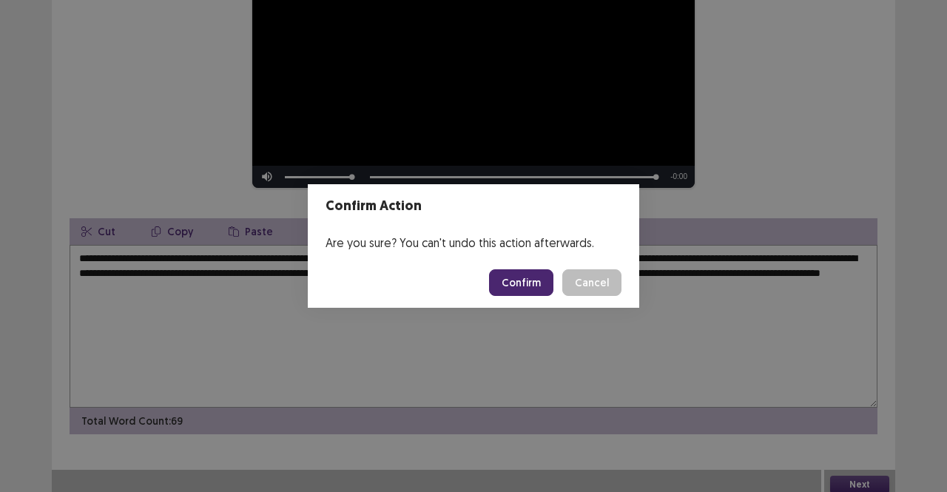
click at [527, 283] on button "Confirm" at bounding box center [521, 282] width 64 height 27
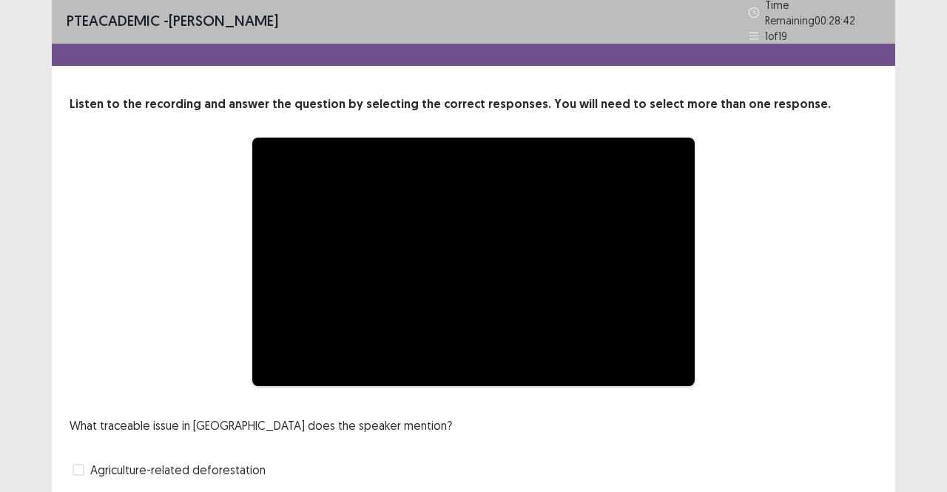
scroll to position [175, 0]
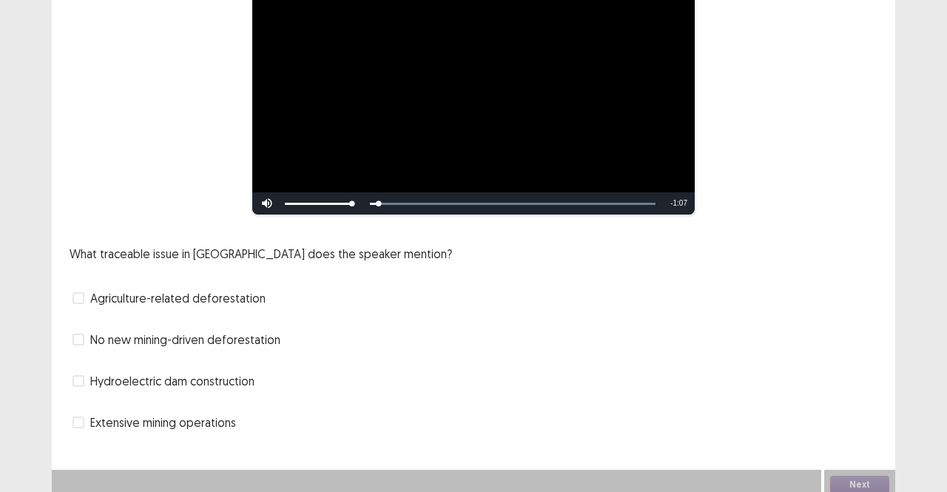
click at [183, 289] on span "Agriculture-related deforestation" at bounding box center [177, 298] width 175 height 18
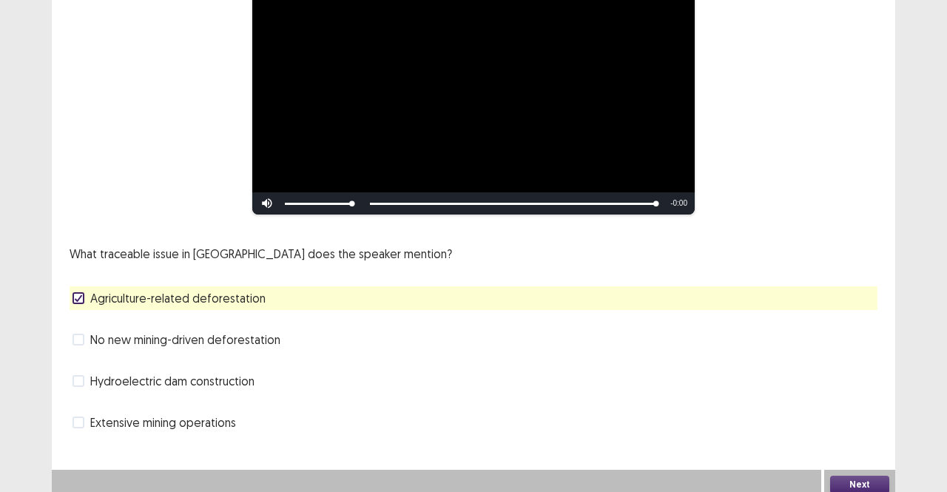
click at [857, 483] on button "Next" at bounding box center [859, 485] width 59 height 18
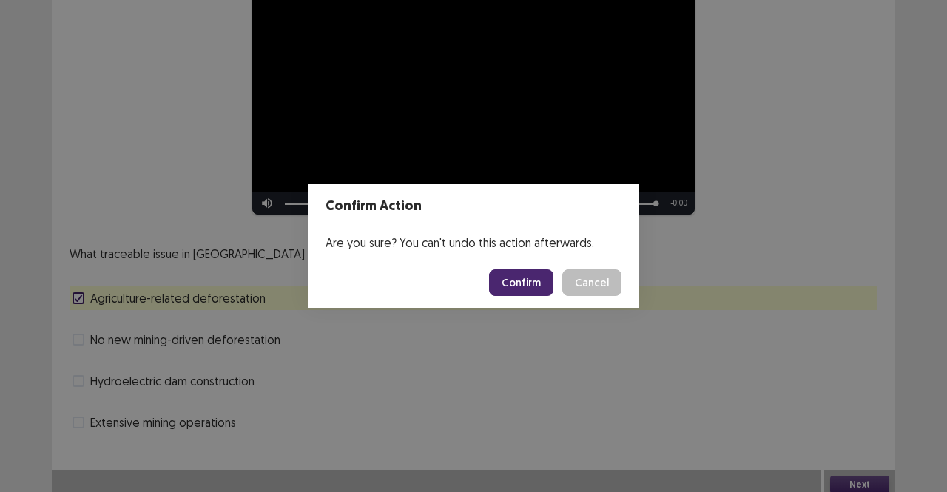
click at [523, 280] on button "Confirm" at bounding box center [521, 282] width 64 height 27
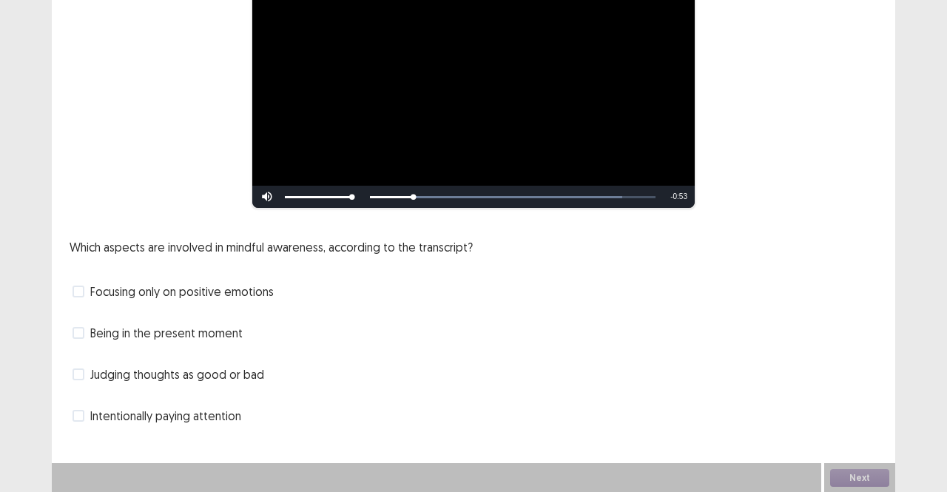
click at [168, 333] on span "Being in the present moment" at bounding box center [166, 333] width 152 height 18
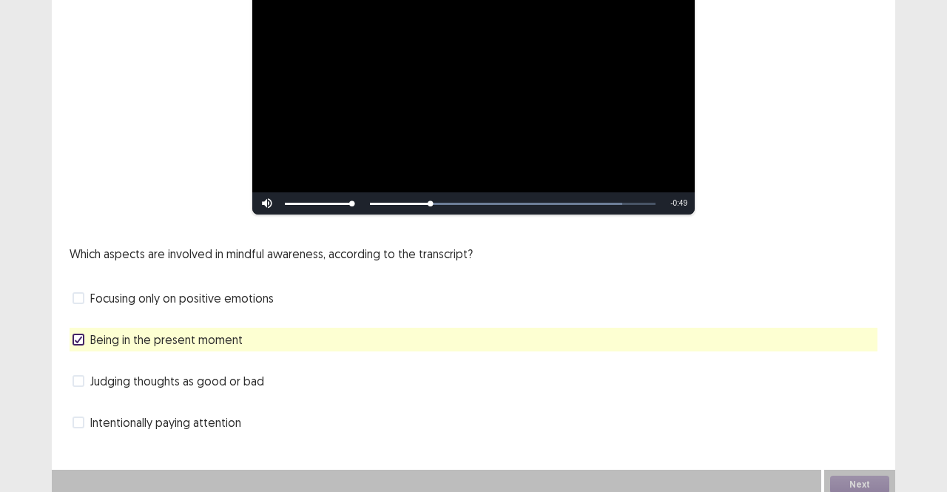
click at [181, 414] on span "Intentionally paying attention" at bounding box center [165, 423] width 151 height 18
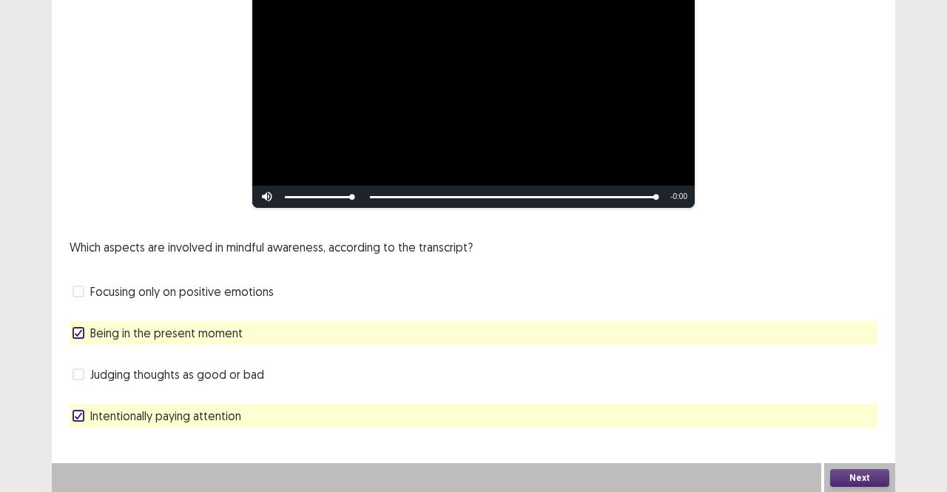
click at [866, 477] on button "Next" at bounding box center [859, 478] width 59 height 18
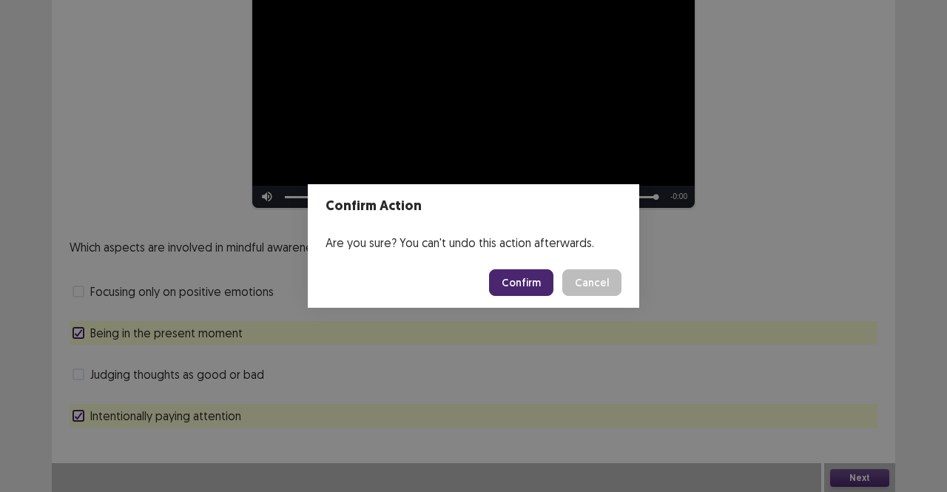
click at [512, 286] on button "Confirm" at bounding box center [521, 282] width 64 height 27
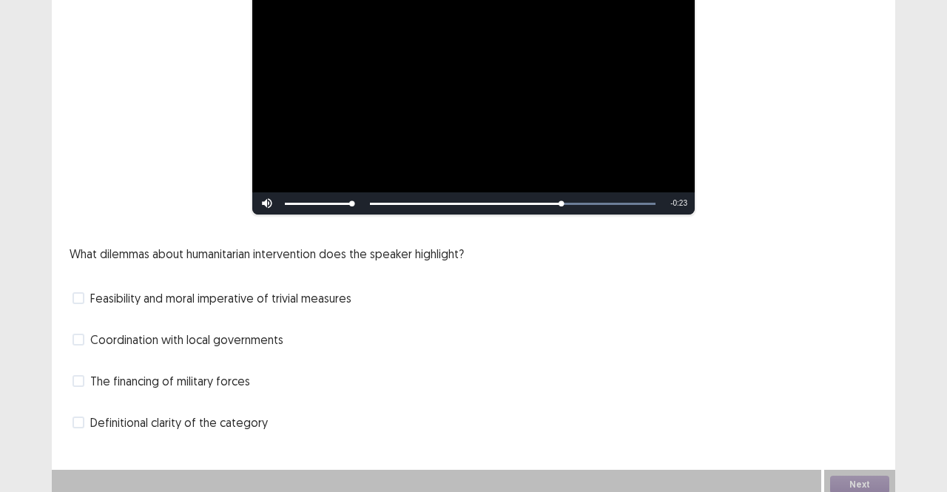
click at [270, 338] on span "Coordination with local governments" at bounding box center [186, 340] width 193 height 18
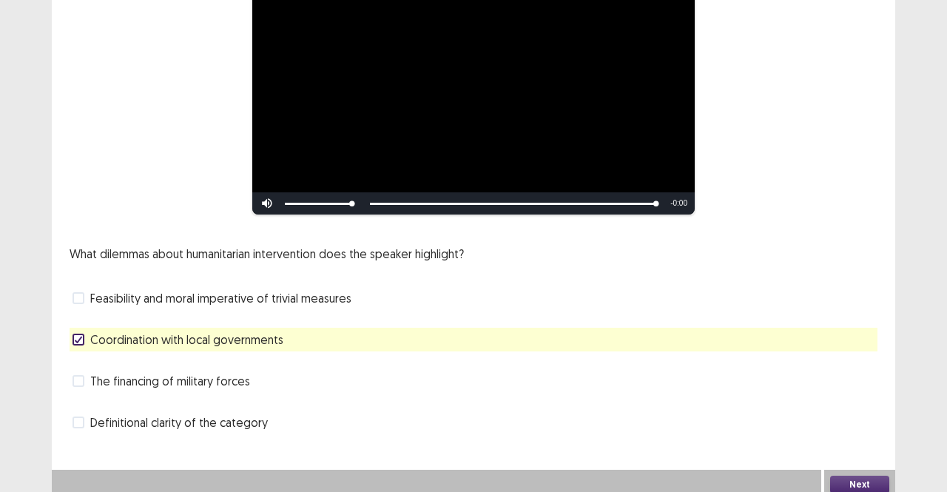
click at [856, 477] on button "Next" at bounding box center [859, 485] width 59 height 18
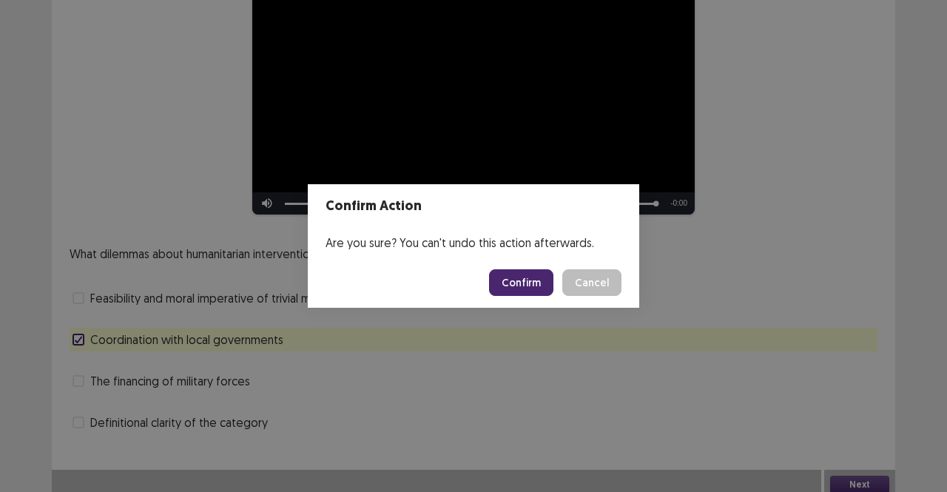
click at [554, 279] on button "Confirm" at bounding box center [521, 282] width 64 height 27
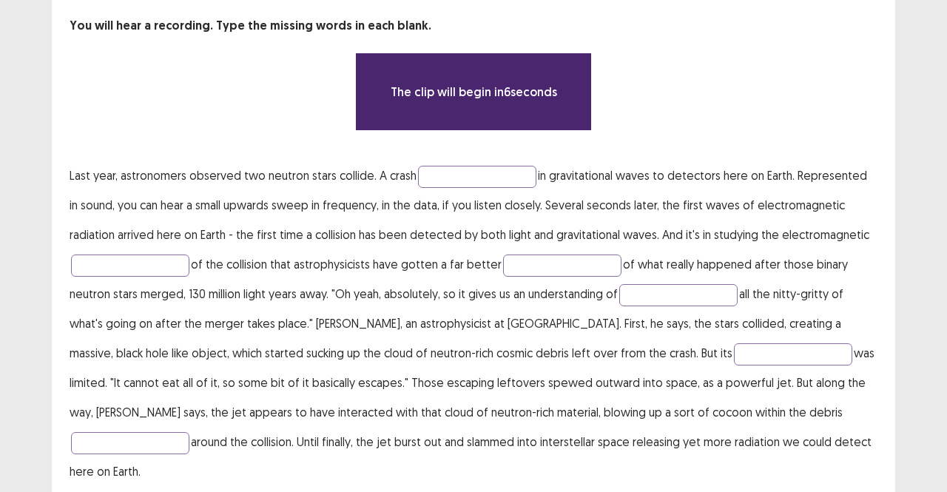
scroll to position [89, 0]
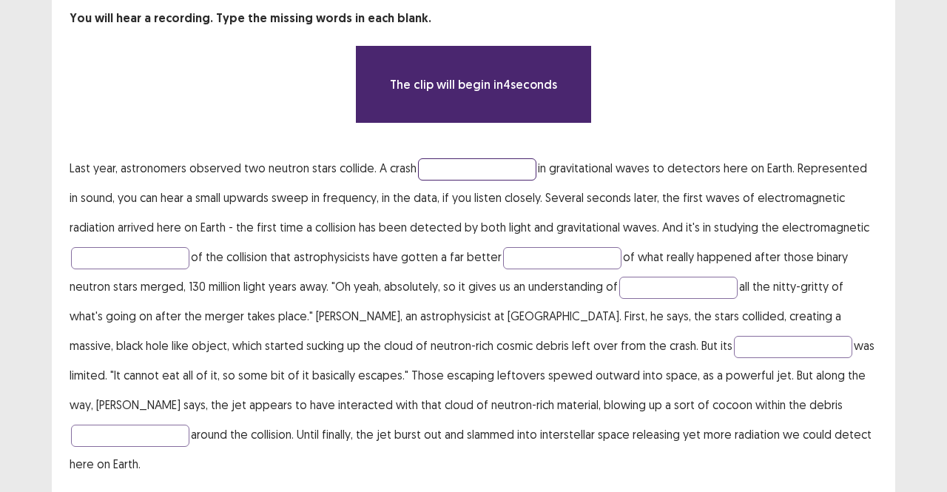
click at [475, 167] on input "text" at bounding box center [477, 169] width 118 height 22
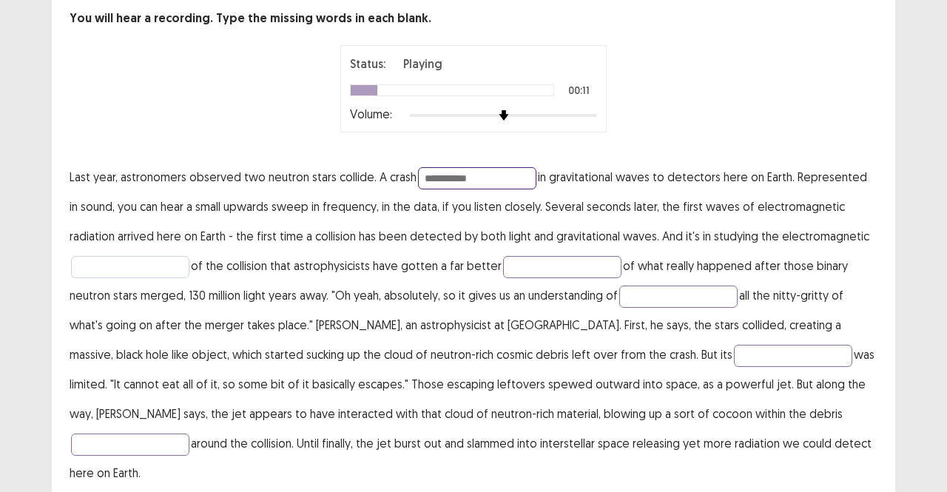
type input "**********"
click at [150, 260] on input "text" at bounding box center [130, 267] width 118 height 22
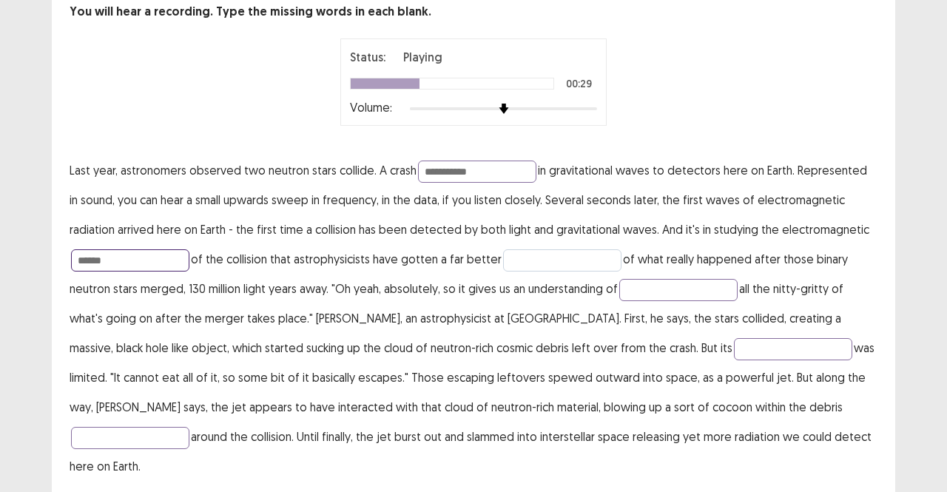
type input "******"
click at [554, 259] on input "text" at bounding box center [562, 260] width 118 height 22
type input "*******"
click at [703, 286] on input "text" at bounding box center [678, 290] width 118 height 22
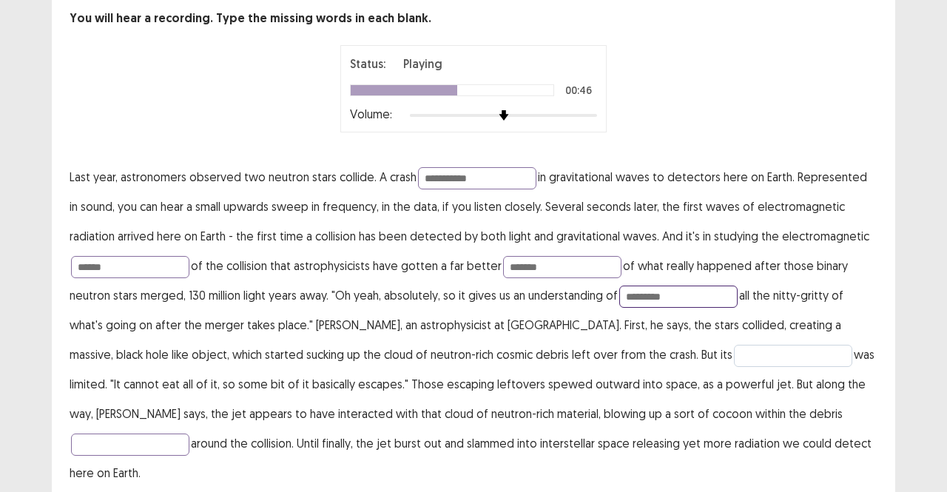
type input "*********"
click at [734, 347] on input "text" at bounding box center [793, 356] width 118 height 22
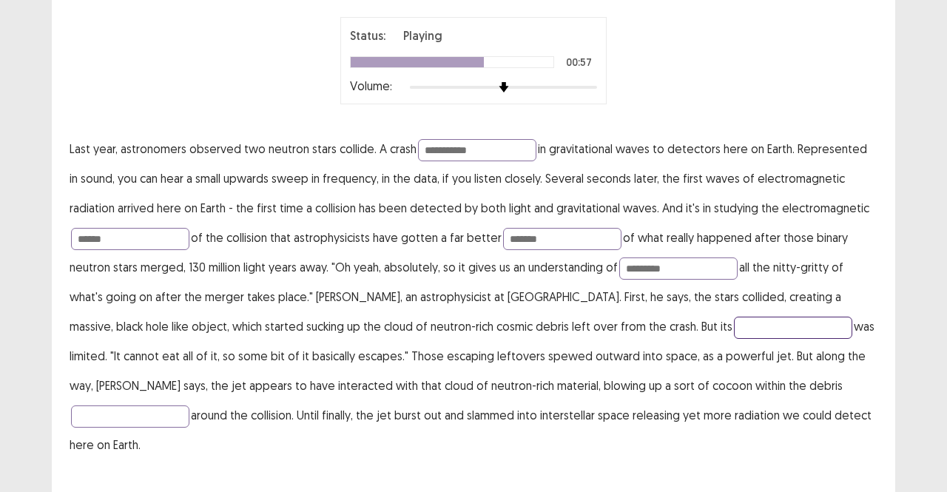
scroll to position [112, 0]
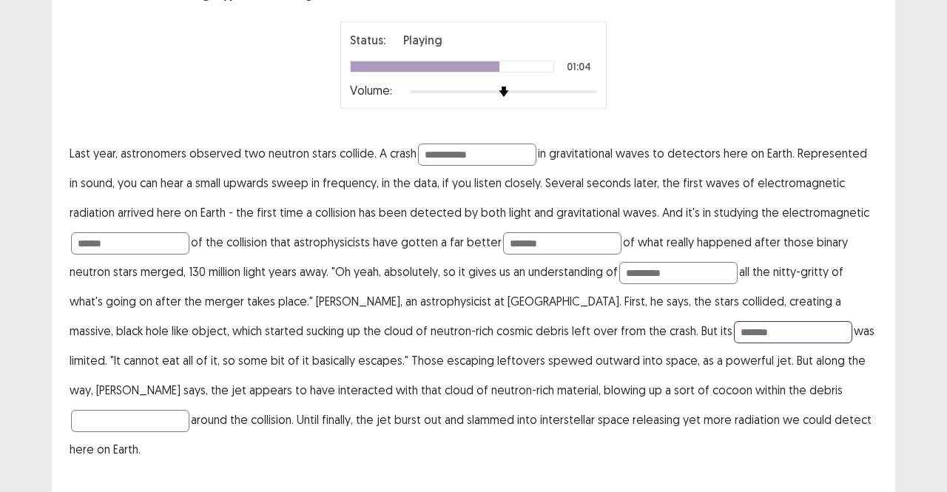
click at [734, 326] on input "*******" at bounding box center [793, 332] width 118 height 22
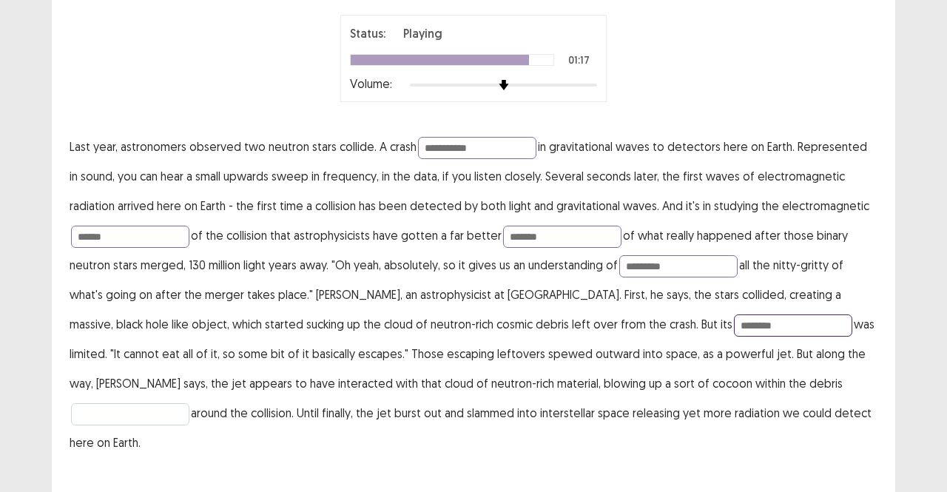
type input "********"
click at [189, 403] on input "text" at bounding box center [130, 414] width 118 height 22
type input "********"
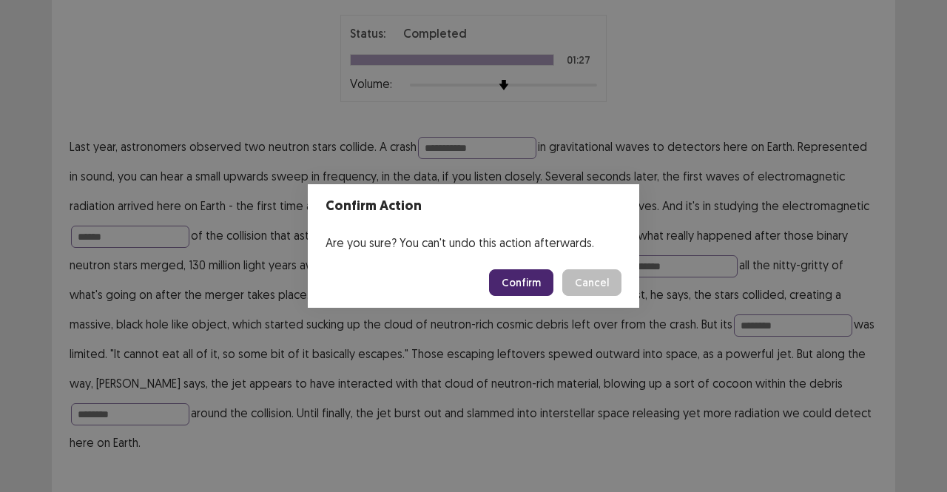
click at [525, 280] on button "Confirm" at bounding box center [521, 282] width 64 height 27
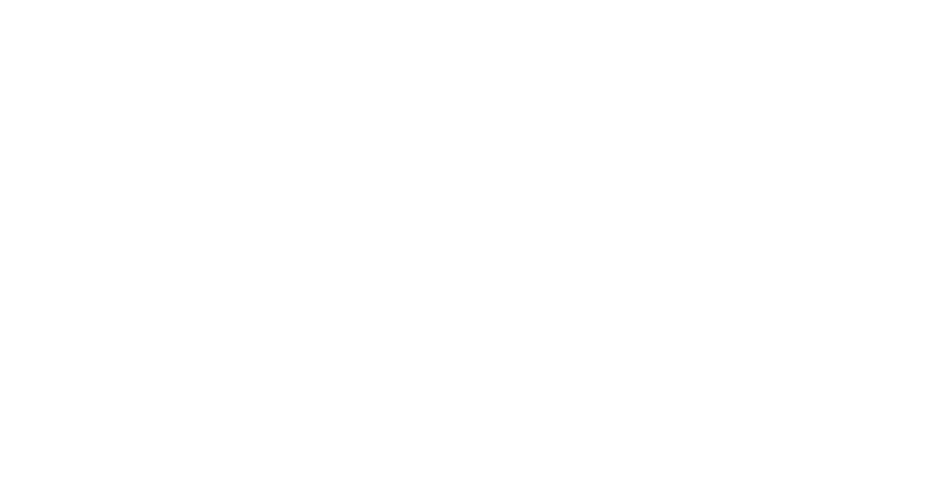
scroll to position [0, 0]
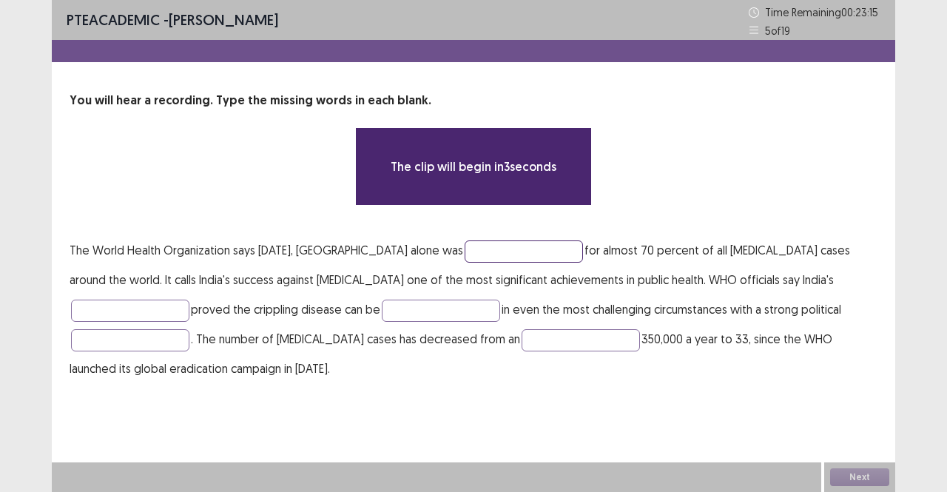
click at [465, 241] on input "text" at bounding box center [524, 252] width 118 height 22
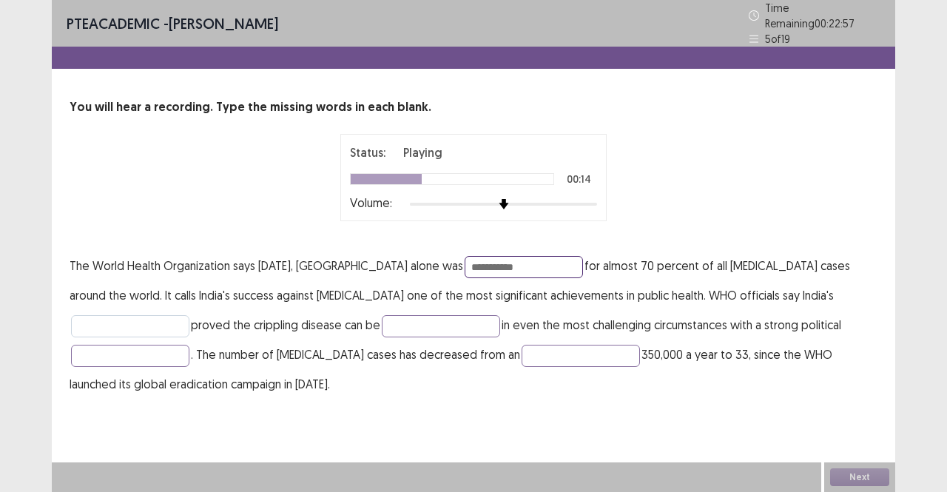
type input "**********"
click at [189, 315] on input "text" at bounding box center [130, 326] width 118 height 22
type input "**********"
click at [382, 315] on input "text" at bounding box center [441, 326] width 118 height 22
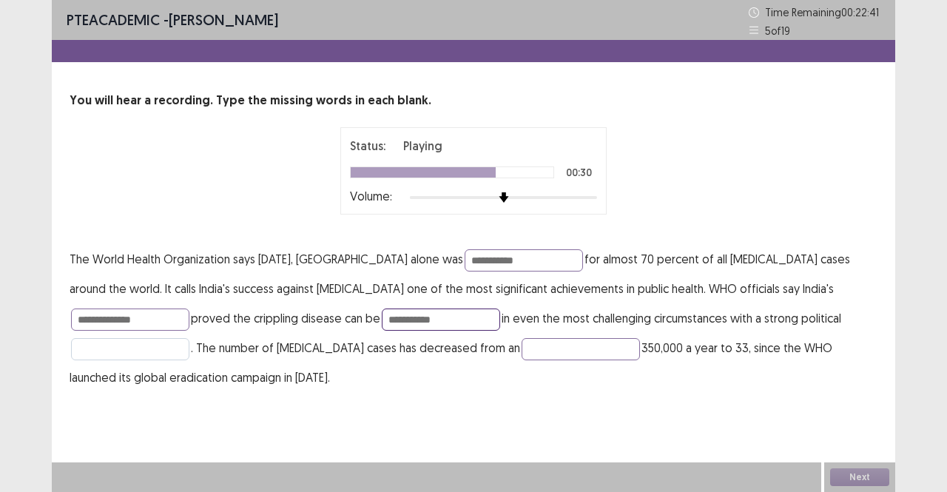
type input "**********"
click at [189, 338] on input "text" at bounding box center [130, 349] width 118 height 22
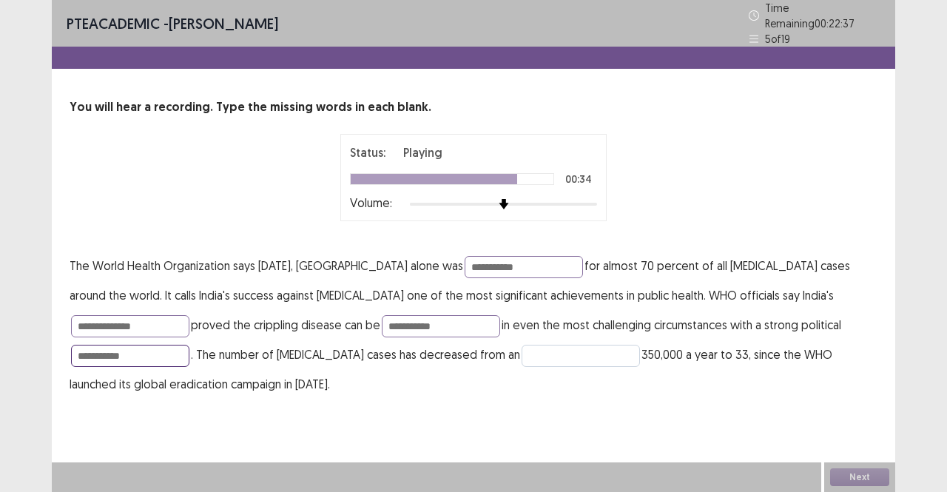
type input "**********"
click at [522, 357] on input "text" at bounding box center [581, 356] width 118 height 22
type input "*********"
drag, startPoint x: 770, startPoint y: 291, endPoint x: 671, endPoint y: 284, distance: 100.1
click at [671, 284] on p "**********" at bounding box center [474, 325] width 808 height 148
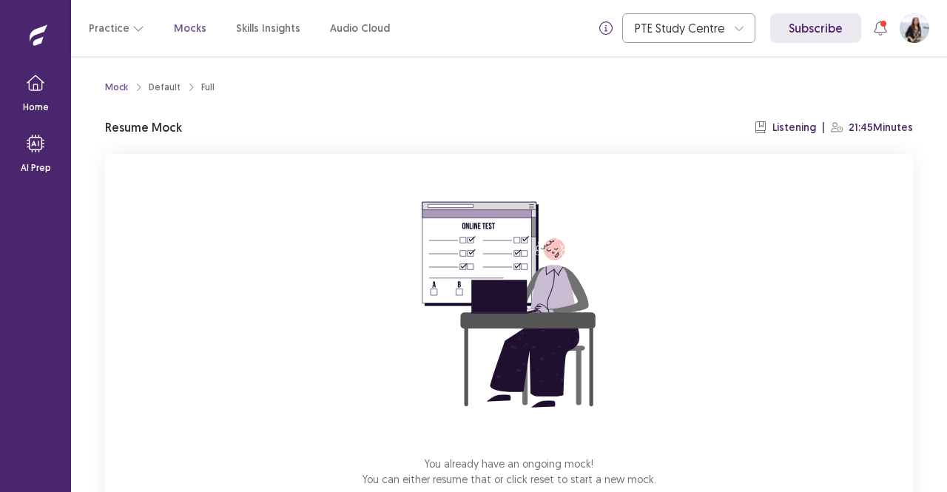
scroll to position [92, 0]
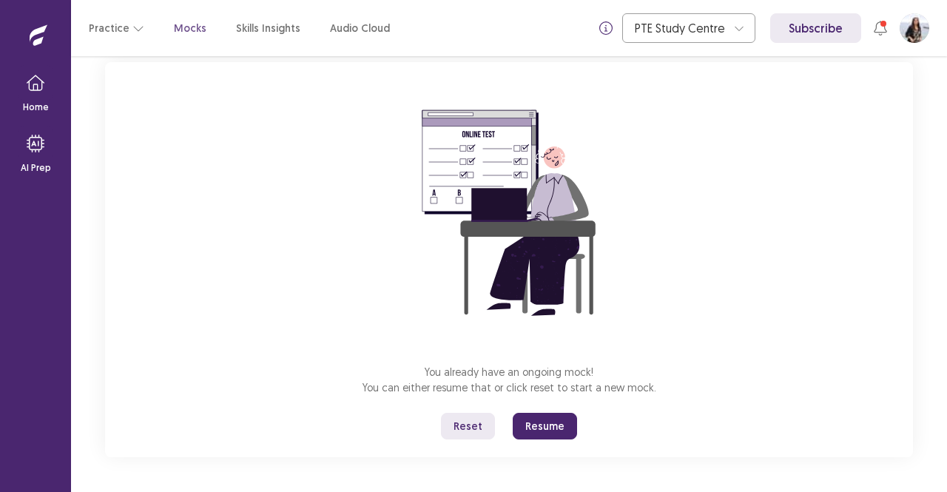
click at [563, 433] on button "Resume" at bounding box center [545, 426] width 64 height 27
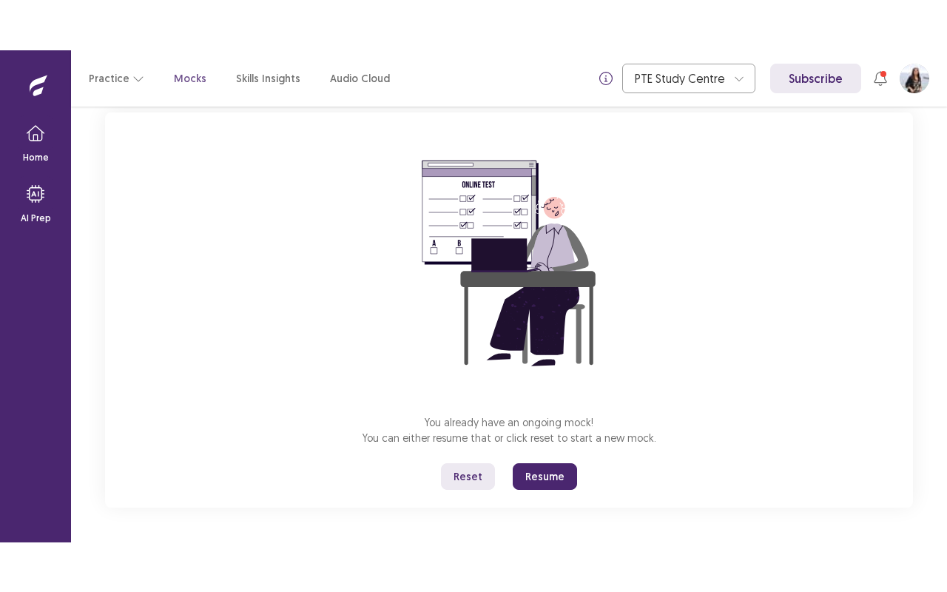
scroll to position [0, 0]
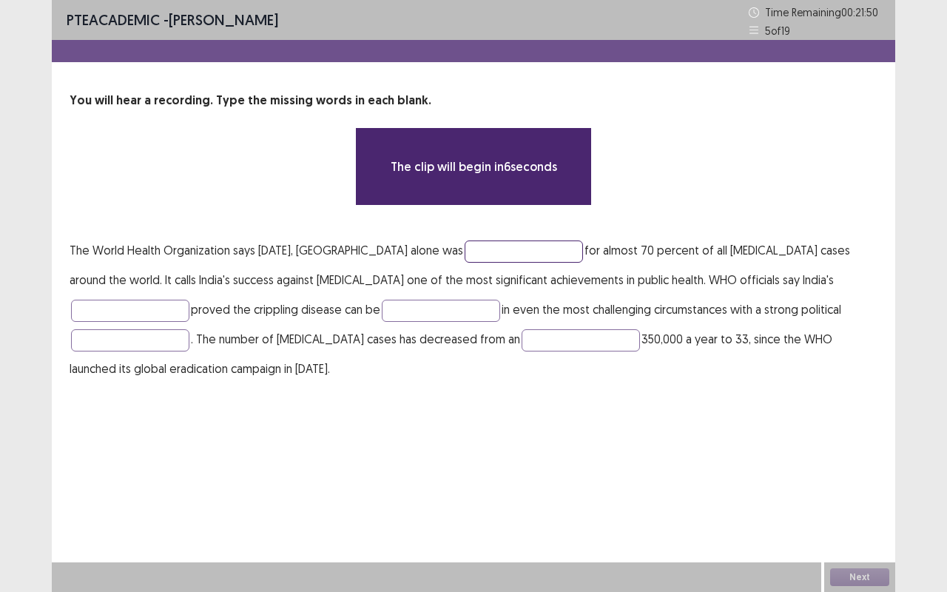
click at [505, 253] on input "text" at bounding box center [524, 252] width 118 height 22
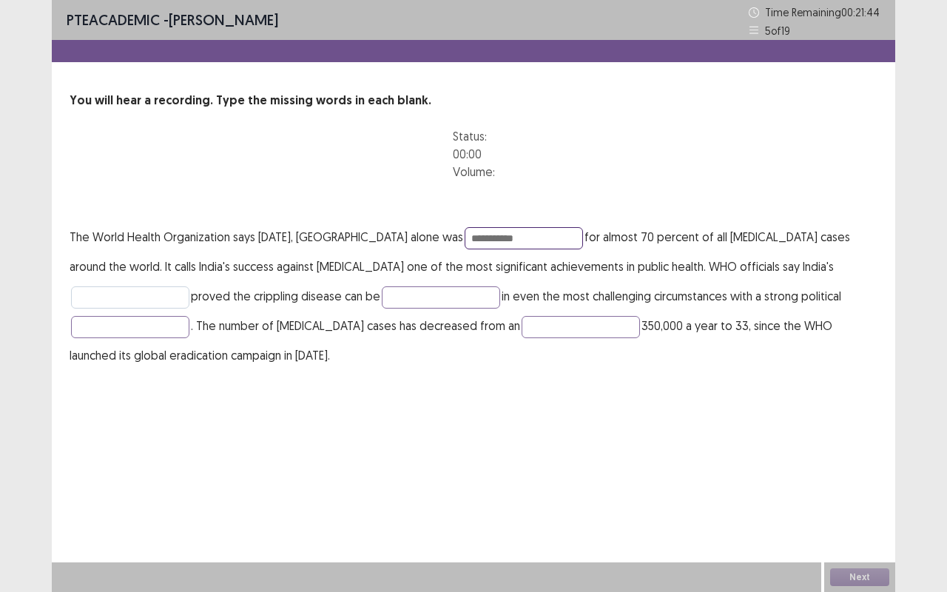
type input "**********"
click at [189, 286] on input "text" at bounding box center [130, 297] width 118 height 22
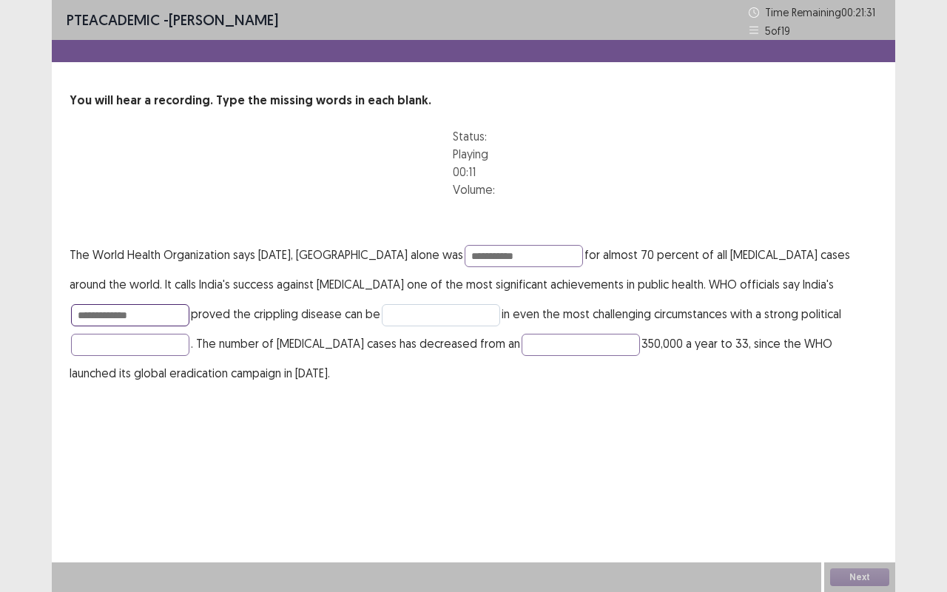
type input "**********"
click at [382, 323] on input "text" at bounding box center [441, 315] width 118 height 22
type input "**********"
click at [189, 334] on input "text" at bounding box center [130, 345] width 118 height 22
type input "**********"
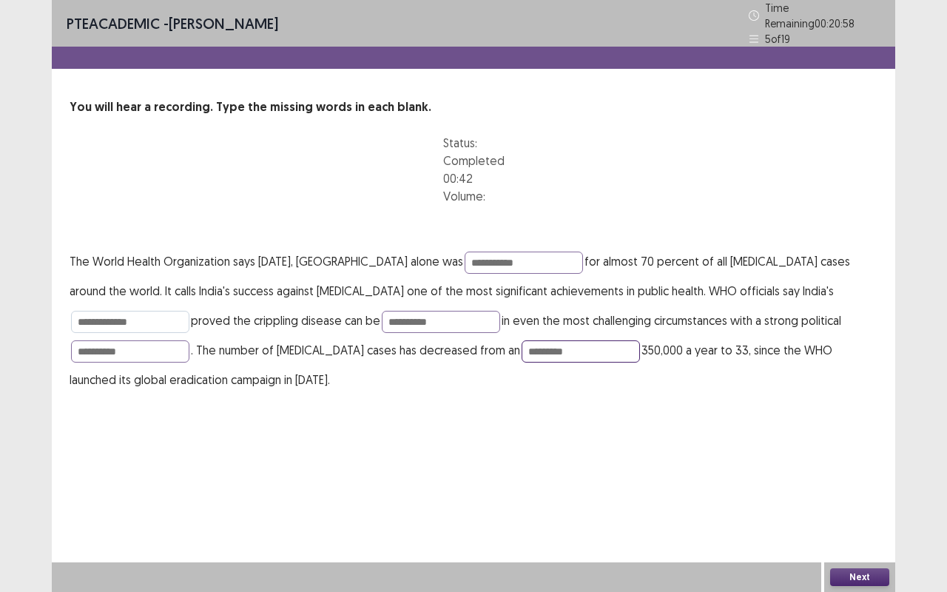
type input "*********"
click at [189, 311] on input "**********" at bounding box center [130, 322] width 118 height 22
type input "**********"
click at [850, 491] on button "Next" at bounding box center [859, 577] width 59 height 18
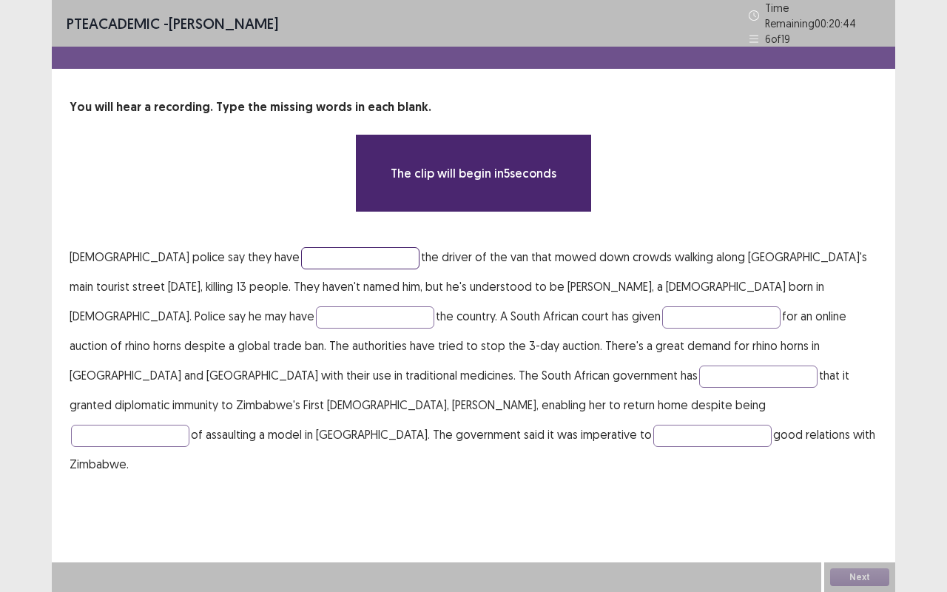
click at [301, 250] on input "text" at bounding box center [360, 258] width 118 height 22
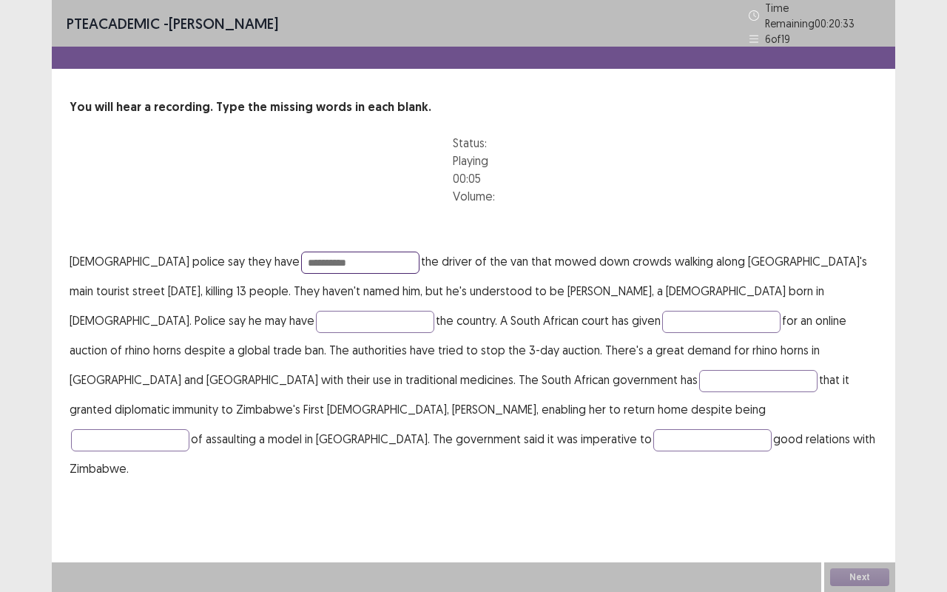
type input "**********"
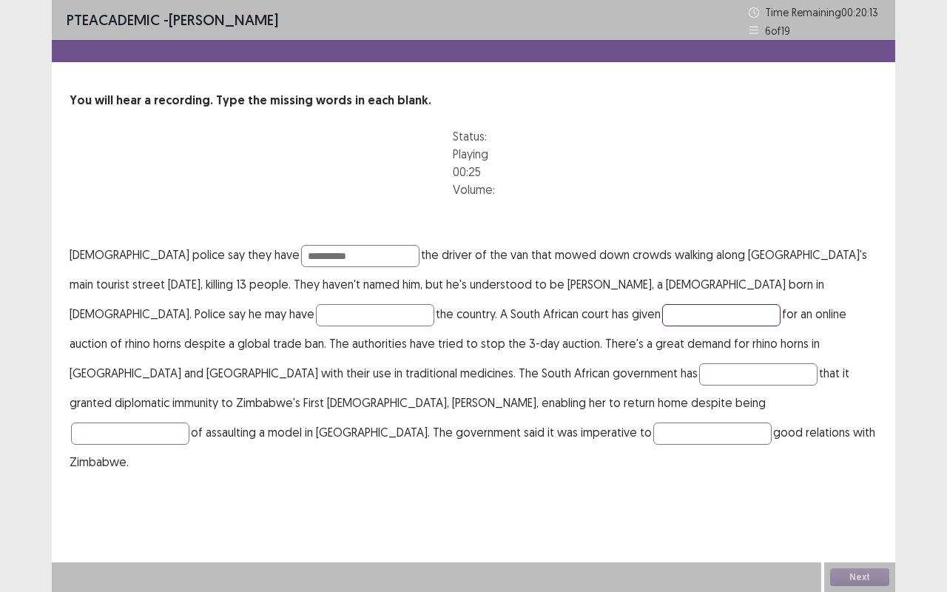
click at [662, 323] on input "text" at bounding box center [721, 315] width 118 height 22
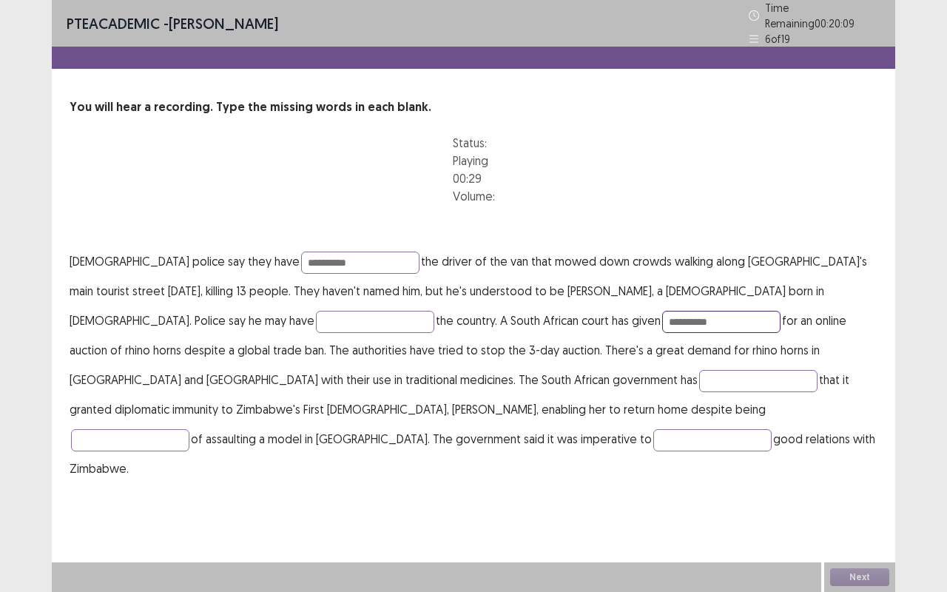
type input "**********"
drag, startPoint x: 209, startPoint y: 304, endPoint x: 188, endPoint y: 317, distance: 24.2
click at [188, 317] on p "**********" at bounding box center [474, 364] width 808 height 237
click at [316, 317] on input "text" at bounding box center [375, 322] width 118 height 22
type input "****"
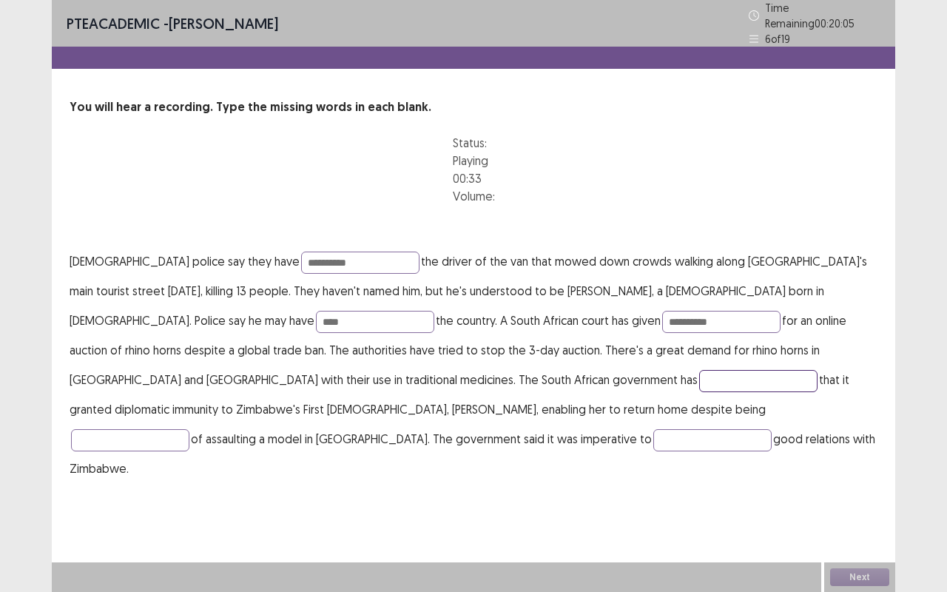
click at [699, 376] on input "text" at bounding box center [758, 381] width 118 height 22
type input "*********"
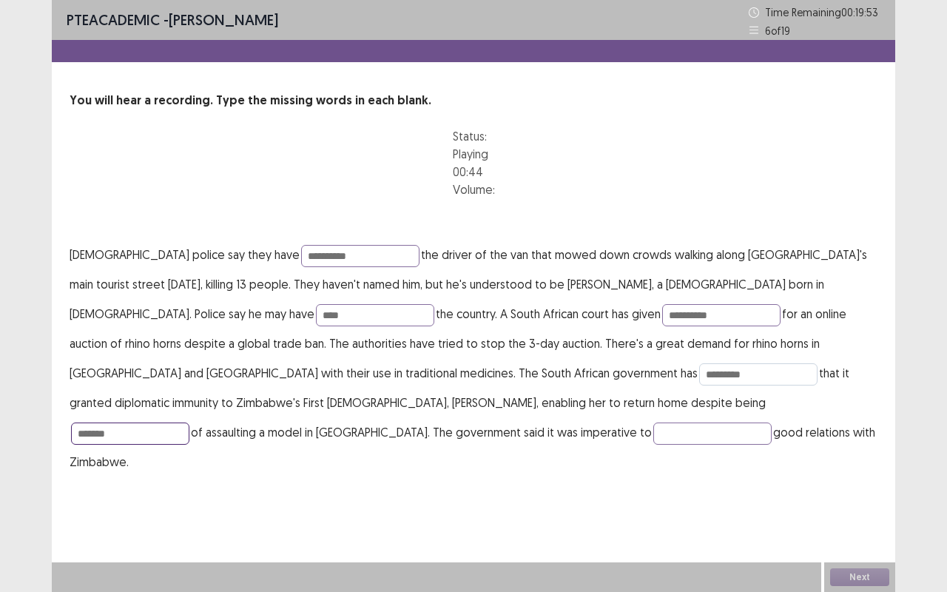
type input "*******"
type input "********"
click at [868, 491] on button "Next" at bounding box center [859, 577] width 59 height 18
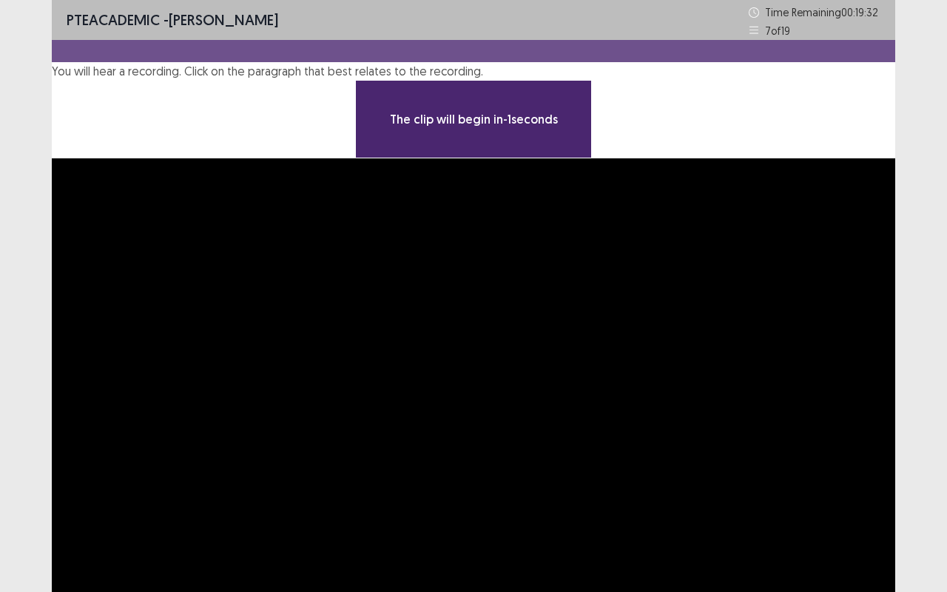
scroll to position [43, 0]
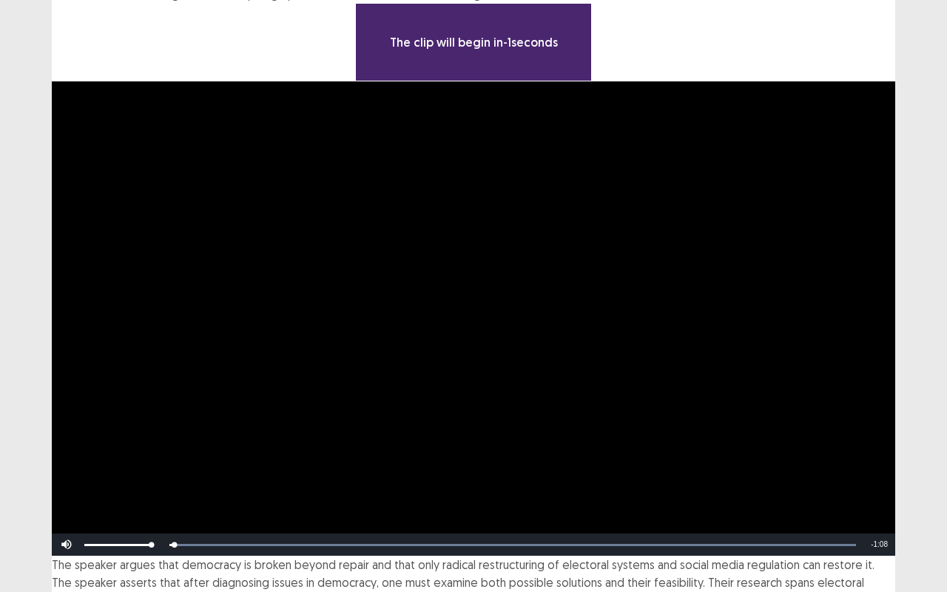
scroll to position [78, 0]
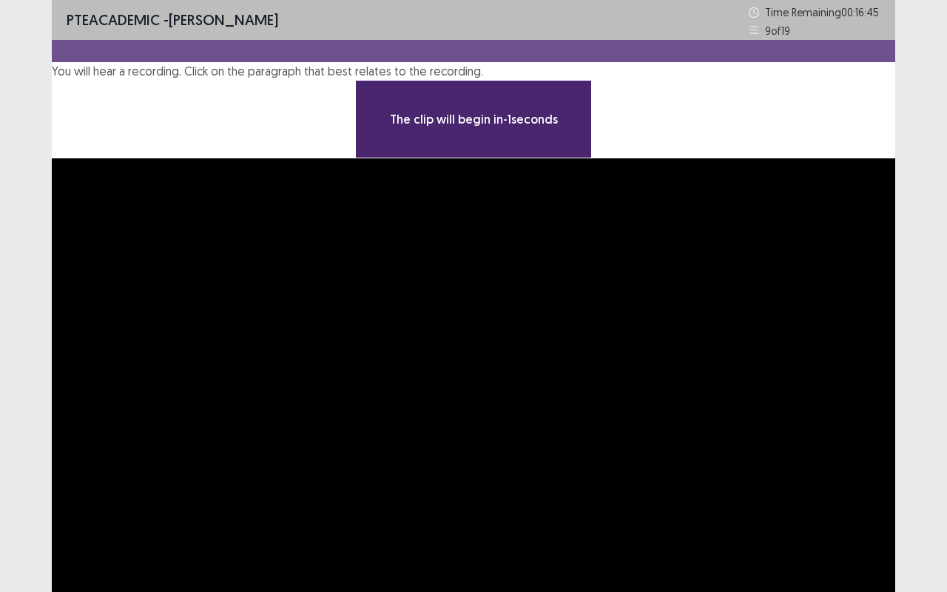
scroll to position [43, 0]
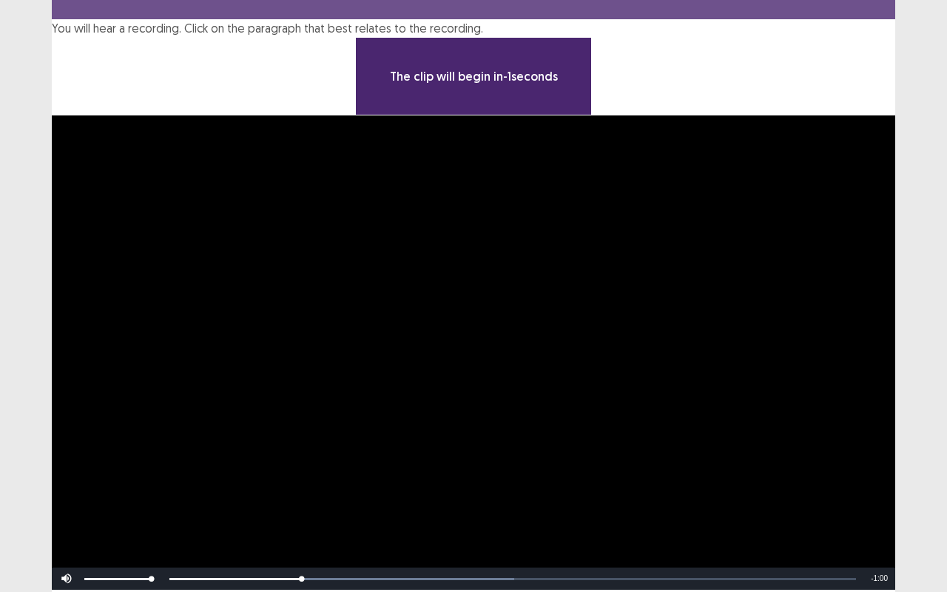
drag, startPoint x: 486, startPoint y: 327, endPoint x: 651, endPoint y: 326, distance: 164.3
click at [651, 491] on div "Skip Backward Skip Forward Mute Current Time 0:32 / Duration 1:14 Loaded : 68.7…" at bounding box center [474, 579] width 844 height 22
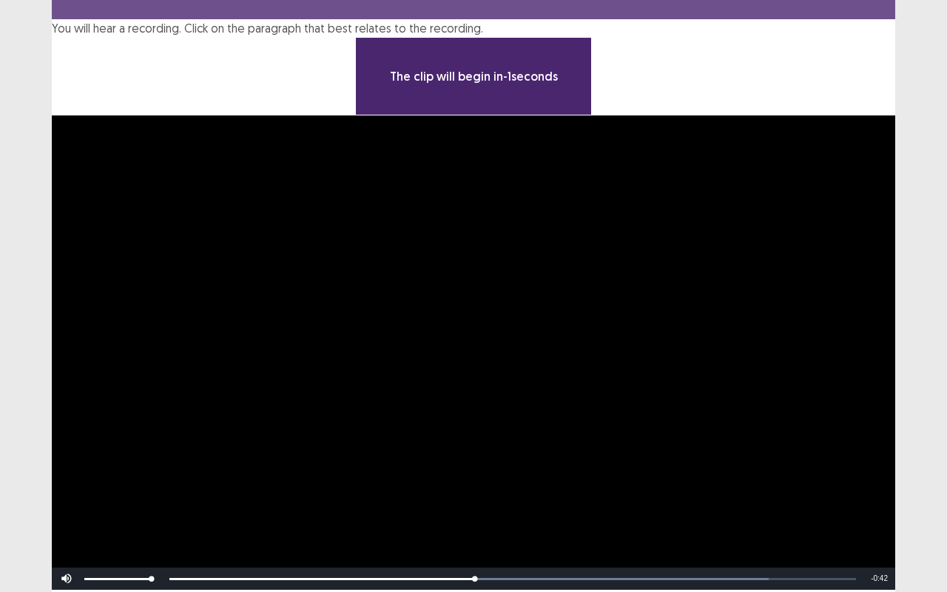
click at [651, 491] on div "Skip Backward Skip Forward Mute Current Time 0:32 / Duration 1:14 Loaded : 87.2…" at bounding box center [474, 579] width 844 height 22
click at [651, 491] on div "Skip Backward Skip Forward Mute Current Time 0:33 / Duration 1:14 Loaded : 87.2…" at bounding box center [474, 579] width 844 height 22
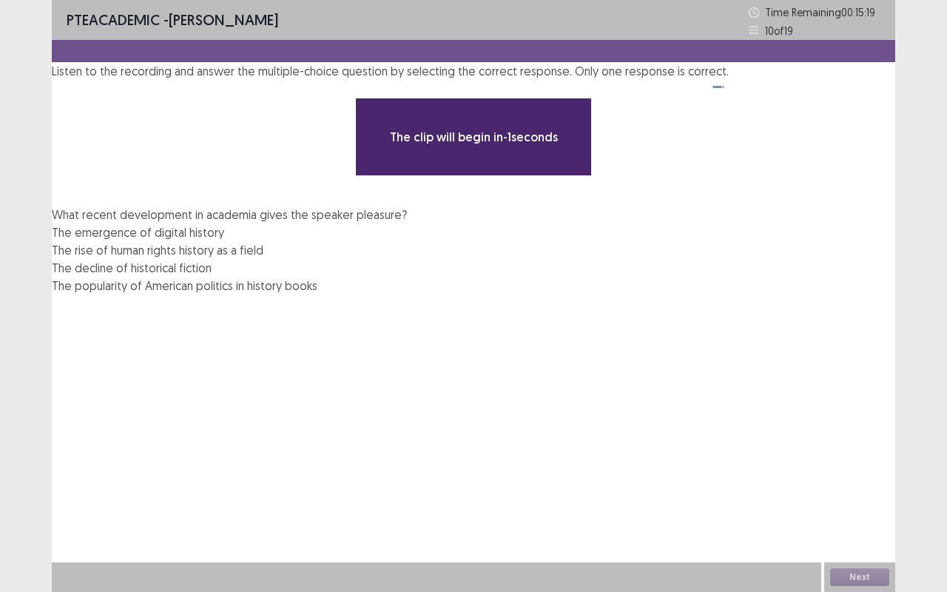
scroll to position [158, 0]
click at [263, 258] on span "The rise of human rights history as a field" at bounding box center [158, 250] width 212 height 15
click at [873, 491] on div "Next" at bounding box center [859, 577] width 71 height 30
click at [873, 491] on button "Next" at bounding box center [859, 577] width 59 height 18
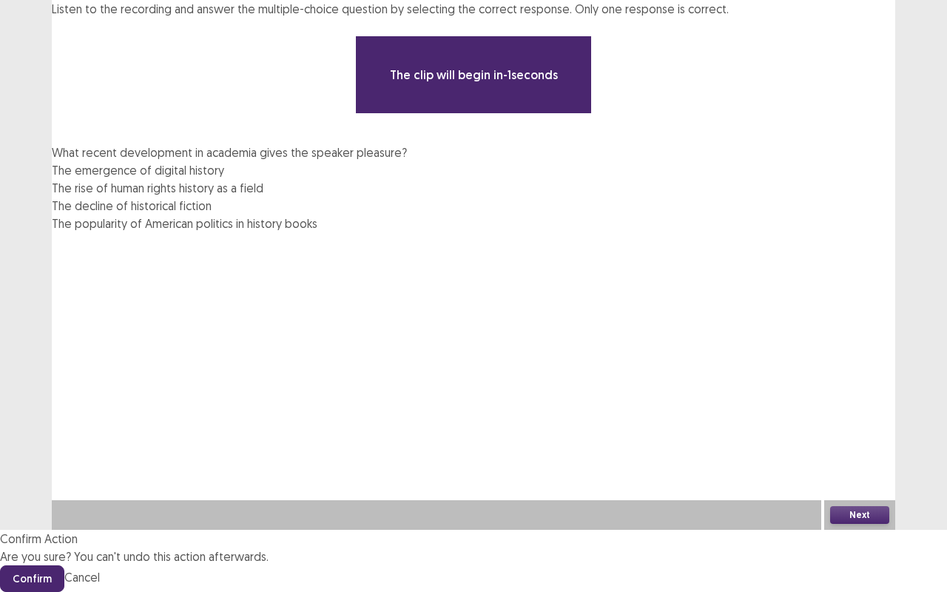
click at [64, 491] on button "Confirm" at bounding box center [32, 578] width 64 height 27
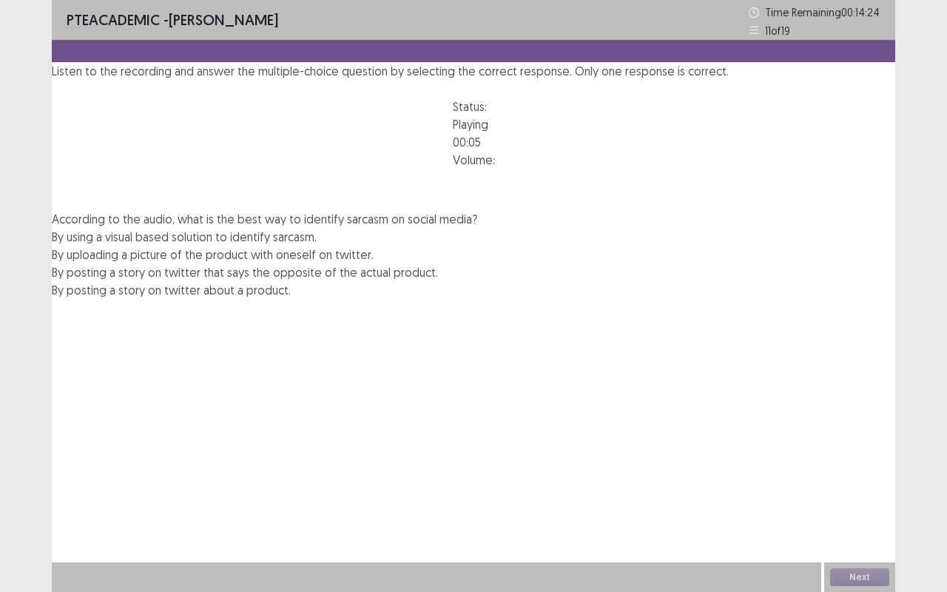
click at [135, 280] on span "By posting a story on twitter that says the opposite of the actual product." at bounding box center [245, 272] width 386 height 15
click at [855, 491] on button "Next" at bounding box center [859, 577] width 59 height 18
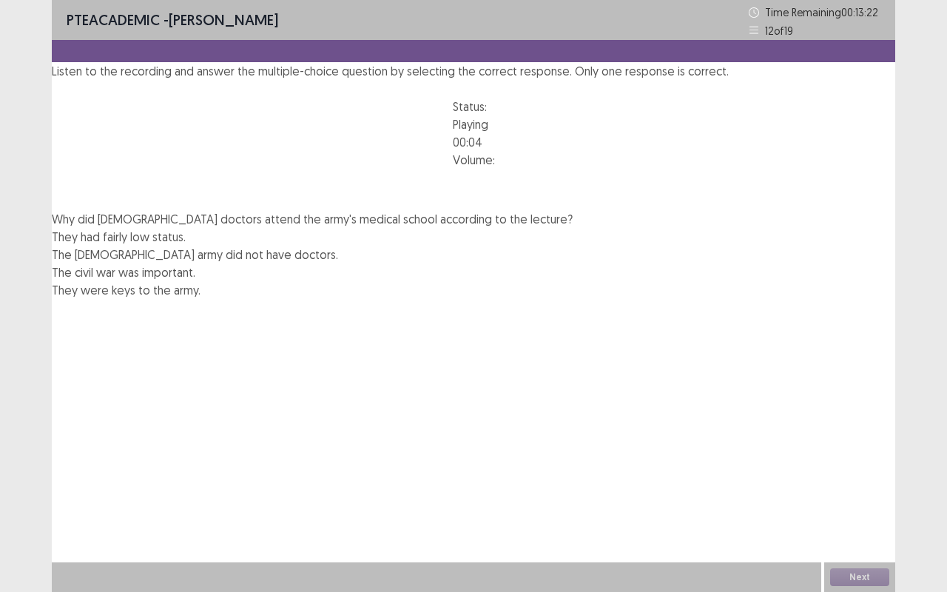
click at [195, 280] on span "The civil war was important." at bounding box center [124, 272] width 144 height 15
click at [181, 262] on span "The Roman army did not have doctors." at bounding box center [195, 254] width 286 height 15
click at [201, 298] on span "They were keys to the army." at bounding box center [126, 290] width 149 height 15
click at [854, 491] on button "Next" at bounding box center [859, 577] width 59 height 18
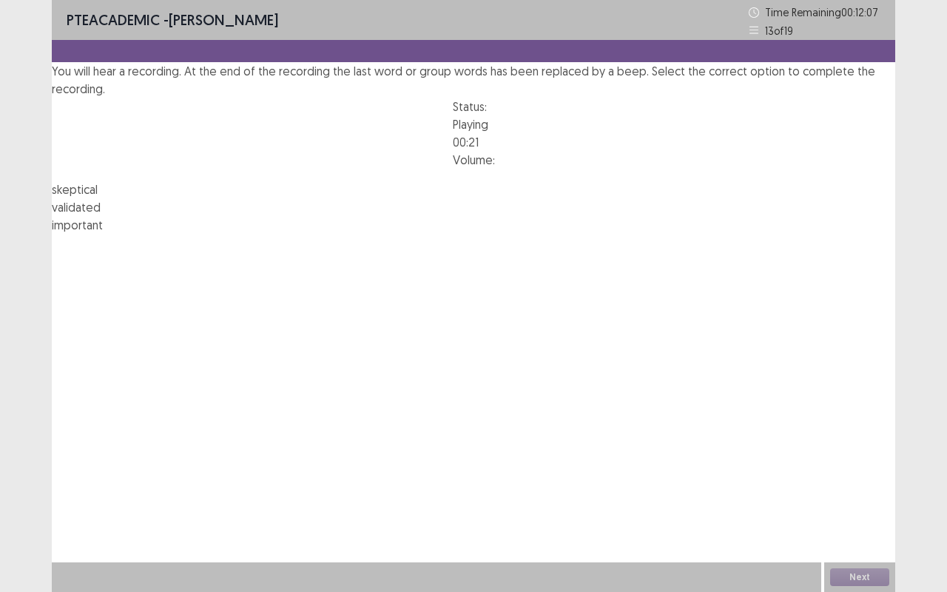
click at [101, 215] on span "validated" at bounding box center [76, 207] width 49 height 15
click at [870, 491] on button "Next" at bounding box center [859, 577] width 59 height 18
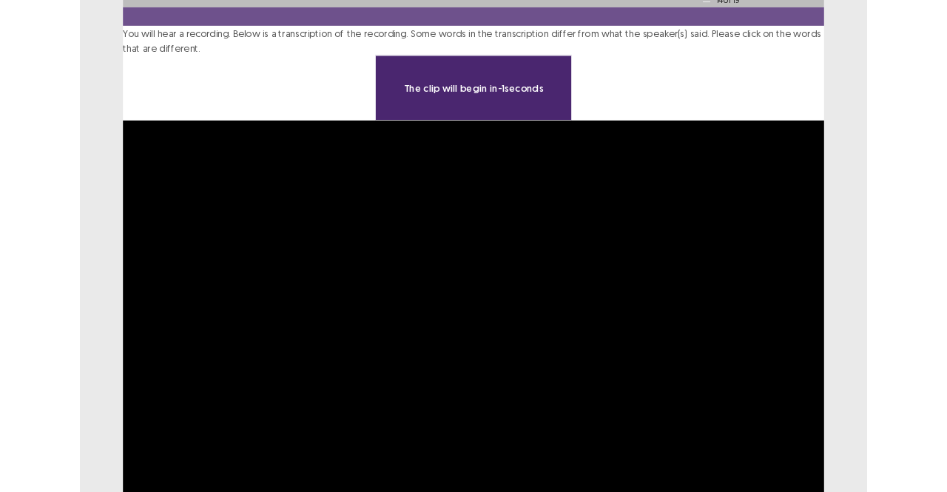
scroll to position [0, 0]
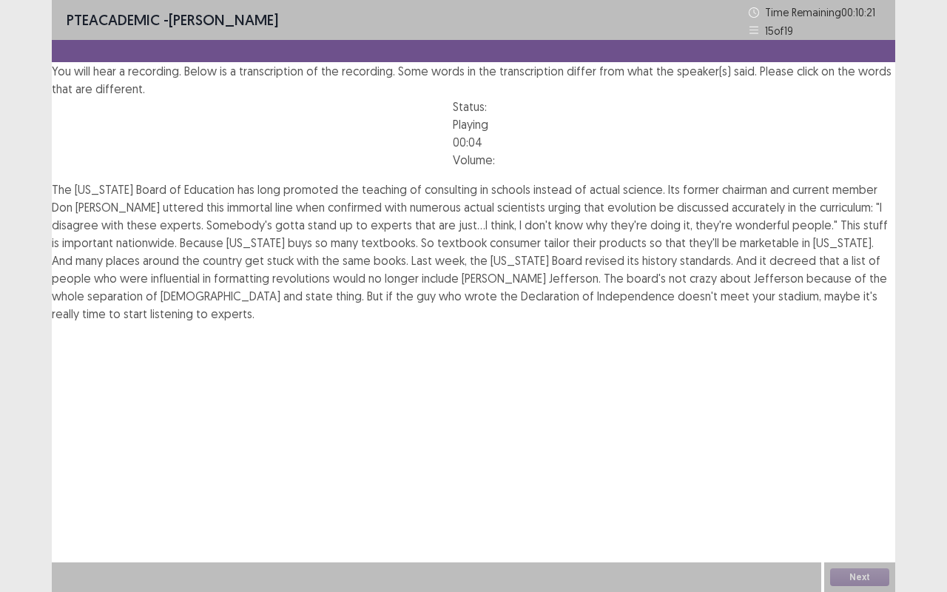
click at [448, 197] on span "consulting" at bounding box center [451, 189] width 53 height 15
click at [342, 215] on span "confirmed" at bounding box center [355, 207] width 54 height 15
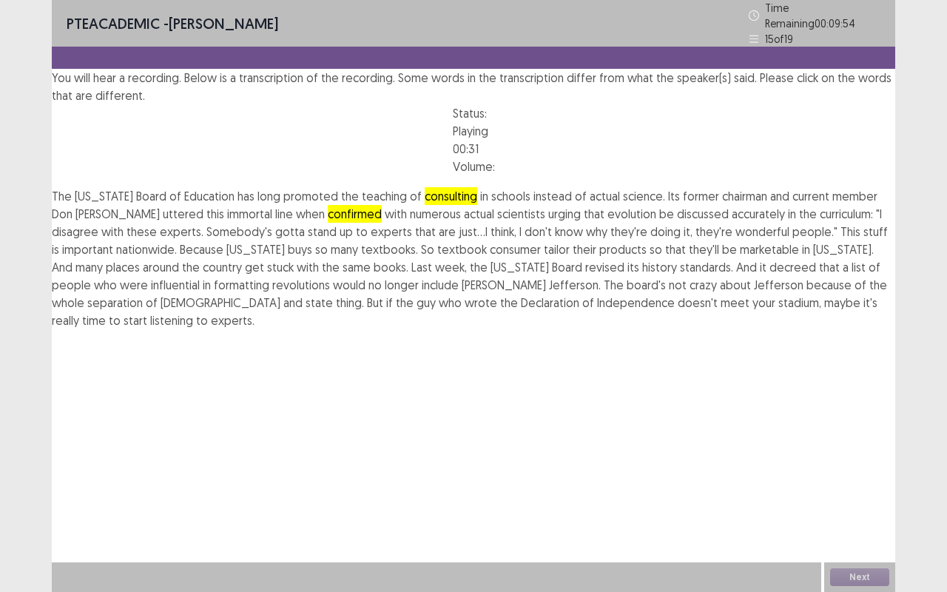
click at [534, 257] on span "consumer" at bounding box center [515, 249] width 51 height 15
click at [779, 310] on span "stadium," at bounding box center [800, 302] width 43 height 15
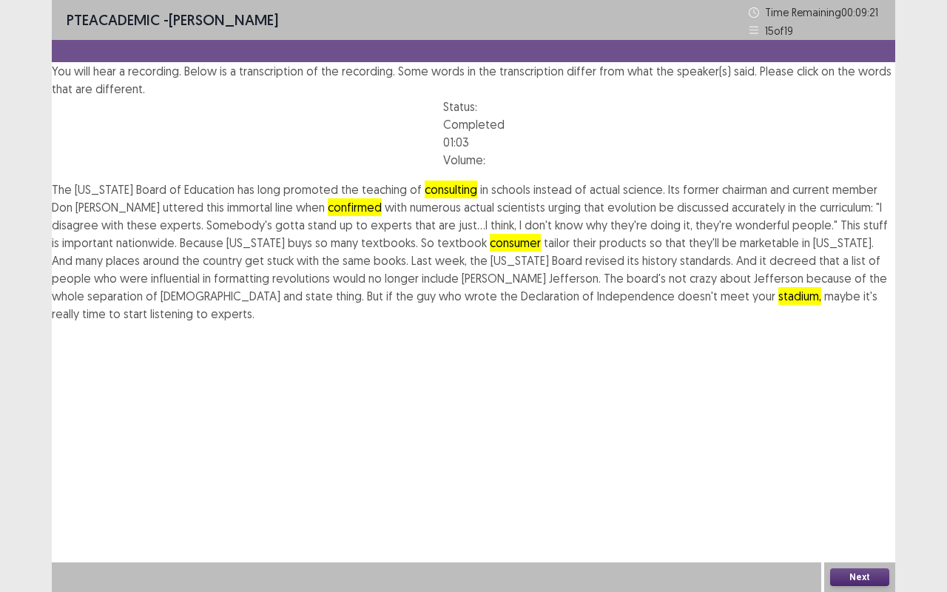
click at [856, 491] on button "Next" at bounding box center [859, 577] width 59 height 18
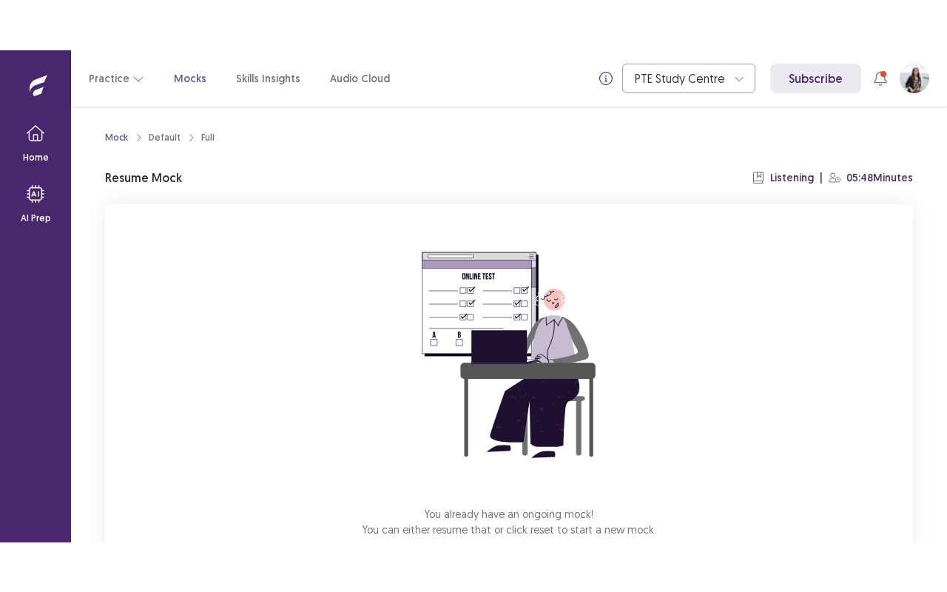
scroll to position [92, 0]
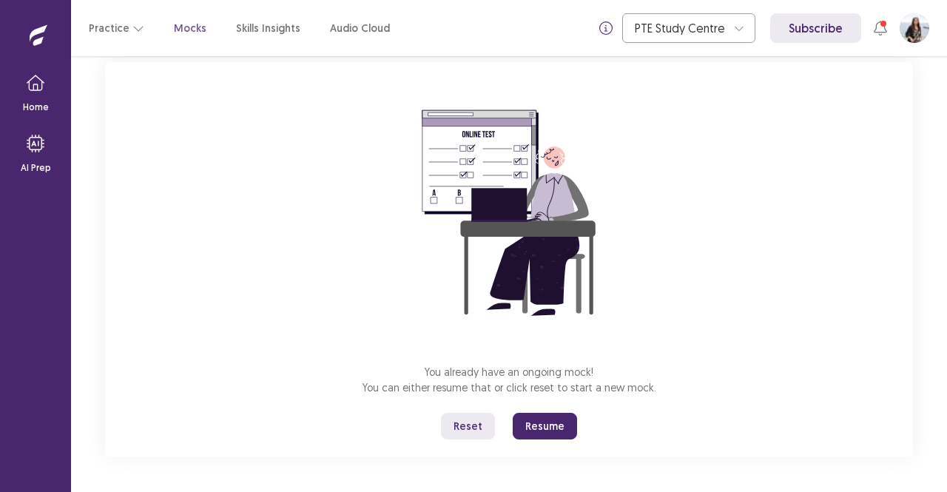
click at [548, 434] on button "Resume" at bounding box center [545, 426] width 64 height 27
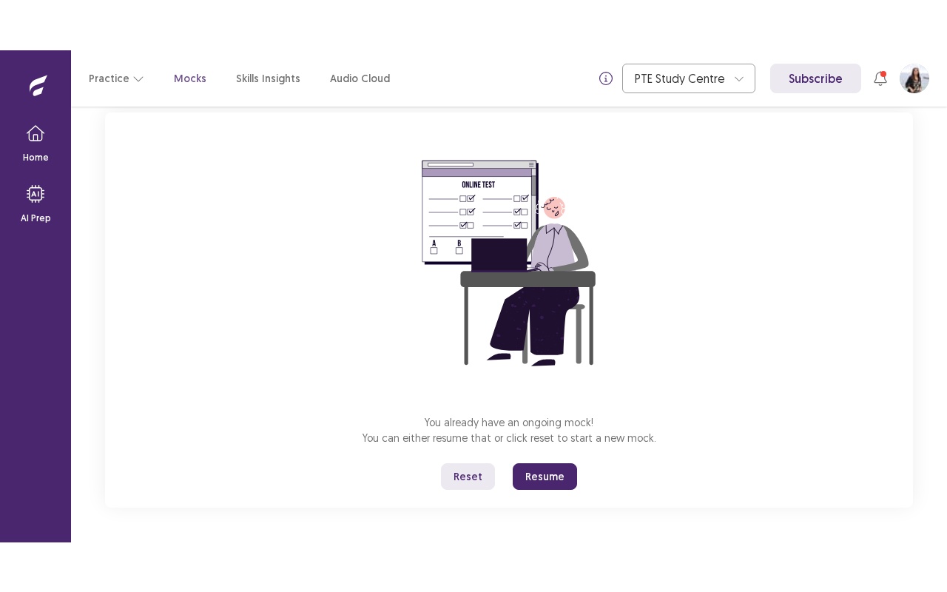
scroll to position [0, 0]
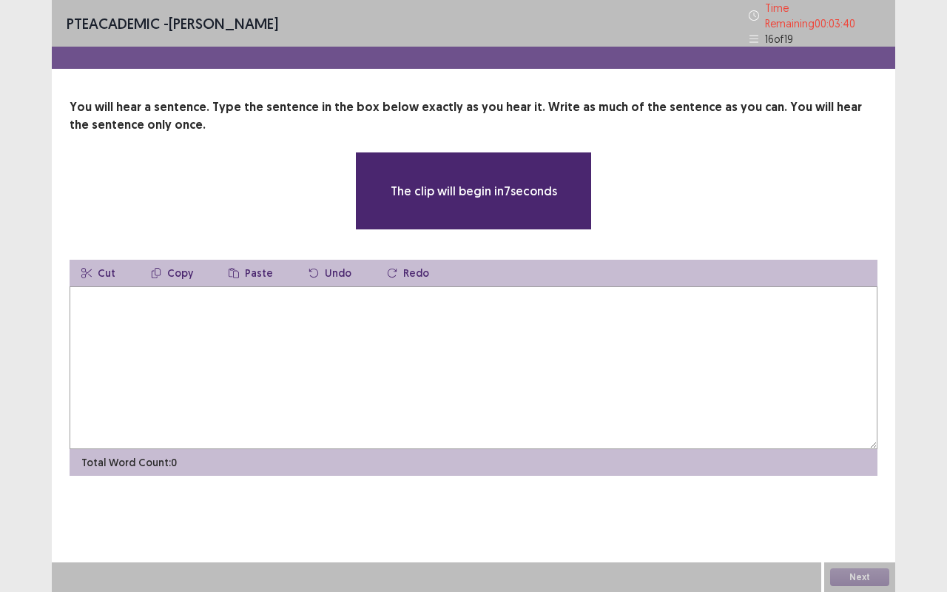
click at [300, 384] on textarea at bounding box center [474, 367] width 808 height 163
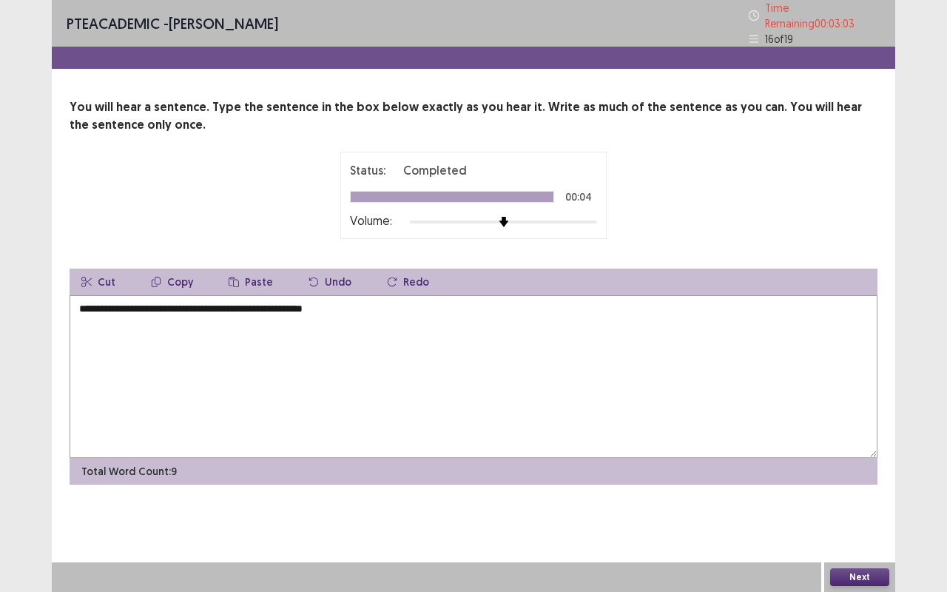
type textarea "**********"
click at [860, 491] on button "Next" at bounding box center [859, 577] width 59 height 18
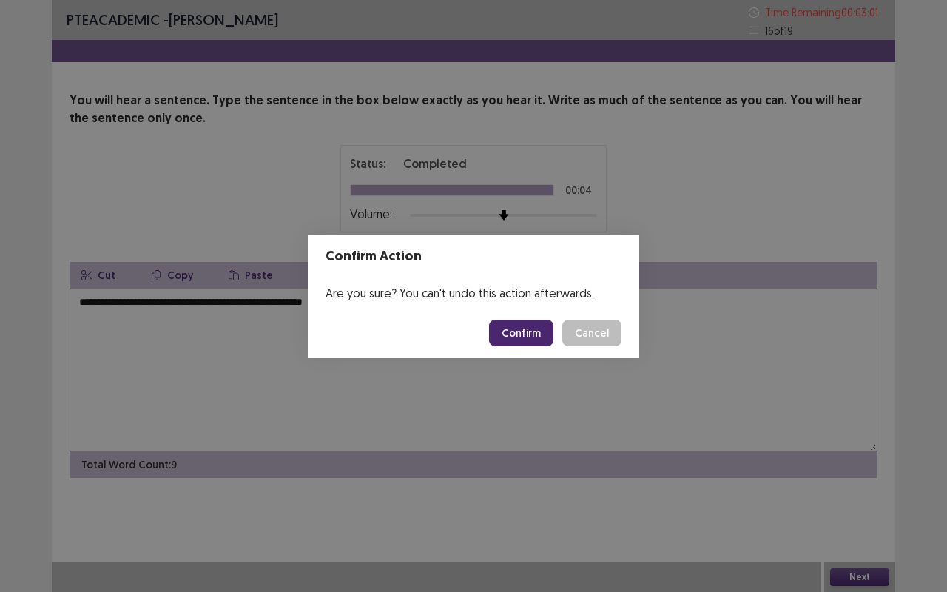
click at [519, 330] on button "Confirm" at bounding box center [521, 333] width 64 height 27
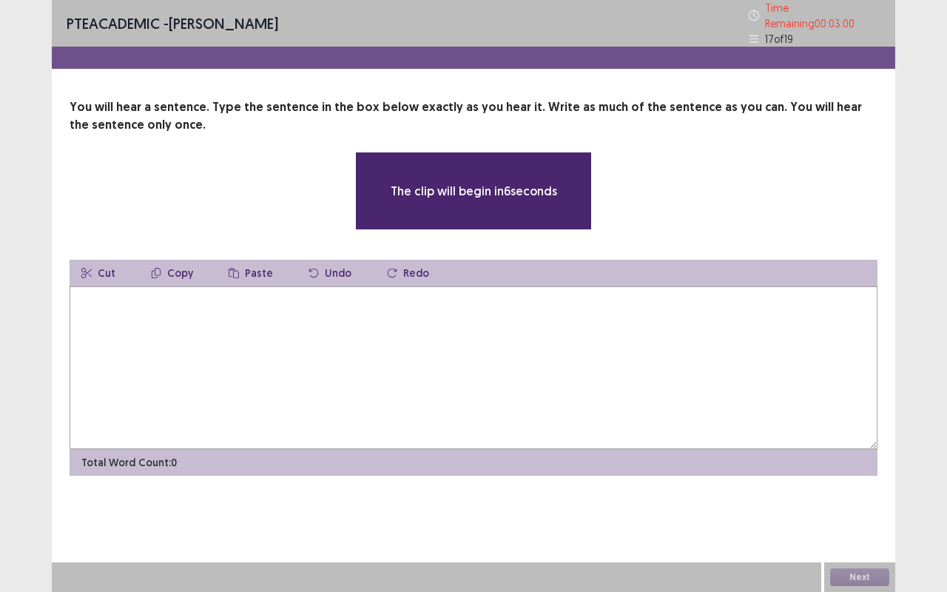
click at [462, 327] on textarea at bounding box center [474, 367] width 808 height 163
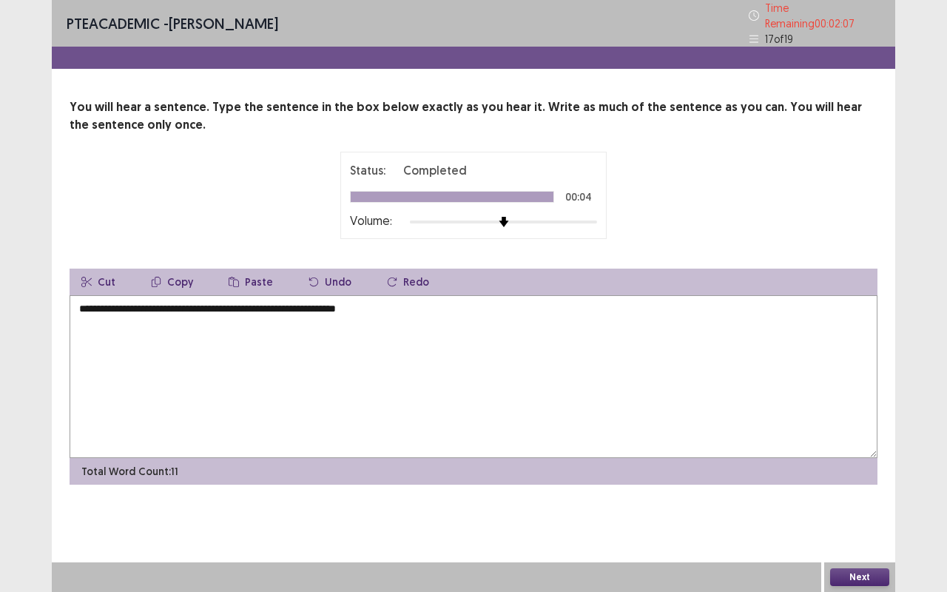
type textarea "**********"
click at [855, 491] on button "Next" at bounding box center [859, 577] width 59 height 18
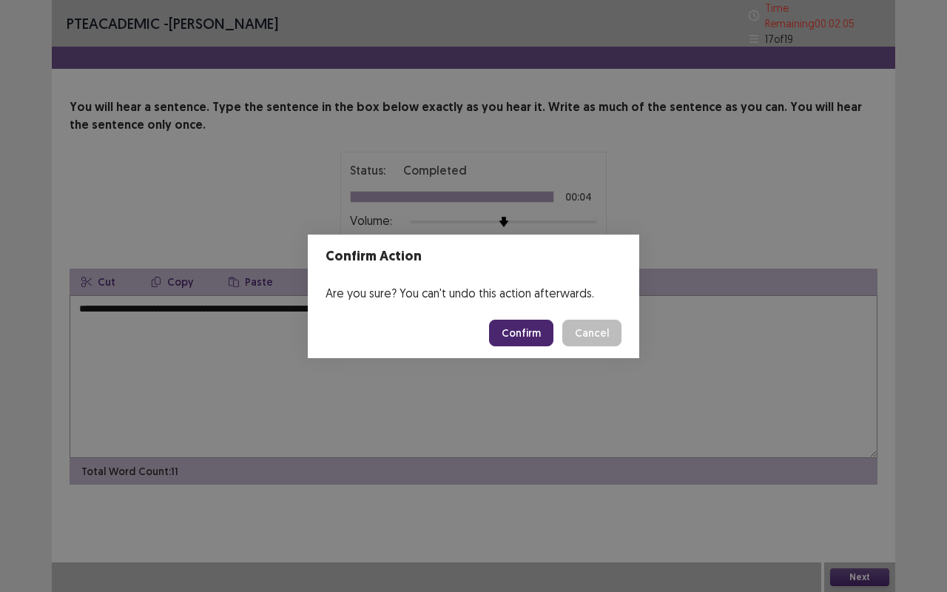
click at [530, 332] on button "Confirm" at bounding box center [521, 333] width 64 height 27
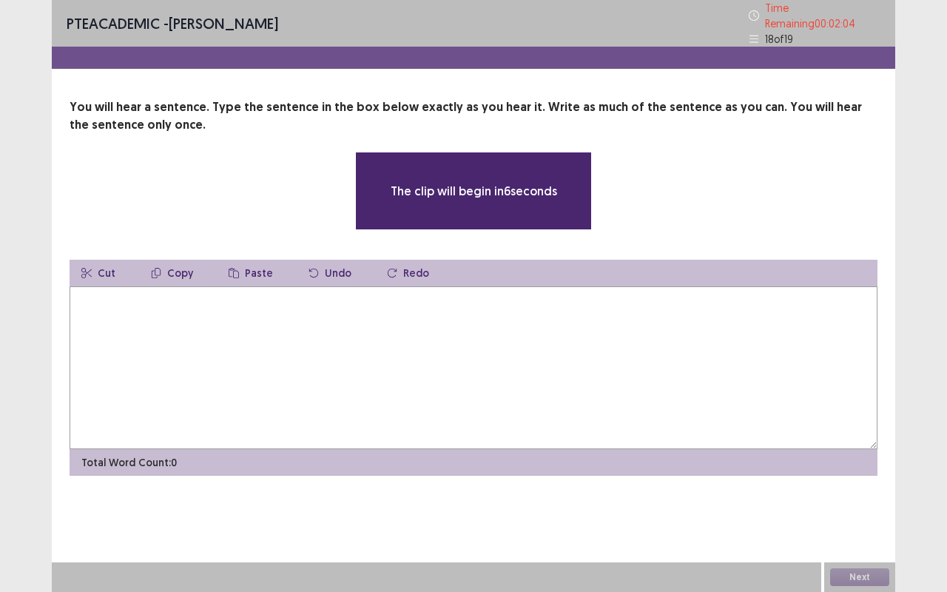
click at [530, 332] on textarea at bounding box center [474, 367] width 808 height 163
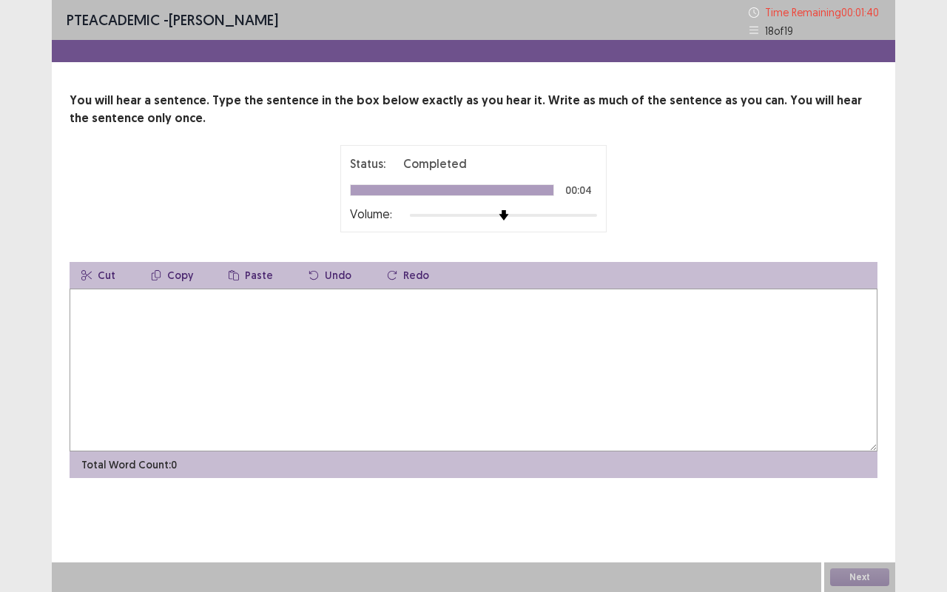
click at [530, 332] on textarea at bounding box center [474, 370] width 808 height 163
type textarea "*"
type textarea "**********"
click at [863, 491] on button "Next" at bounding box center [859, 577] width 59 height 18
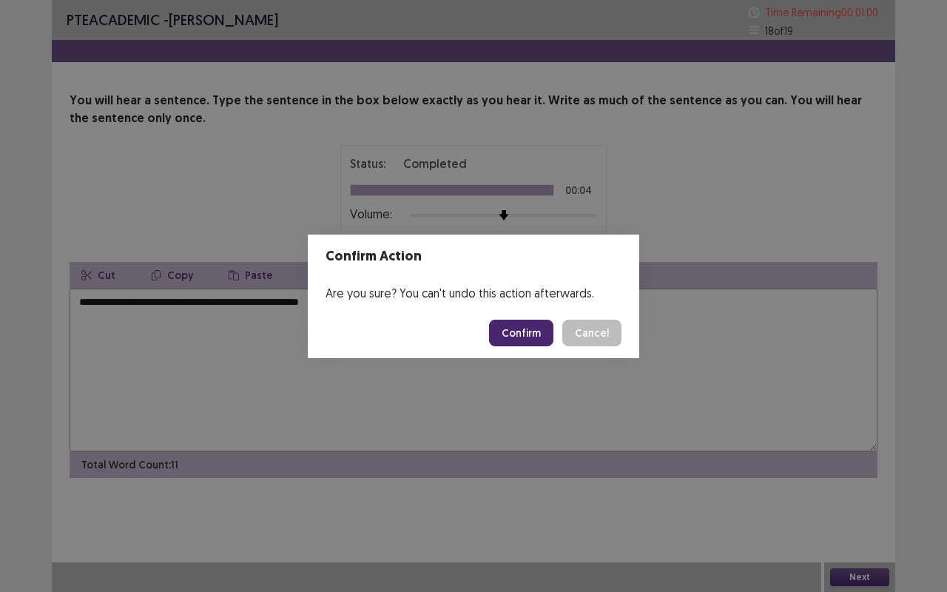
click at [533, 333] on button "Confirm" at bounding box center [521, 333] width 64 height 27
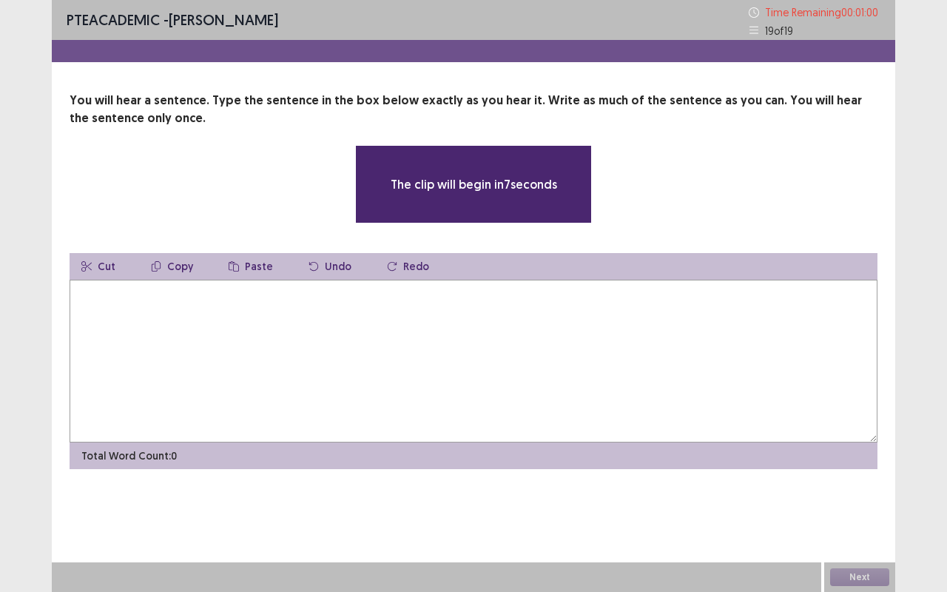
click at [533, 333] on textarea at bounding box center [474, 361] width 808 height 163
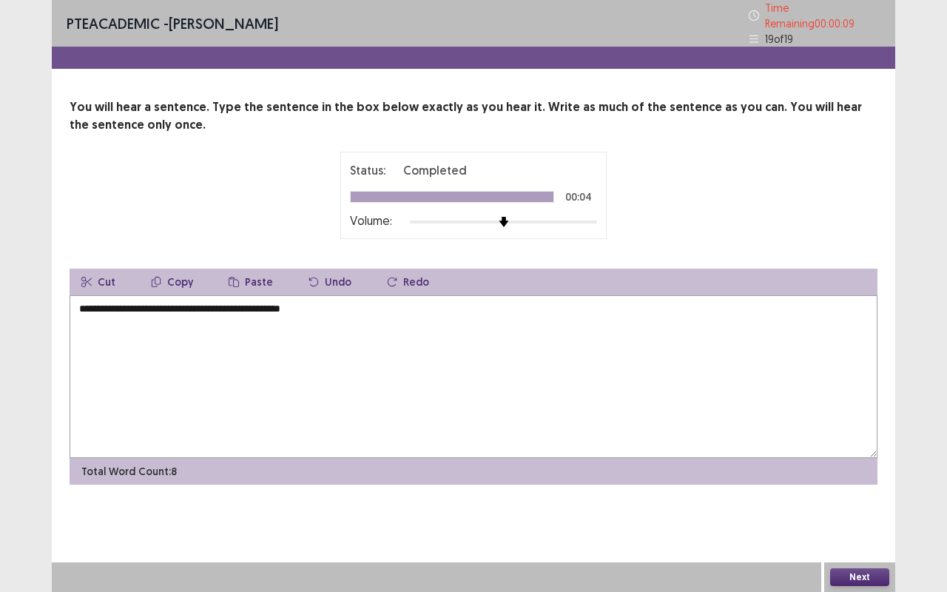
type textarea "**********"
click at [853, 491] on button "Next" at bounding box center [859, 577] width 59 height 18
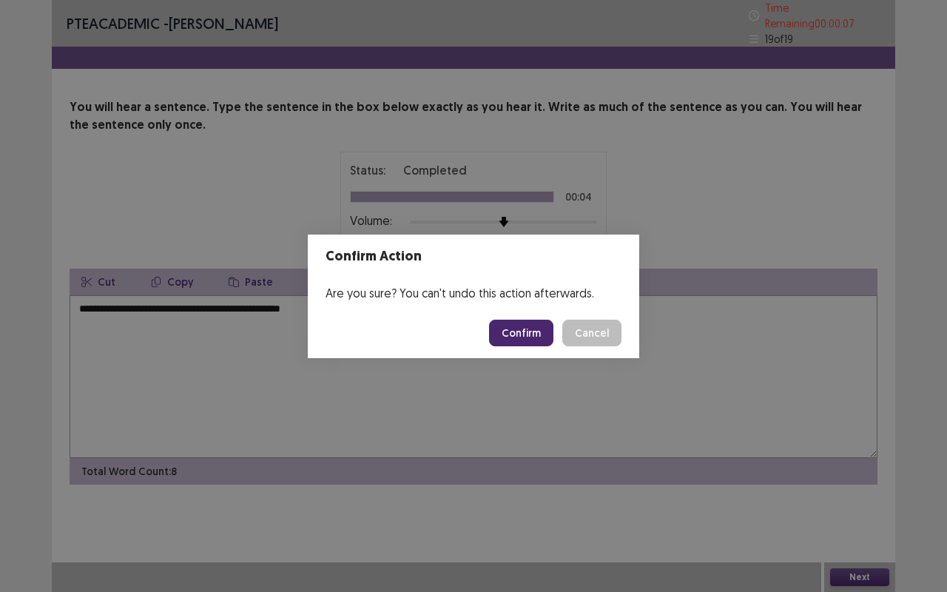
click at [512, 329] on button "Confirm" at bounding box center [521, 333] width 64 height 27
